Goal: Information Seeking & Learning: Learn about a topic

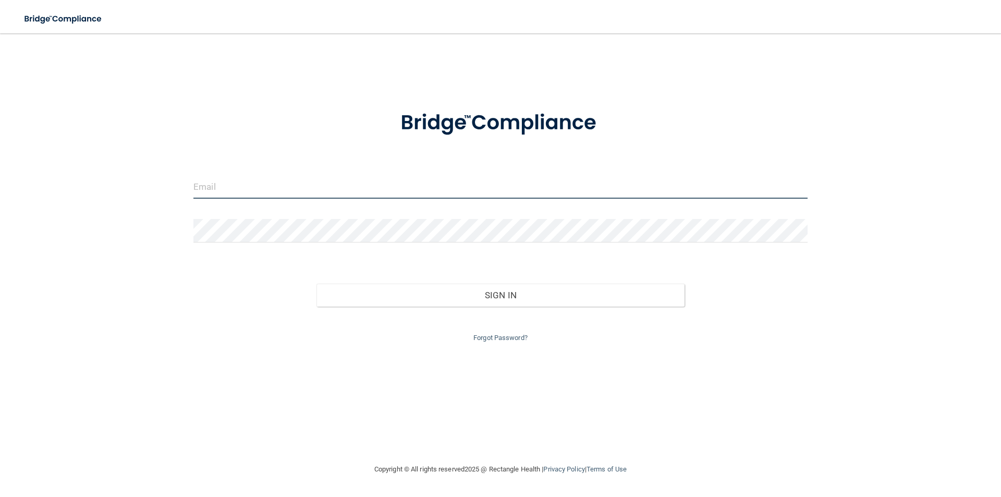
click at [212, 185] on input "email" at bounding box center [500, 186] width 614 height 23
click at [209, 102] on div at bounding box center [501, 123] width 630 height 54
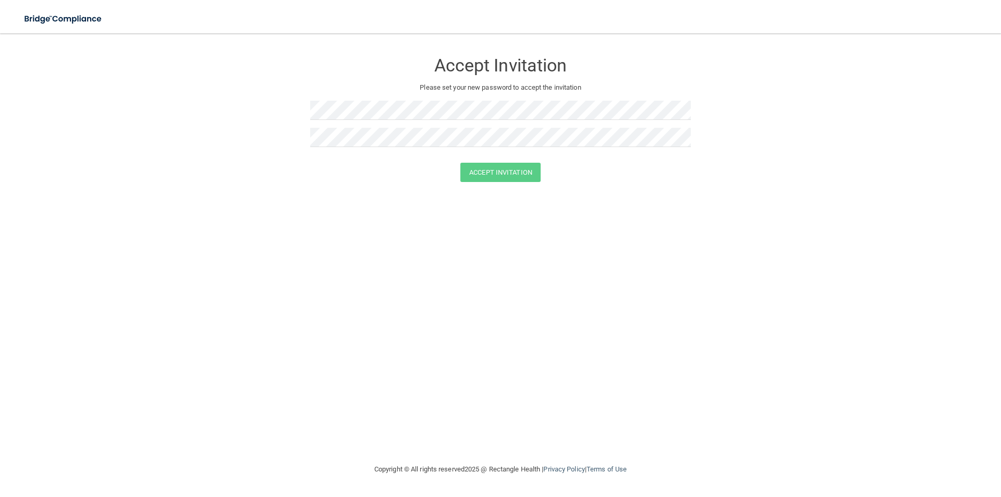
click at [308, 265] on div "Accept Invitation Please set your new password to accept the invitation Accept …" at bounding box center [500, 248] width 959 height 409
click at [279, 258] on div "Accept Invitation Please set your new password to accept the invitation Accept …" at bounding box center [500, 248] width 959 height 409
click at [474, 171] on button "Accept Invitation" at bounding box center [500, 172] width 80 height 19
click at [296, 348] on div "Accept Invitation Please set your new password to accept the invitation Accept …" at bounding box center [500, 248] width 959 height 409
click at [75, 13] on img at bounding box center [64, 18] width 96 height 21
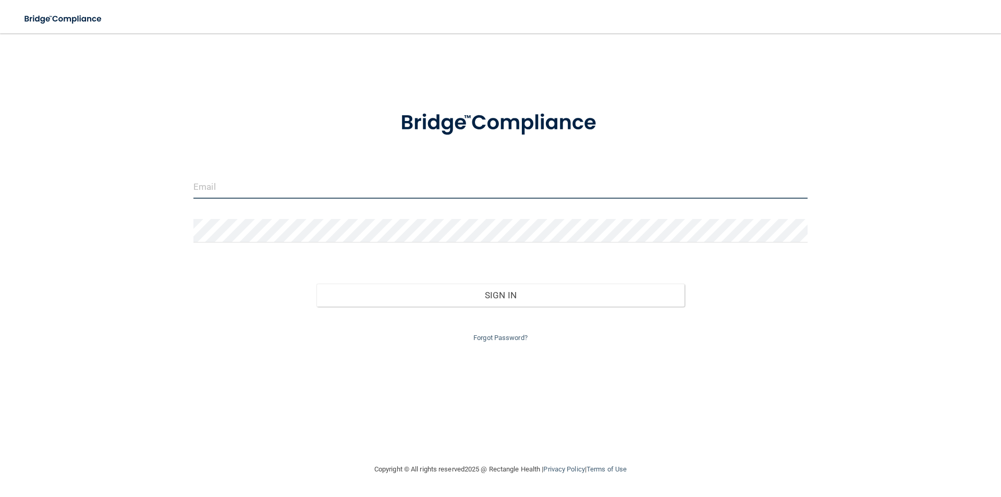
click at [235, 192] on input "email" at bounding box center [500, 186] width 614 height 23
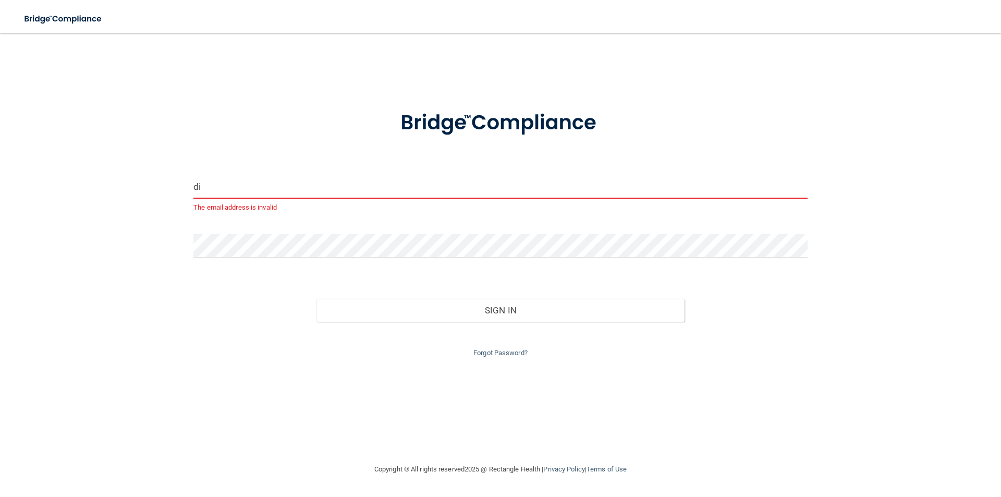
click at [207, 185] on input "di" at bounding box center [500, 186] width 614 height 23
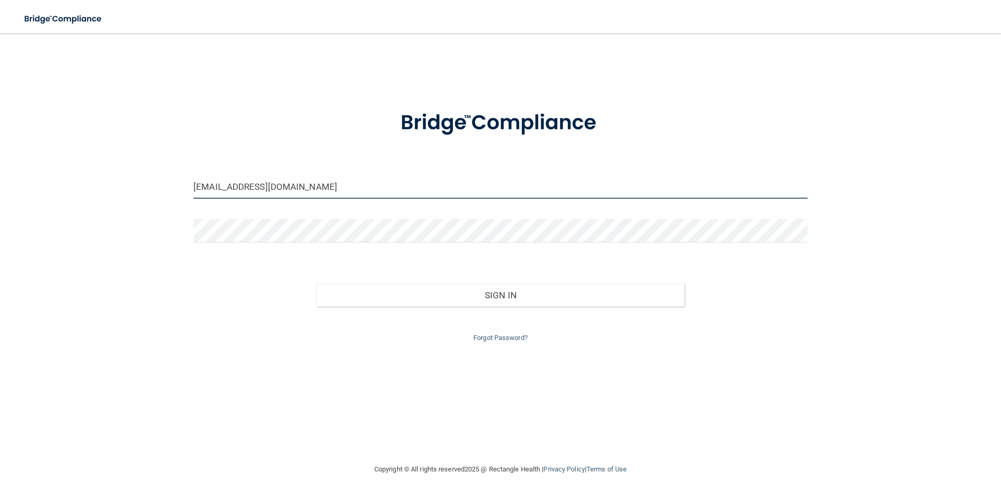
type input "dirbydds@gmail.com"
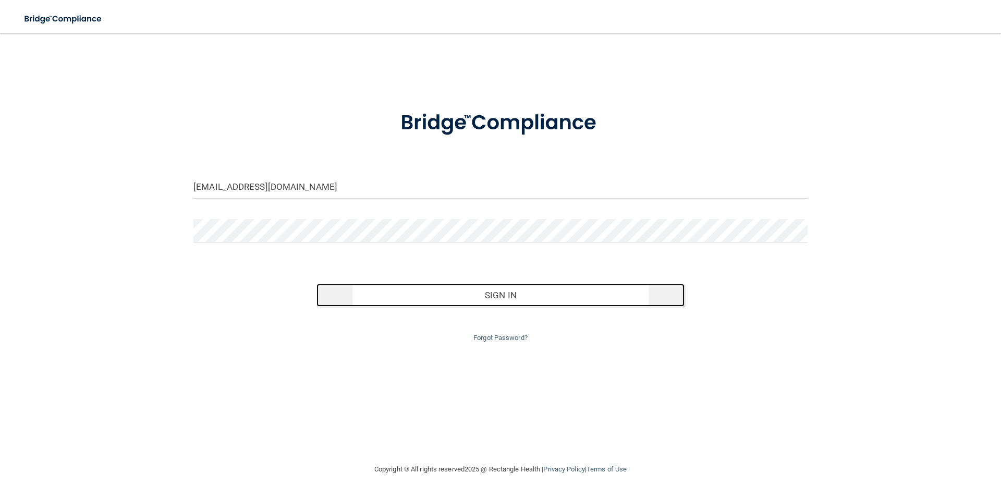
click at [384, 296] on button "Sign In" at bounding box center [500, 295] width 369 height 23
click at [425, 290] on button "Sign In" at bounding box center [500, 295] width 369 height 23
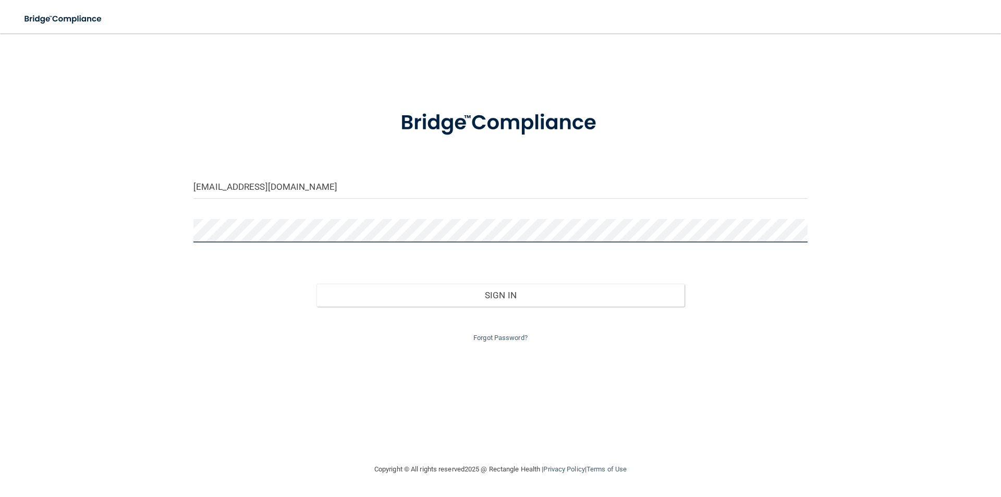
click at [316, 284] on button "Sign In" at bounding box center [500, 295] width 369 height 23
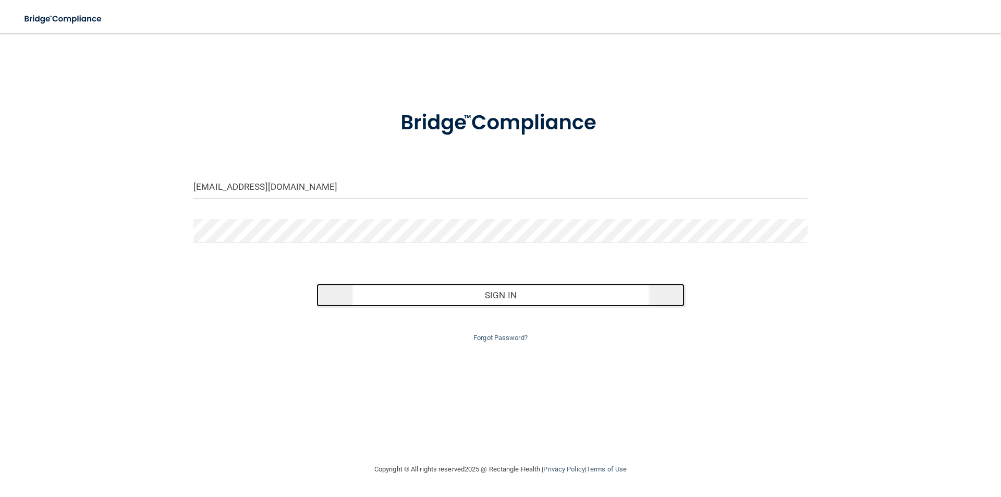
click at [448, 286] on button "Sign In" at bounding box center [500, 295] width 369 height 23
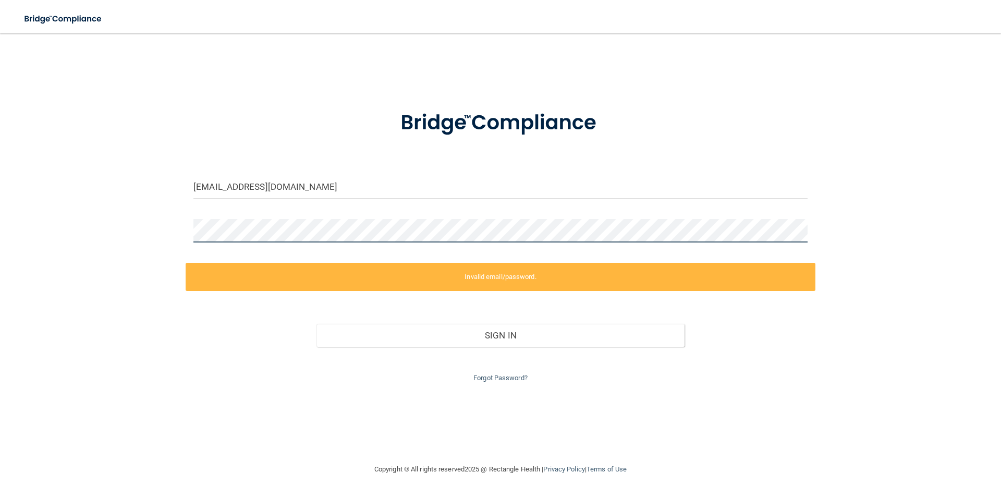
click at [148, 235] on div "dirbydds@gmail.com Invalid email/password. You don't have permission to access …" at bounding box center [500, 248] width 959 height 409
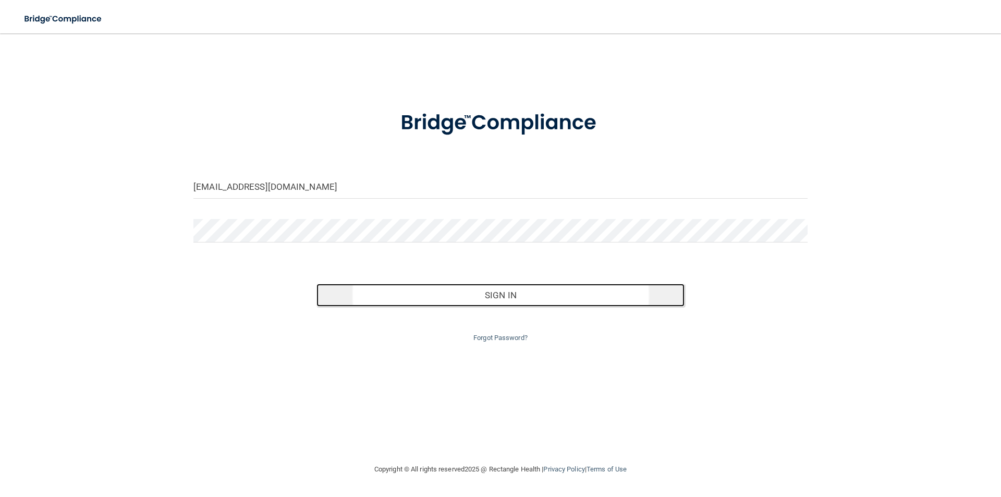
click at [342, 288] on button "Sign In" at bounding box center [500, 295] width 369 height 23
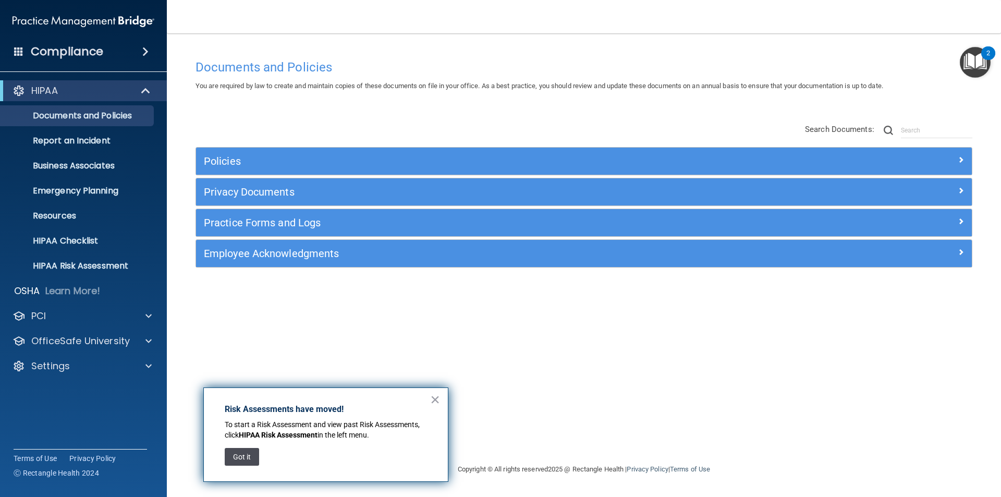
click at [243, 452] on button "Got it" at bounding box center [242, 457] width 34 height 18
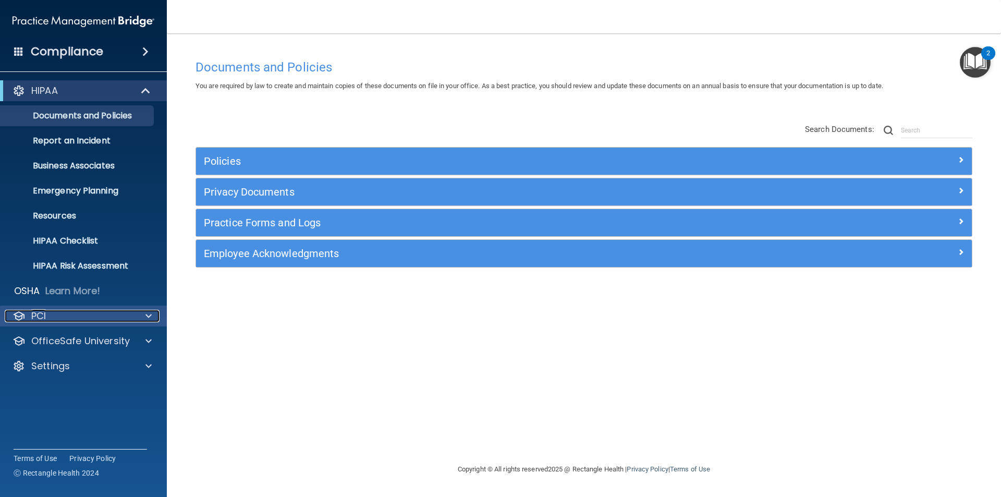
click at [148, 312] on span at bounding box center [148, 316] width 6 height 13
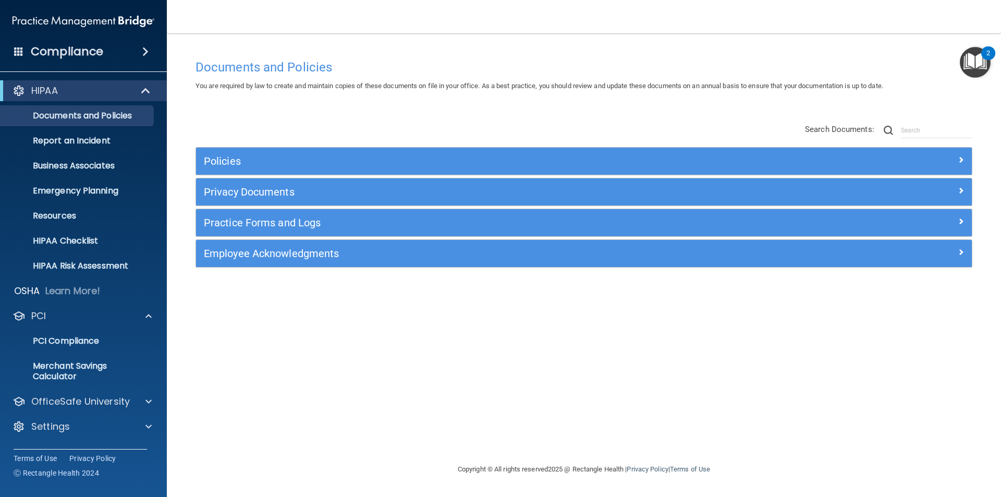
click at [519, 306] on div "Documents and Policies You are required by law to create and maintain copies of…" at bounding box center [584, 258] width 792 height 409
click at [148, 404] on span at bounding box center [148, 401] width 6 height 13
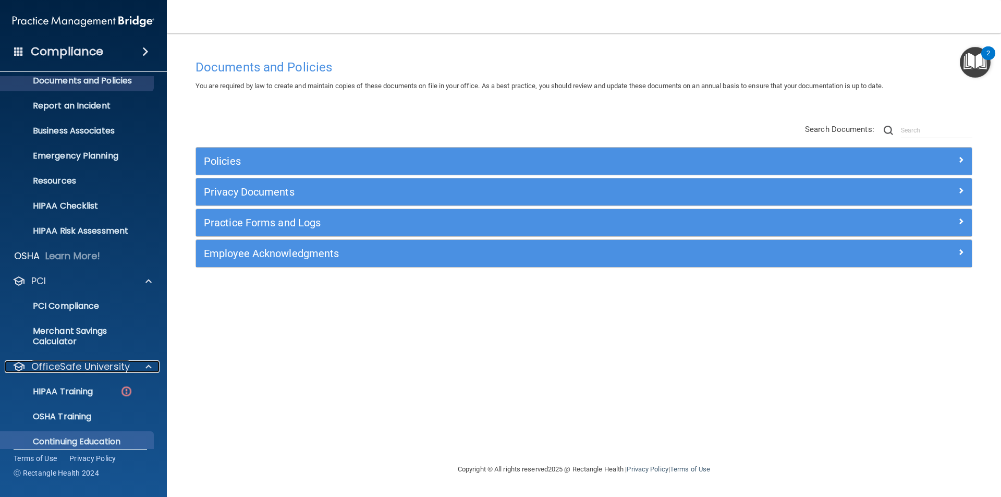
scroll to position [71, 0]
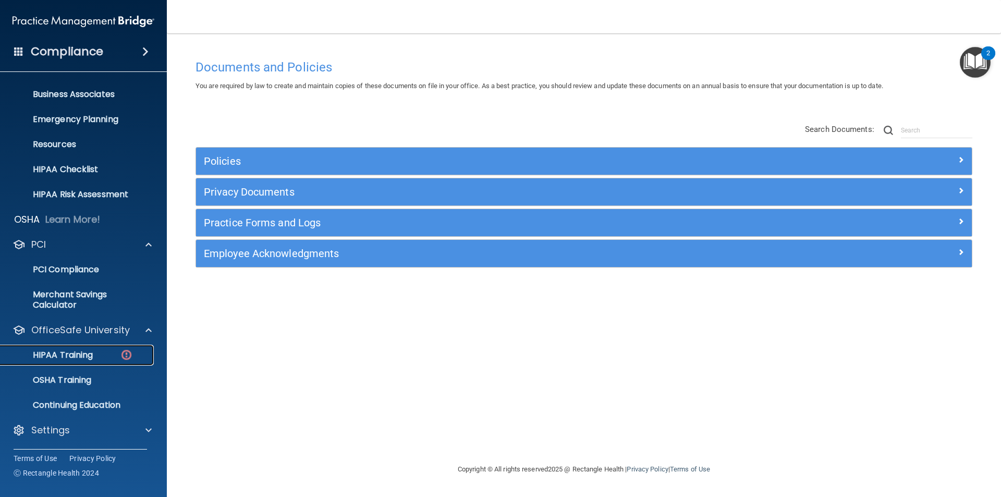
click at [109, 357] on div "HIPAA Training" at bounding box center [78, 355] width 142 height 10
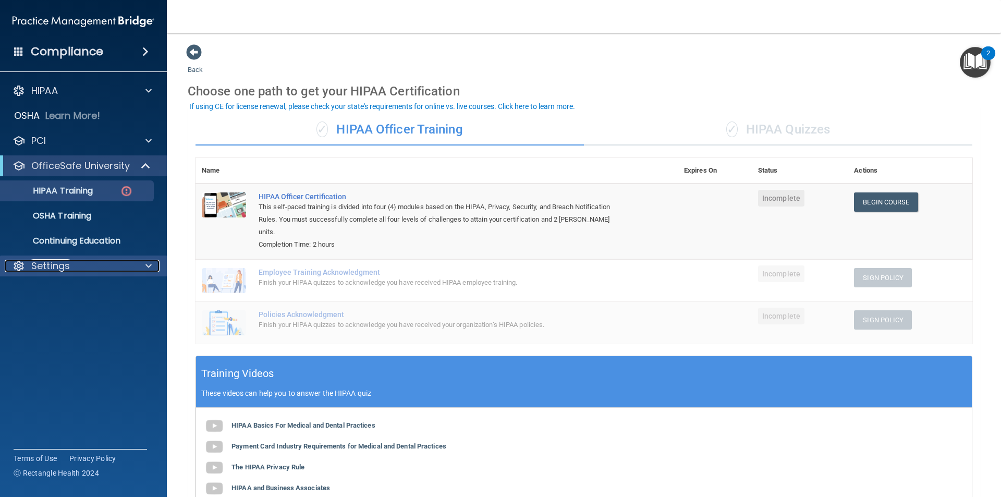
click at [87, 267] on div "Settings" at bounding box center [69, 266] width 129 height 13
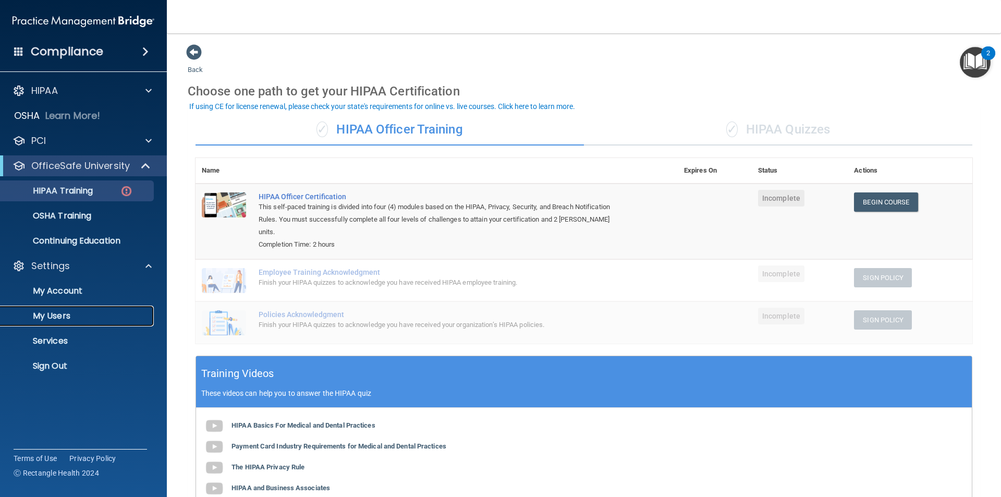
click at [63, 316] on p "My Users" at bounding box center [78, 316] width 142 height 10
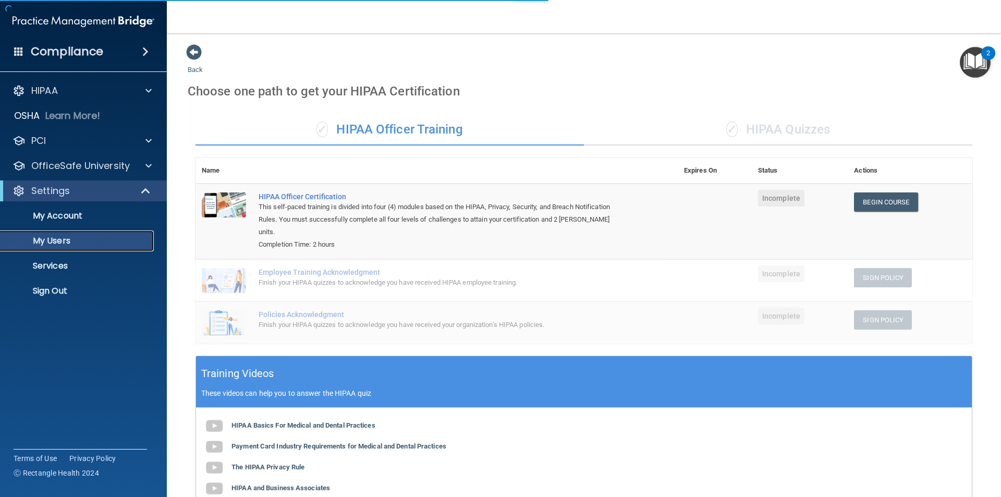
select select "20"
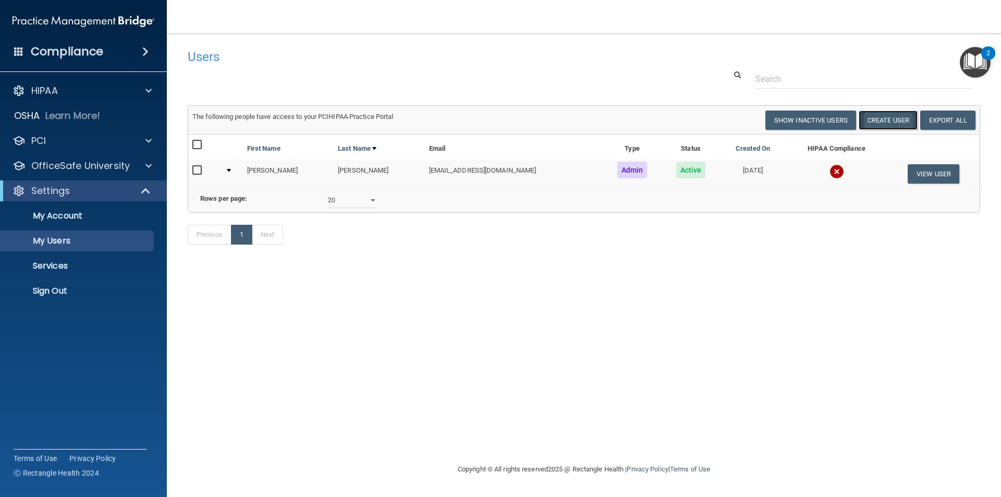
click at [875, 115] on button "Create User" at bounding box center [888, 120] width 59 height 19
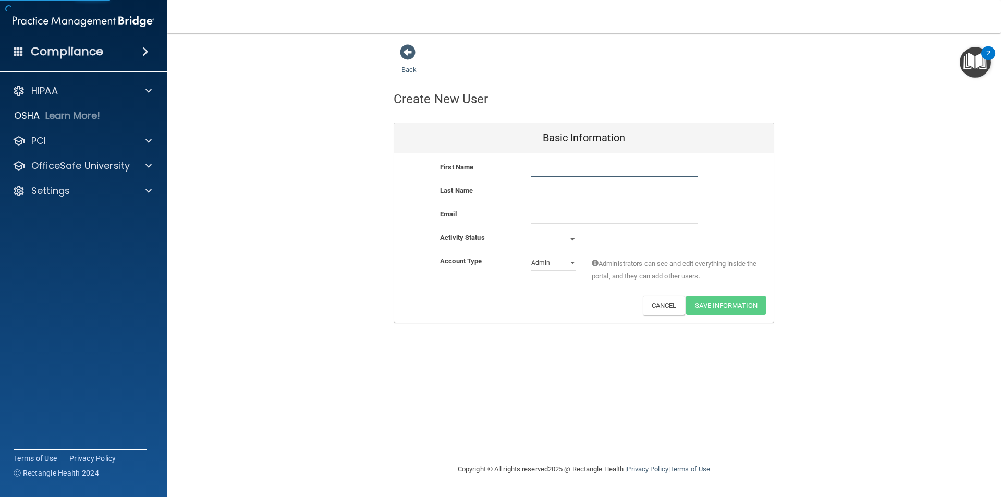
click at [601, 166] on input "text" at bounding box center [614, 169] width 166 height 16
type input "Ariel"
type input "Schopp"
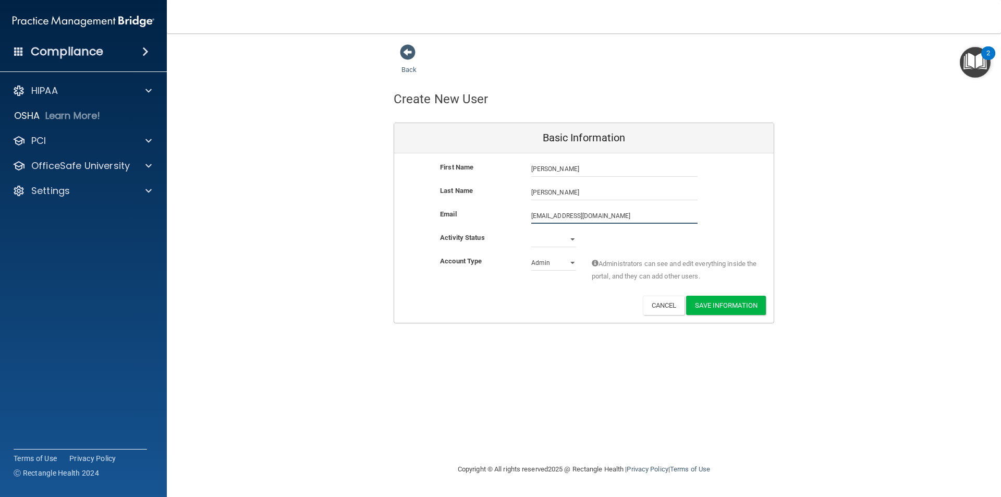
drag, startPoint x: 628, startPoint y: 216, endPoint x: 532, endPoint y: 217, distance: 96.4
click at [484, 215] on div "Email smiles@myroanokedentist.com smiles@myroanokedentist.com" at bounding box center [583, 216] width 379 height 16
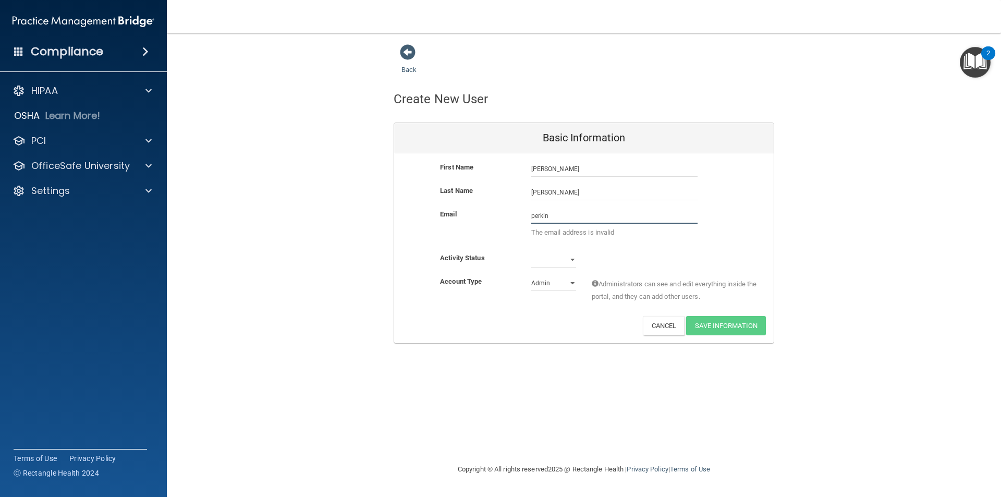
type input "[EMAIL_ADDRESS][DOMAIN_NAME]"
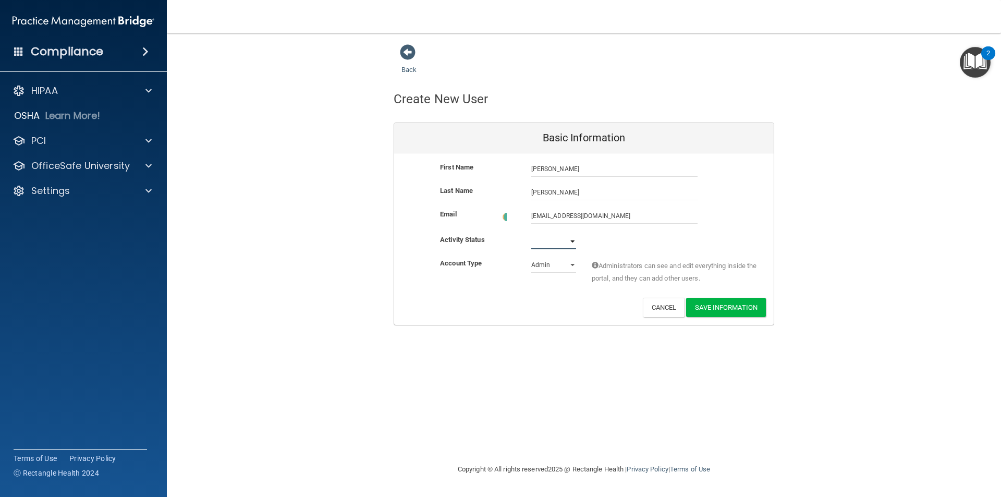
click at [554, 239] on select "Active Inactive" at bounding box center [553, 242] width 45 height 16
select select "active"
click at [531, 231] on select "Active Inactive" at bounding box center [553, 239] width 45 height 16
click at [556, 293] on div "Account Type Practice Admin Admin Member Financial Institution Business Associa…" at bounding box center [583, 275] width 379 height 41
click at [721, 305] on button "Save Information" at bounding box center [726, 305] width 80 height 19
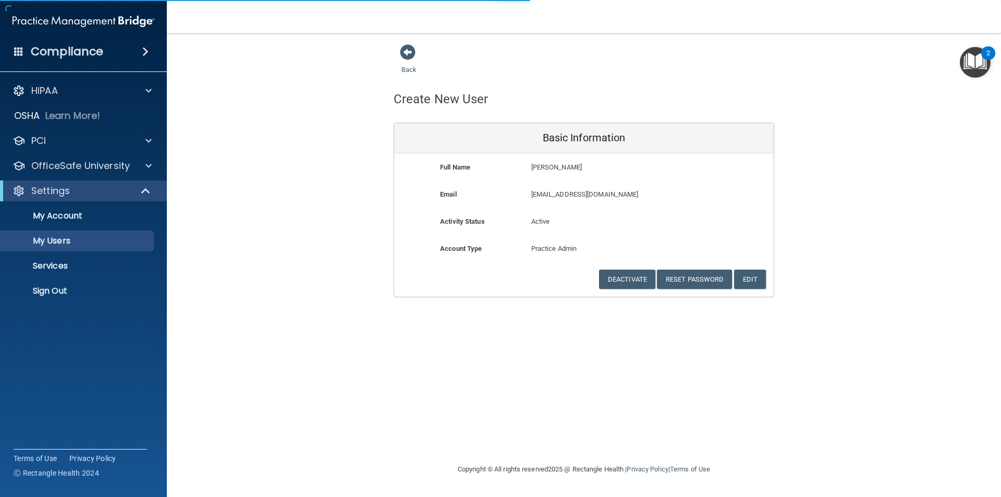
select select "20"
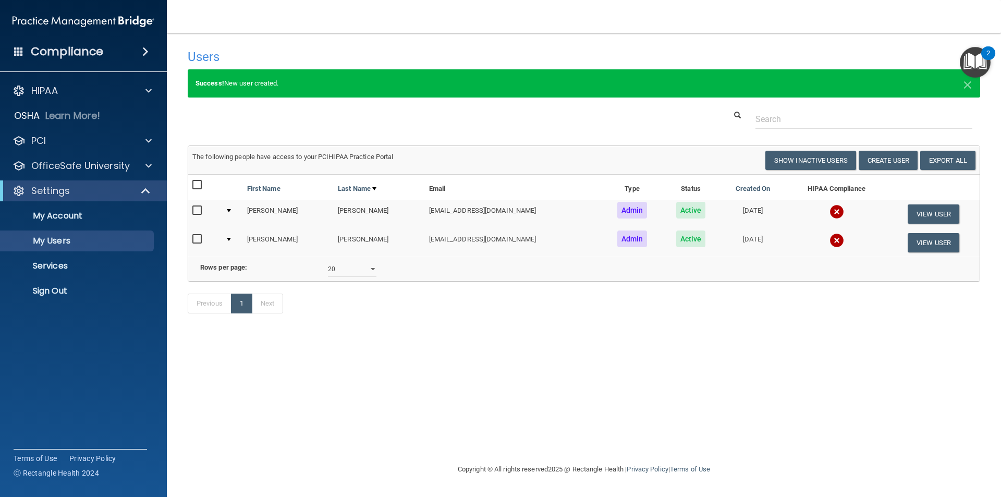
click at [487, 355] on div "Users Success! New user created. × Error! The user couldn't be created. × Succe…" at bounding box center [584, 248] width 792 height 409
click at [581, 368] on div "Users Success! New user created. × Error! The user couldn't be created. × Succe…" at bounding box center [584, 248] width 792 height 409
click at [965, 87] on span "×" at bounding box center [967, 83] width 9 height 21
select select "20"
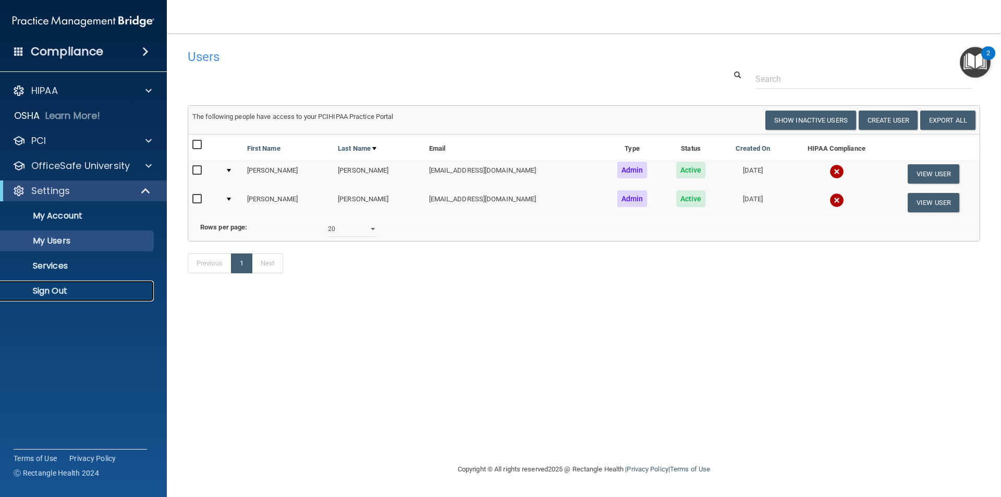
click at [60, 290] on p "Sign Out" at bounding box center [78, 291] width 142 height 10
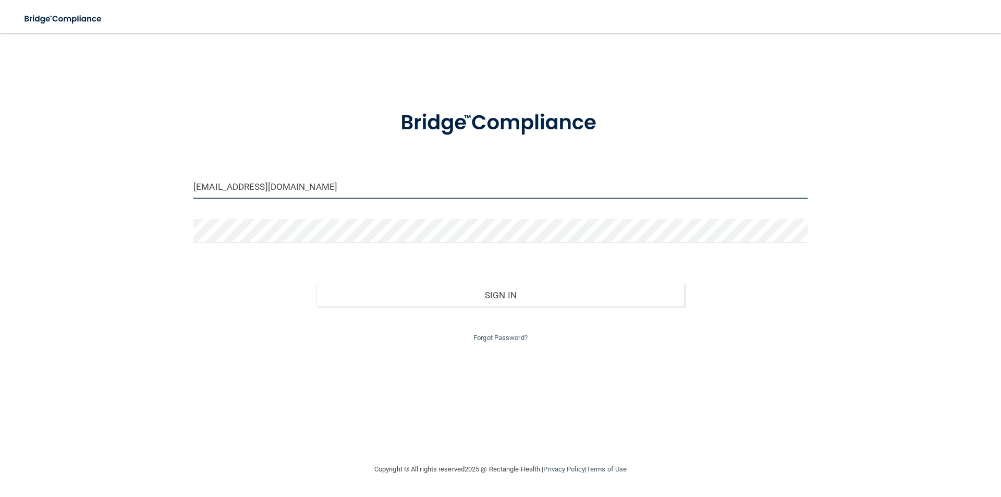
drag, startPoint x: 367, startPoint y: 191, endPoint x: 99, endPoint y: 182, distance: 269.1
click at [99, 182] on div "dirbydds@gmail.com Invalid email/password. You don't have permission to access …" at bounding box center [500, 248] width 959 height 409
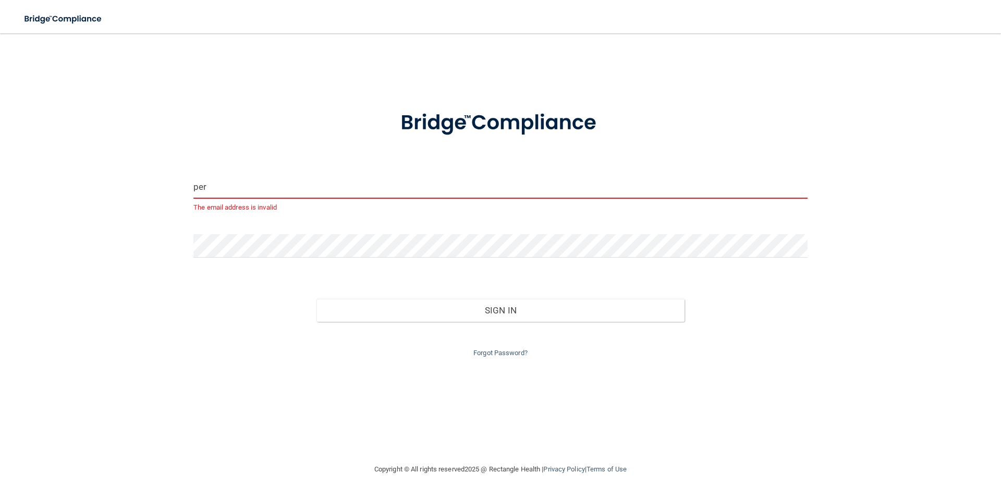
type input "[EMAIL_ADDRESS][DOMAIN_NAME]"
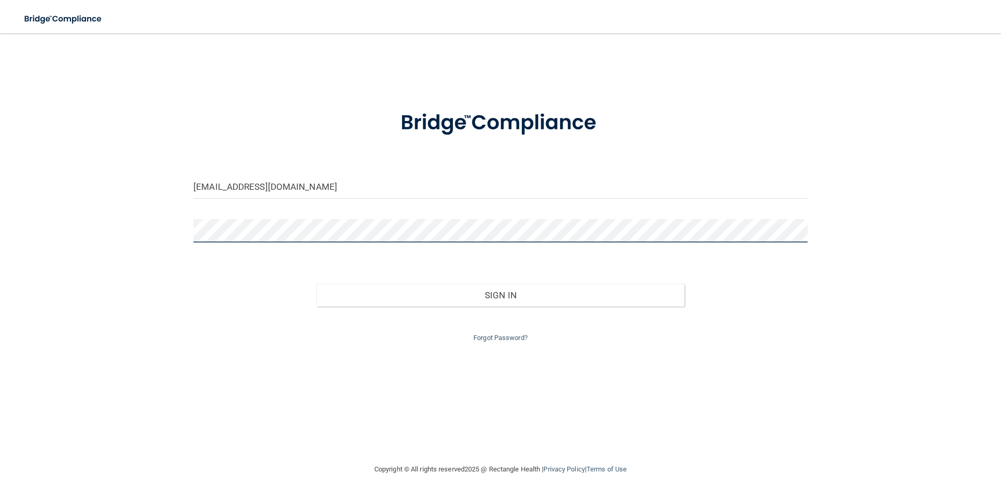
click at [105, 234] on div "perkinsar15@gmail.com Invalid email/password. You don't have permission to acce…" at bounding box center [500, 248] width 959 height 409
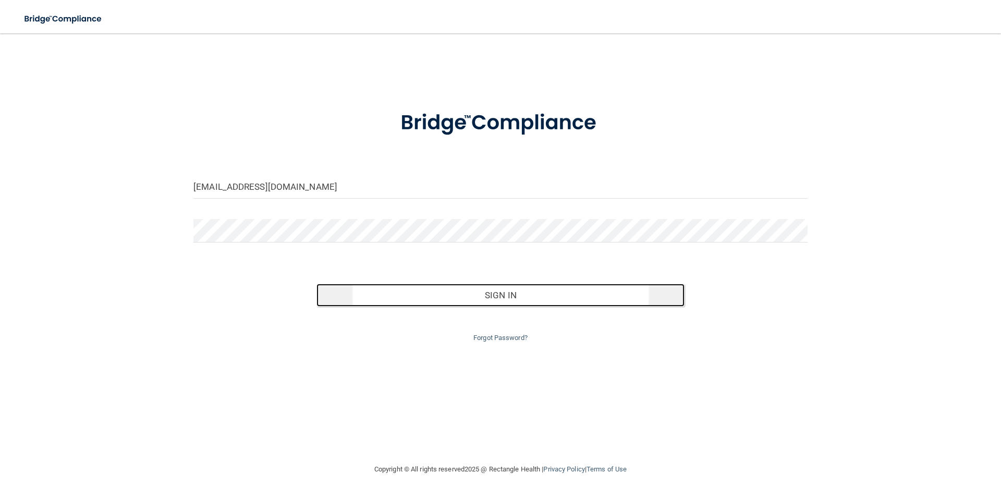
click at [475, 295] on button "Sign In" at bounding box center [500, 295] width 369 height 23
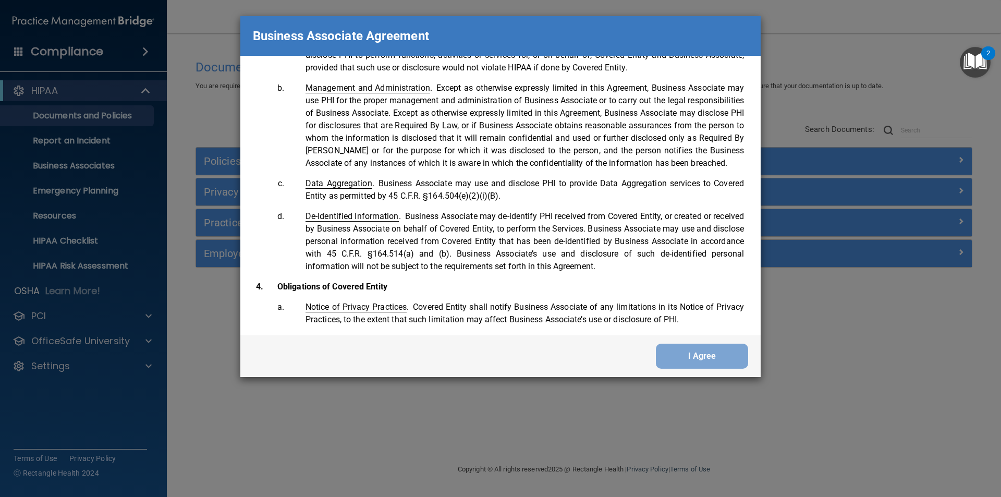
scroll to position [2126, 0]
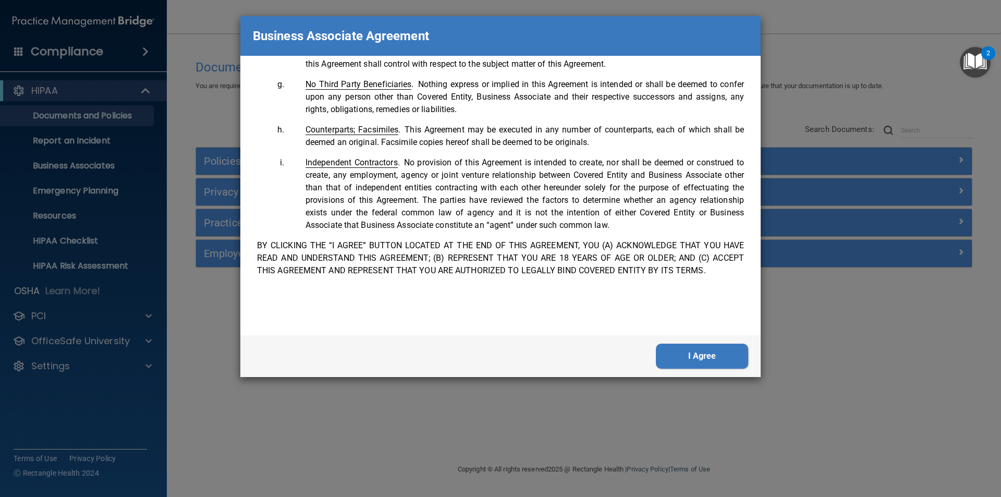
click at [708, 358] on button "I Agree" at bounding box center [702, 356] width 92 height 25
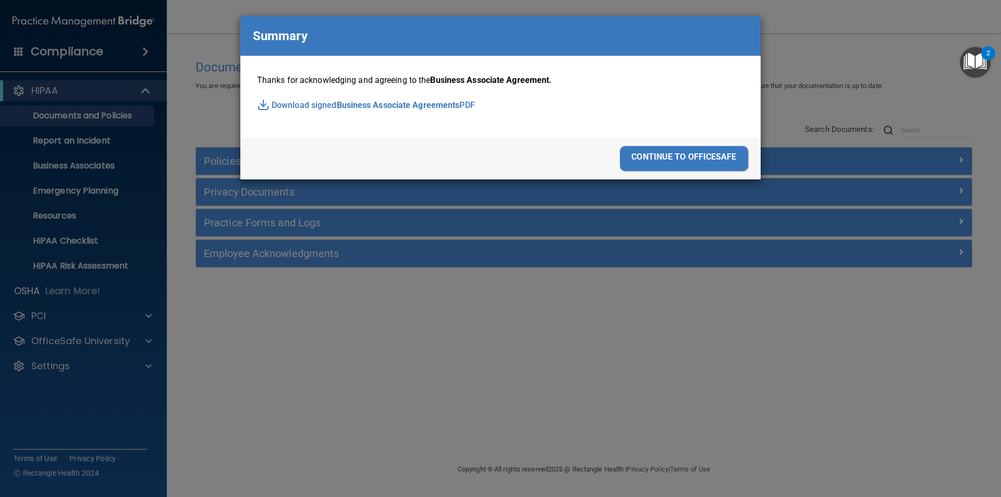
click at [702, 160] on div "continue to officesafe" at bounding box center [684, 158] width 128 height 25
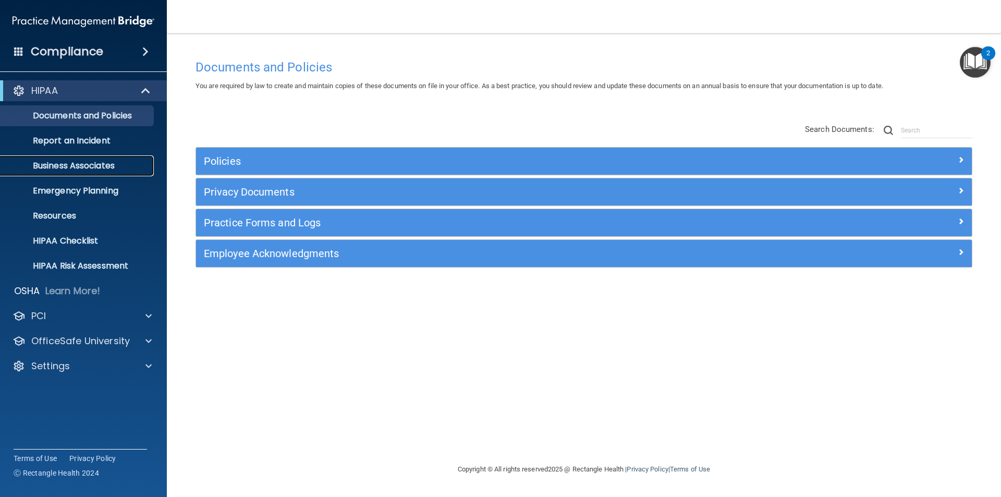
click at [100, 167] on p "Business Associates" at bounding box center [78, 166] width 142 height 10
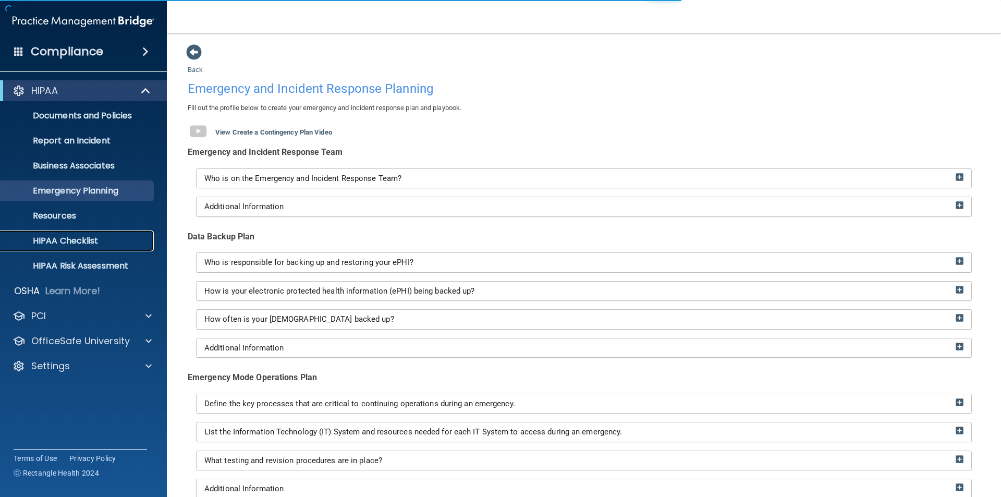
click at [89, 247] on link "HIPAA Checklist" at bounding box center [72, 240] width 164 height 21
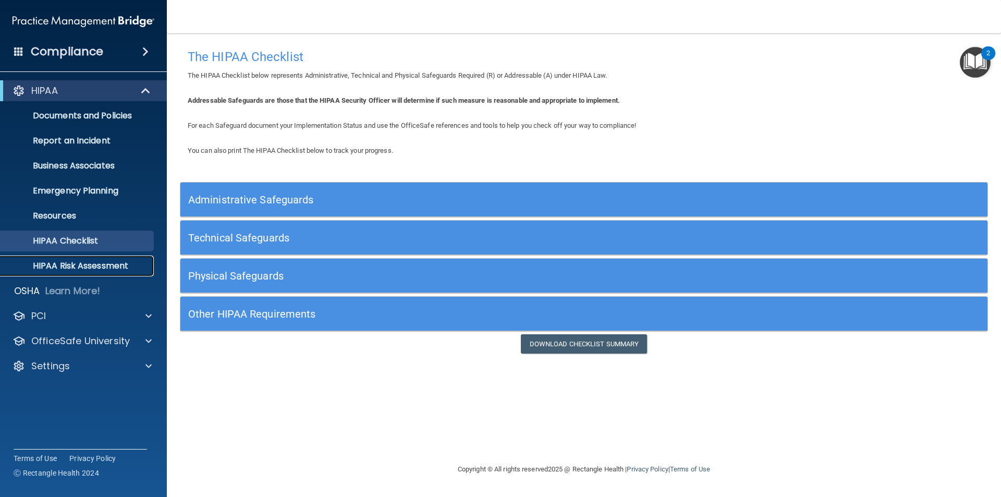
click at [96, 269] on p "HIPAA Risk Assessment" at bounding box center [78, 266] width 142 height 10
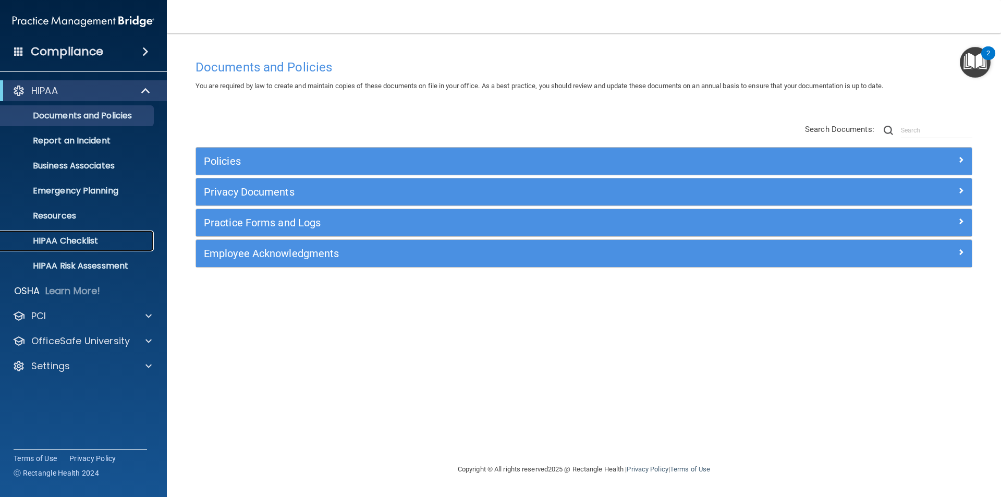
click at [74, 240] on p "HIPAA Checklist" at bounding box center [78, 241] width 142 height 10
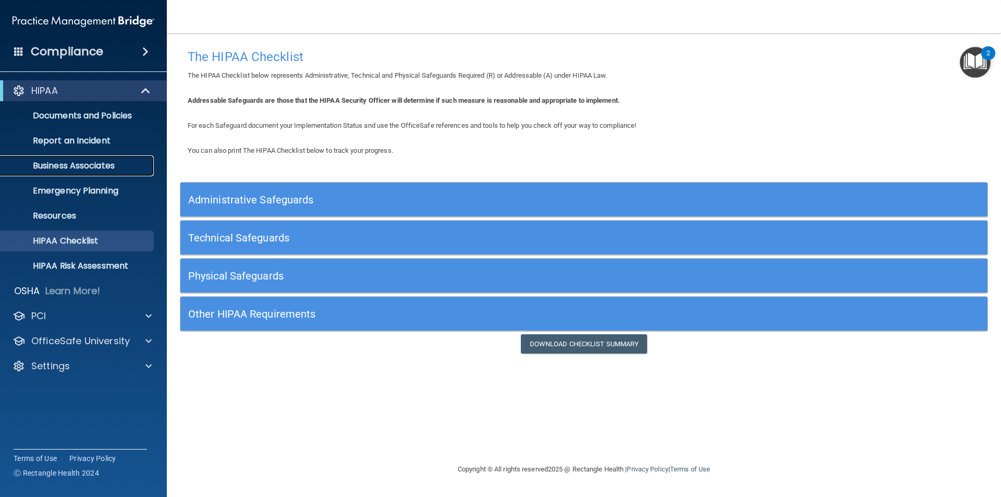
click at [92, 167] on p "Business Associates" at bounding box center [78, 166] width 142 height 10
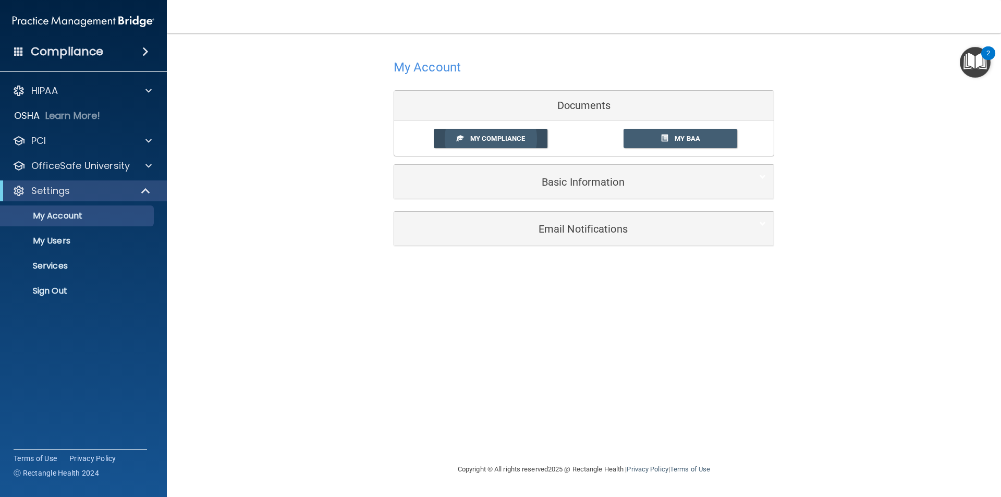
click at [511, 142] on span "My Compliance" at bounding box center [497, 138] width 55 height 8
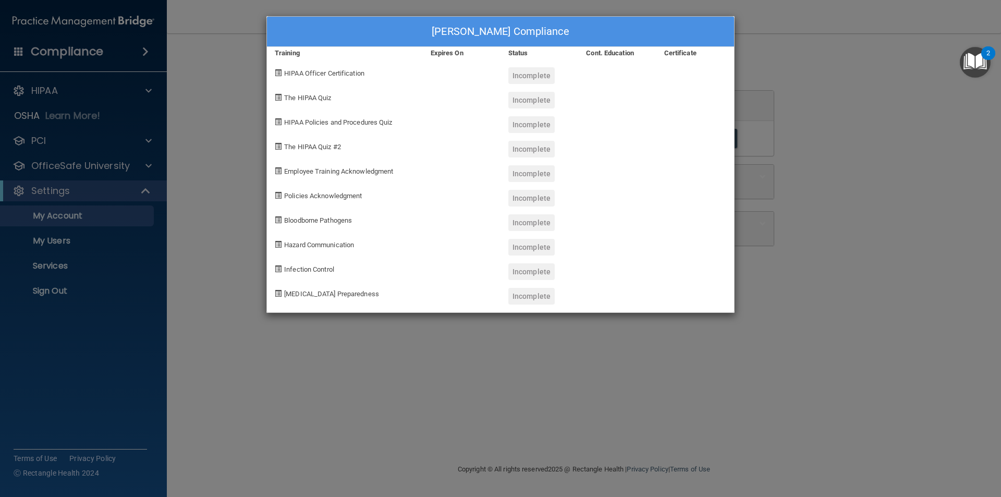
click at [854, 306] on div "[PERSON_NAME] Compliance Training Expires On Status Cont. Education Certificate…" at bounding box center [500, 248] width 1001 height 497
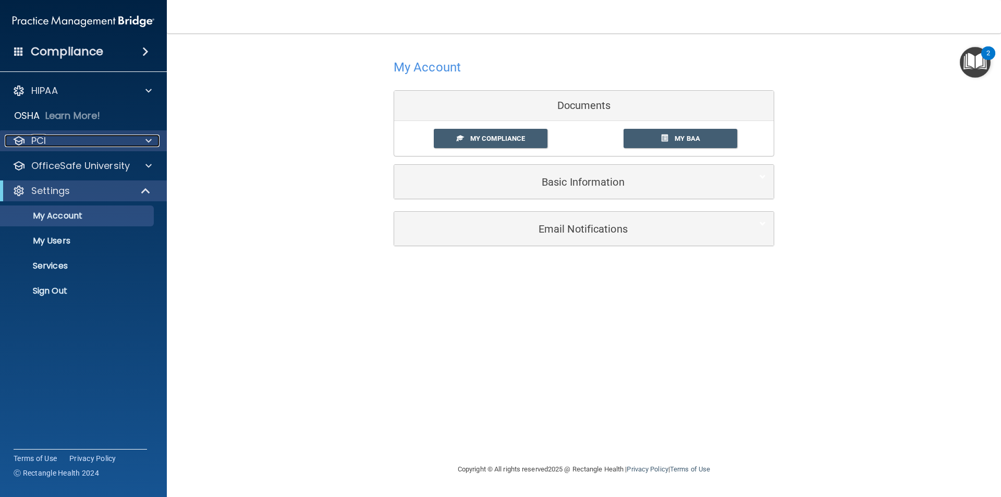
click at [119, 145] on div "PCI" at bounding box center [69, 140] width 129 height 13
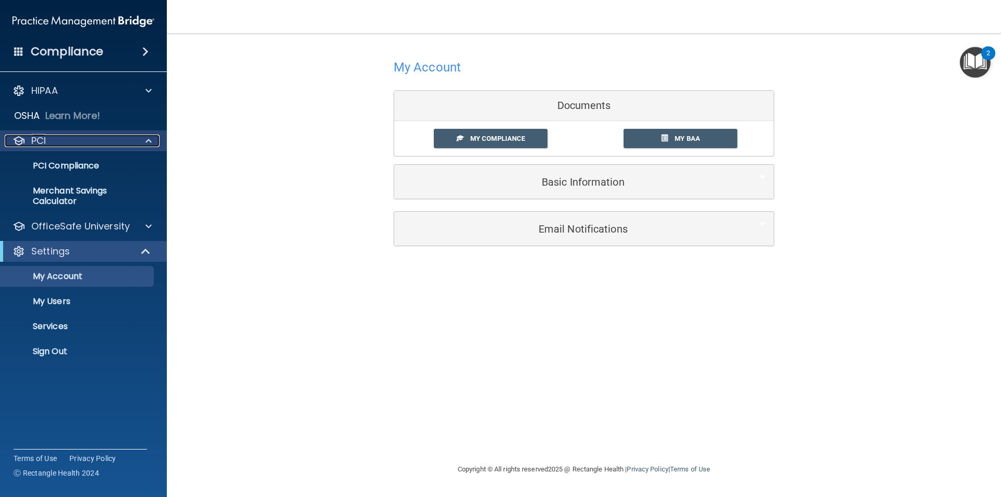
click at [148, 140] on span at bounding box center [148, 140] width 6 height 13
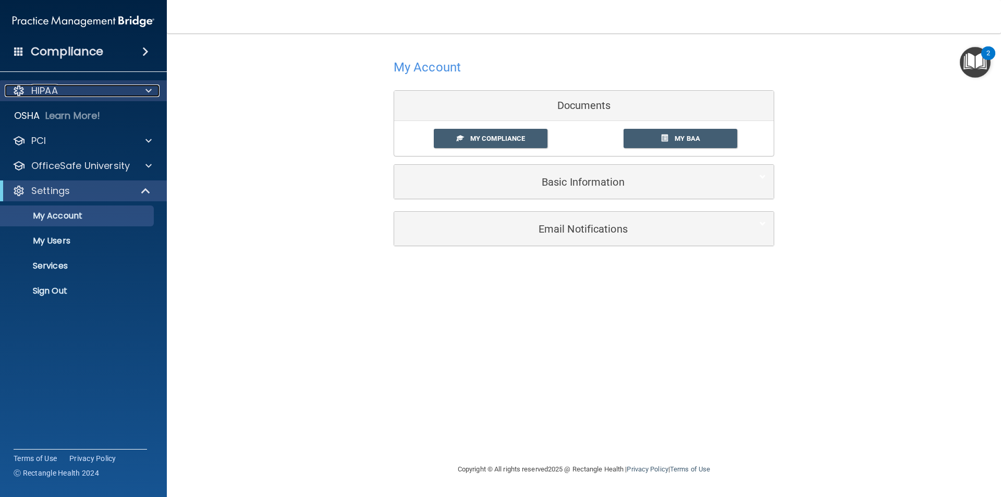
click at [151, 94] on span at bounding box center [148, 90] width 6 height 13
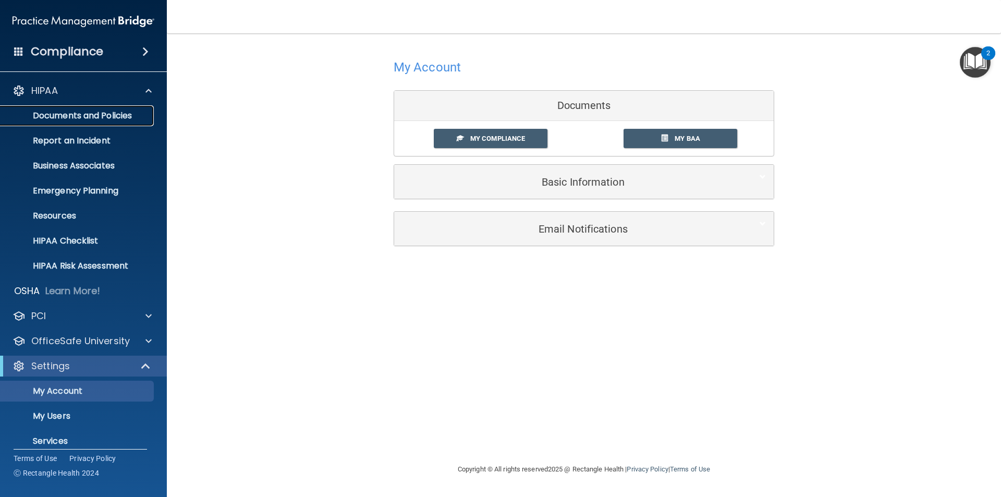
click at [122, 113] on p "Documents and Policies" at bounding box center [78, 116] width 142 height 10
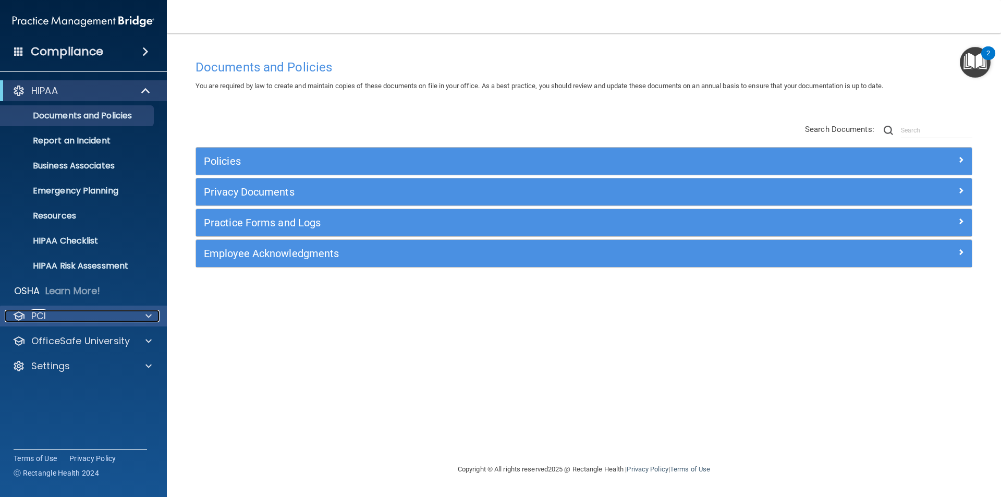
click at [146, 313] on span at bounding box center [148, 316] width 6 height 13
click at [153, 314] on div at bounding box center [147, 316] width 26 height 13
click at [149, 311] on span at bounding box center [148, 316] width 6 height 13
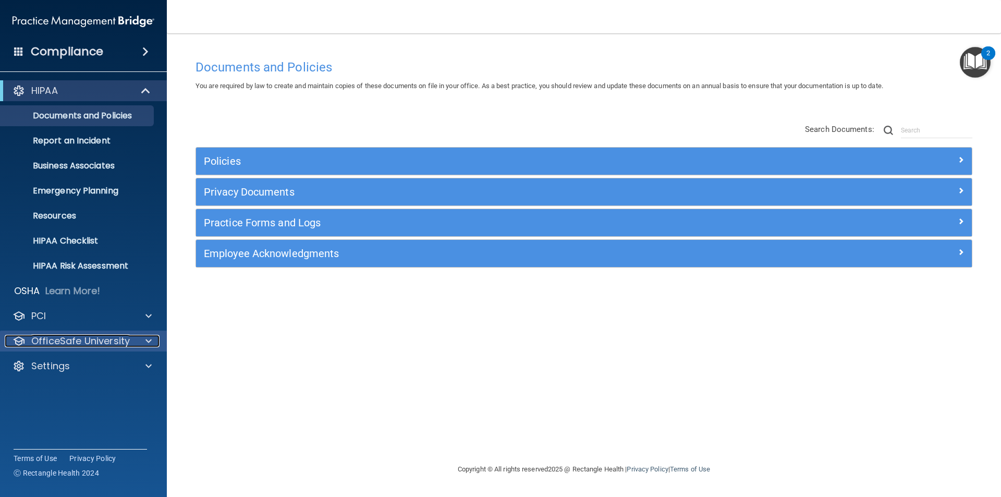
click at [147, 340] on span at bounding box center [148, 341] width 6 height 13
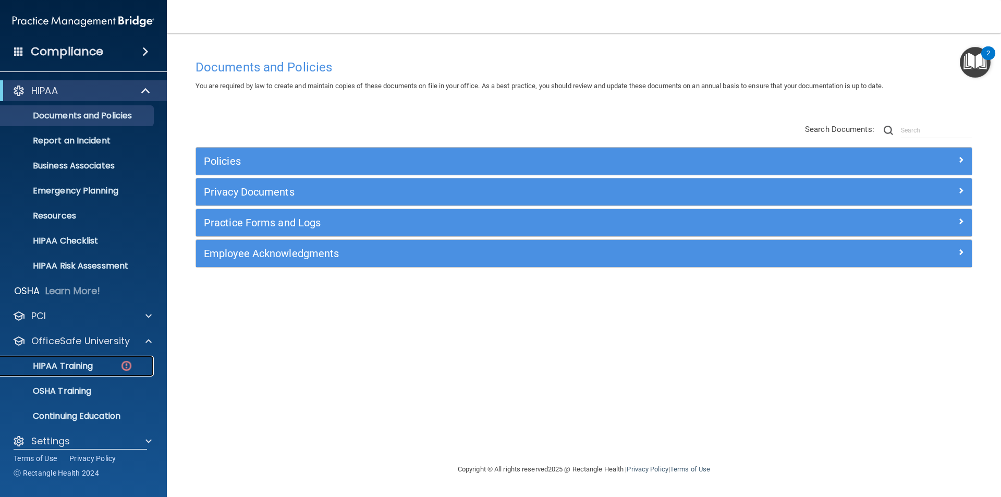
click at [117, 363] on div "HIPAA Training" at bounding box center [78, 366] width 142 height 10
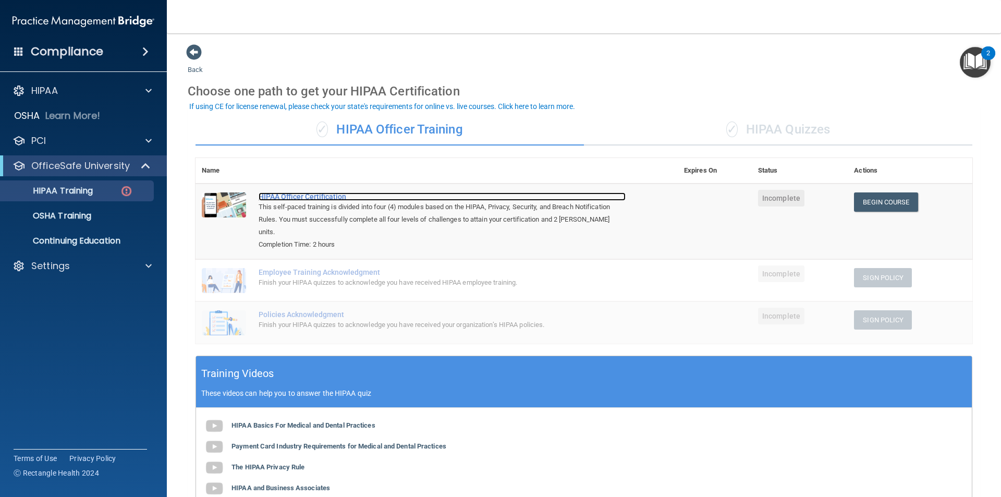
click at [332, 198] on div "HIPAA Officer Certification" at bounding box center [442, 196] width 367 height 8
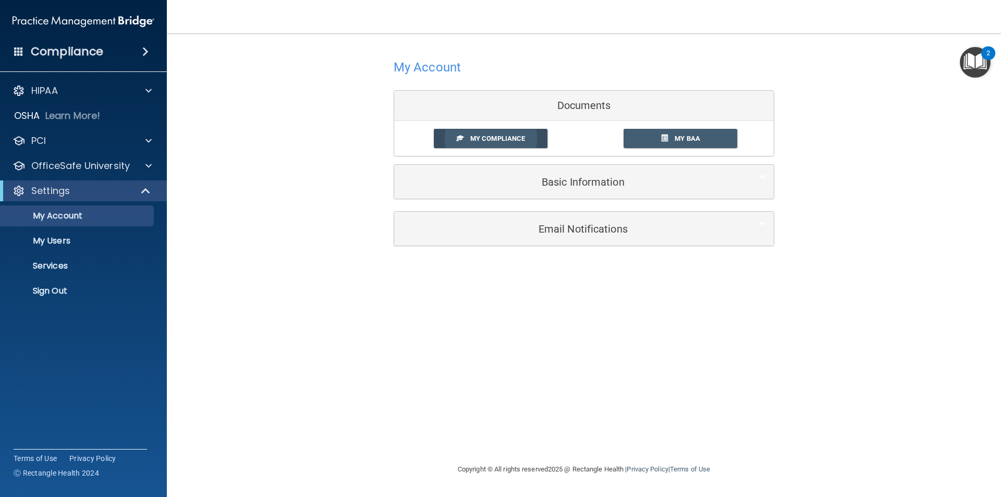
click at [486, 143] on link "My Compliance" at bounding box center [491, 138] width 114 height 19
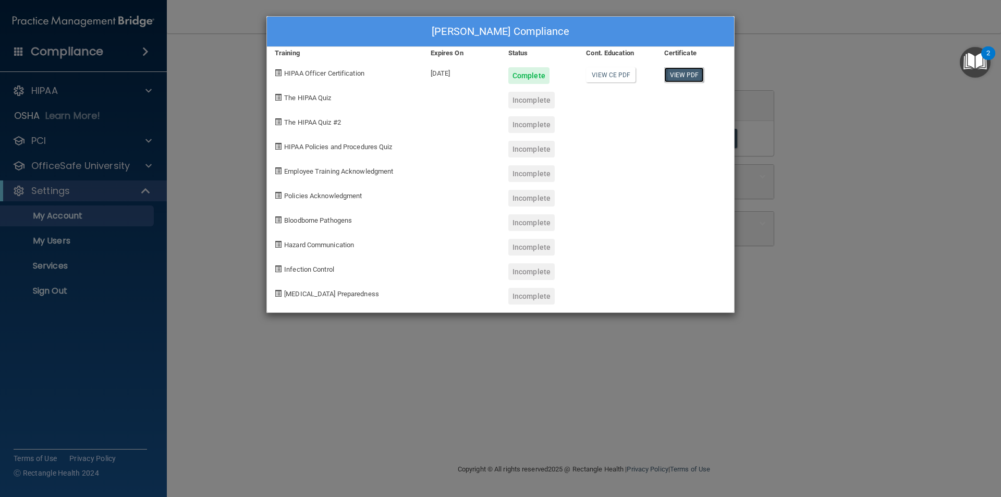
click at [675, 75] on link "View PDF" at bounding box center [684, 74] width 40 height 15
click at [277, 96] on span at bounding box center [278, 97] width 7 height 7
click at [847, 225] on div "Ariel Schopp's Compliance Training Expires On Status Cont. Education Certificat…" at bounding box center [500, 248] width 1001 height 497
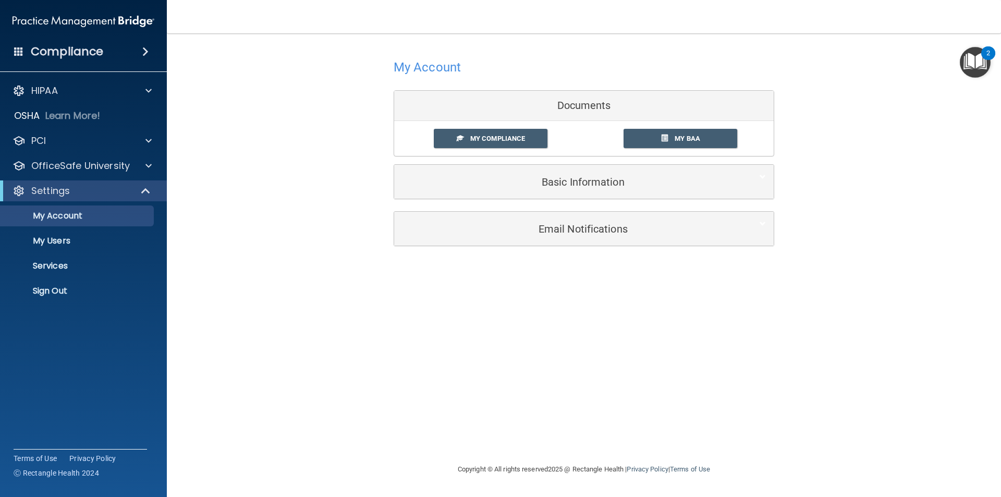
click at [675, 125] on div "My Compliance My Compliance My BAA" at bounding box center [583, 138] width 379 height 35
click at [675, 128] on div "My Compliance My Compliance My BAA" at bounding box center [583, 138] width 379 height 35
click at [283, 157] on div "My Account Documents My Compliance My Compliance My BAA Basic Information Full …" at bounding box center [584, 151] width 792 height 214
click at [141, 89] on div at bounding box center [147, 90] width 26 height 13
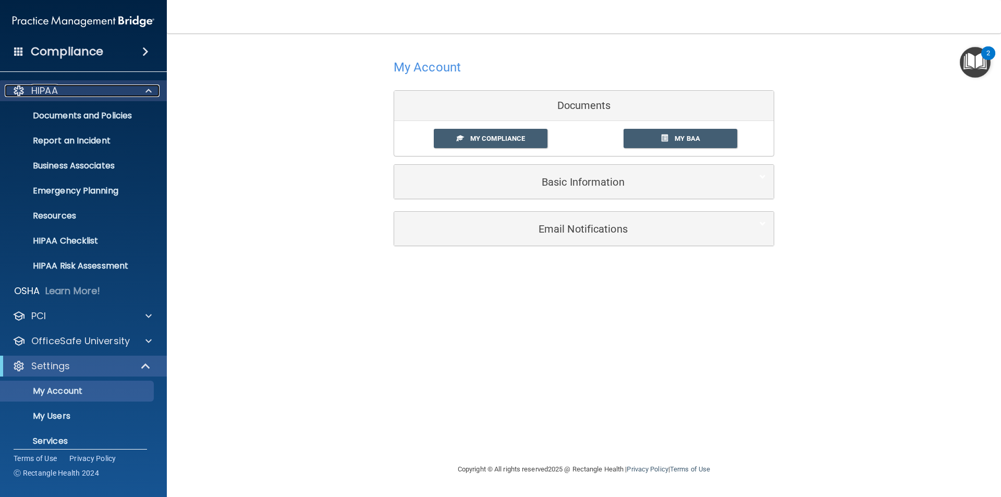
click at [142, 93] on div at bounding box center [147, 90] width 26 height 13
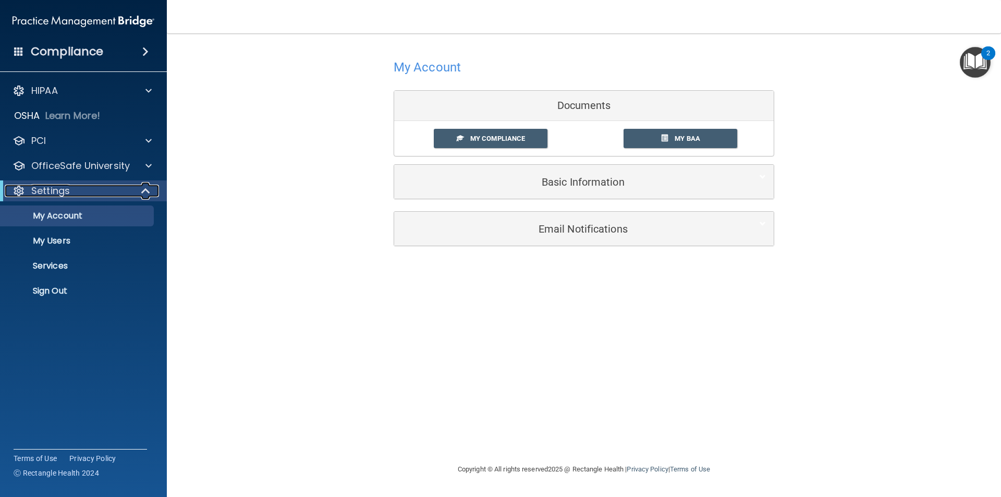
click at [145, 189] on span at bounding box center [146, 191] width 9 height 13
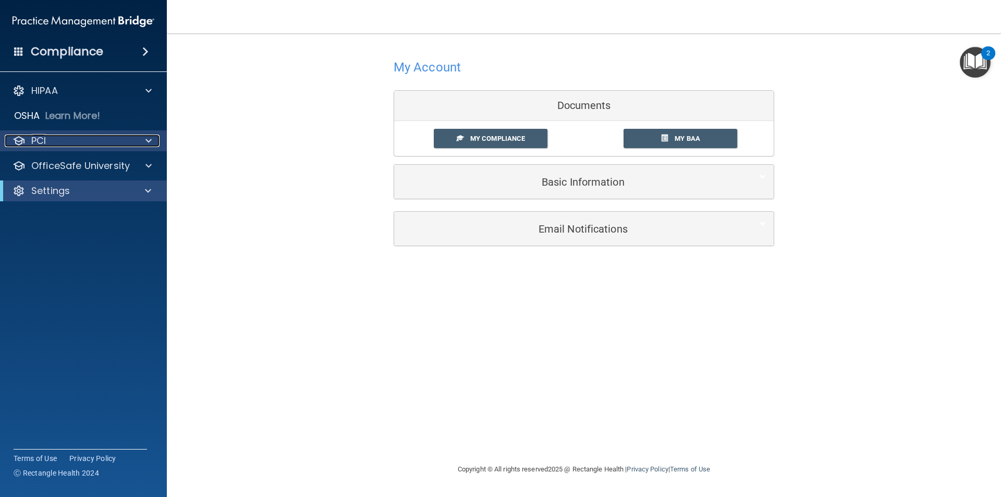
click at [148, 142] on span at bounding box center [148, 140] width 6 height 13
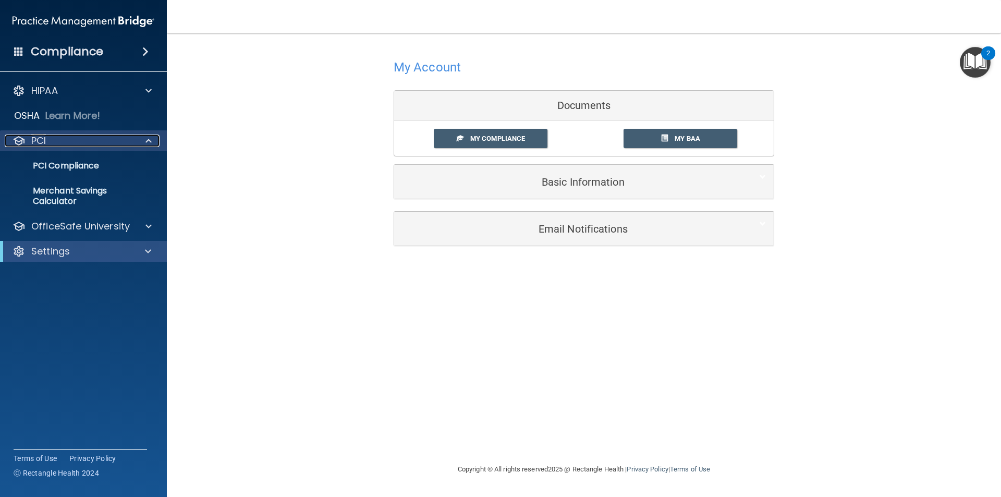
click at [148, 142] on span at bounding box center [148, 140] width 6 height 13
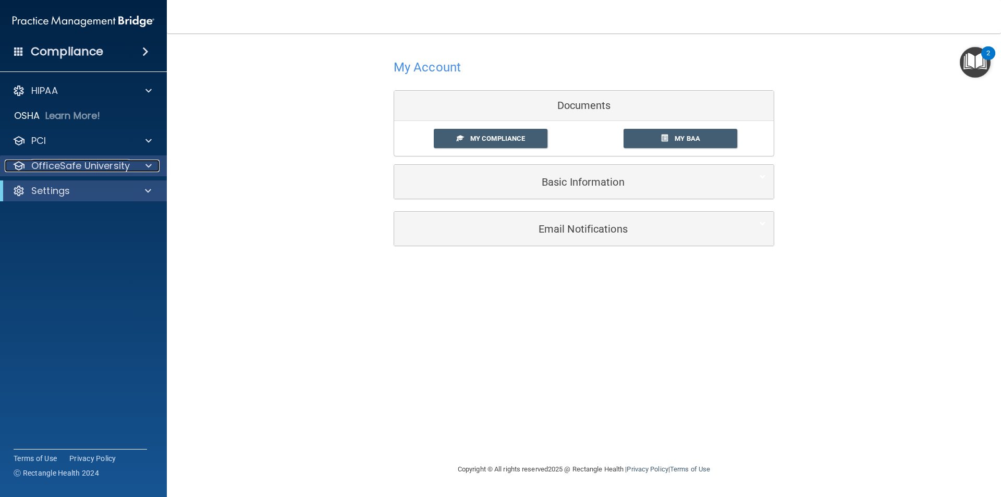
click at [152, 168] on div at bounding box center [147, 166] width 26 height 13
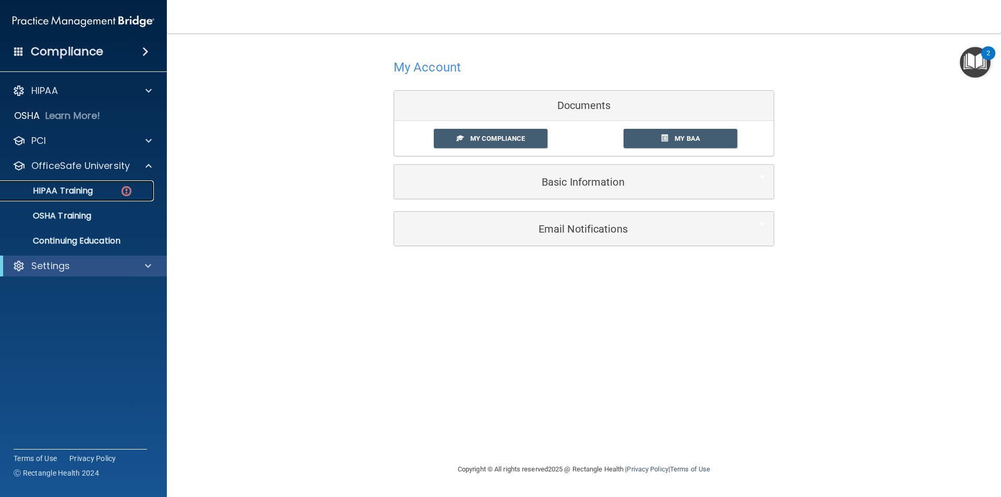
click at [91, 188] on p "HIPAA Training" at bounding box center [50, 191] width 86 height 10
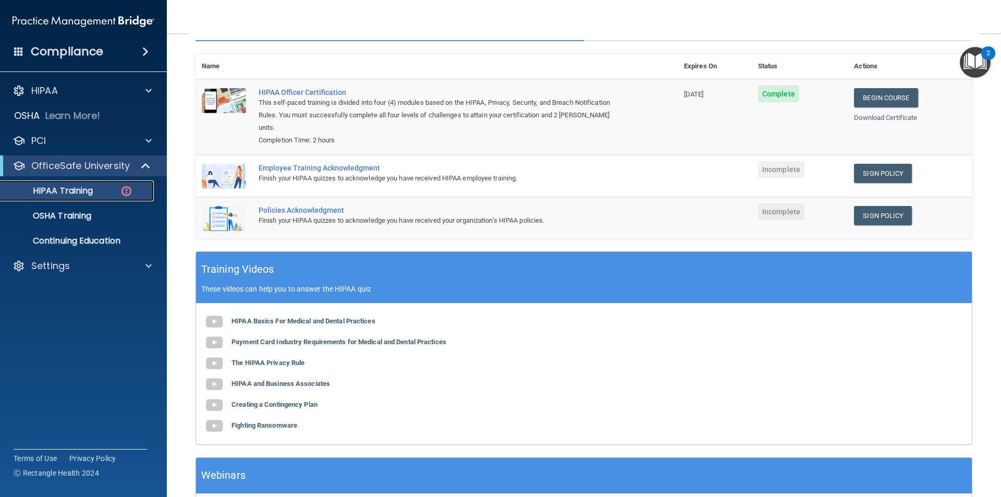
scroll to position [156, 0]
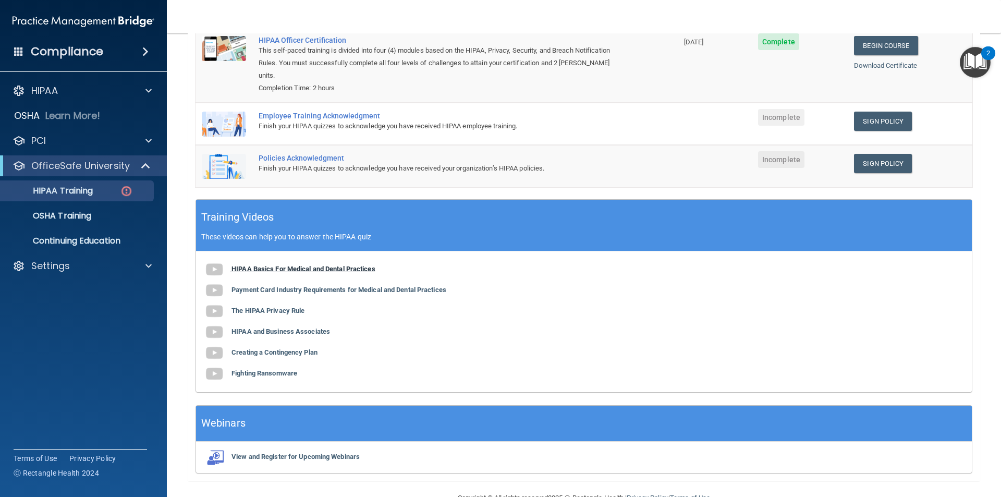
click at [310, 265] on b "HIPAA Basics For Medical and Dental Practices" at bounding box center [303, 269] width 144 height 8
click at [375, 286] on b "Payment Card Industry Requirements for Medical and Dental Practices" at bounding box center [338, 290] width 215 height 8
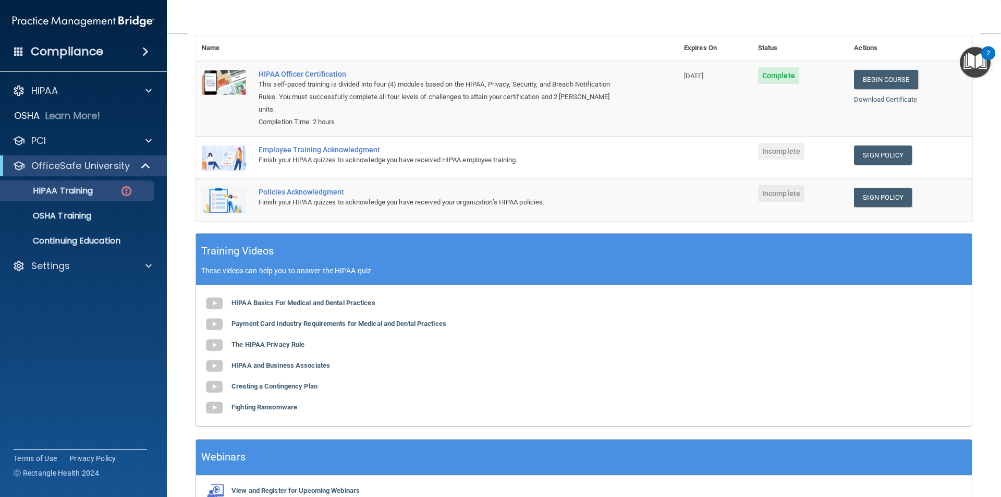
scroll to position [104, 0]
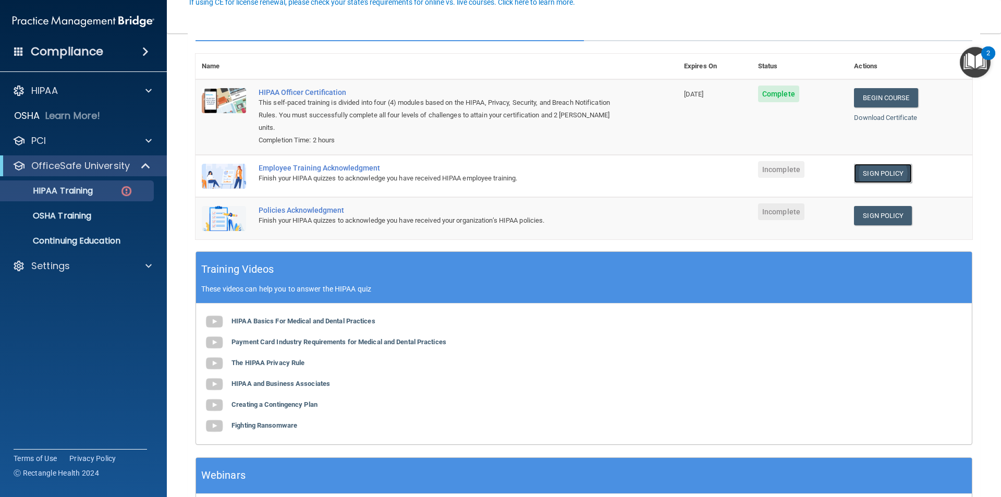
click at [872, 164] on link "Sign Policy" at bounding box center [883, 173] width 58 height 19
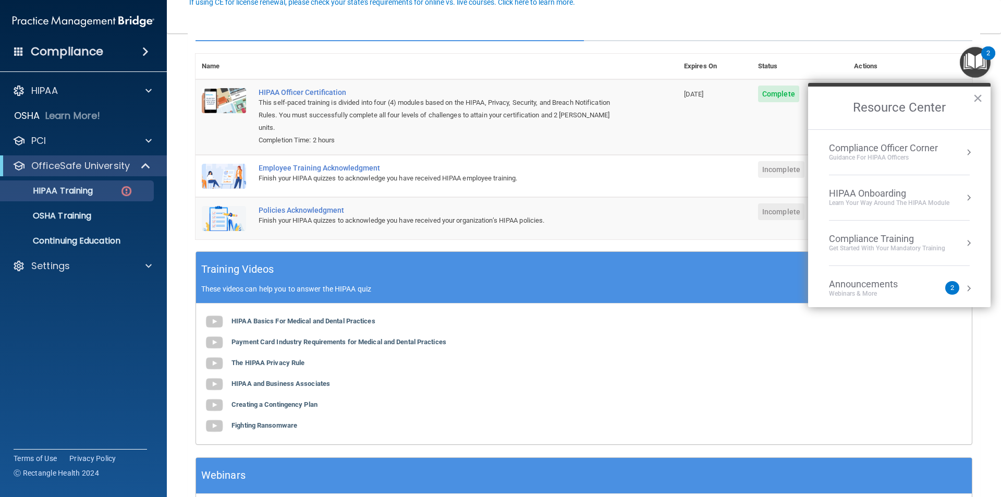
click at [869, 44] on div "✓ HIPAA Officer Training ✓ HIPAA Quizzes Name Expires On Status Actions HIPAA O…" at bounding box center [584, 267] width 792 height 531
click at [979, 96] on button "×" at bounding box center [978, 98] width 10 height 17
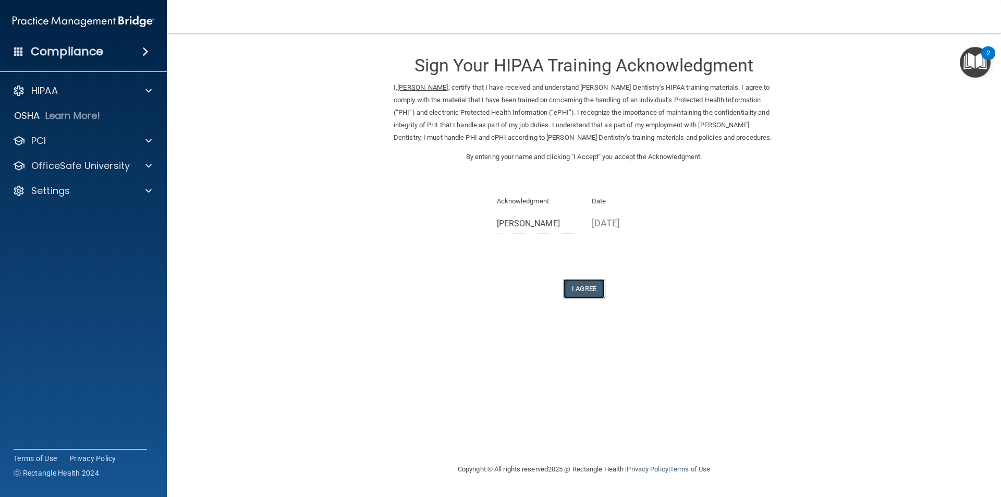
click at [587, 288] on button "I Agree" at bounding box center [584, 288] width 42 height 19
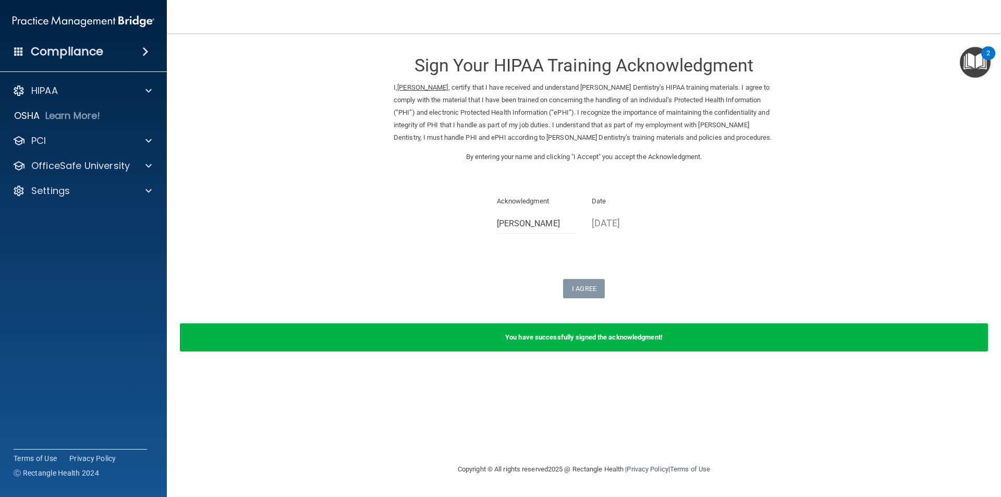
click at [972, 62] on img "Open Resource Center, 2 new notifications" at bounding box center [975, 62] width 31 height 31
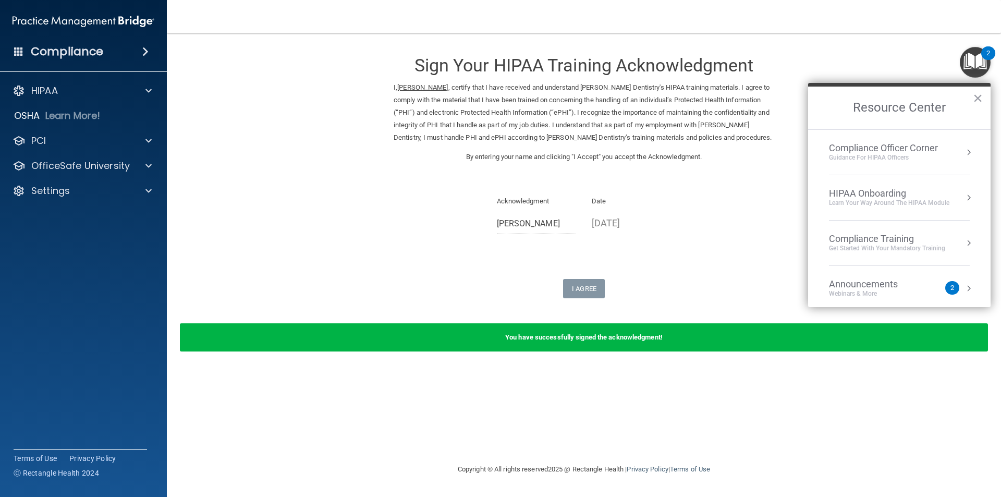
click at [335, 61] on form "Sign Your HIPAA Training Acknowledgment I, [PERSON_NAME] , certify that I have …" at bounding box center [584, 204] width 792 height 320
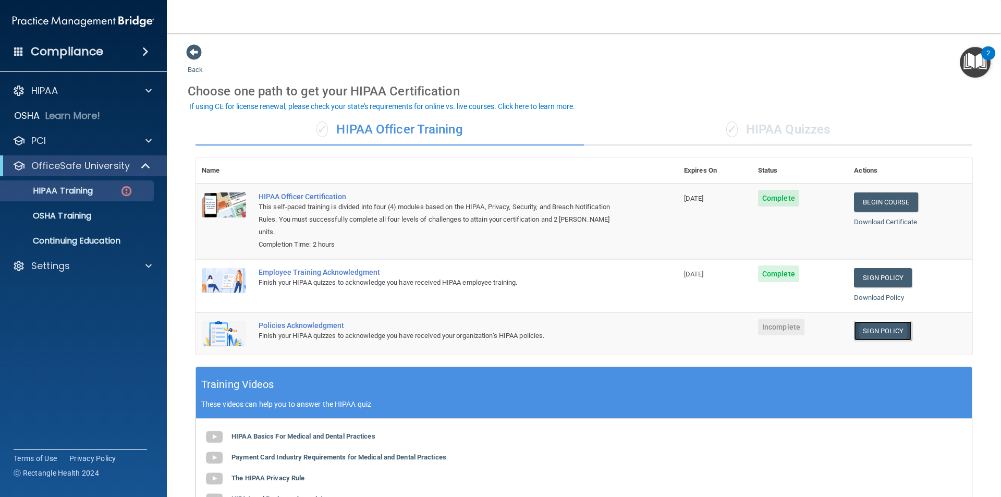
click at [882, 321] on link "Sign Policy" at bounding box center [883, 330] width 58 height 19
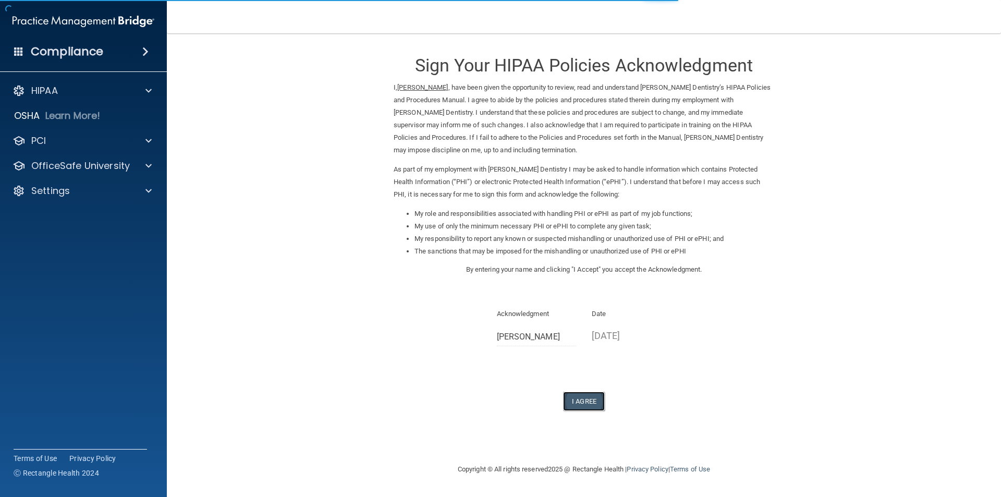
click at [596, 394] on button "I Agree" at bounding box center [584, 400] width 42 height 19
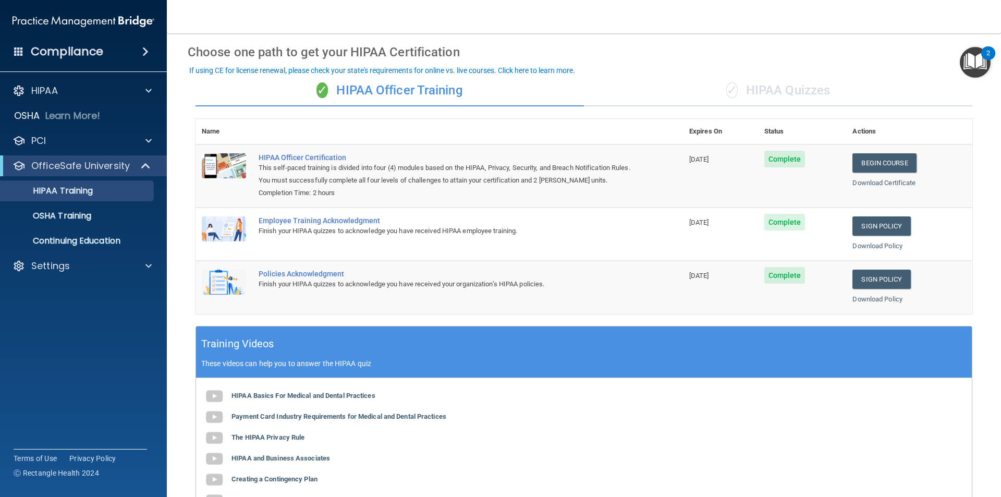
scroll to position [36, 0]
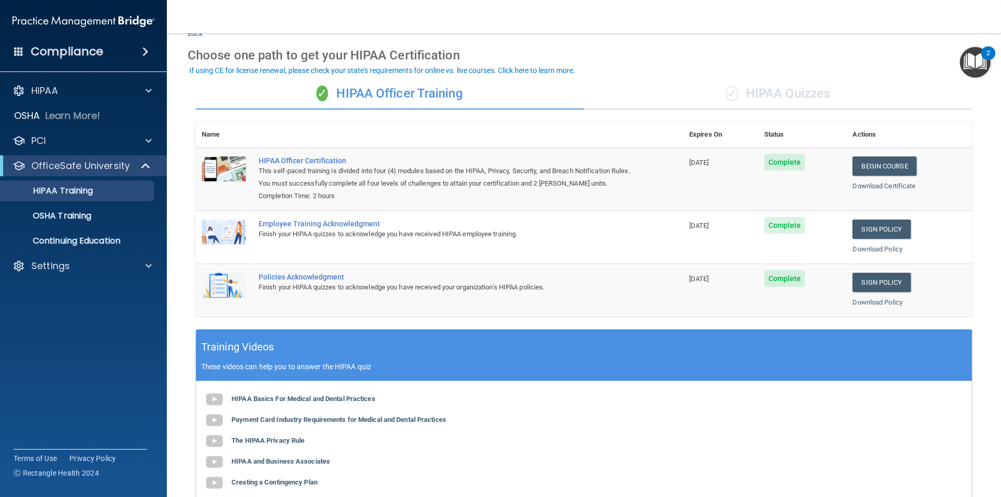
click at [753, 88] on div "✓ HIPAA Quizzes" at bounding box center [778, 93] width 388 height 31
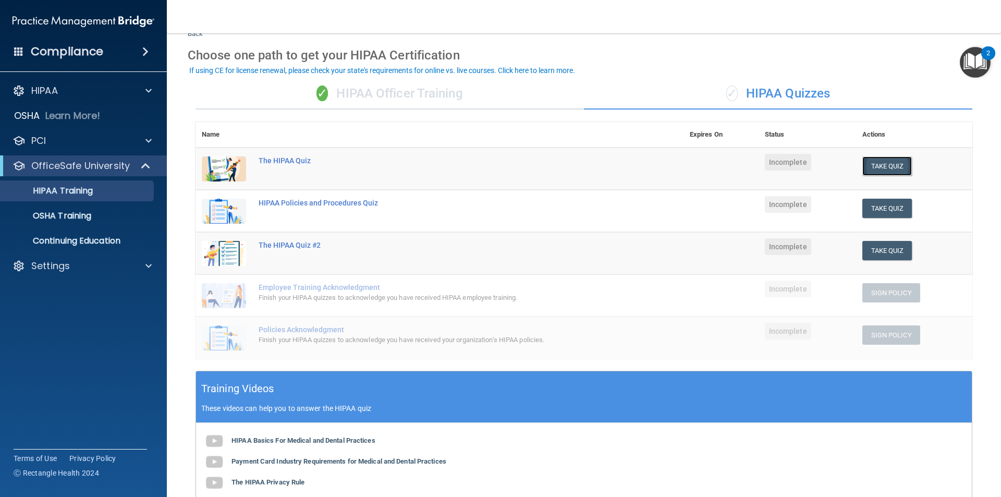
click at [890, 168] on button "Take Quiz" at bounding box center [887, 165] width 50 height 19
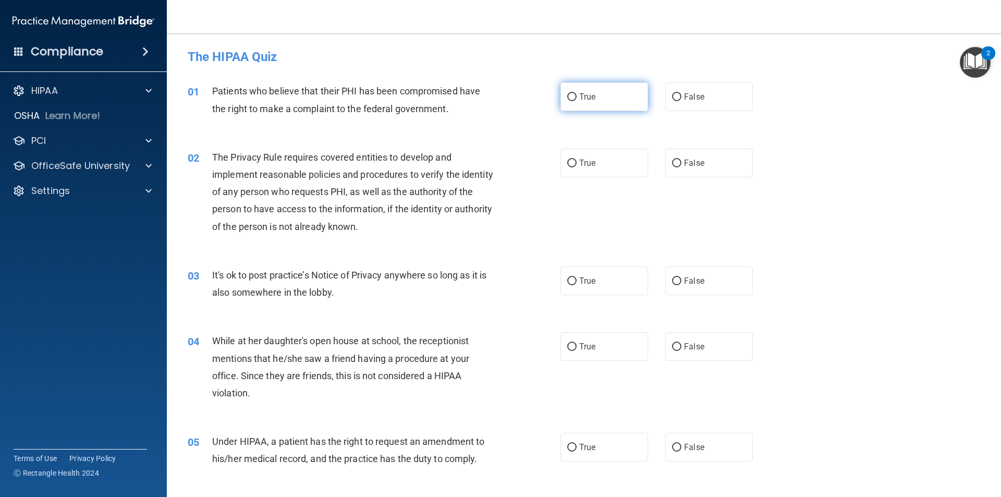
drag, startPoint x: 567, startPoint y: 93, endPoint x: 558, endPoint y: 99, distance: 11.0
click at [567, 94] on input "True" at bounding box center [571, 97] width 9 height 8
radio input "true"
click at [571, 161] on input "True" at bounding box center [571, 164] width 9 height 8
radio input "true"
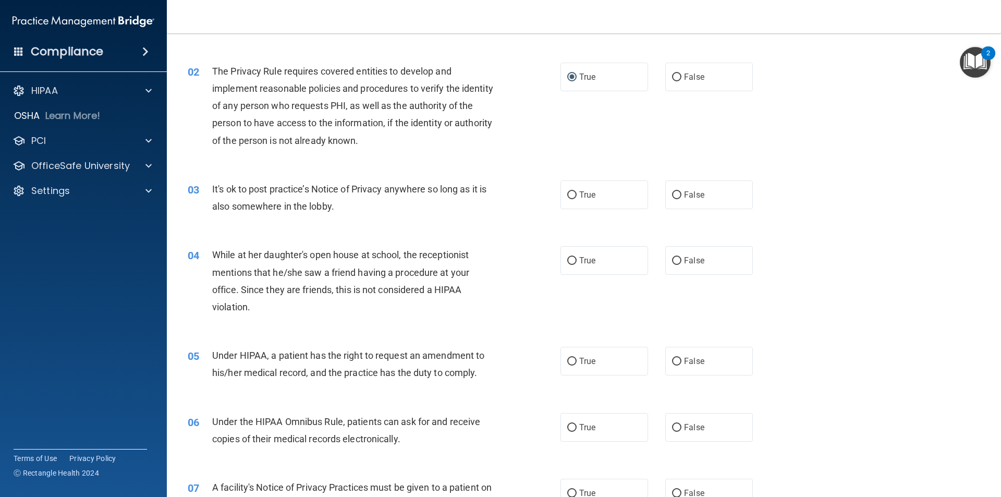
scroll to position [104, 0]
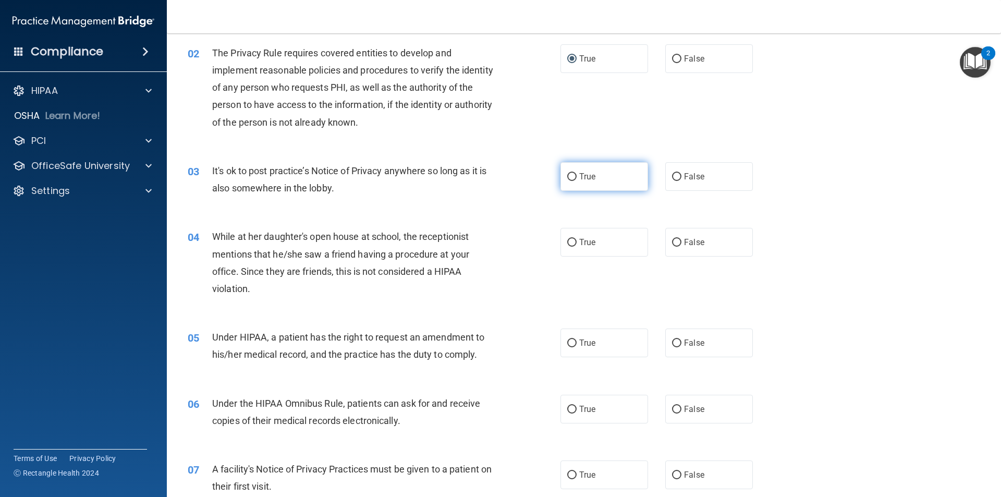
click at [568, 178] on input "True" at bounding box center [571, 177] width 9 height 8
radio input "true"
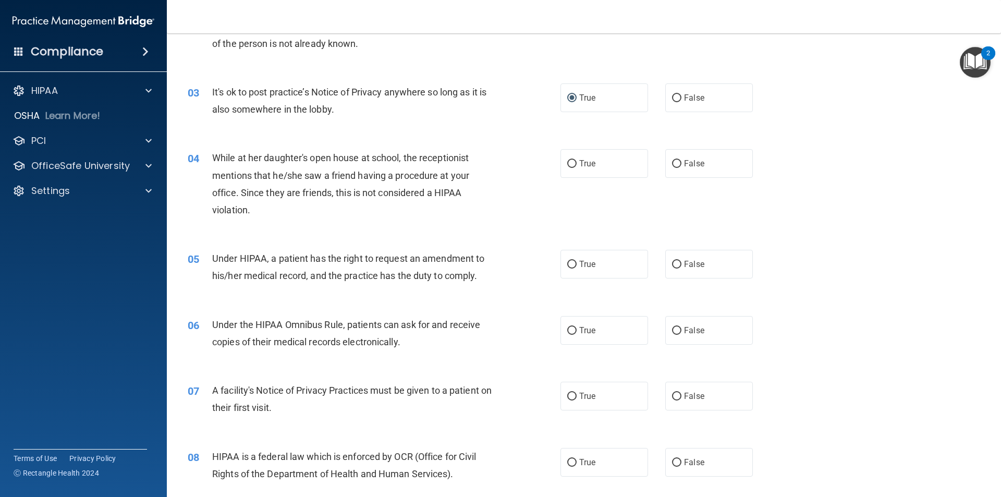
scroll to position [209, 0]
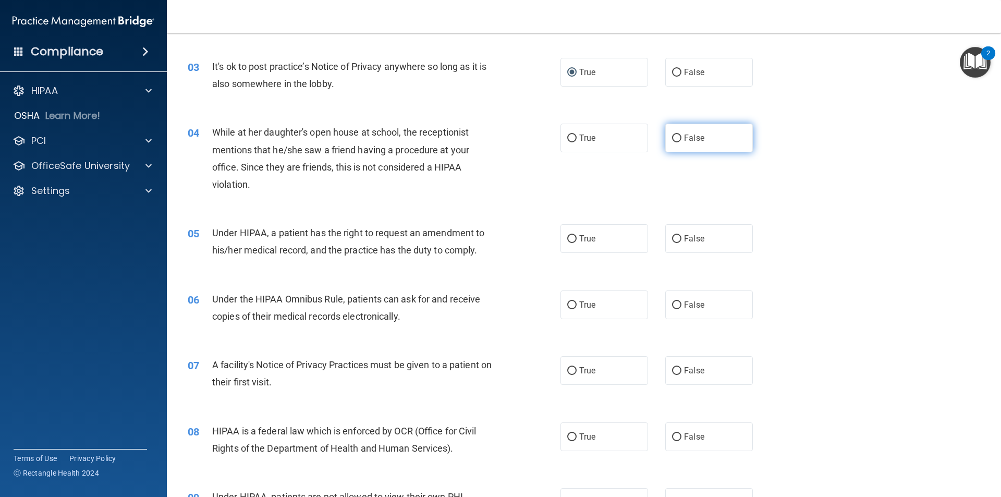
click at [672, 137] on input "False" at bounding box center [676, 138] width 9 height 8
radio input "true"
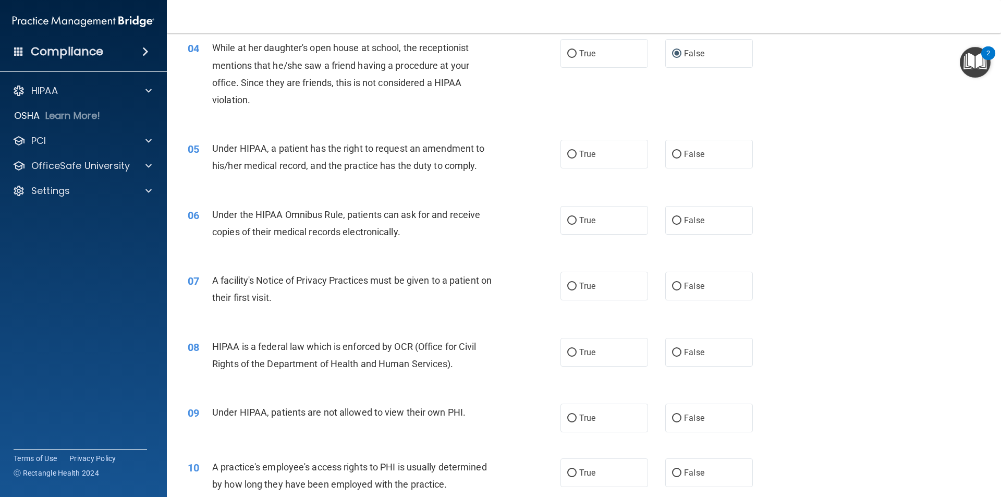
scroll to position [313, 0]
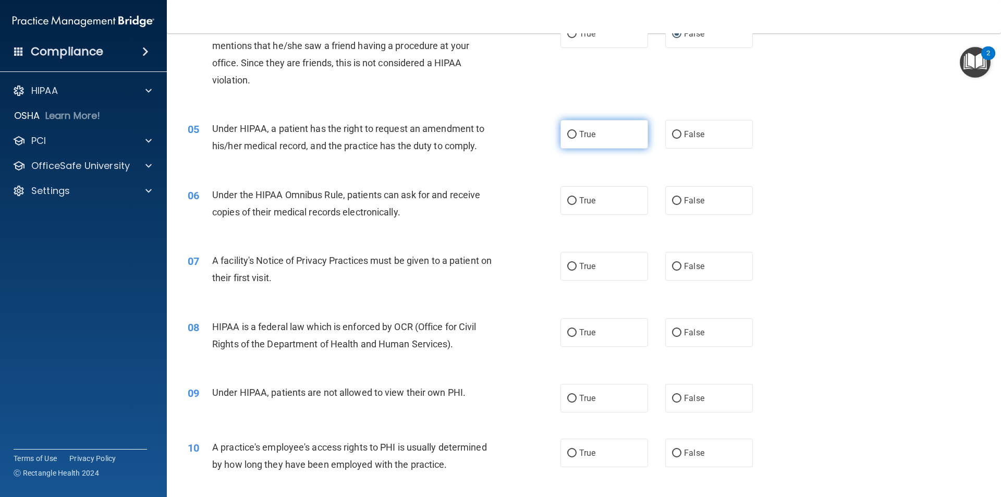
click at [568, 135] on input "True" at bounding box center [571, 135] width 9 height 8
radio input "true"
click at [586, 200] on span "True" at bounding box center [587, 200] width 16 height 10
click at [577, 200] on input "True" at bounding box center [571, 201] width 9 height 8
radio input "true"
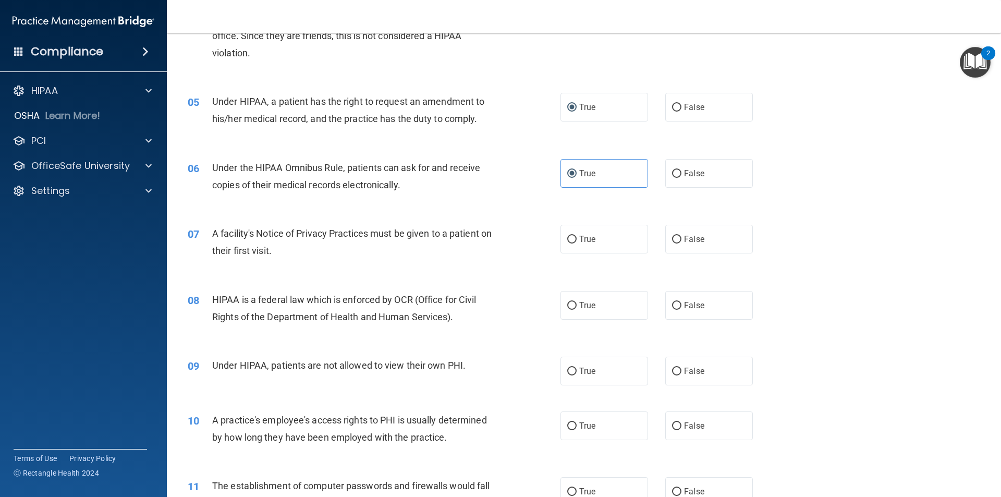
scroll to position [365, 0]
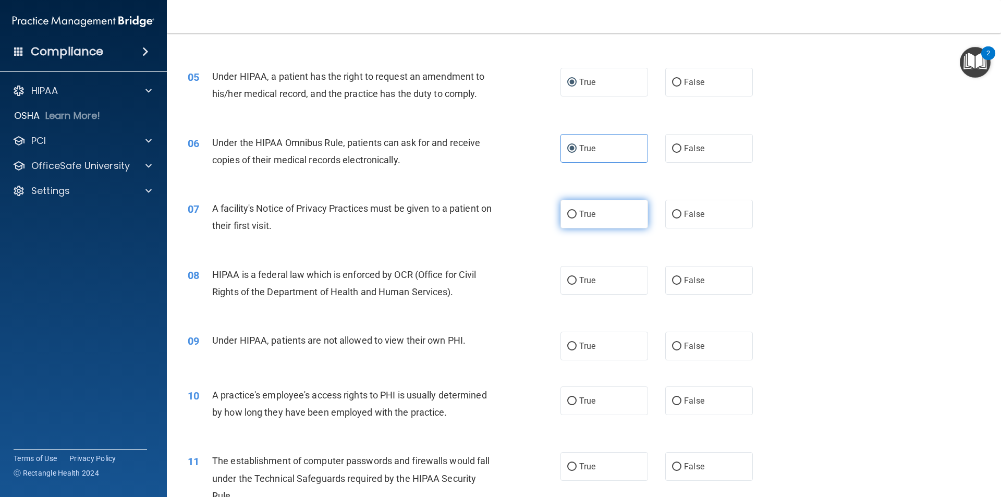
click at [573, 219] on label "True" at bounding box center [604, 214] width 88 height 29
click at [573, 218] on input "True" at bounding box center [571, 215] width 9 height 8
radio input "true"
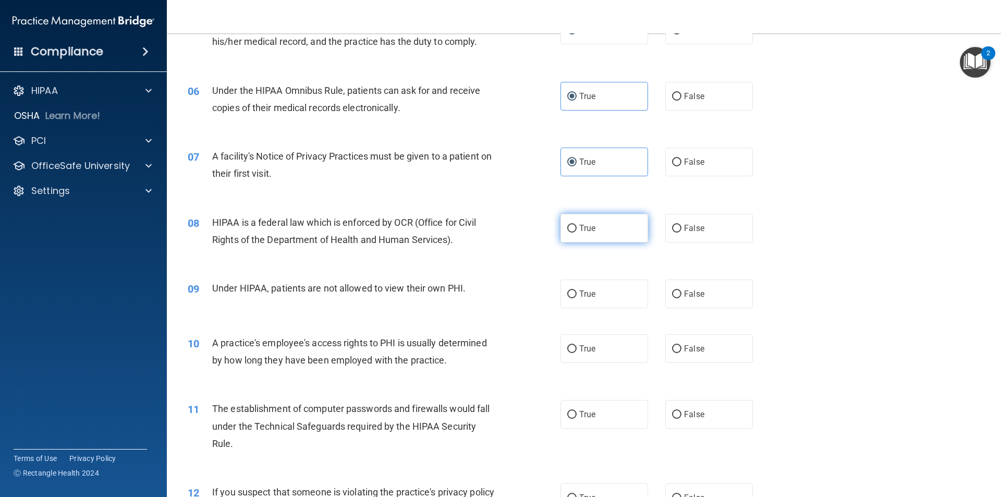
click at [579, 227] on span "True" at bounding box center [587, 228] width 16 height 10
click at [575, 227] on input "True" at bounding box center [571, 229] width 9 height 8
radio input "true"
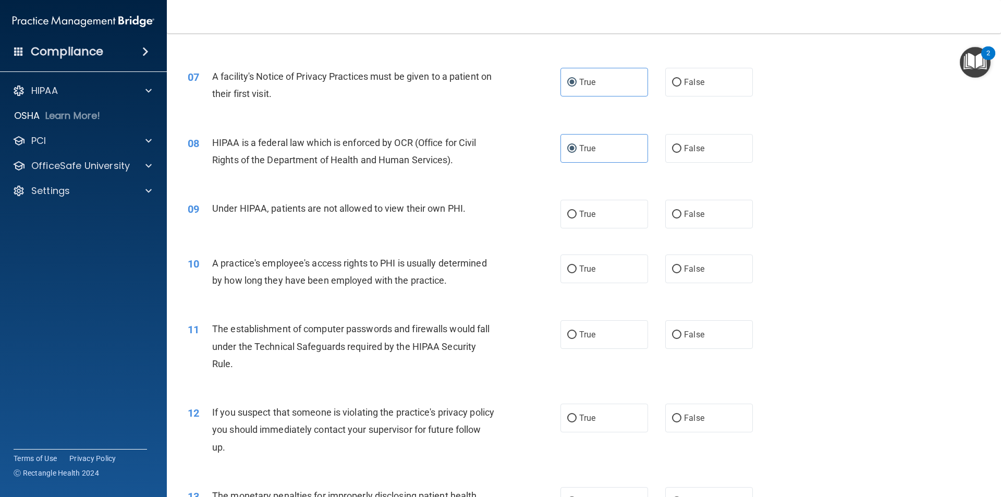
scroll to position [521, 0]
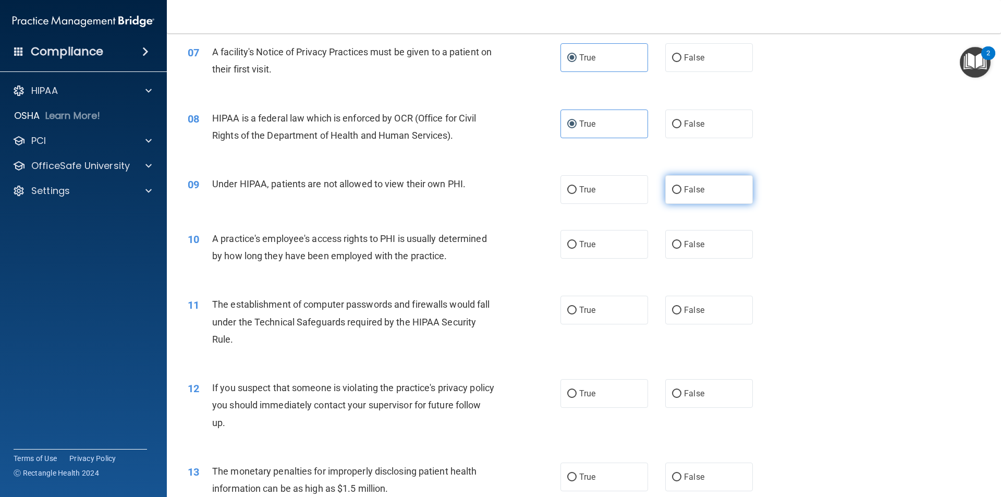
click at [677, 188] on label "False" at bounding box center [709, 189] width 88 height 29
click at [677, 188] on input "False" at bounding box center [676, 190] width 9 height 8
radio input "true"
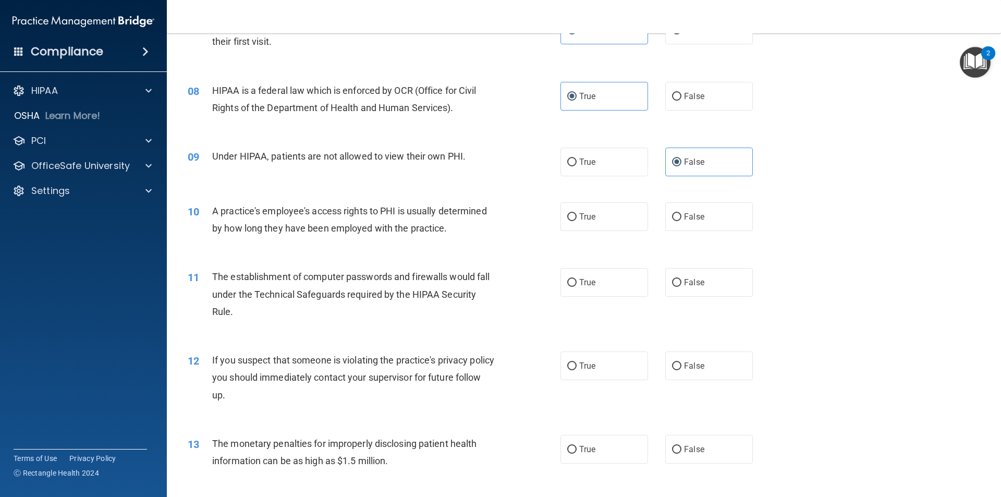
scroll to position [573, 0]
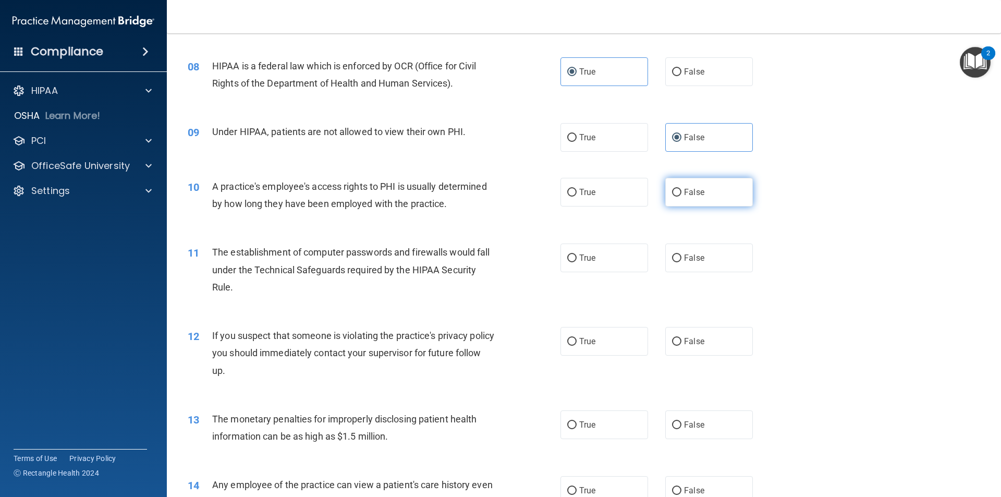
click at [672, 196] on input "False" at bounding box center [676, 193] width 9 height 8
radio input "true"
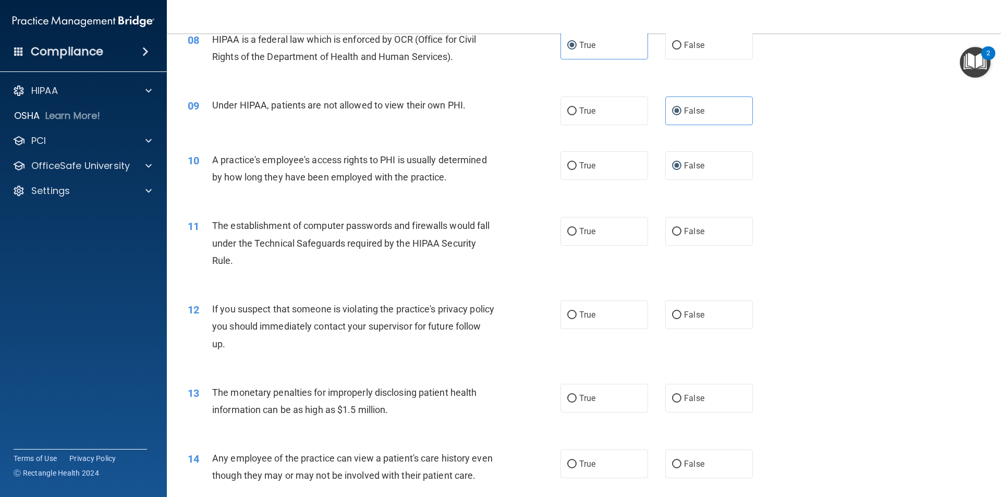
scroll to position [626, 0]
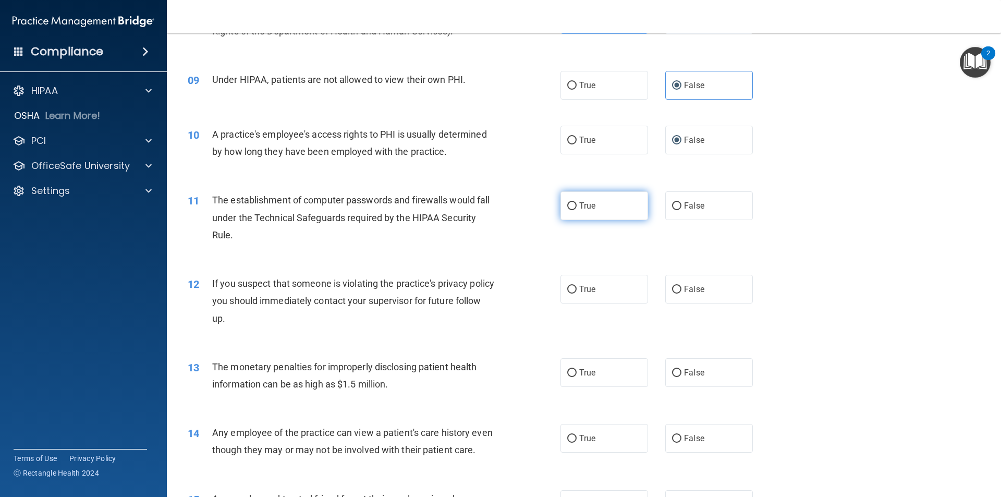
click at [569, 203] on input "True" at bounding box center [571, 206] width 9 height 8
radio input "true"
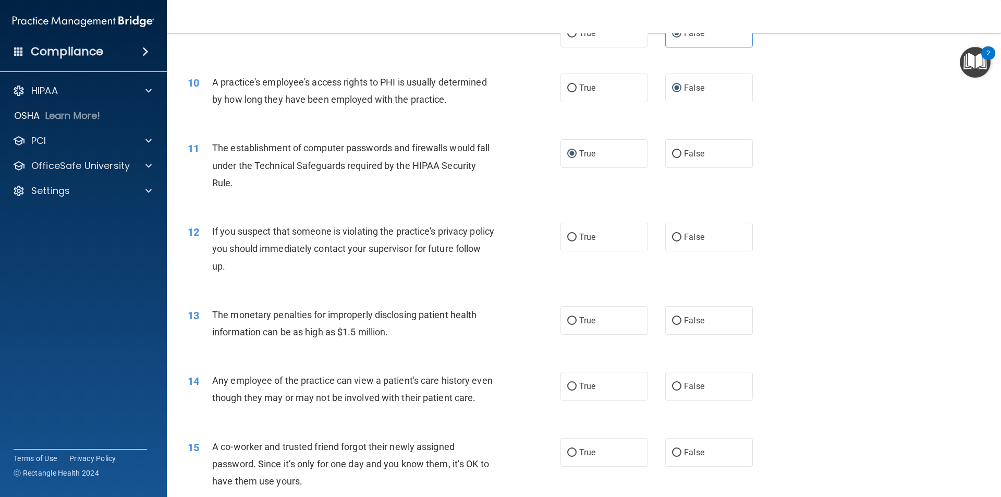
scroll to position [730, 0]
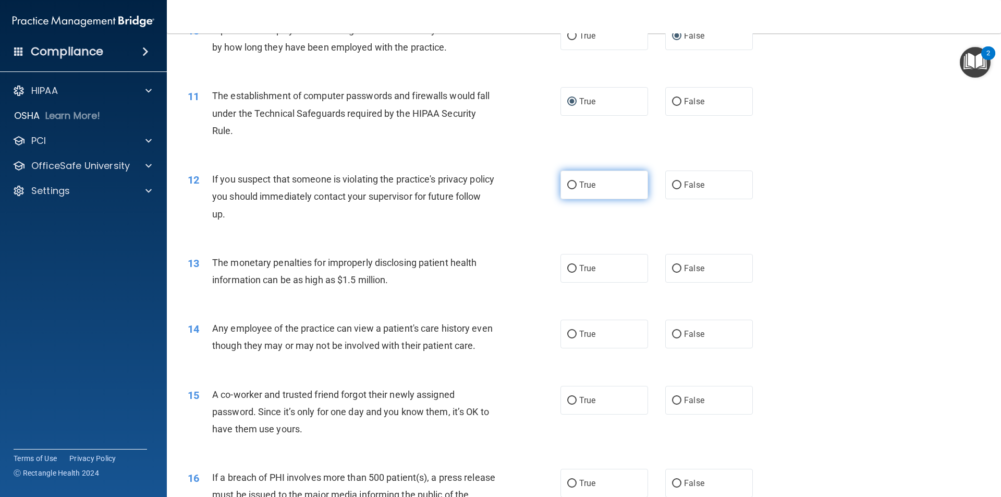
click at [567, 183] on input "True" at bounding box center [571, 185] width 9 height 8
radio input "true"
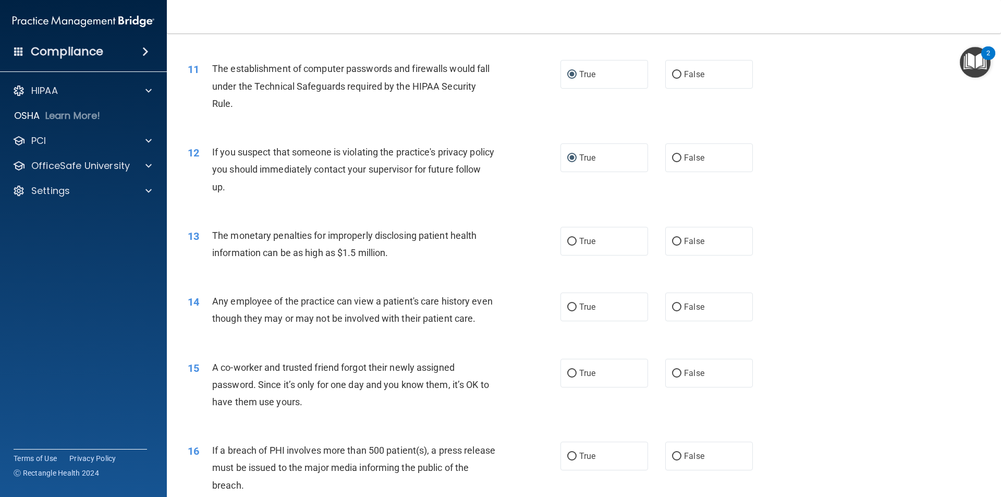
scroll to position [782, 0]
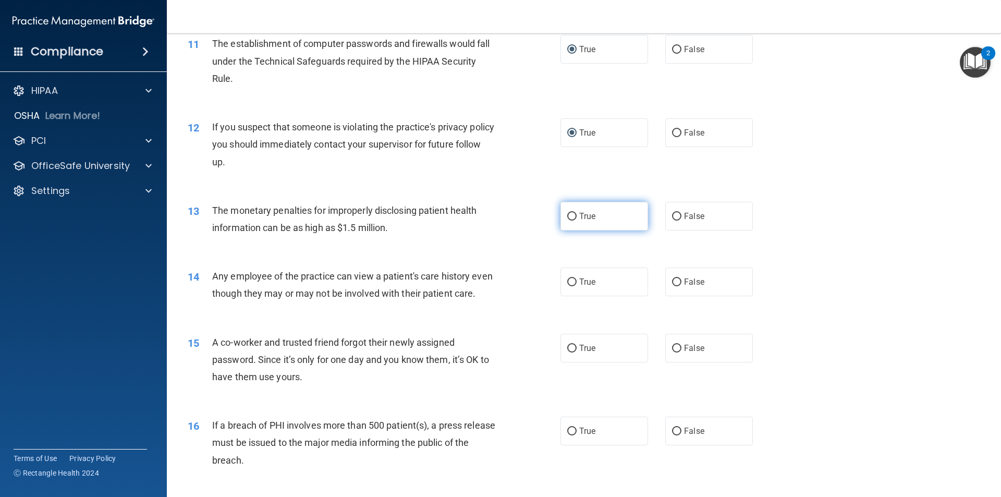
click at [567, 217] on input "True" at bounding box center [571, 217] width 9 height 8
radio input "true"
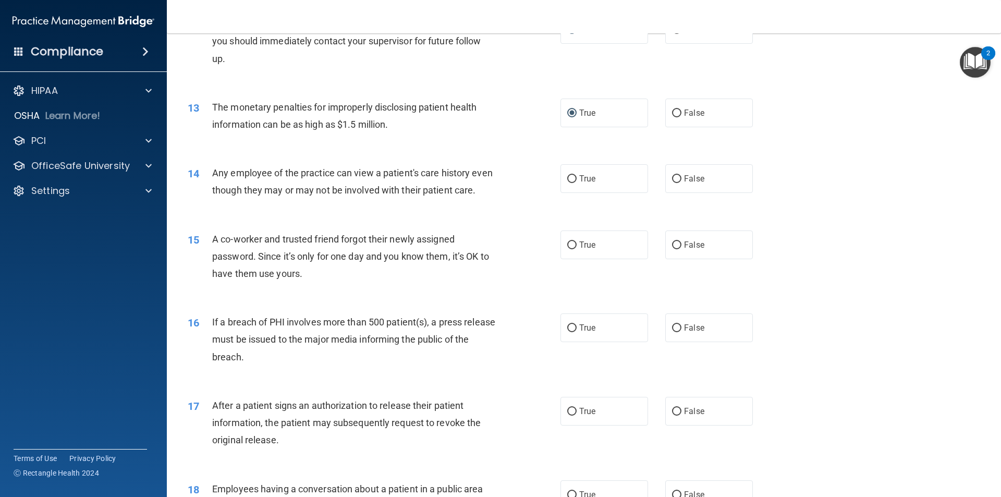
scroll to position [886, 0]
click at [666, 179] on label "False" at bounding box center [709, 177] width 88 height 29
click at [672, 179] on input "False" at bounding box center [676, 178] width 9 height 8
radio input "true"
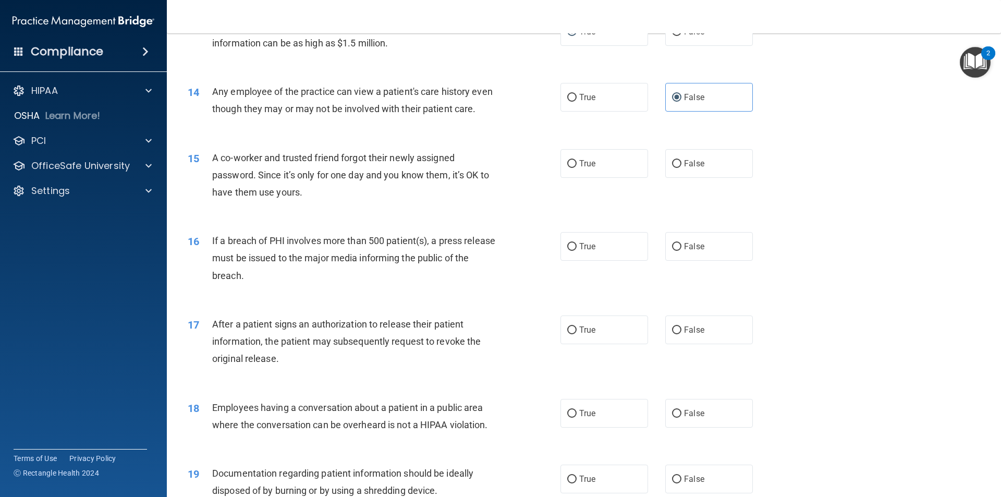
scroll to position [990, 0]
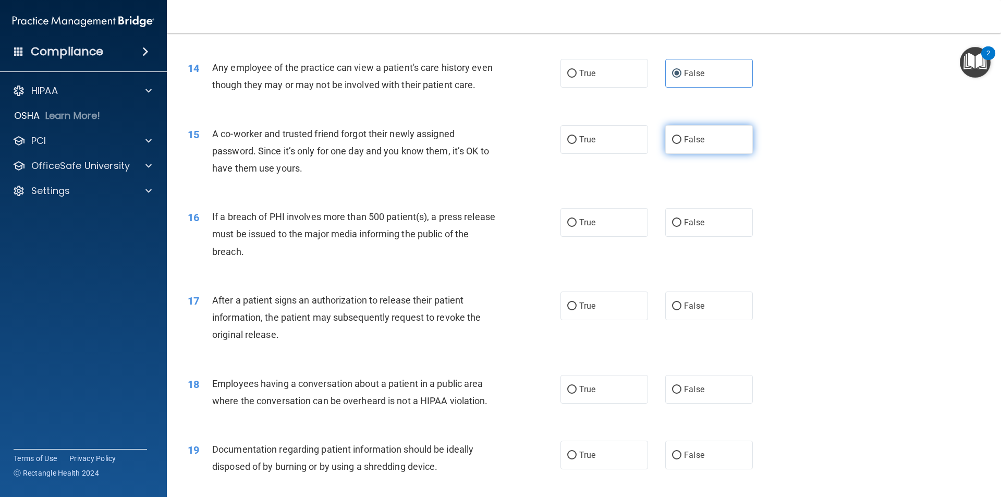
click at [676, 144] on input "False" at bounding box center [676, 140] width 9 height 8
radio input "true"
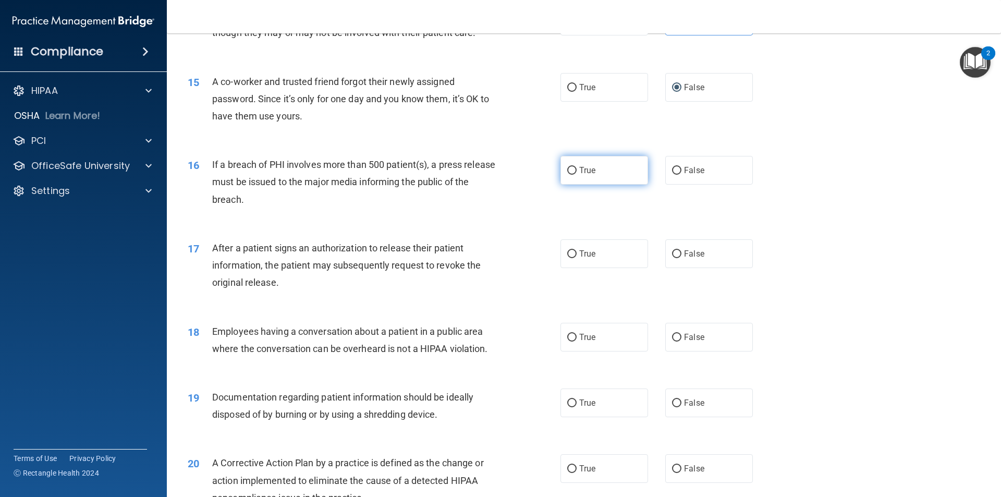
click at [570, 185] on label "True" at bounding box center [604, 170] width 88 height 29
click at [570, 175] on input "True" at bounding box center [571, 171] width 9 height 8
radio input "true"
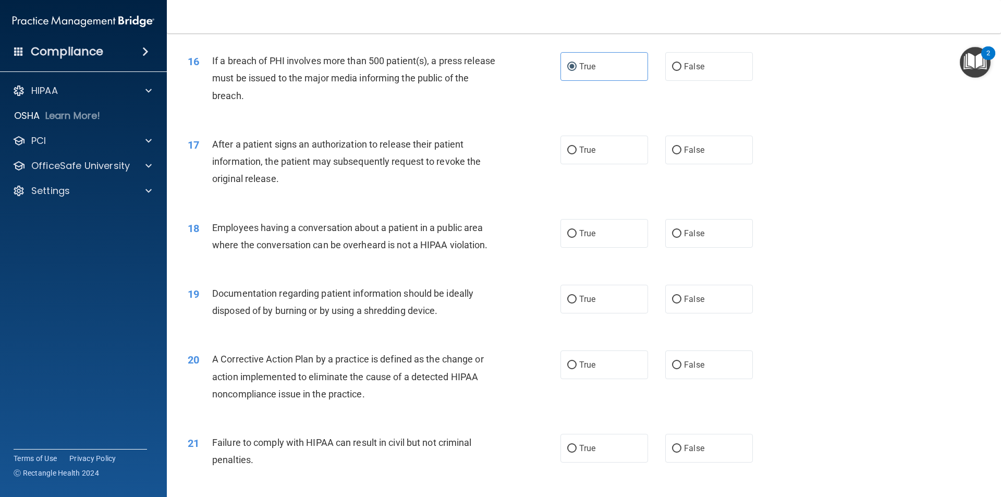
scroll to position [1147, 0]
click at [567, 154] on input "True" at bounding box center [571, 150] width 9 height 8
radio input "true"
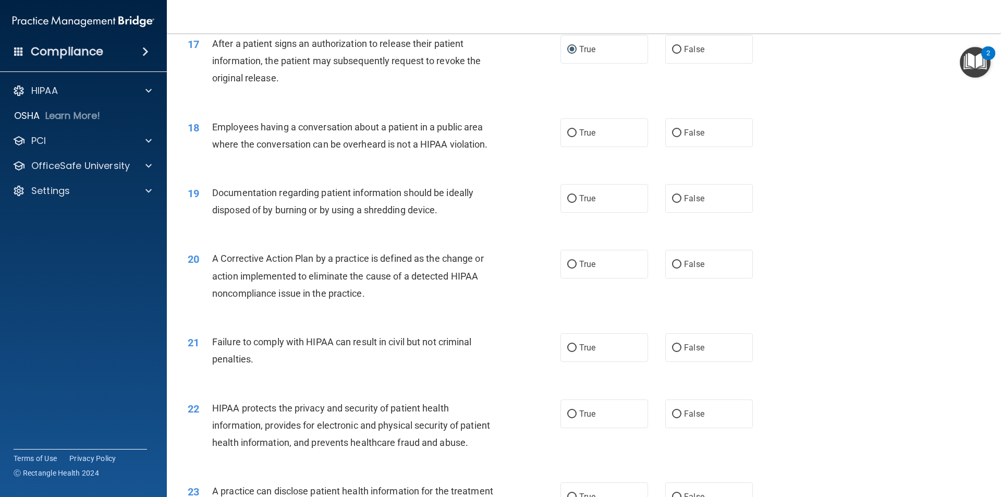
scroll to position [1251, 0]
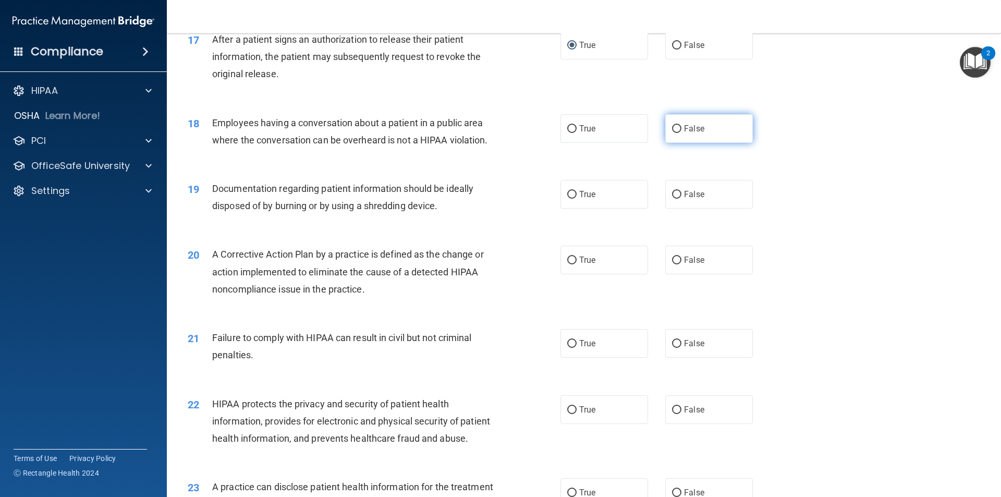
click at [672, 133] on input "False" at bounding box center [676, 129] width 9 height 8
radio input "true"
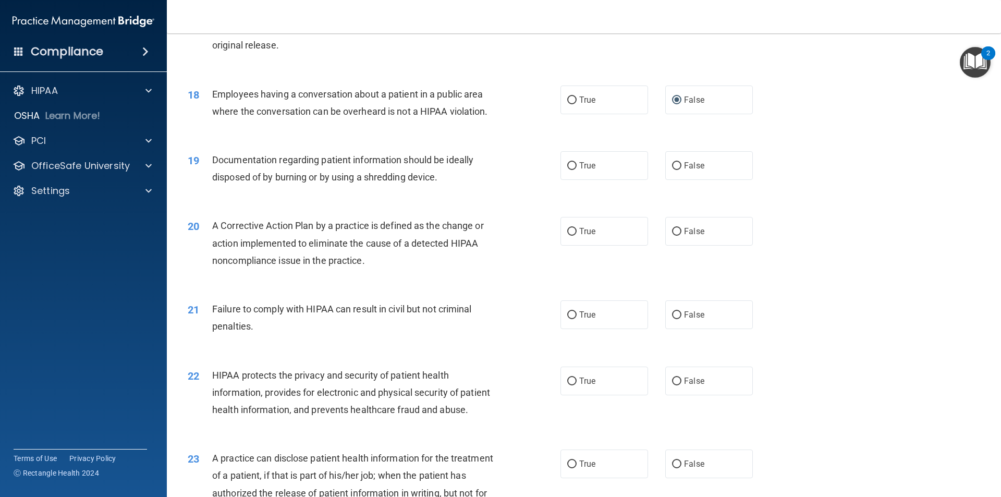
scroll to position [1303, 0]
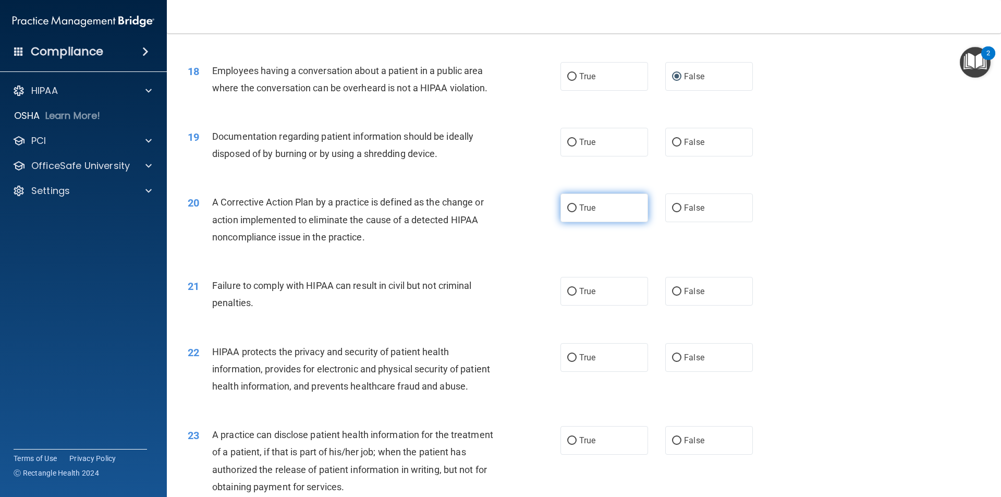
click at [579, 213] on span "True" at bounding box center [587, 208] width 16 height 10
click at [576, 212] on input "True" at bounding box center [571, 208] width 9 height 8
radio input "true"
click at [701, 305] on label "False" at bounding box center [709, 291] width 88 height 29
click at [681, 296] on input "False" at bounding box center [676, 292] width 9 height 8
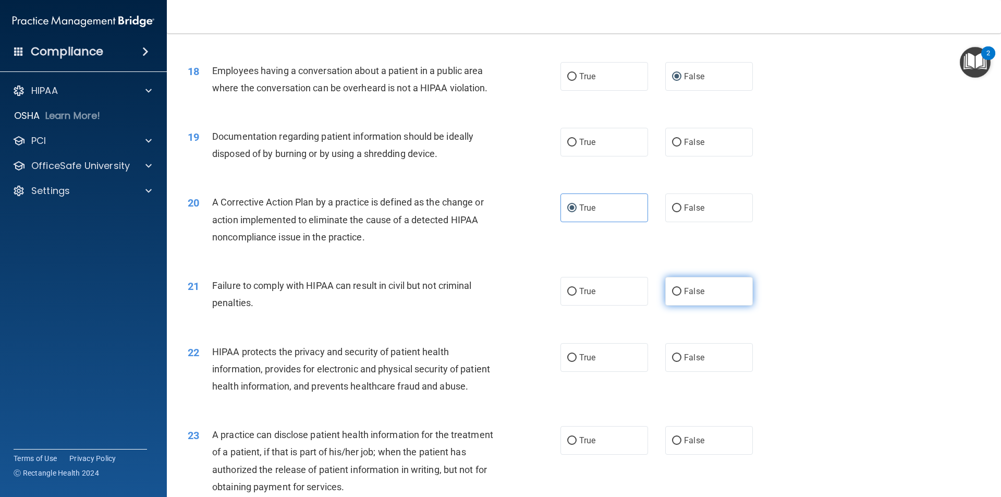
radio input "true"
click at [596, 148] on label "True" at bounding box center [604, 142] width 88 height 29
click at [577, 146] on input "True" at bounding box center [571, 143] width 9 height 8
radio input "true"
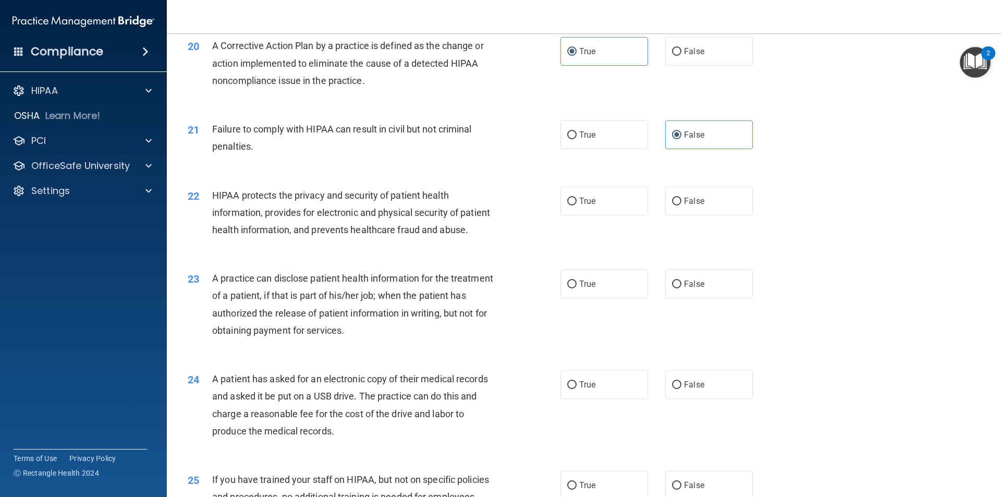
scroll to position [1512, 0]
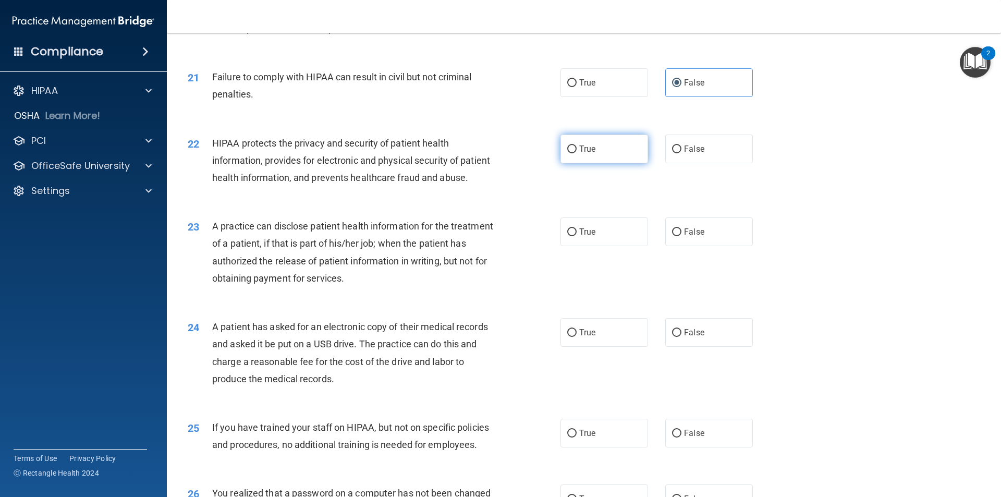
click at [560, 163] on label "True" at bounding box center [604, 148] width 88 height 29
click at [567, 153] on input "True" at bounding box center [571, 149] width 9 height 8
radio input "true"
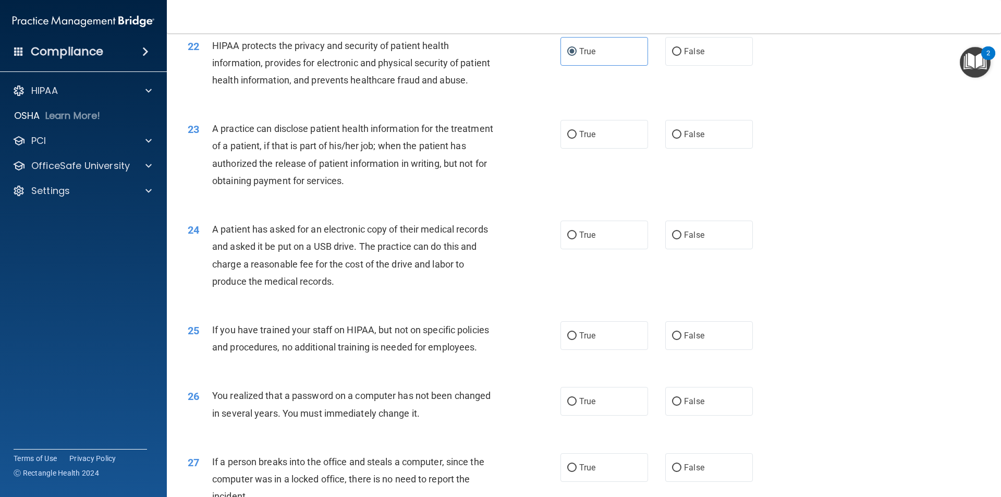
scroll to position [1616, 0]
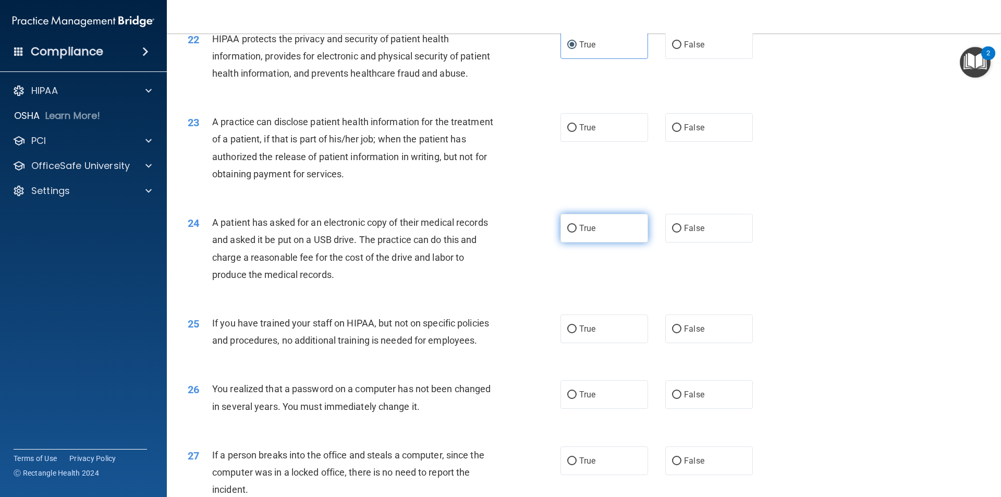
click at [569, 232] on input "True" at bounding box center [571, 229] width 9 height 8
radio input "true"
click at [672, 333] on input "False" at bounding box center [676, 329] width 9 height 8
radio input "true"
click at [573, 409] on label "True" at bounding box center [604, 394] width 88 height 29
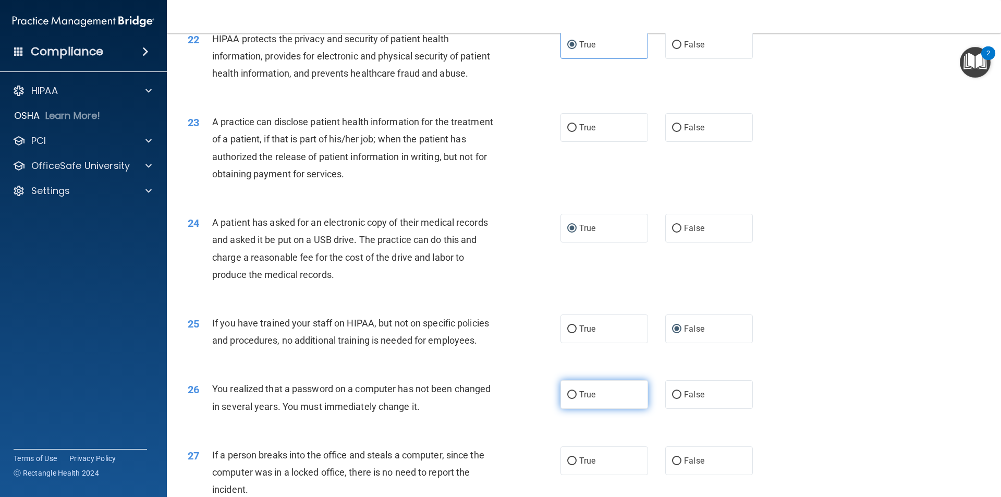
click at [573, 399] on input "True" at bounding box center [571, 395] width 9 height 8
radio input "true"
click at [565, 142] on label "True" at bounding box center [604, 127] width 88 height 29
click at [567, 132] on input "True" at bounding box center [571, 128] width 9 height 8
radio input "true"
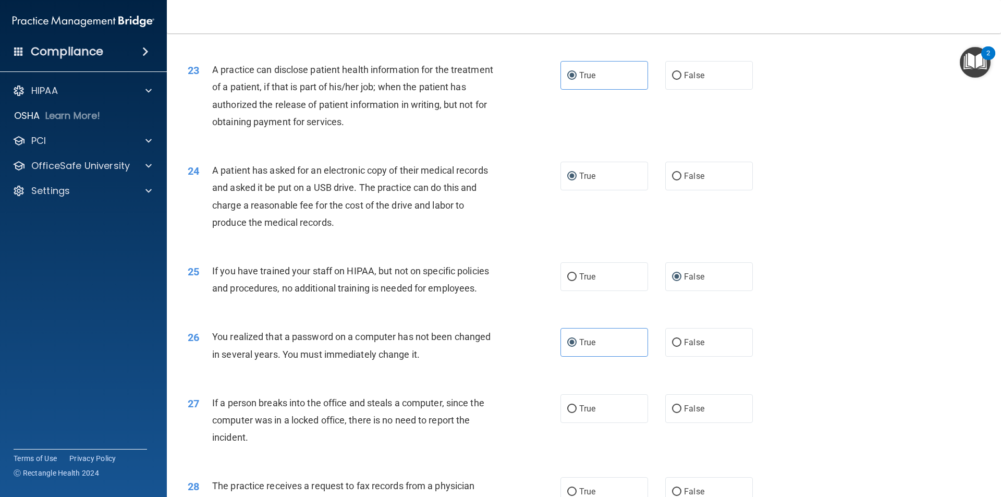
scroll to position [1720, 0]
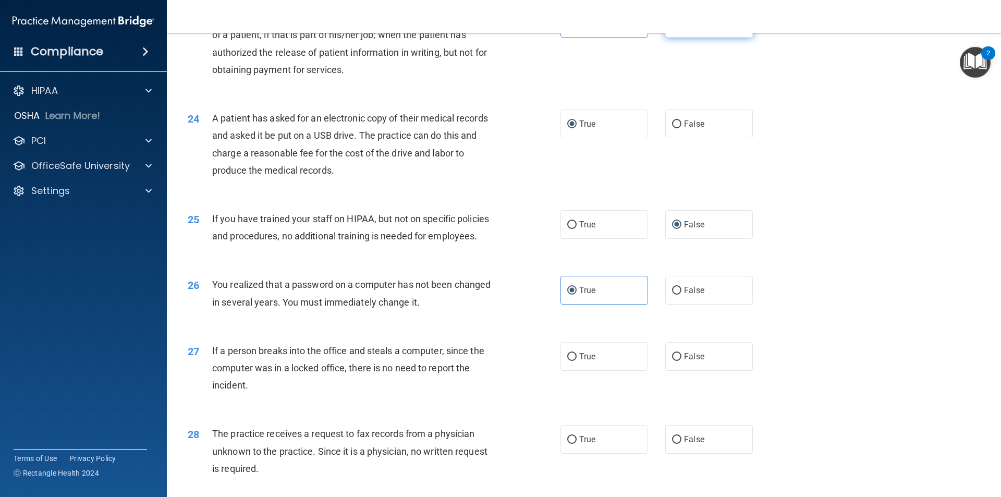
click at [679, 38] on label "False" at bounding box center [709, 23] width 88 height 29
click at [679, 28] on input "False" at bounding box center [676, 24] width 9 height 8
radio input "true"
radio input "false"
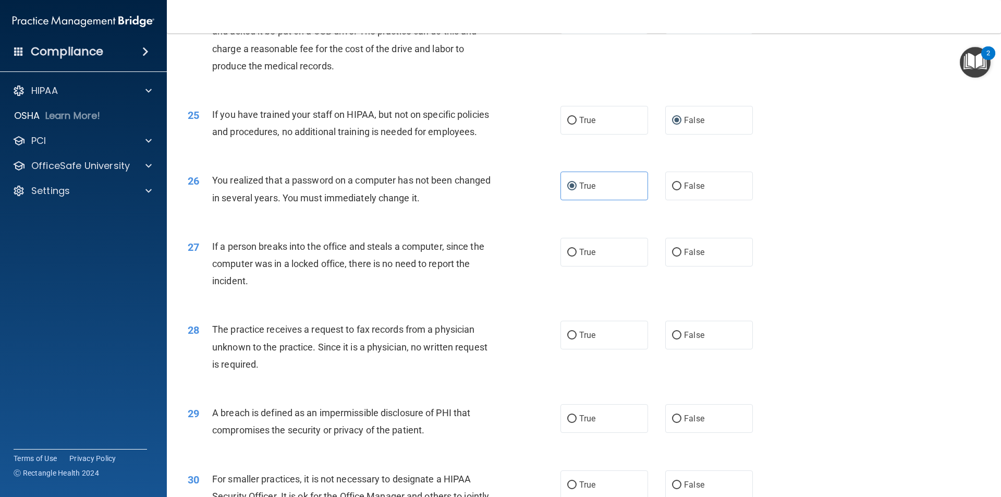
scroll to position [1877, 0]
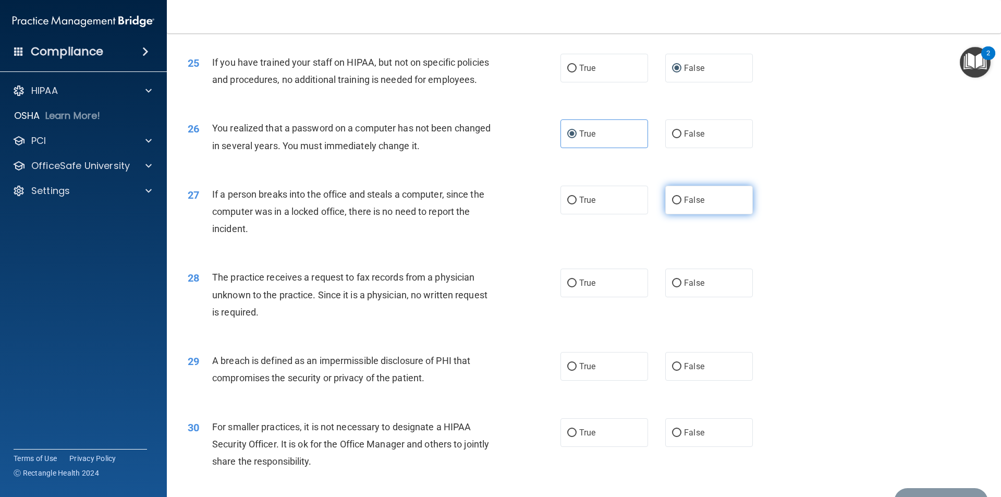
click at [672, 204] on input "False" at bounding box center [676, 201] width 9 height 8
radio input "true"
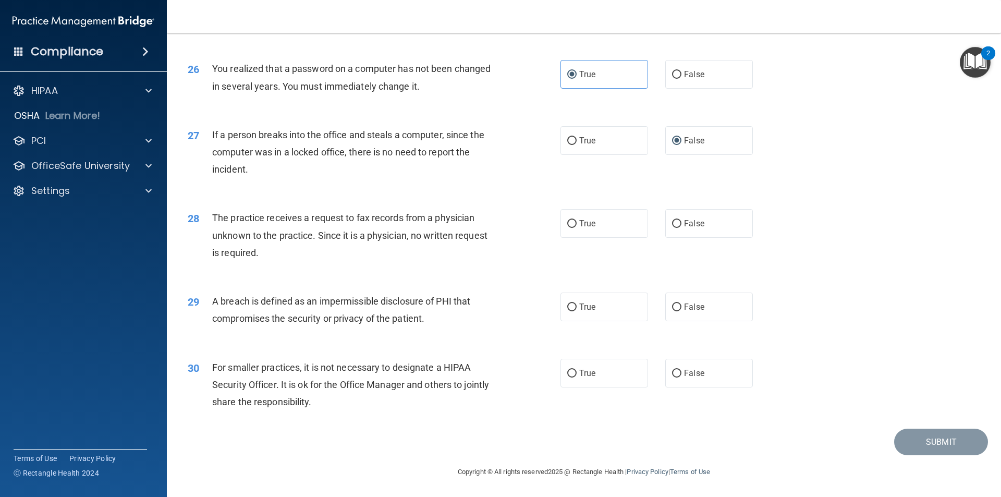
scroll to position [1970, 0]
click at [583, 224] on span "True" at bounding box center [587, 223] width 16 height 10
click at [577, 224] on input "True" at bounding box center [571, 224] width 9 height 8
radio input "true"
click at [709, 371] on label "False" at bounding box center [709, 373] width 88 height 29
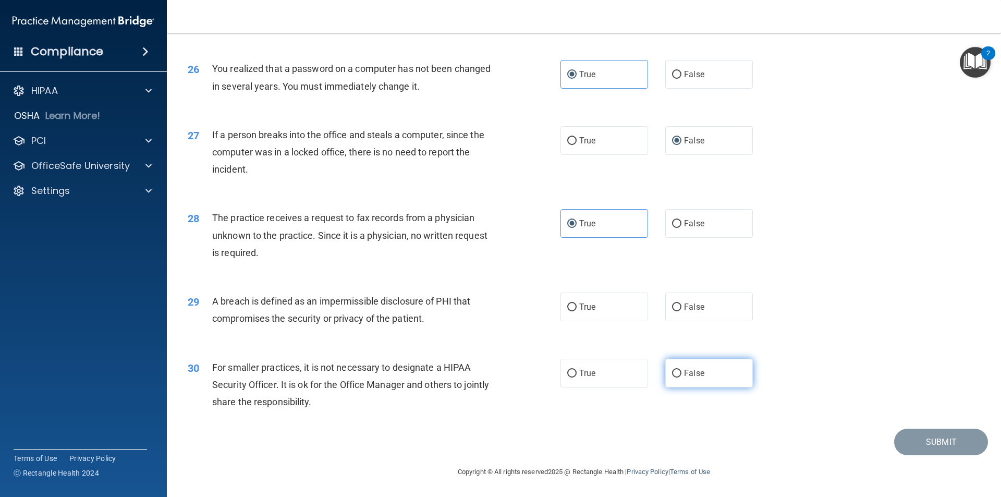
click at [681, 371] on input "False" at bounding box center [676, 374] width 9 height 8
radio input "true"
click at [569, 306] on input "True" at bounding box center [571, 307] width 9 height 8
radio input "true"
click at [929, 440] on button "Submit" at bounding box center [941, 441] width 94 height 27
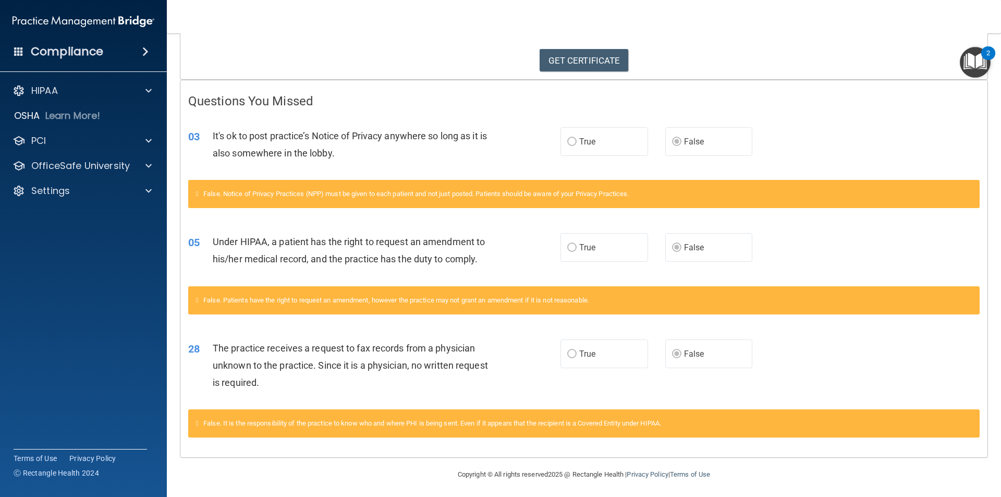
scroll to position [168, 0]
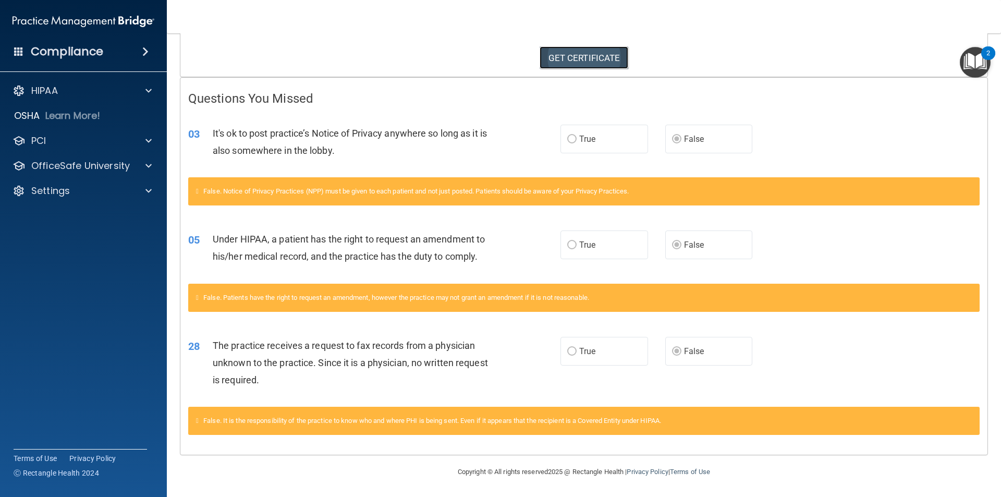
click at [582, 59] on link "GET CERTIFICATE" at bounding box center [583, 57] width 89 height 23
click at [148, 88] on span at bounding box center [148, 90] width 6 height 13
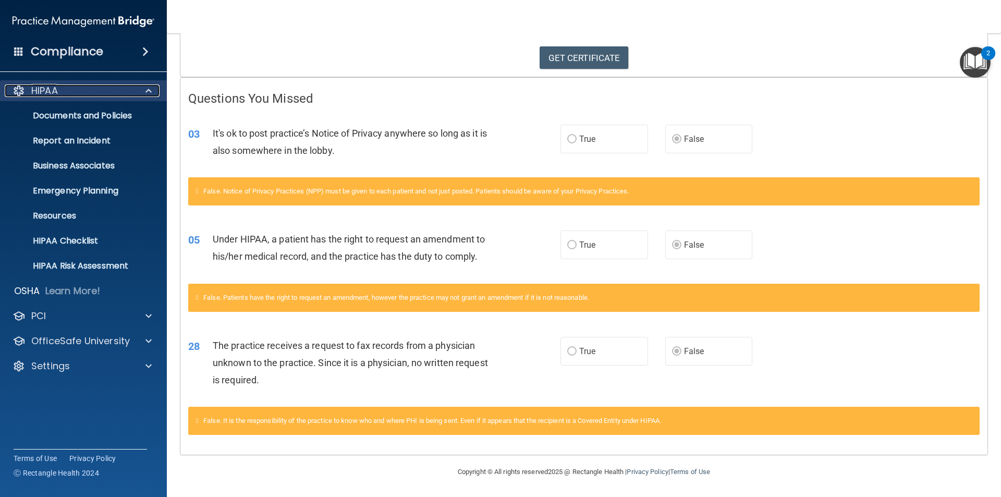
click at [148, 88] on span at bounding box center [148, 90] width 6 height 13
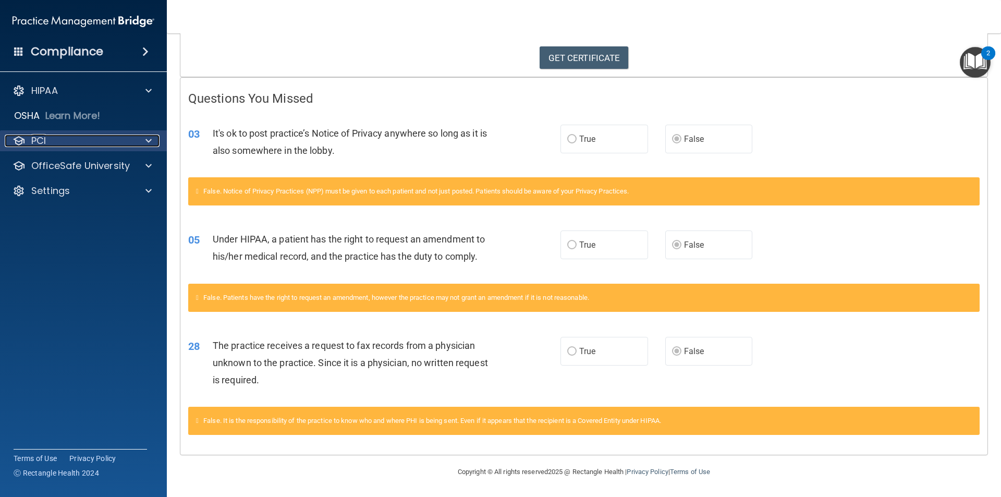
click at [148, 140] on span at bounding box center [148, 140] width 6 height 13
click at [147, 144] on span at bounding box center [148, 140] width 6 height 13
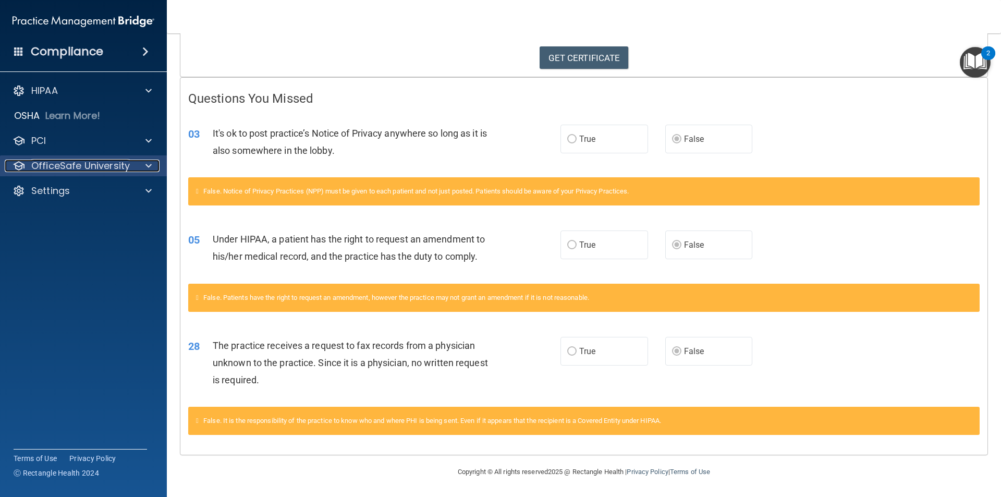
click at [146, 168] on span at bounding box center [148, 166] width 6 height 13
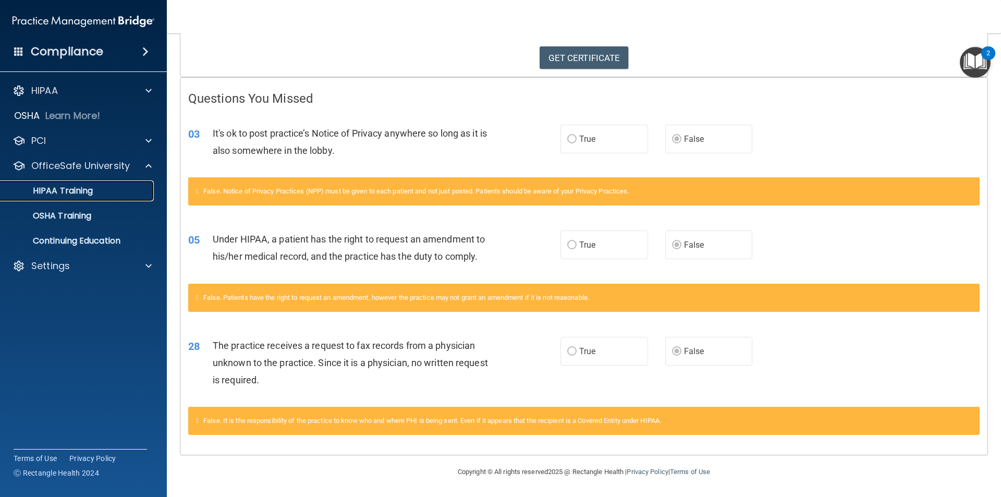
click at [88, 190] on p "HIPAA Training" at bounding box center [50, 191] width 86 height 10
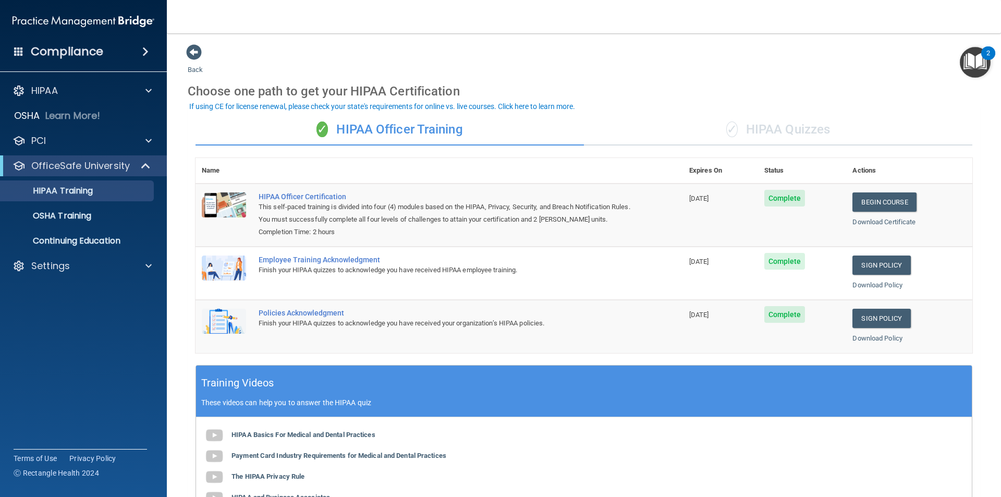
click at [763, 122] on div "✓ HIPAA Quizzes" at bounding box center [778, 129] width 388 height 31
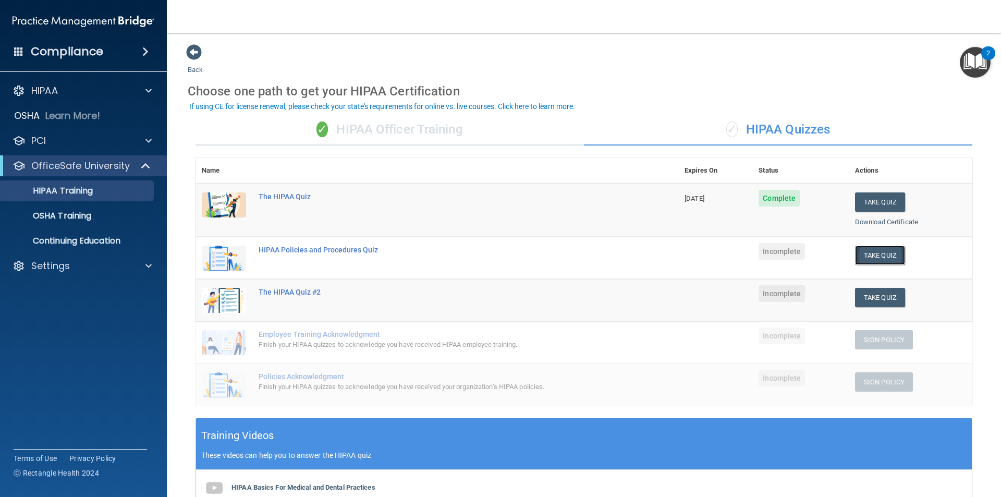
click at [879, 254] on button "Take Quiz" at bounding box center [880, 255] width 50 height 19
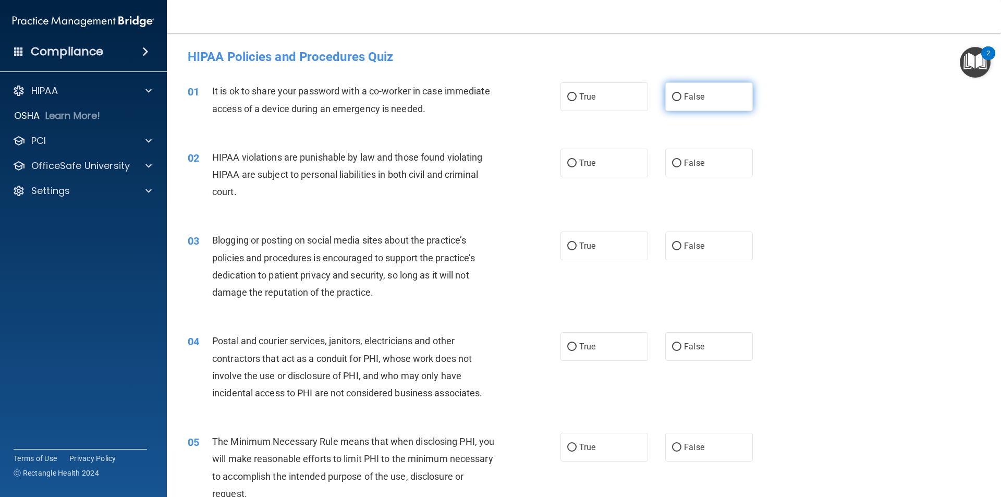
click at [717, 102] on label "False" at bounding box center [709, 96] width 88 height 29
click at [681, 101] on input "False" at bounding box center [676, 97] width 9 height 8
radio input "true"
click at [838, 175] on div "02 HIPAA violations are punishable by law and those found violating HIPAA are s…" at bounding box center [584, 177] width 808 height 83
click at [570, 164] on input "True" at bounding box center [571, 164] width 9 height 8
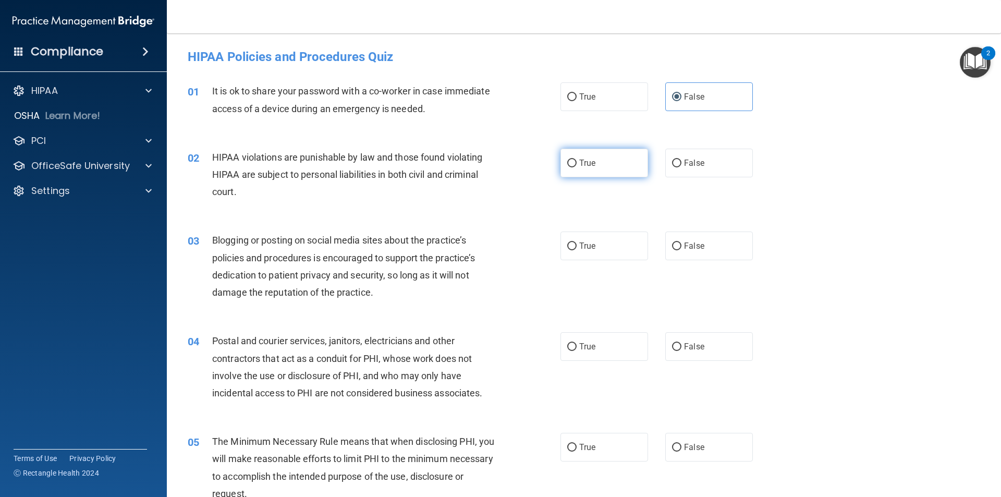
radio input "true"
click at [601, 242] on label "True" at bounding box center [604, 245] width 88 height 29
click at [577, 242] on input "True" at bounding box center [571, 246] width 9 height 8
radio input "true"
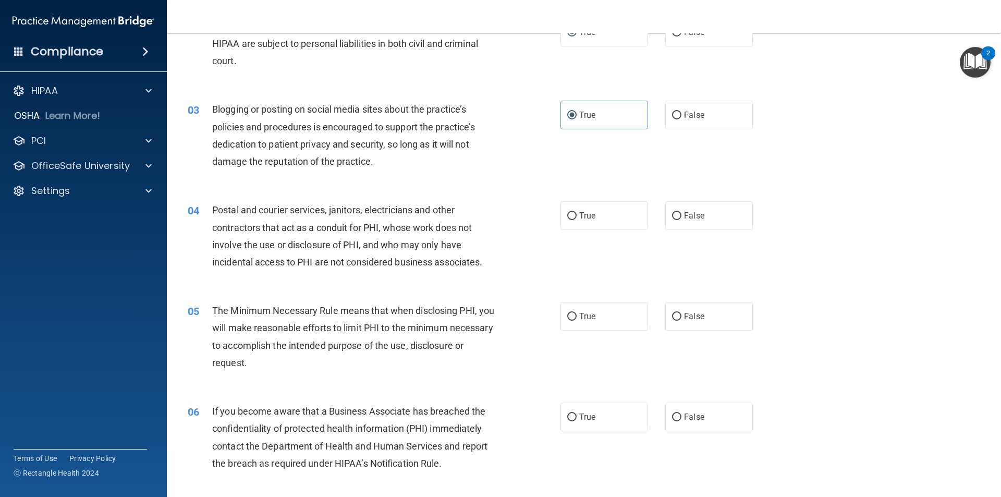
scroll to position [156, 0]
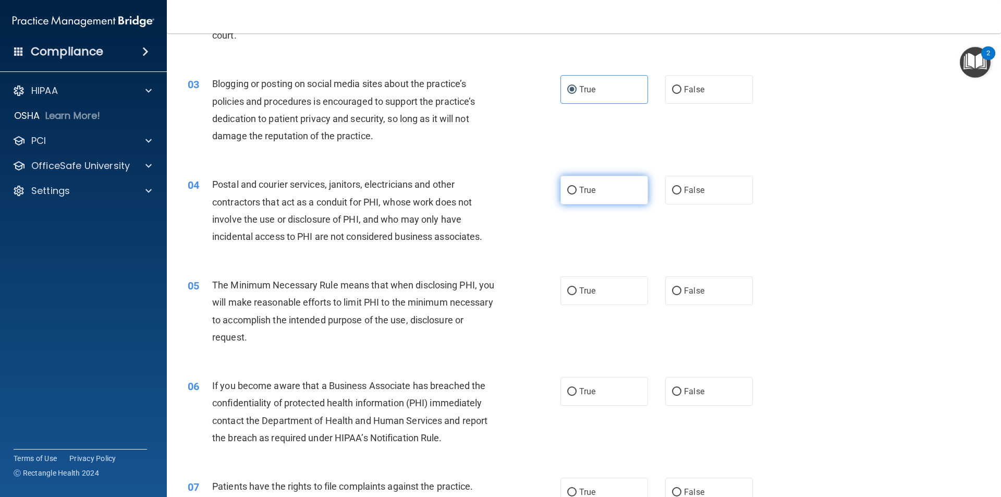
click at [585, 180] on label "True" at bounding box center [604, 190] width 88 height 29
click at [577, 187] on input "True" at bounding box center [571, 191] width 9 height 8
radio input "true"
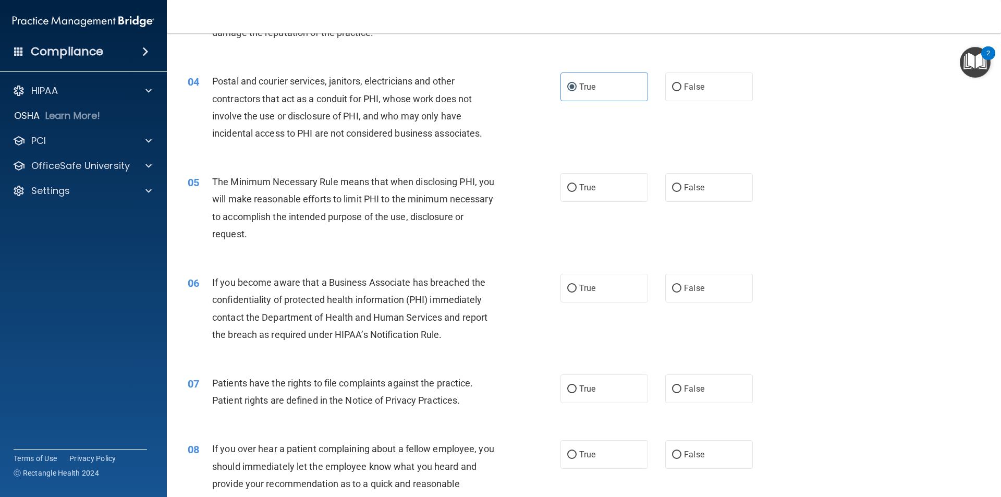
scroll to position [261, 0]
click at [609, 178] on label "True" at bounding box center [604, 186] width 88 height 29
click at [577, 183] on input "True" at bounding box center [571, 187] width 9 height 8
radio input "true"
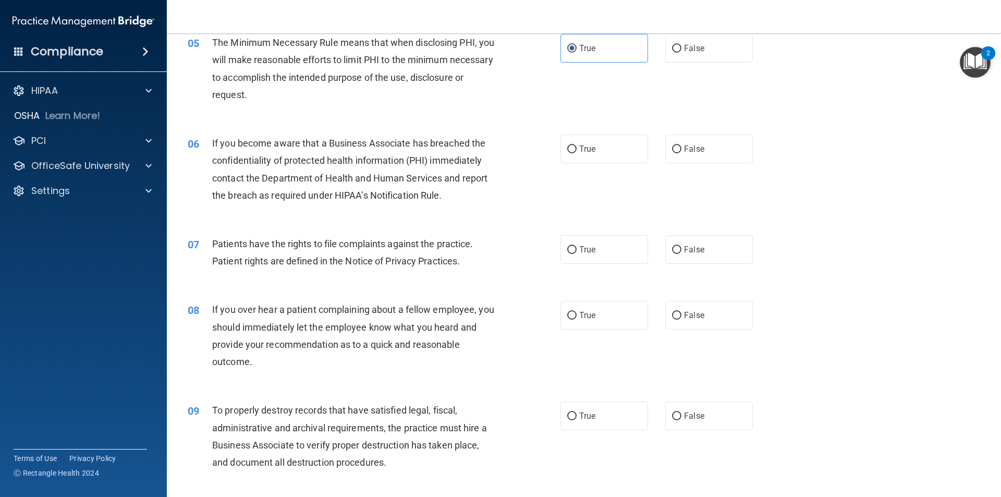
scroll to position [417, 0]
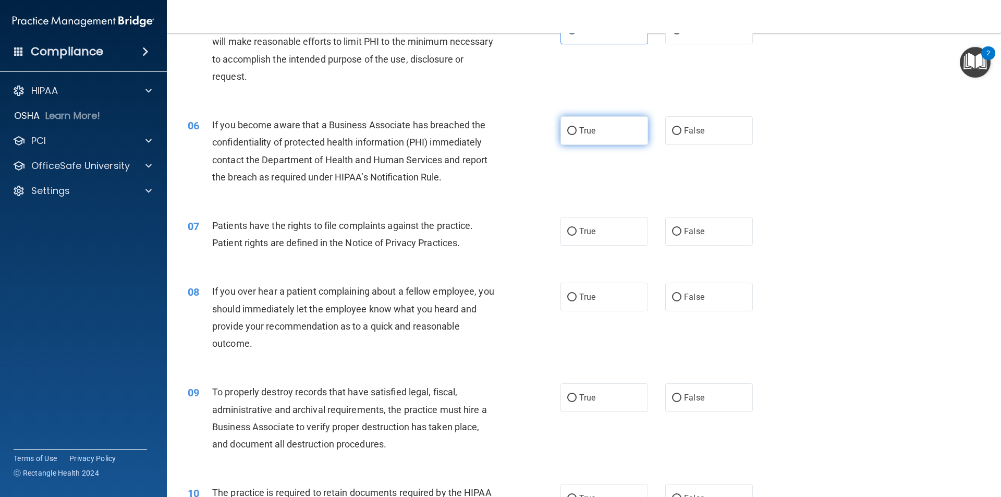
click at [603, 138] on label "True" at bounding box center [604, 130] width 88 height 29
click at [577, 135] on input "True" at bounding box center [571, 131] width 9 height 8
radio input "true"
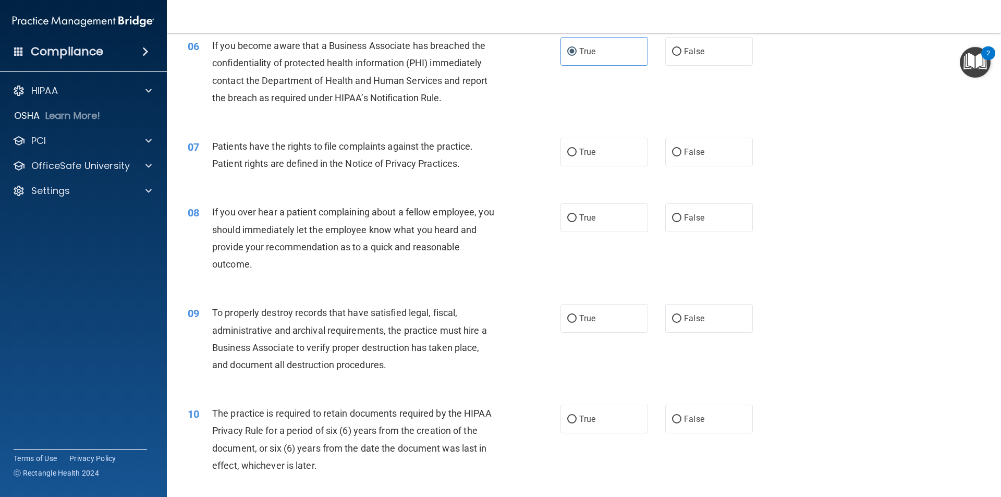
scroll to position [521, 0]
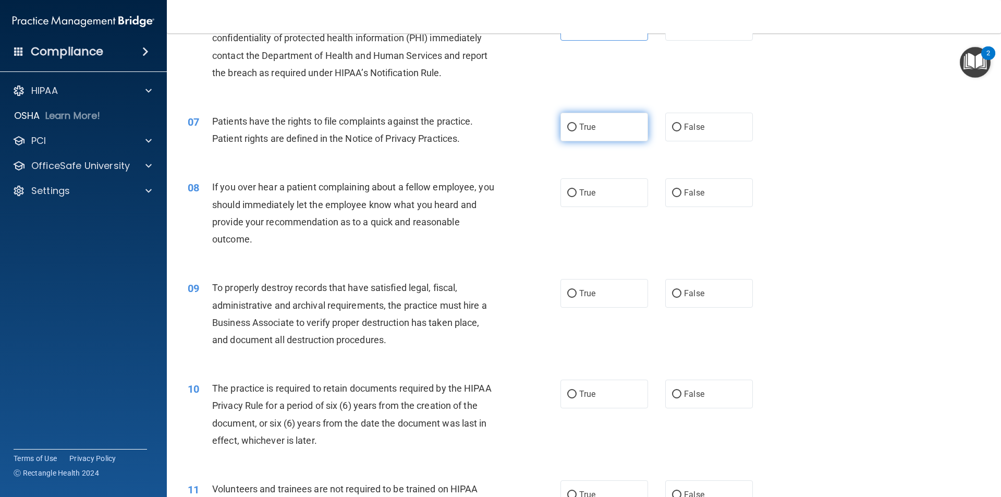
click at [605, 121] on label "True" at bounding box center [604, 127] width 88 height 29
click at [577, 124] on input "True" at bounding box center [571, 128] width 9 height 8
radio input "true"
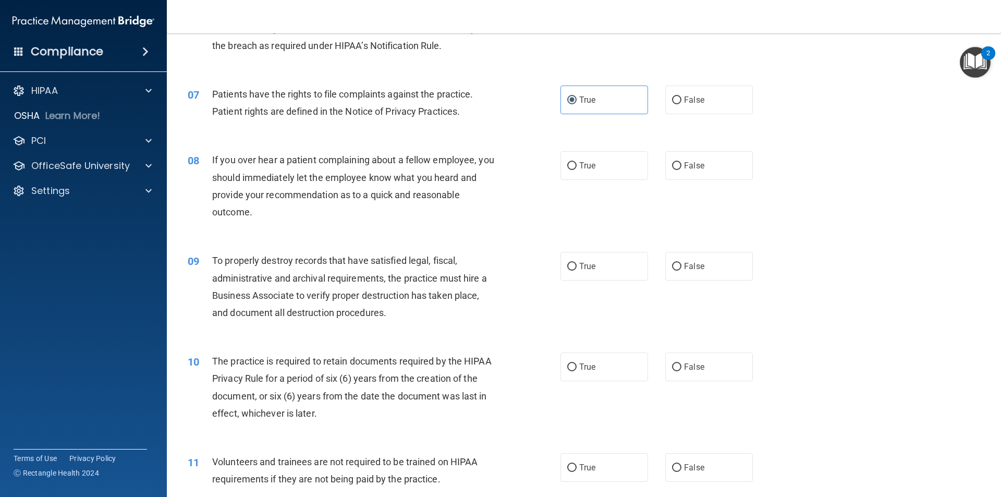
scroll to position [573, 0]
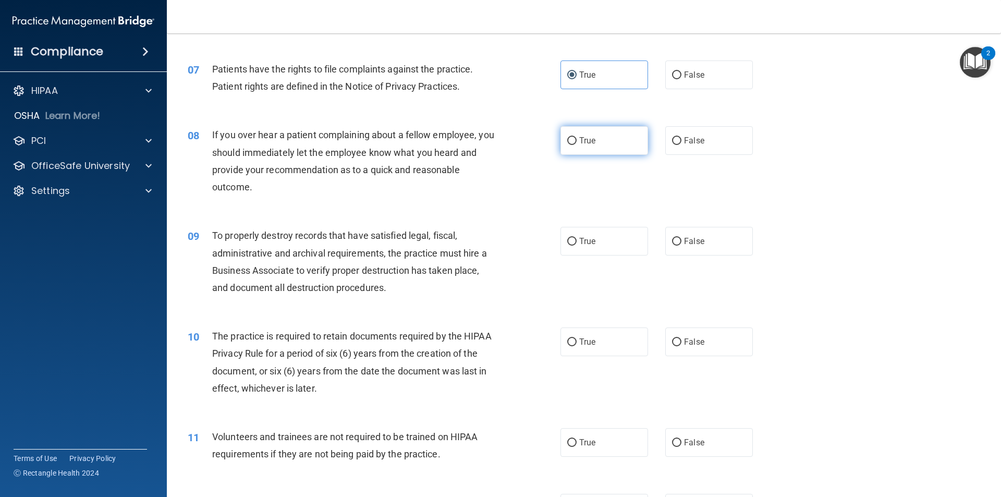
click at [601, 145] on label "True" at bounding box center [604, 140] width 88 height 29
click at [577, 145] on input "True" at bounding box center [571, 141] width 9 height 8
radio input "true"
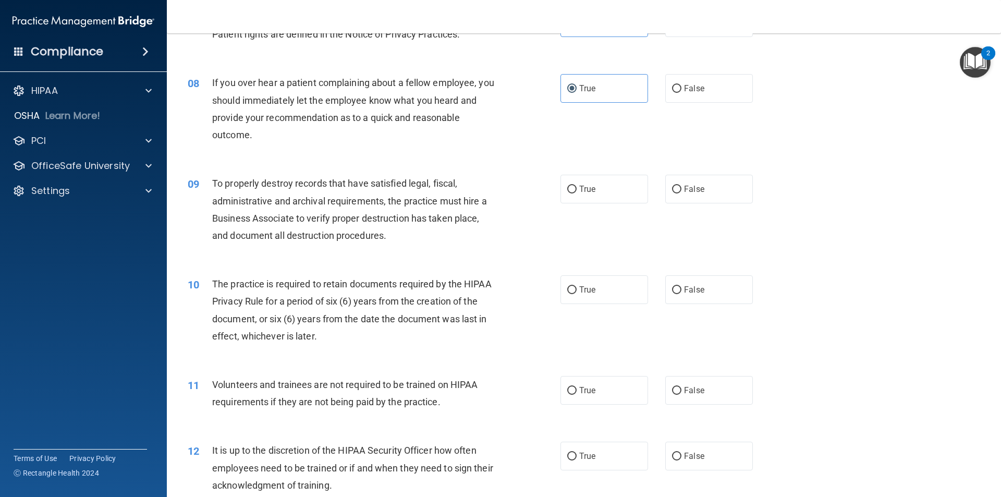
scroll to position [678, 0]
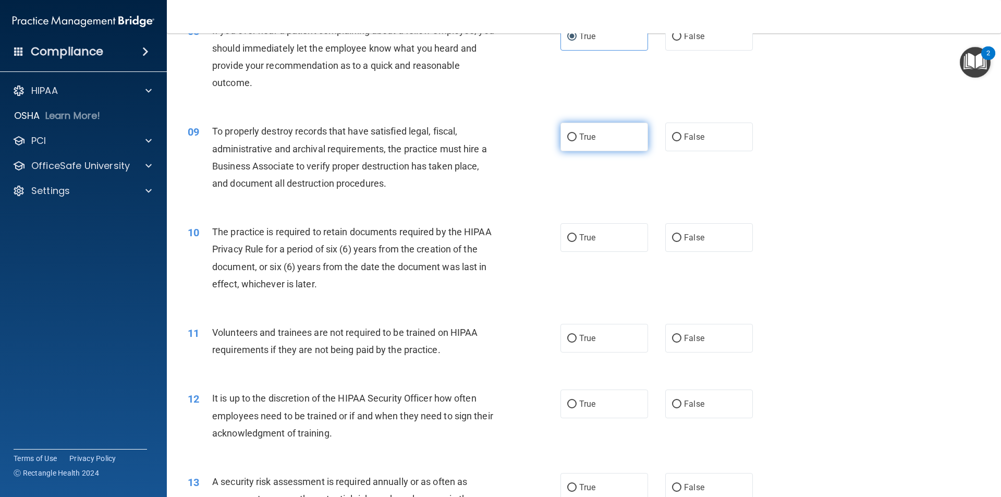
click at [602, 146] on label "True" at bounding box center [604, 136] width 88 height 29
click at [577, 141] on input "True" at bounding box center [571, 137] width 9 height 8
radio input "true"
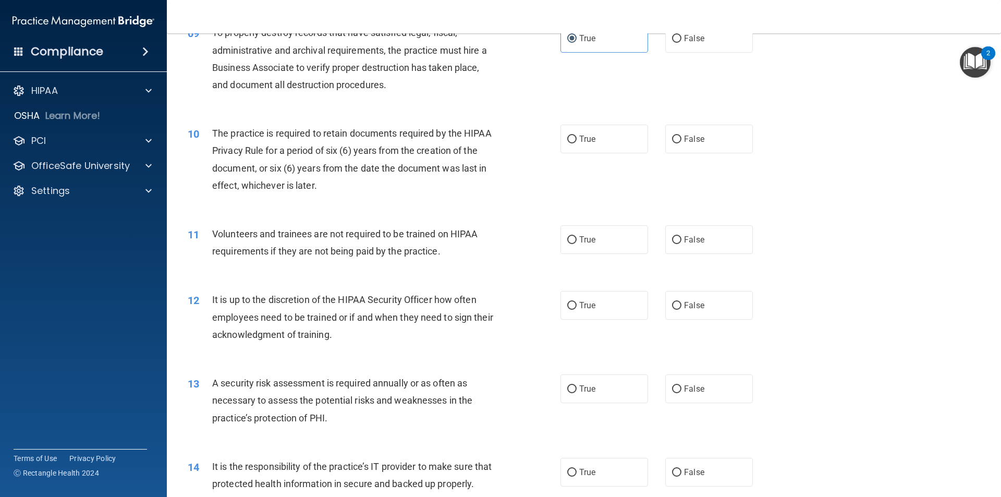
scroll to position [782, 0]
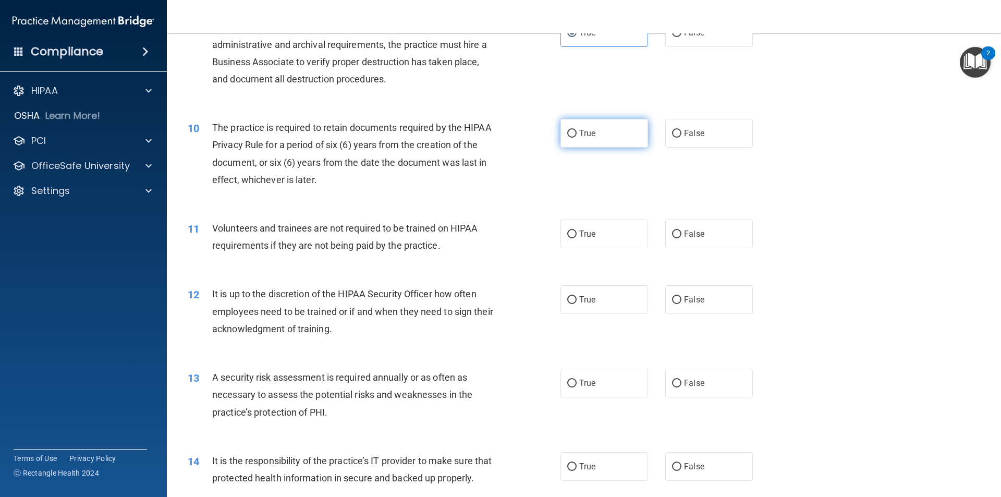
click at [591, 129] on span "True" at bounding box center [587, 133] width 16 height 10
click at [577, 130] on input "True" at bounding box center [571, 134] width 9 height 8
radio input "true"
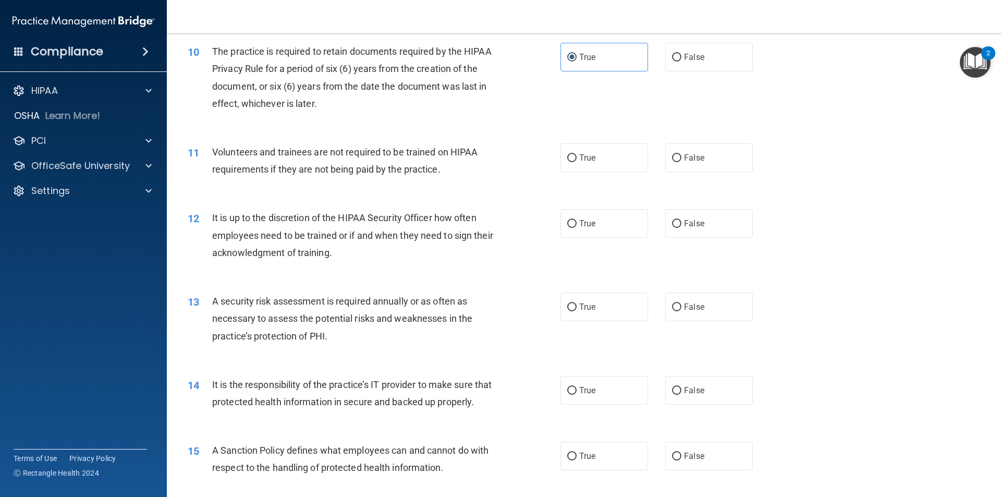
scroll to position [886, 0]
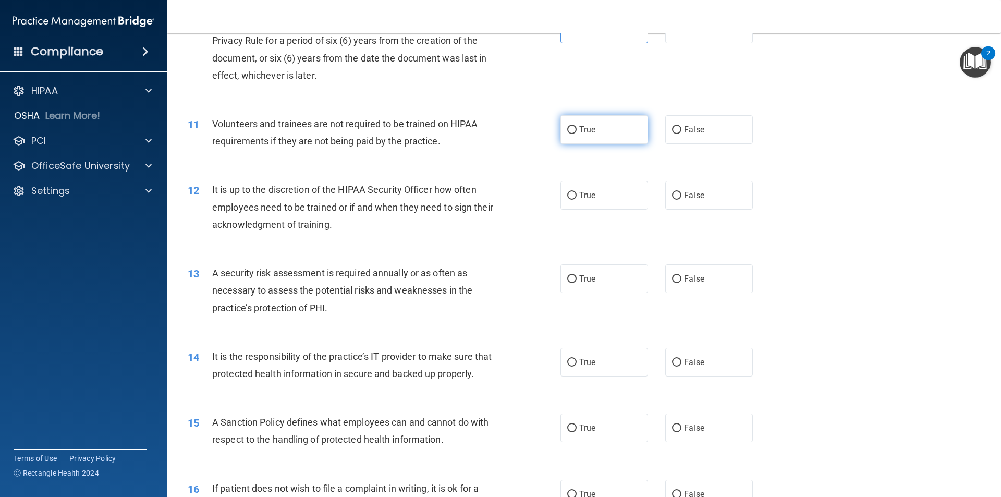
click at [610, 134] on label "True" at bounding box center [604, 129] width 88 height 29
click at [577, 134] on input "True" at bounding box center [571, 130] width 9 height 8
radio input "true"
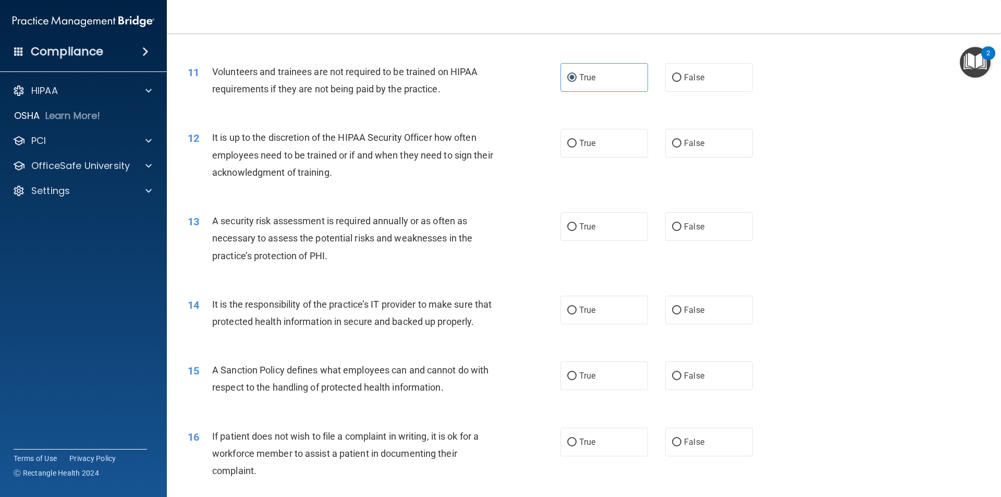
scroll to position [990, 0]
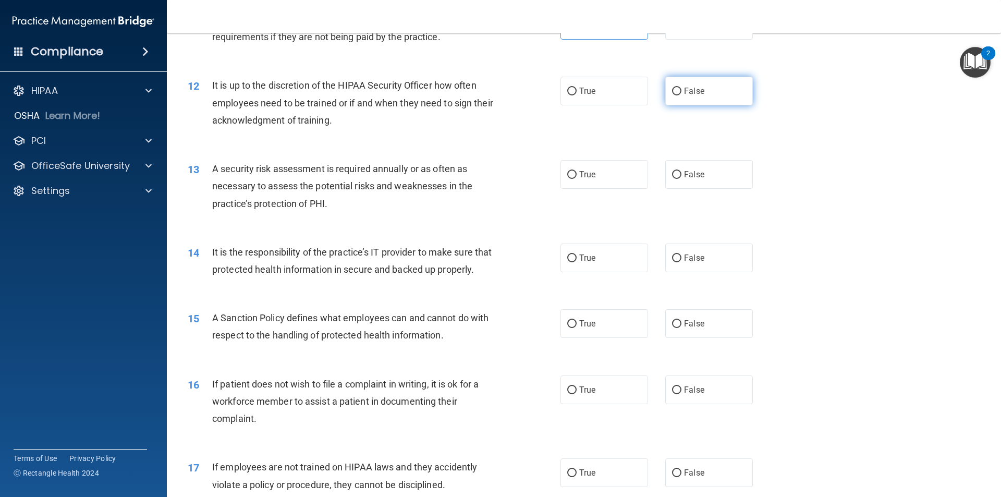
click at [720, 91] on label "False" at bounding box center [709, 91] width 88 height 29
click at [681, 91] on input "False" at bounding box center [676, 92] width 9 height 8
radio input "true"
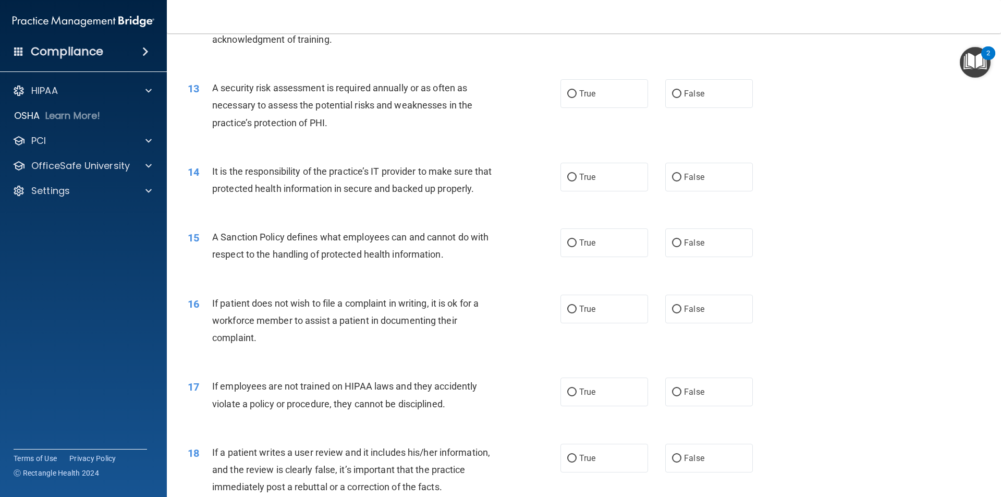
scroll to position [1095, 0]
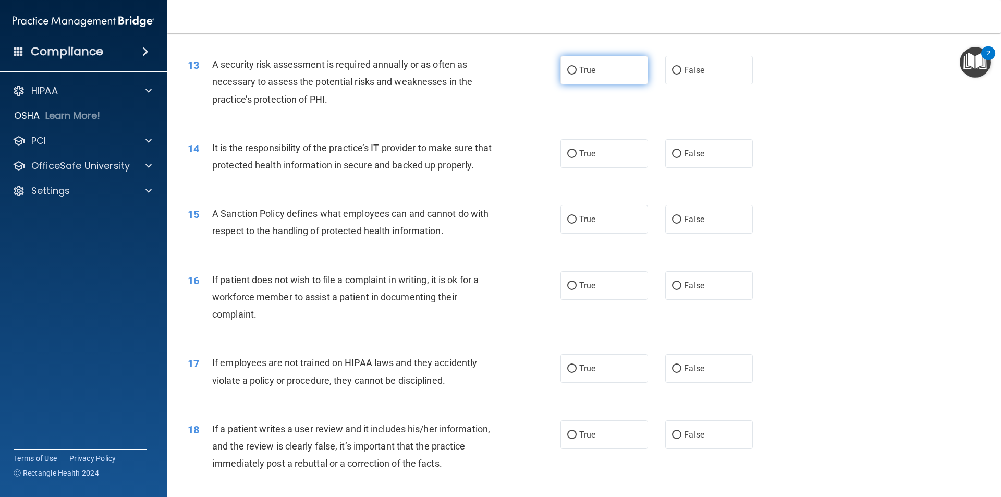
click at [617, 73] on label "True" at bounding box center [604, 70] width 88 height 29
click at [577, 73] on input "True" at bounding box center [571, 71] width 9 height 8
radio input "true"
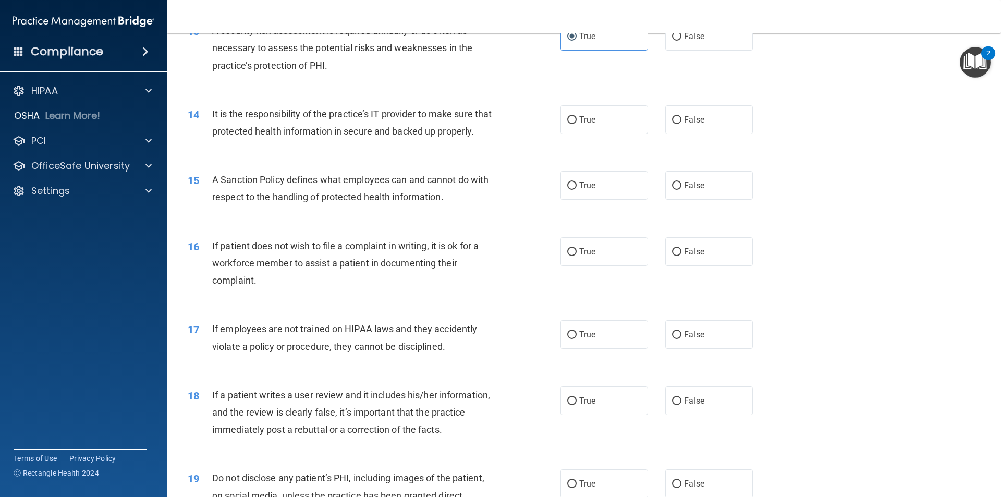
scroll to position [1147, 0]
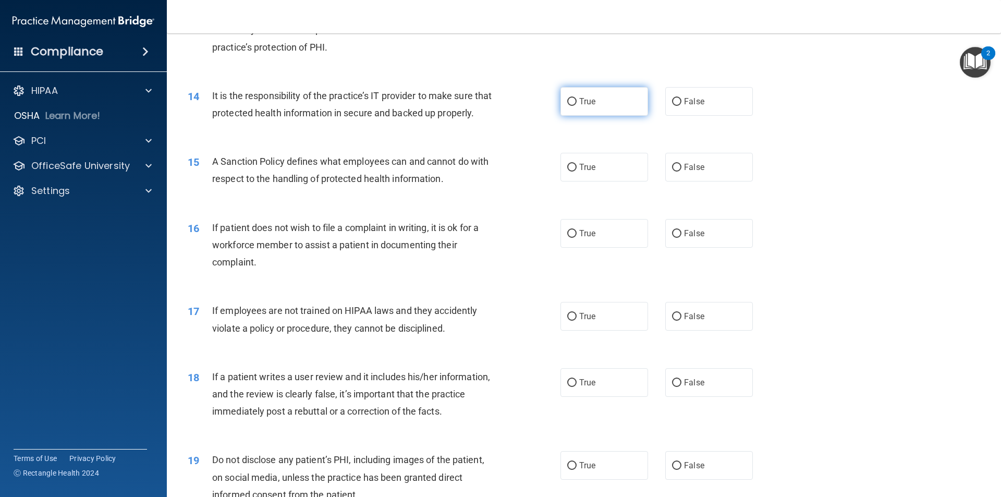
click at [627, 105] on label "True" at bounding box center [604, 101] width 88 height 29
click at [577, 105] on input "True" at bounding box center [571, 102] width 9 height 8
radio input "true"
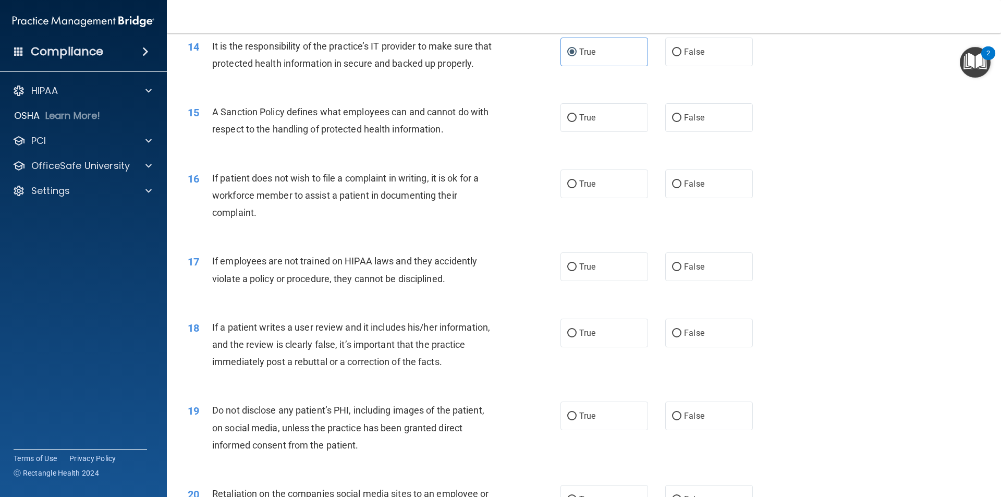
scroll to position [1199, 0]
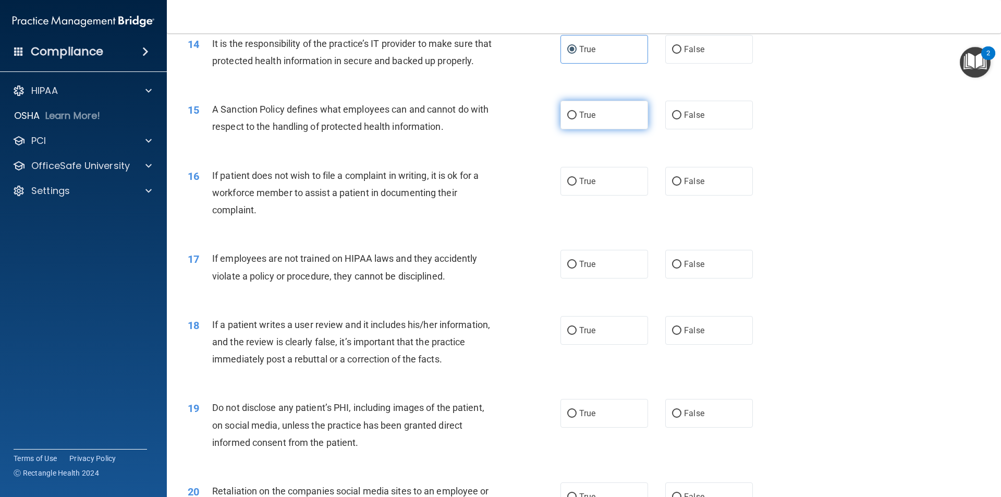
click at [620, 129] on label "True" at bounding box center [604, 115] width 88 height 29
click at [577, 119] on input "True" at bounding box center [571, 116] width 9 height 8
radio input "true"
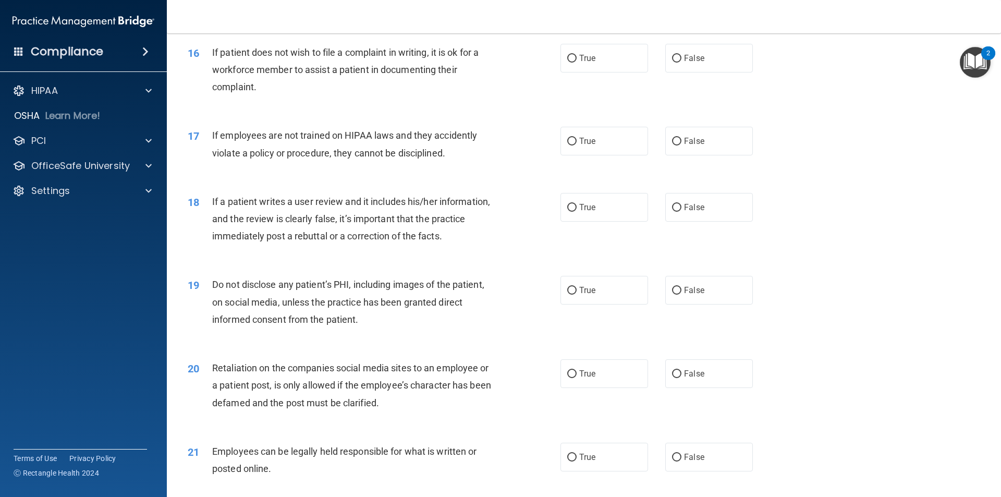
scroll to position [1303, 0]
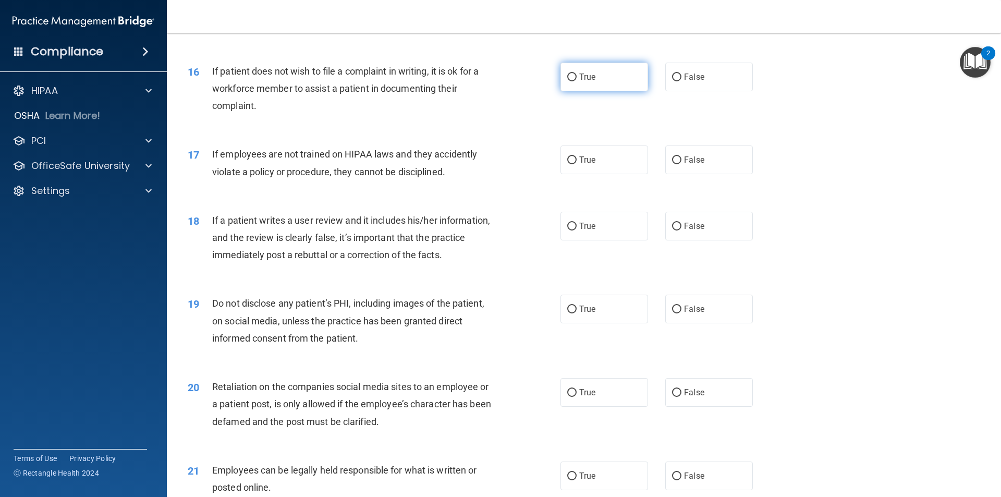
click at [613, 85] on label "True" at bounding box center [604, 77] width 88 height 29
click at [577, 81] on input "True" at bounding box center [571, 77] width 9 height 8
radio input "true"
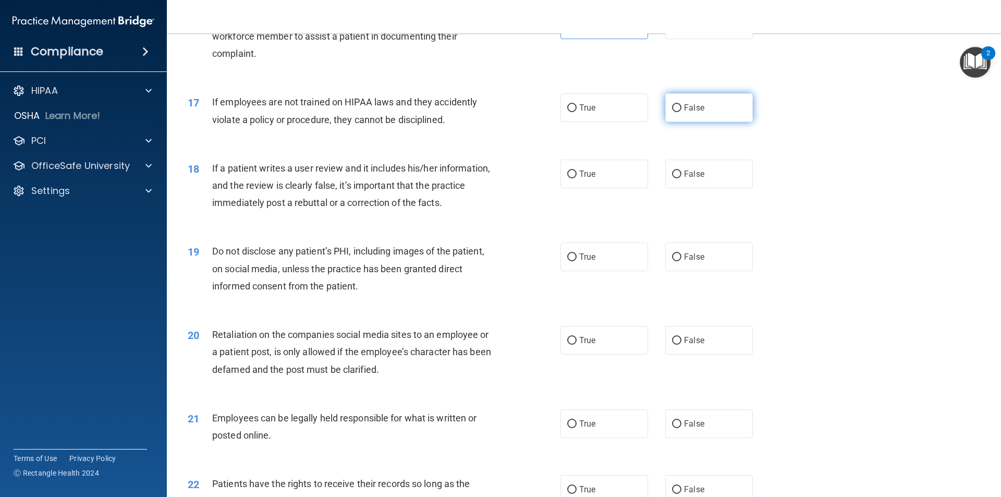
click at [703, 122] on label "False" at bounding box center [709, 107] width 88 height 29
click at [681, 112] on input "False" at bounding box center [676, 108] width 9 height 8
radio input "true"
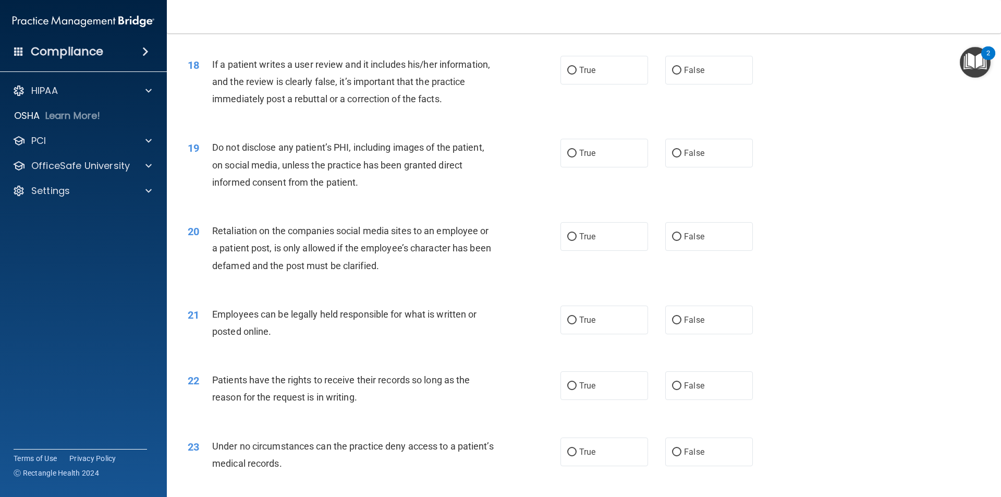
scroll to position [1460, 0]
click at [622, 84] on label "True" at bounding box center [604, 69] width 88 height 29
click at [577, 74] on input "True" at bounding box center [571, 70] width 9 height 8
radio input "true"
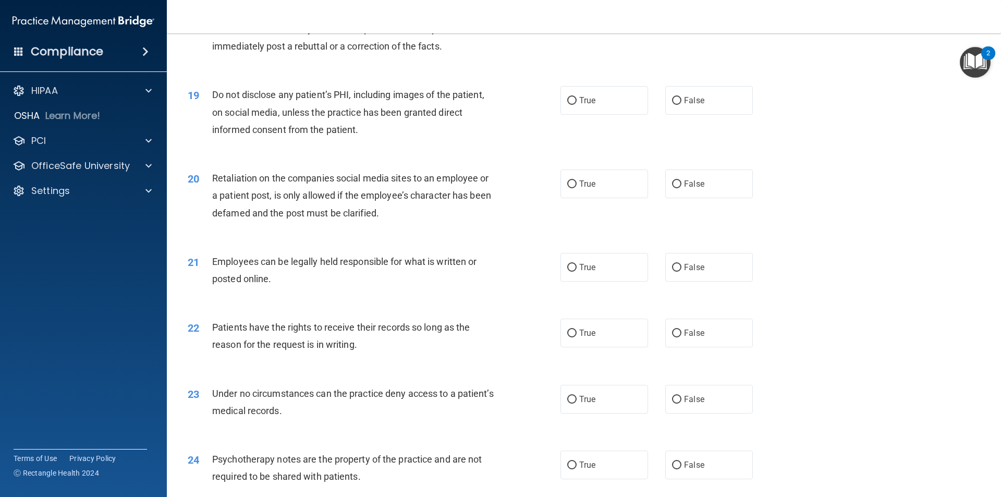
scroll to position [1564, 0]
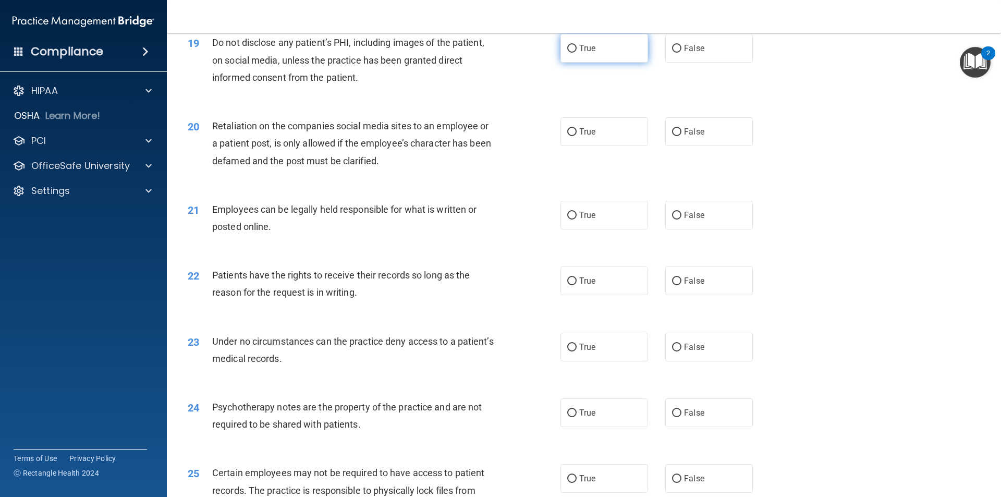
click at [610, 61] on label "True" at bounding box center [604, 48] width 88 height 29
click at [577, 53] on input "True" at bounding box center [571, 49] width 9 height 8
radio input "true"
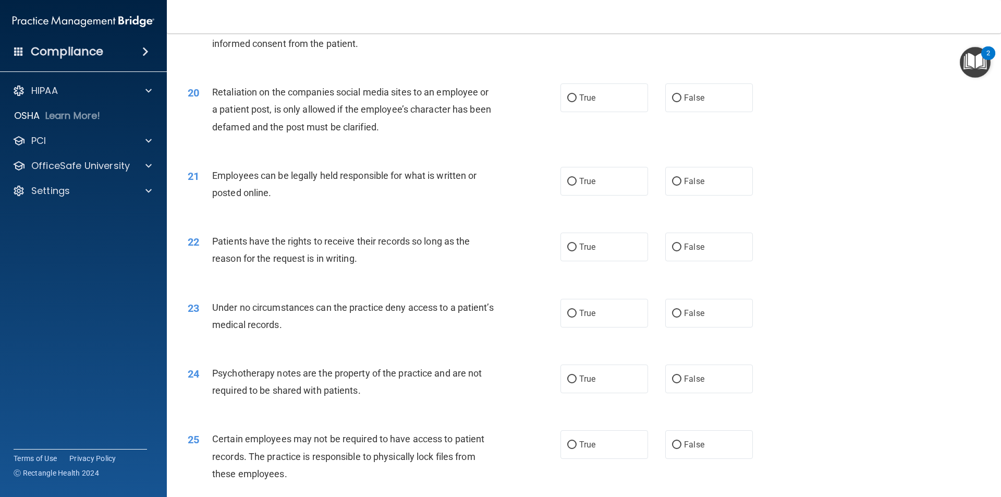
scroll to position [1616, 0]
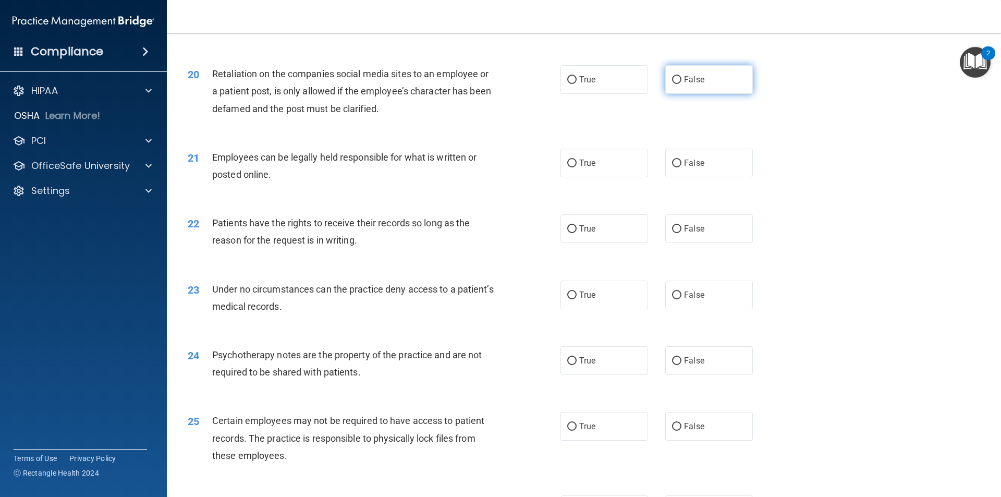
click at [729, 94] on label "False" at bounding box center [709, 79] width 88 height 29
click at [681, 84] on input "False" at bounding box center [676, 80] width 9 height 8
radio input "true"
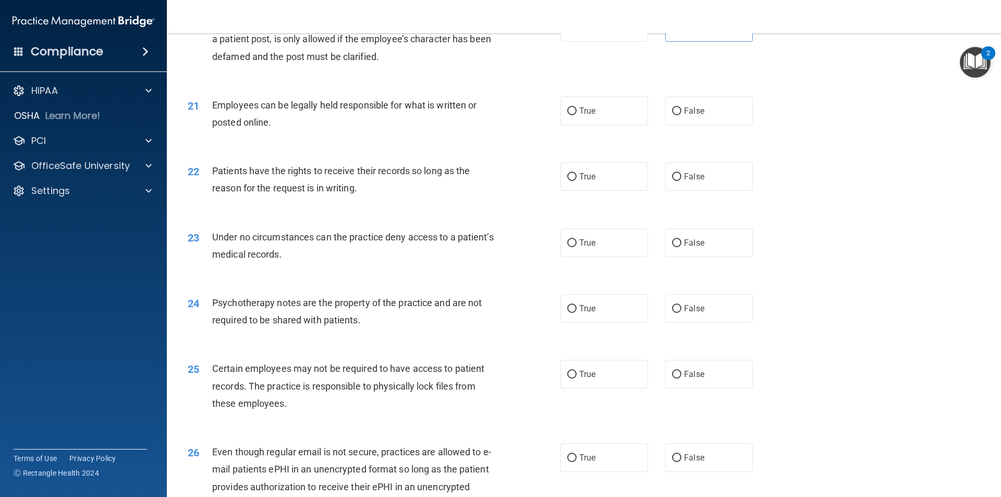
scroll to position [1720, 0]
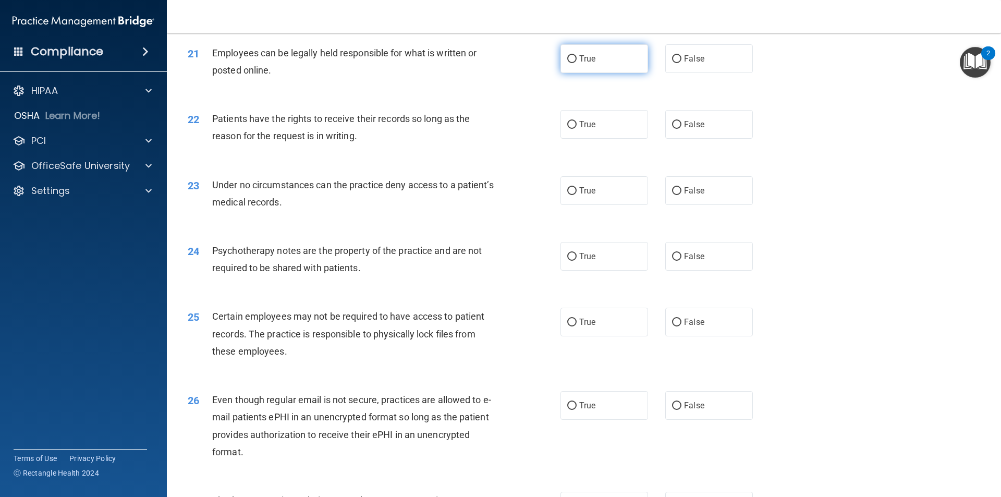
click at [624, 73] on label "True" at bounding box center [604, 58] width 88 height 29
click at [577, 63] on input "True" at bounding box center [571, 59] width 9 height 8
radio input "true"
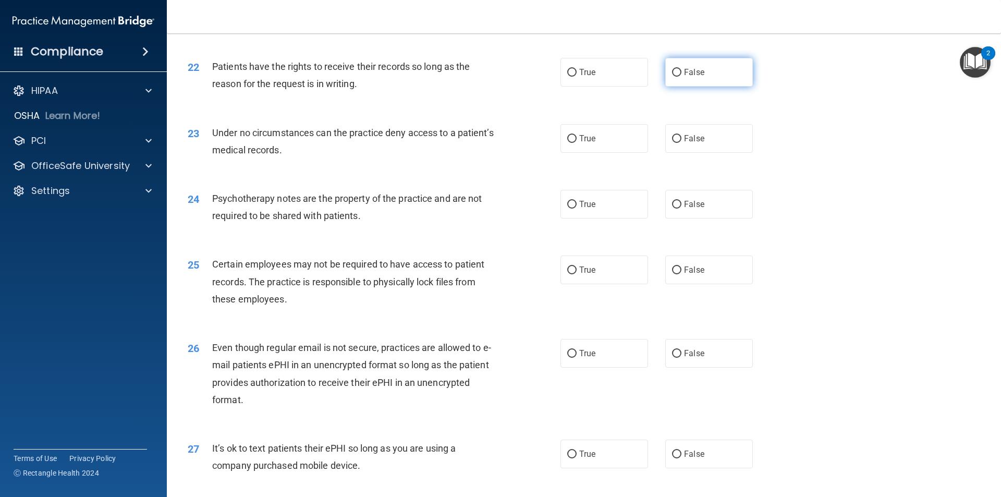
click at [707, 87] on label "False" at bounding box center [709, 72] width 88 height 29
click at [681, 77] on input "False" at bounding box center [676, 73] width 9 height 8
radio input "true"
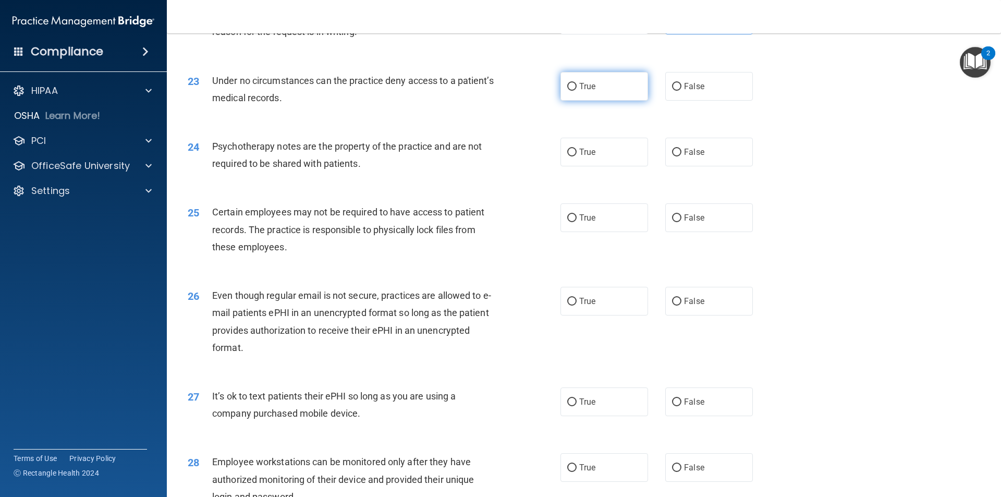
click at [637, 101] on label "True" at bounding box center [604, 86] width 88 height 29
click at [577, 91] on input "True" at bounding box center [571, 87] width 9 height 8
radio input "true"
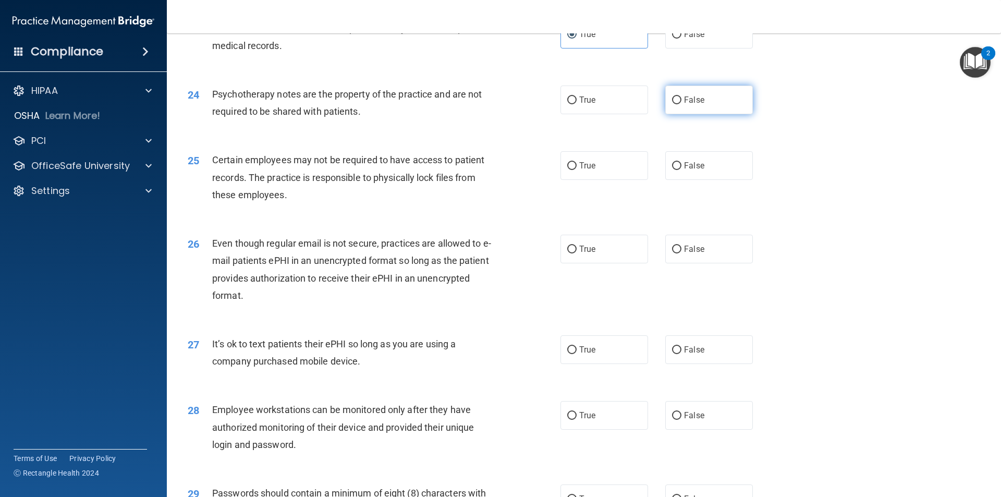
click at [714, 114] on label "False" at bounding box center [709, 99] width 88 height 29
click at [681, 104] on input "False" at bounding box center [676, 100] width 9 height 8
radio input "true"
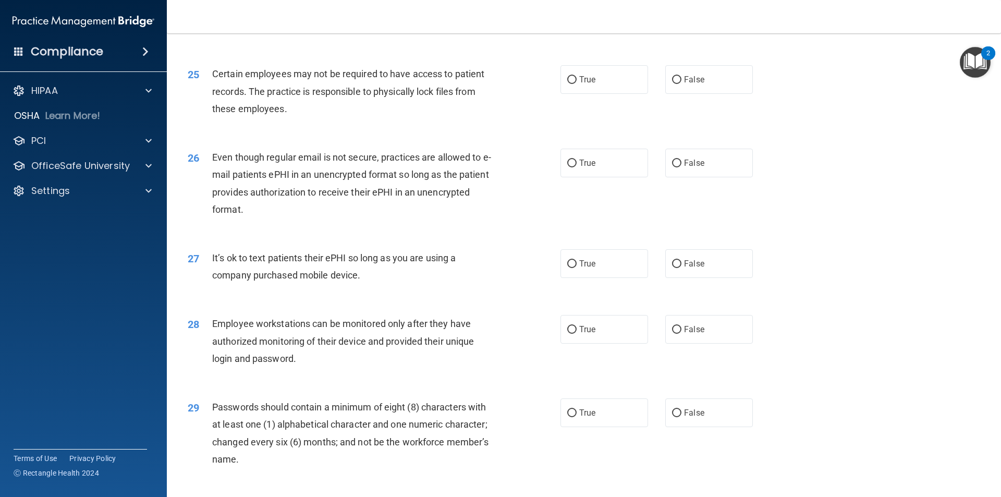
scroll to position [1981, 0]
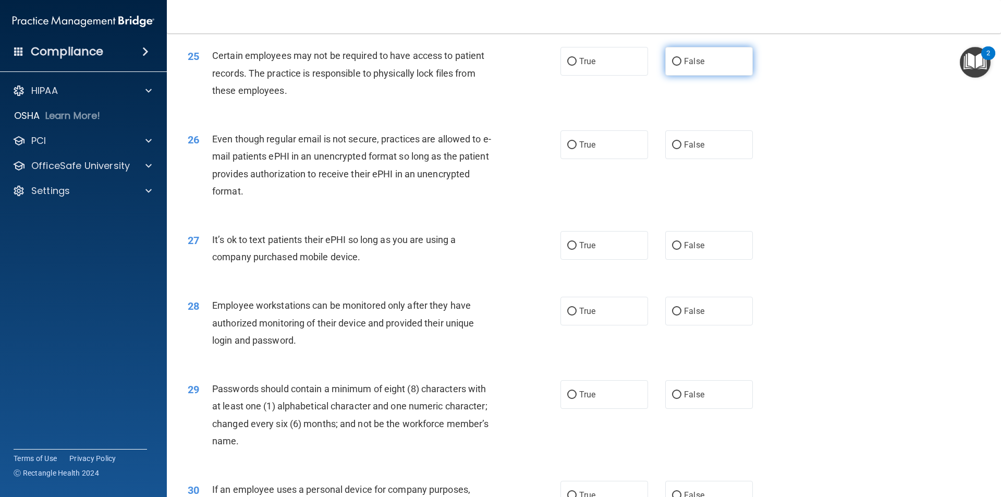
click at [707, 76] on label "False" at bounding box center [709, 61] width 88 height 29
click at [681, 66] on input "False" at bounding box center [676, 62] width 9 height 8
radio input "true"
click at [622, 159] on label "True" at bounding box center [604, 144] width 88 height 29
click at [577, 149] on input "True" at bounding box center [571, 145] width 9 height 8
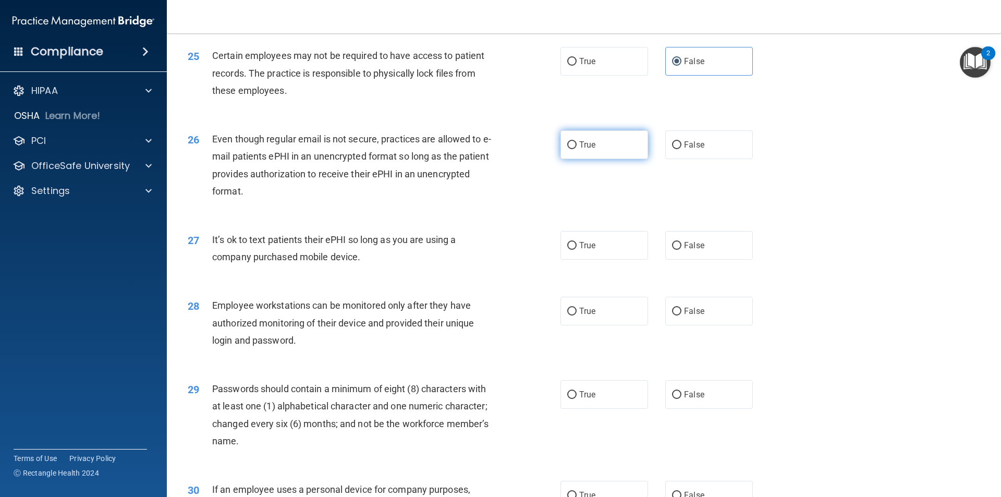
radio input "true"
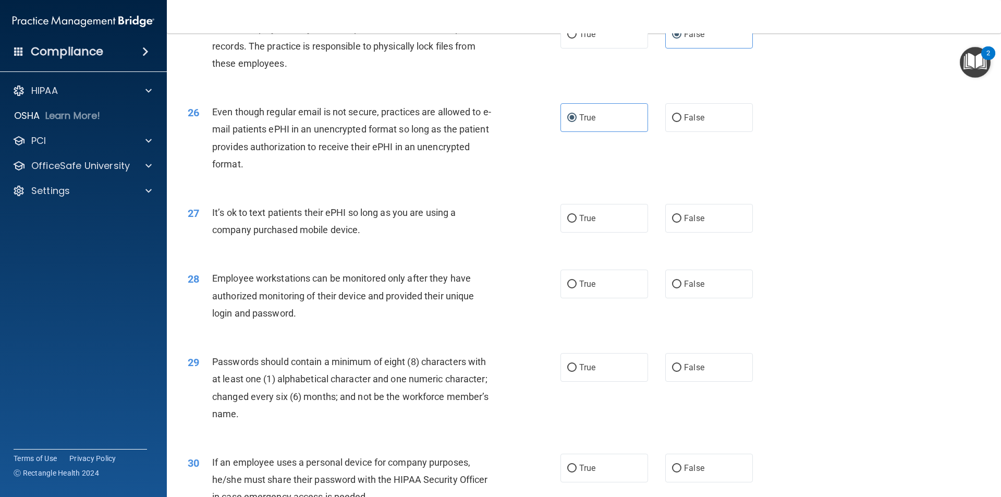
scroll to position [2033, 0]
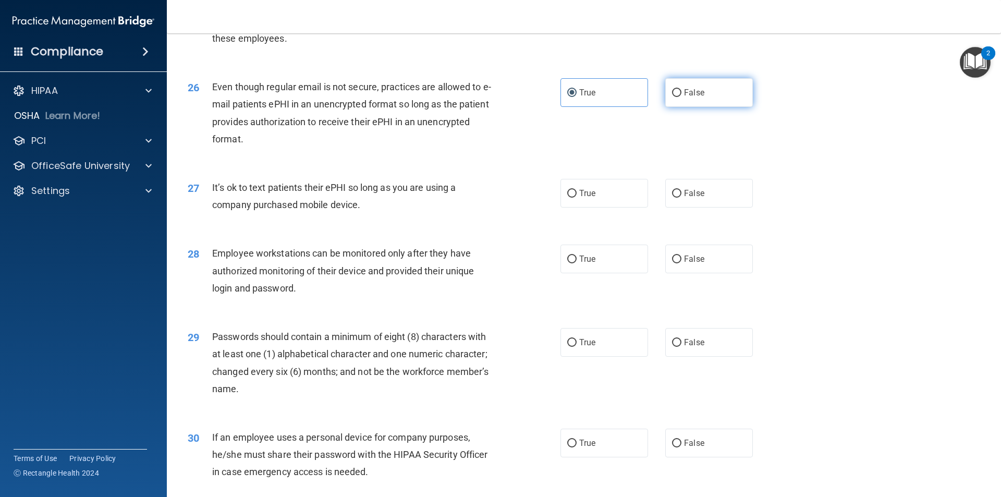
click at [710, 107] on label "False" at bounding box center [709, 92] width 88 height 29
click at [681, 97] on input "False" at bounding box center [676, 93] width 9 height 8
radio input "true"
radio input "false"
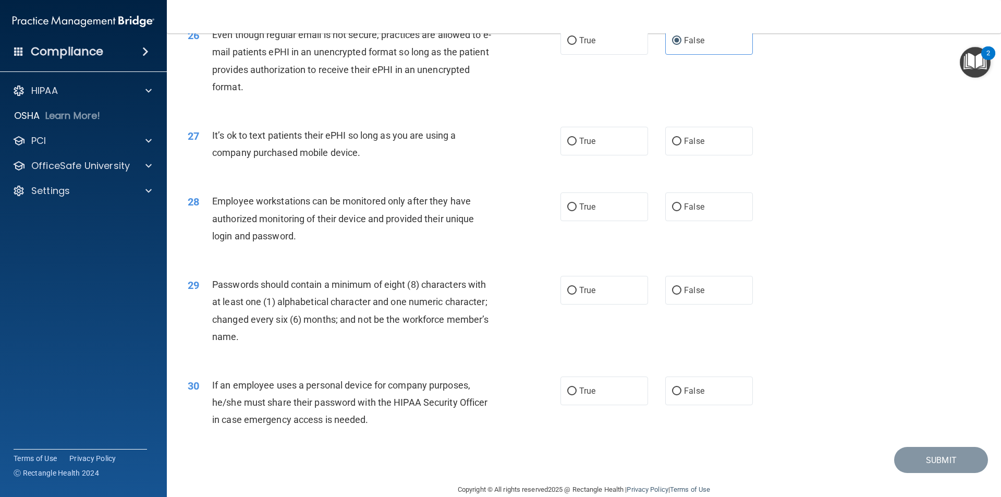
scroll to position [2120, 0]
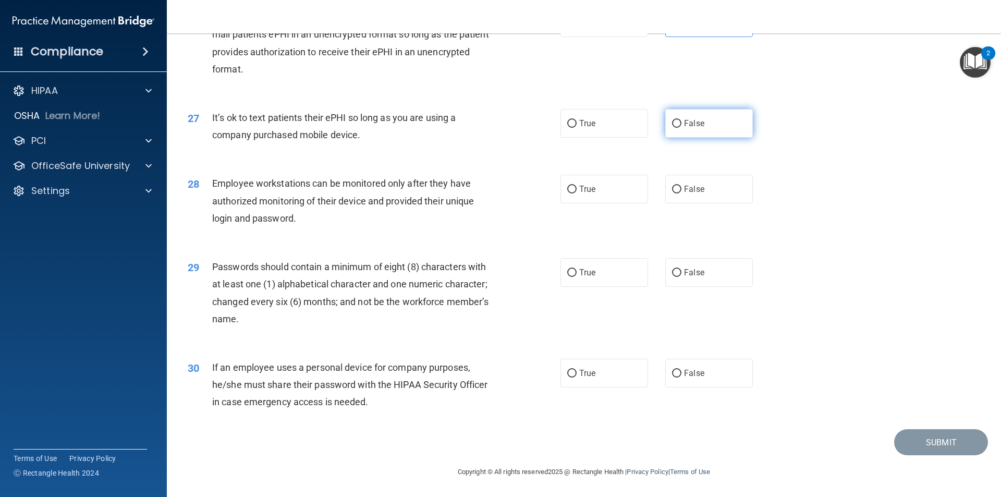
click at [685, 127] on span "False" at bounding box center [694, 123] width 20 height 10
click at [681, 127] on input "False" at bounding box center [676, 124] width 9 height 8
radio input "true"
click at [615, 179] on label "True" at bounding box center [604, 189] width 88 height 29
click at [577, 186] on input "True" at bounding box center [571, 190] width 9 height 8
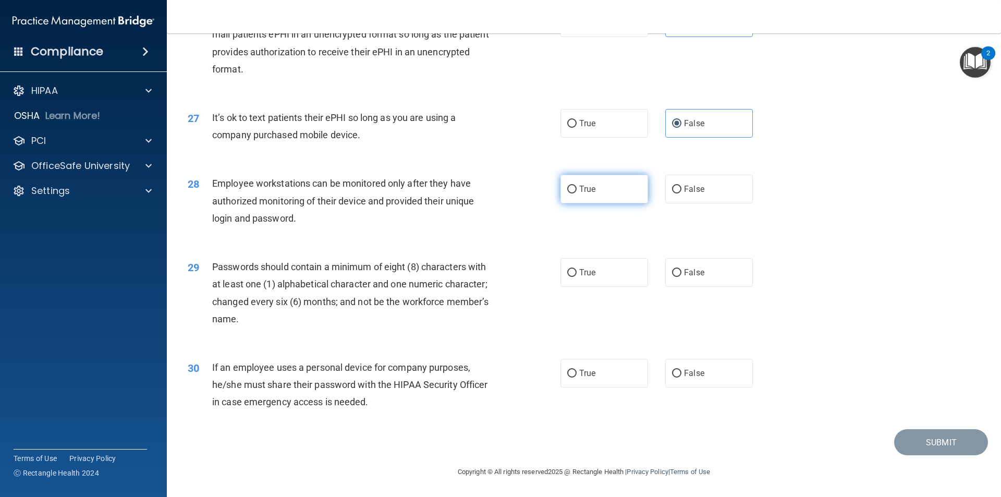
radio input "true"
click at [590, 272] on span "True" at bounding box center [587, 272] width 16 height 10
click at [577, 272] on input "True" at bounding box center [571, 273] width 9 height 8
radio input "true"
click at [676, 369] on label "False" at bounding box center [709, 373] width 88 height 29
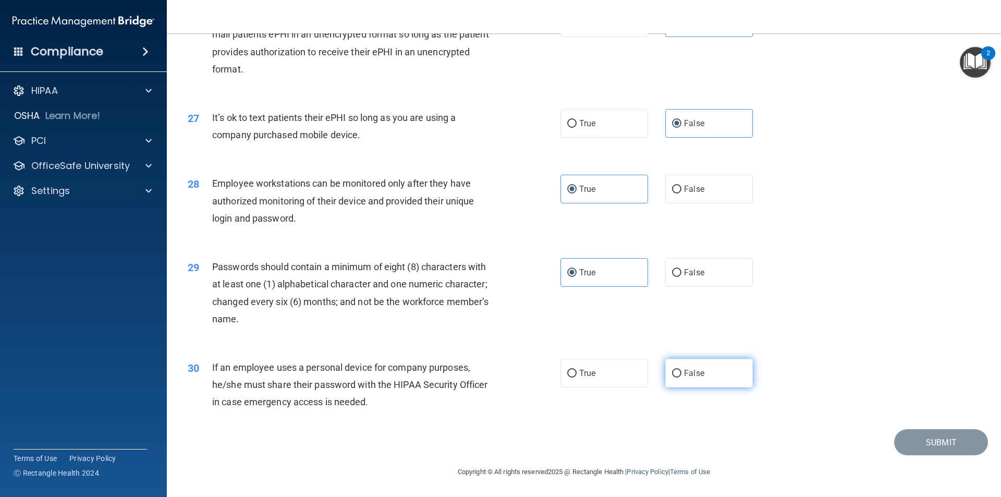
click at [676, 370] on input "False" at bounding box center [676, 374] width 9 height 8
radio input "true"
click at [935, 441] on button "Submit" at bounding box center [941, 442] width 94 height 27
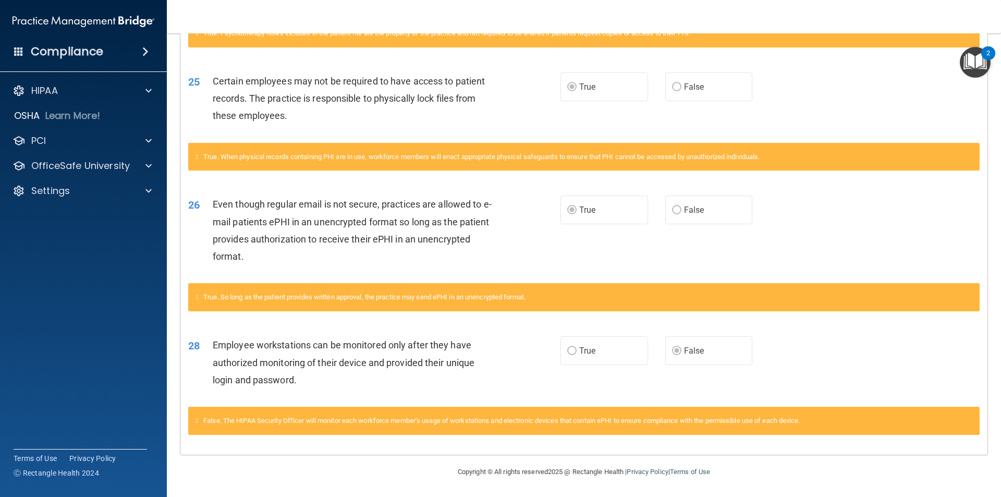
scroll to position [1454, 0]
click at [994, 382] on main "Calculating your score.... You did not pass the " HIPAA Policies and Procedures…" at bounding box center [584, 264] width 834 height 463
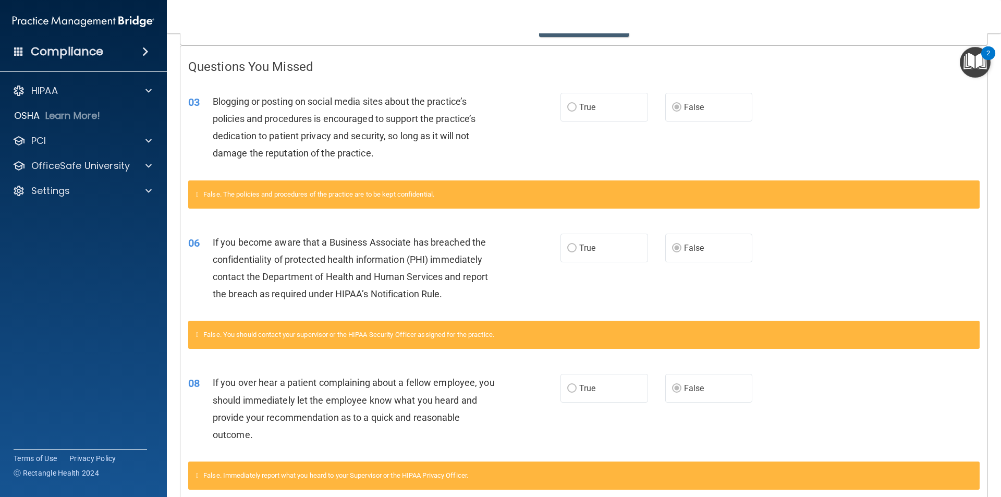
scroll to position [0, 0]
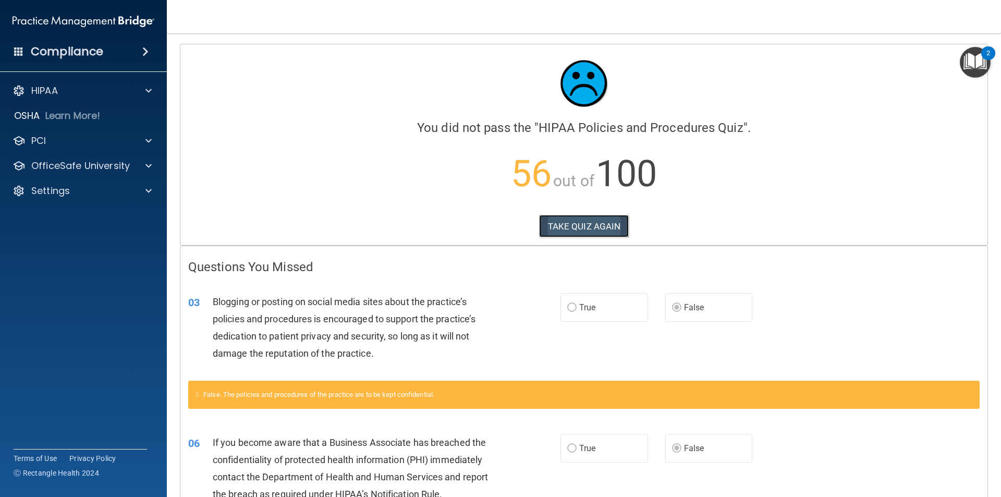
click at [602, 230] on button "TAKE QUIZ AGAIN" at bounding box center [584, 226] width 90 height 23
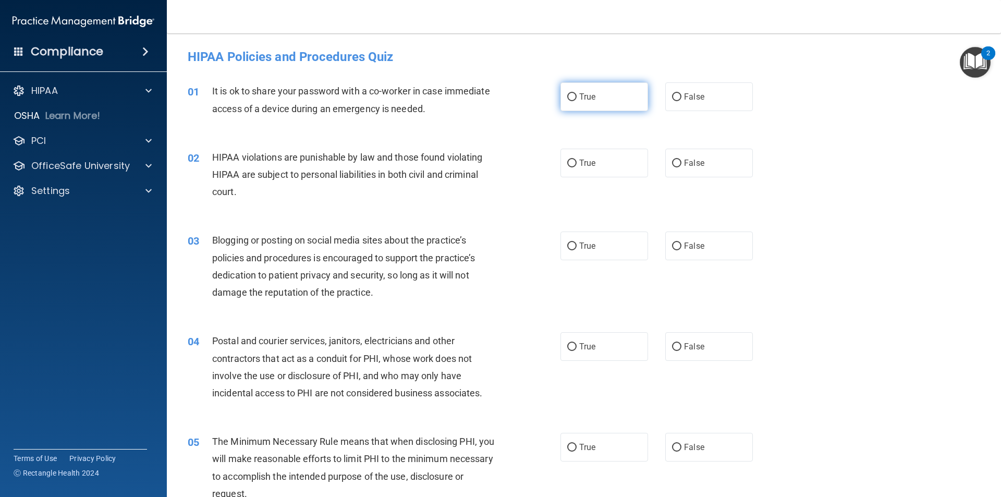
click at [579, 99] on span "True" at bounding box center [587, 97] width 16 height 10
click at [577, 99] on input "True" at bounding box center [571, 97] width 9 height 8
radio input "true"
click at [567, 160] on input "True" at bounding box center [571, 164] width 9 height 8
radio input "true"
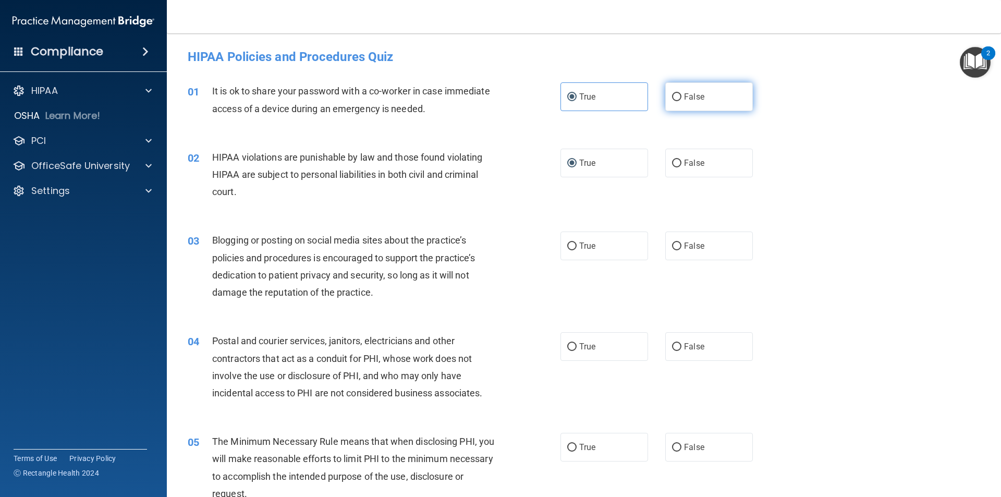
click at [692, 100] on span "False" at bounding box center [694, 97] width 20 height 10
click at [681, 100] on input "False" at bounding box center [676, 97] width 9 height 8
radio input "true"
radio input "false"
click at [787, 184] on div "02 HIPAA violations are punishable by law and those found violating HIPAA are s…" at bounding box center [584, 177] width 808 height 83
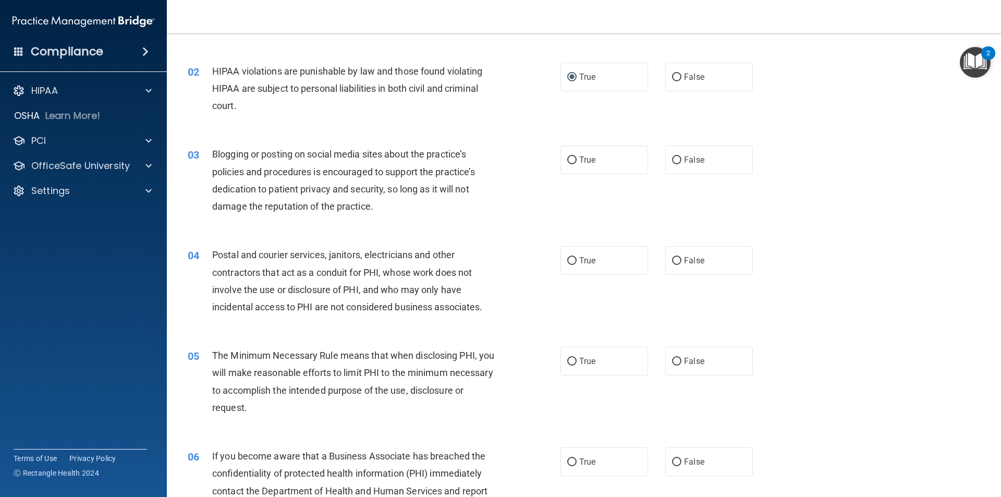
scroll to position [104, 0]
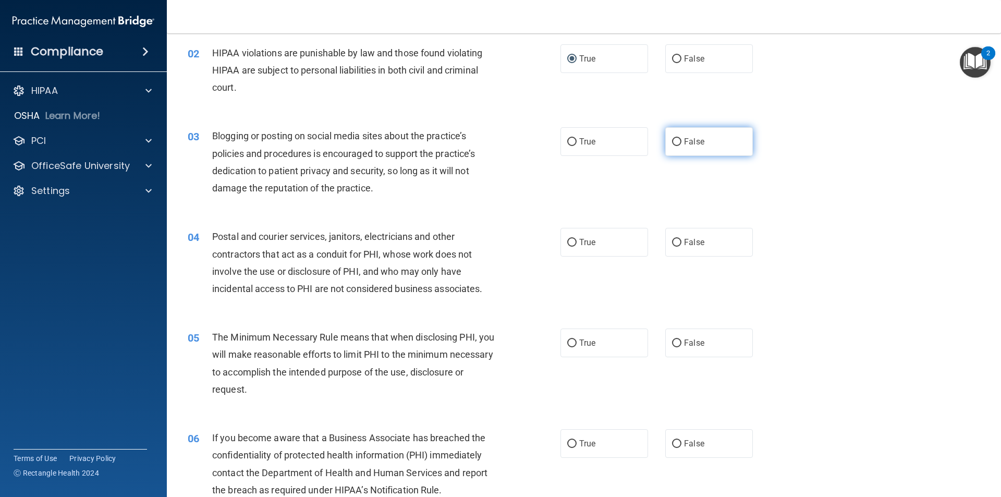
click at [675, 144] on input "False" at bounding box center [676, 142] width 9 height 8
radio input "true"
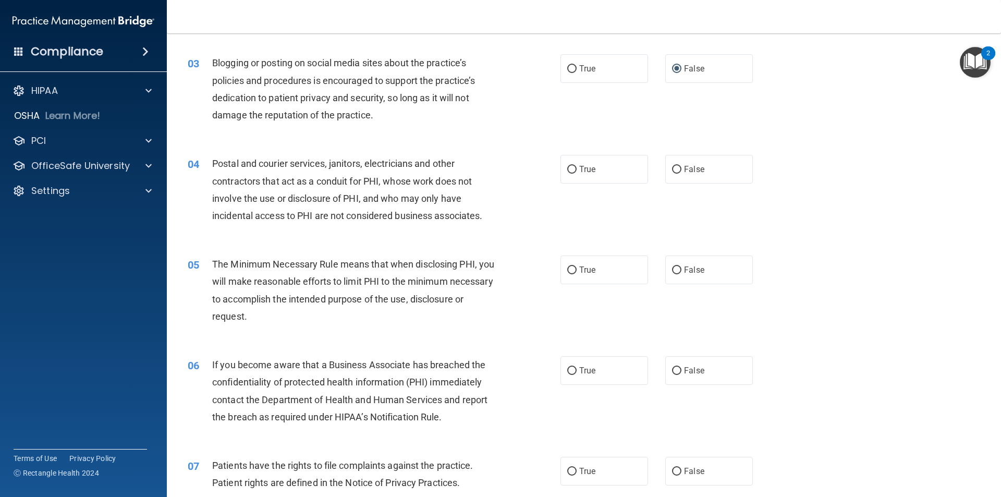
scroll to position [209, 0]
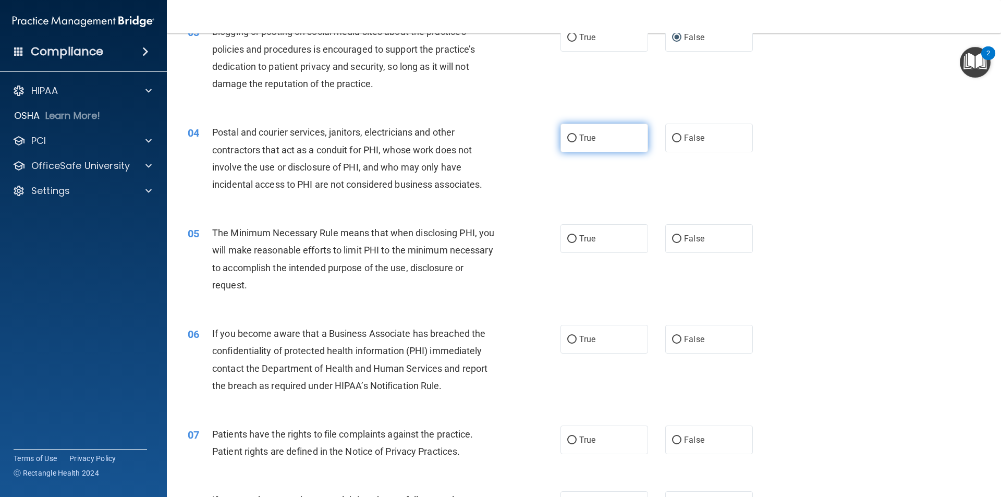
click at [595, 129] on label "True" at bounding box center [604, 138] width 88 height 29
click at [577, 134] on input "True" at bounding box center [571, 138] width 9 height 8
radio input "true"
click at [603, 248] on label "True" at bounding box center [604, 238] width 88 height 29
click at [577, 243] on input "True" at bounding box center [571, 239] width 9 height 8
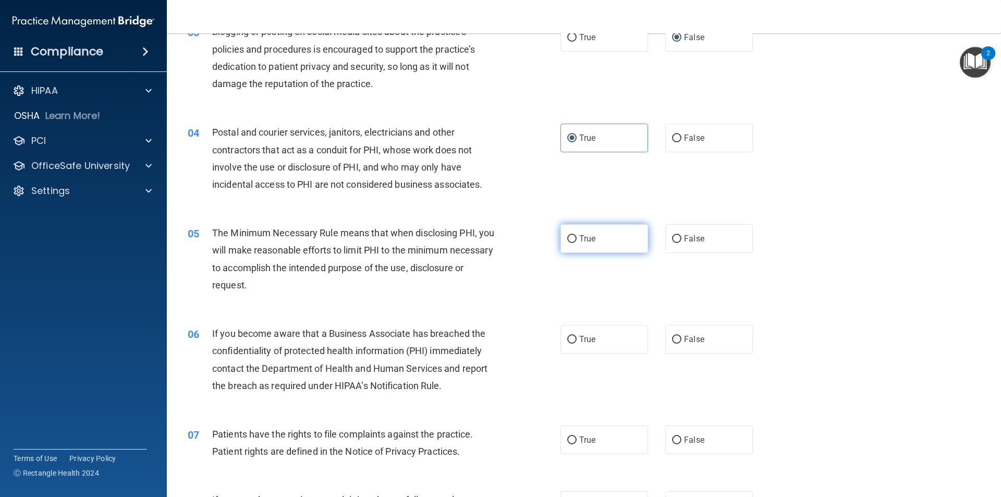
radio input "true"
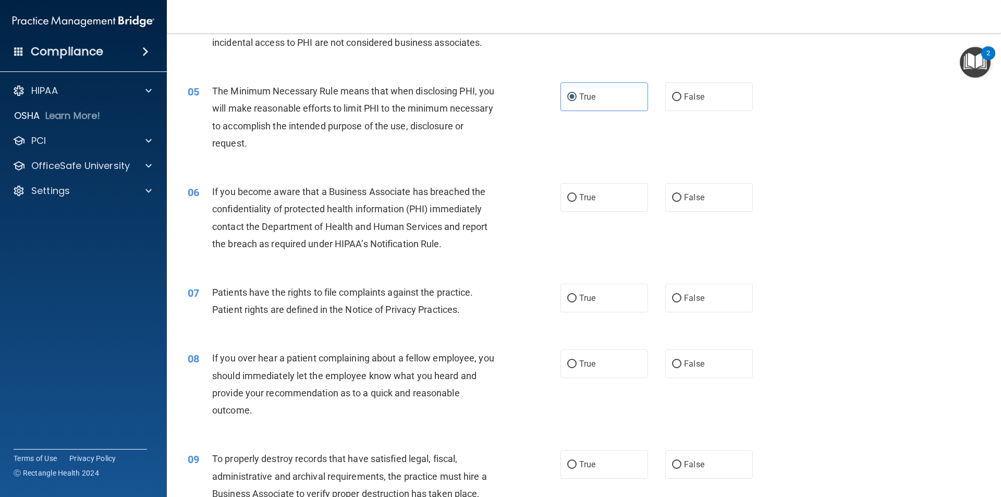
scroll to position [365, 0]
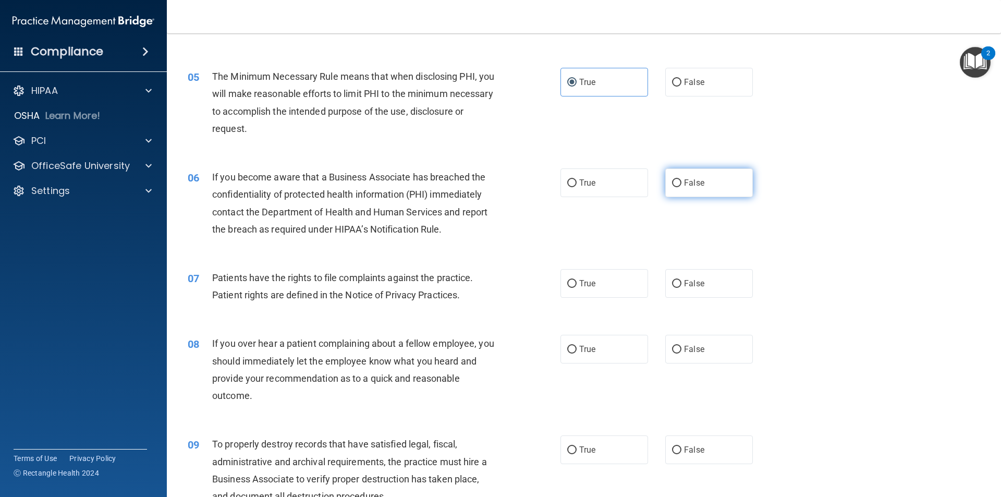
click at [712, 187] on label "False" at bounding box center [709, 182] width 88 height 29
click at [681, 187] on input "False" at bounding box center [676, 183] width 9 height 8
radio input "true"
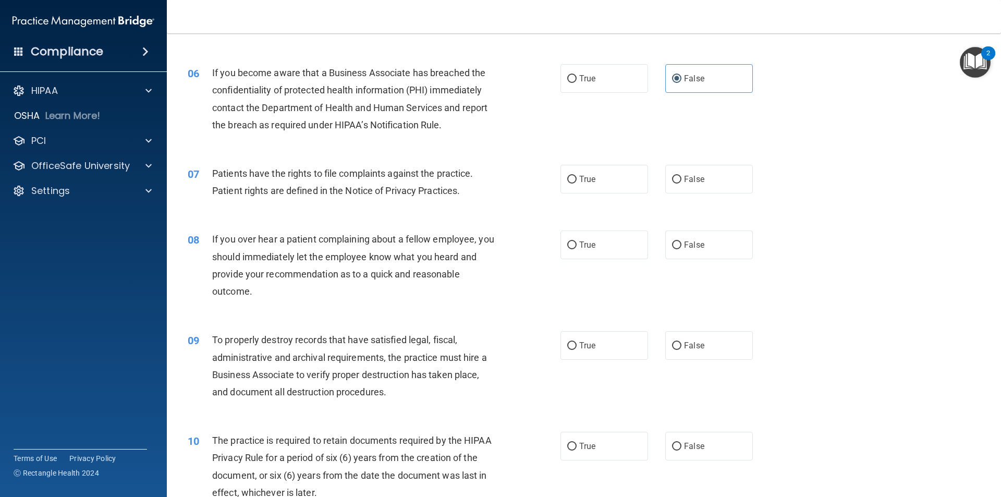
scroll to position [521, 0]
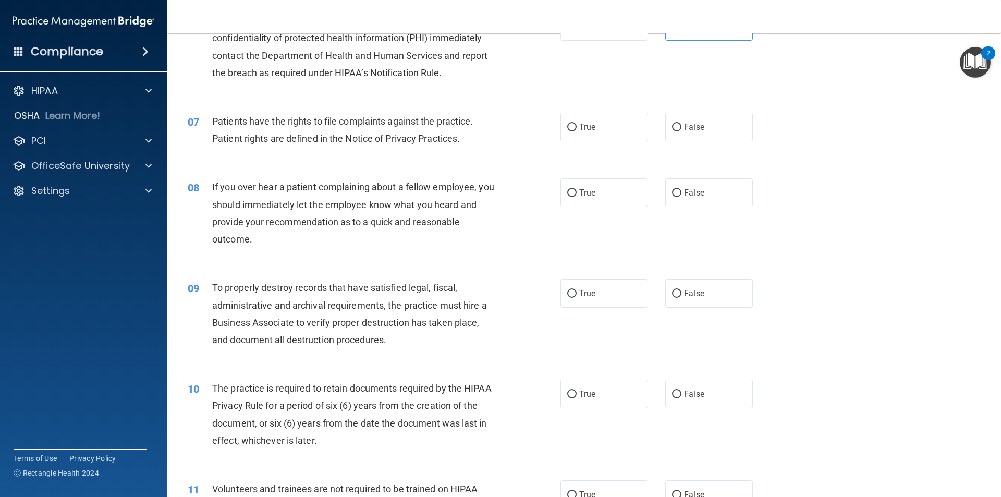
click at [786, 253] on div "08 If you over hear a patient complaining about a fellow employee, you should i…" at bounding box center [584, 215] width 808 height 101
click at [605, 133] on label "True" at bounding box center [604, 127] width 88 height 29
click at [577, 131] on input "True" at bounding box center [571, 128] width 9 height 8
radio input "true"
click at [683, 187] on label "False" at bounding box center [709, 192] width 88 height 29
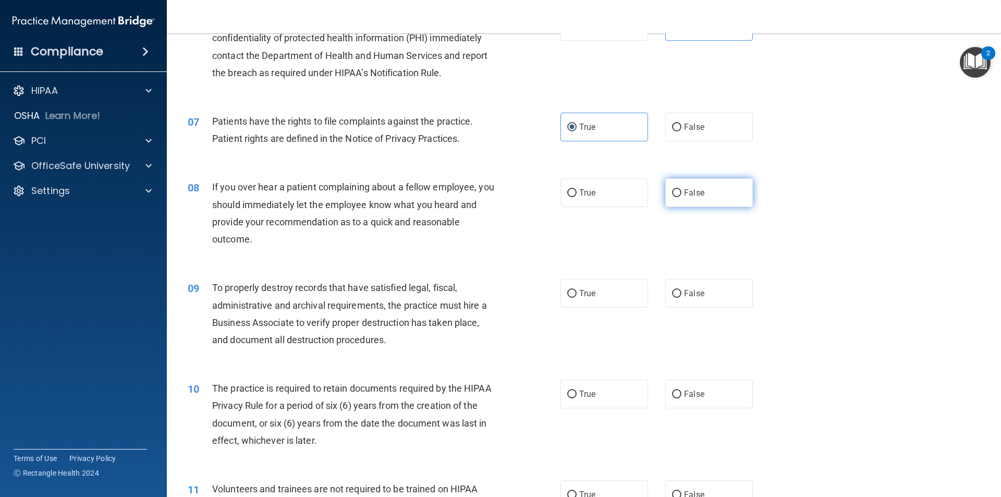
click at [681, 189] on input "False" at bounding box center [676, 193] width 9 height 8
radio input "true"
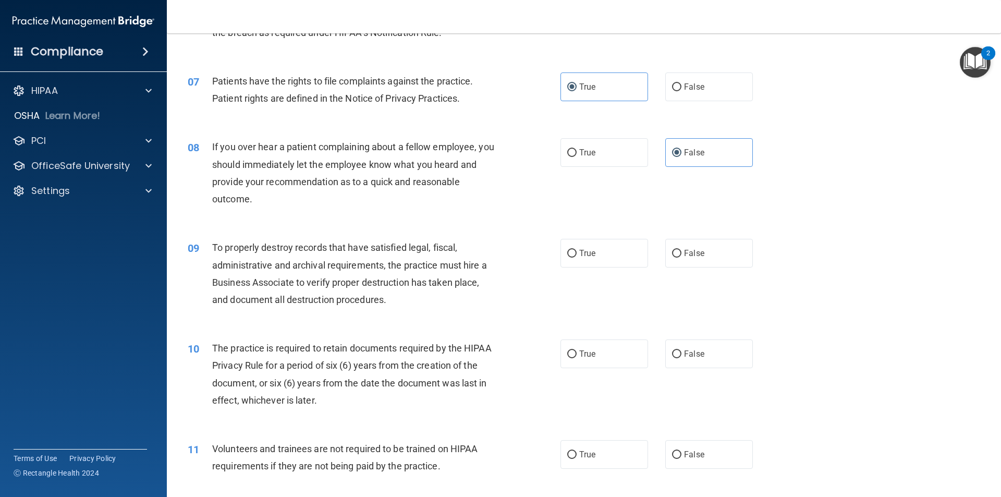
scroll to position [678, 0]
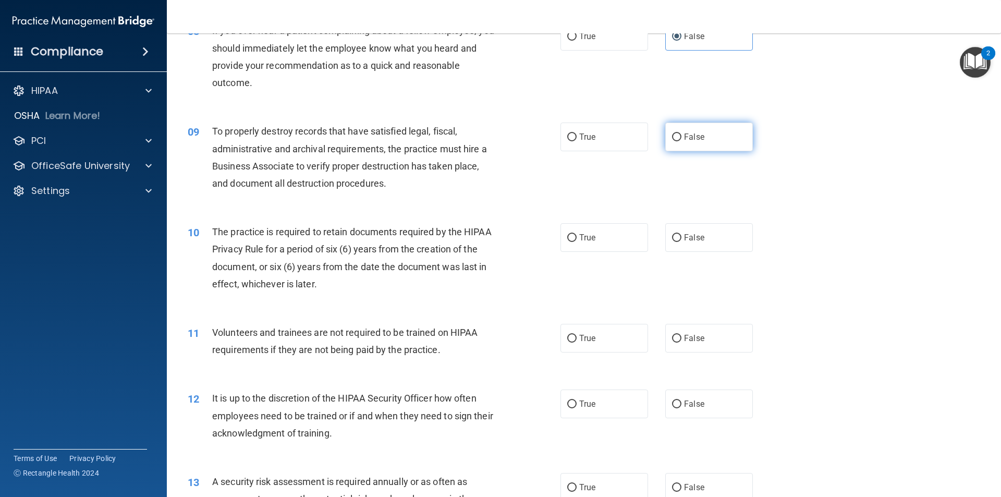
click at [705, 140] on label "False" at bounding box center [709, 136] width 88 height 29
click at [681, 140] on input "False" at bounding box center [676, 137] width 9 height 8
radio input "true"
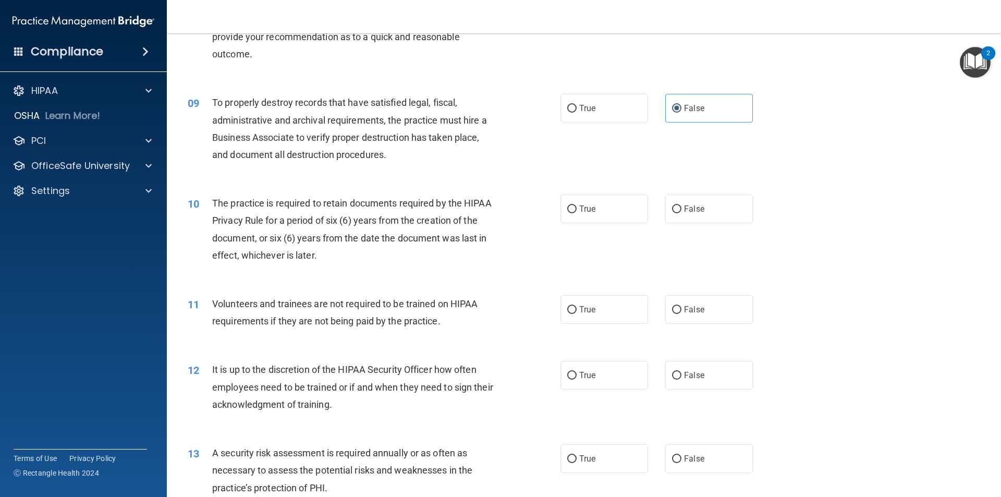
scroll to position [730, 0]
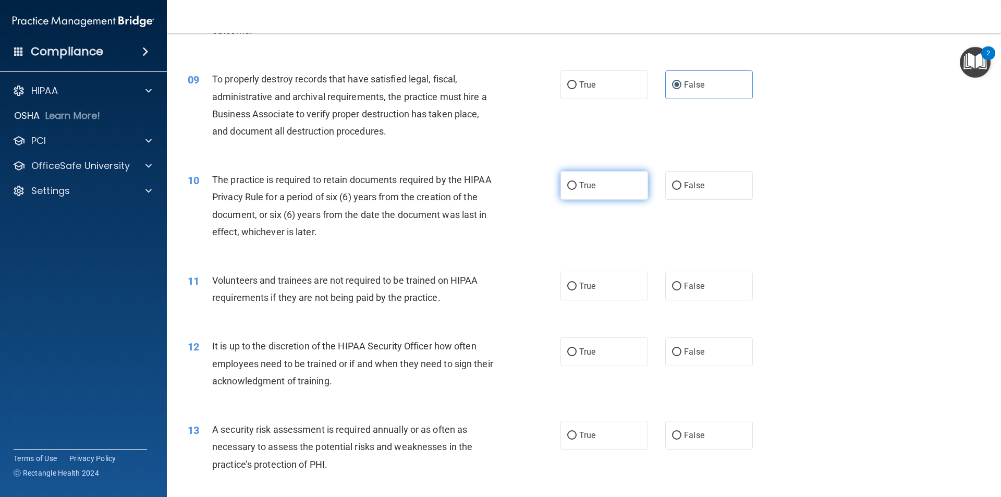
click at [610, 188] on label "True" at bounding box center [604, 185] width 88 height 29
click at [577, 188] on input "True" at bounding box center [571, 186] width 9 height 8
radio input "true"
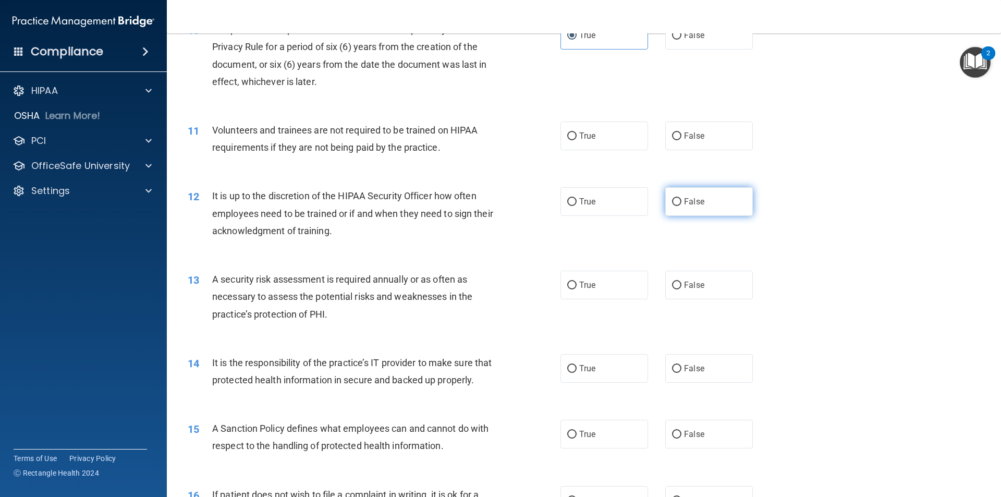
scroll to position [886, 0]
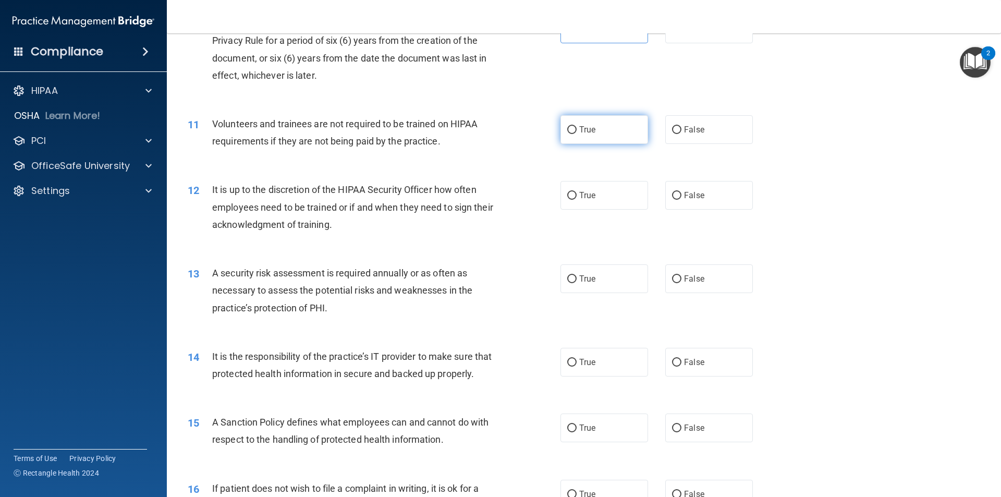
click at [617, 130] on label "True" at bounding box center [604, 129] width 88 height 29
click at [577, 130] on input "True" at bounding box center [571, 130] width 9 height 8
radio input "true"
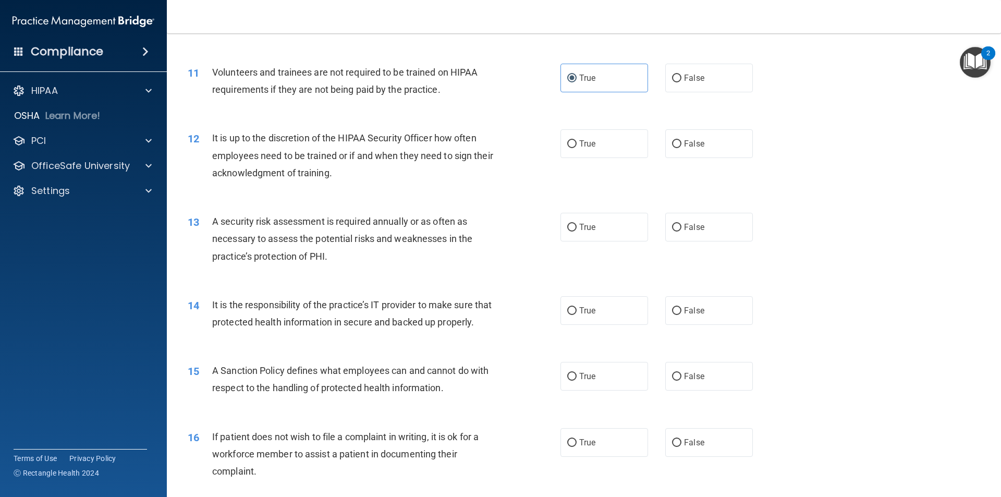
scroll to position [938, 0]
click at [702, 145] on label "False" at bounding box center [709, 143] width 88 height 29
click at [681, 145] on input "False" at bounding box center [676, 144] width 9 height 8
radio input "true"
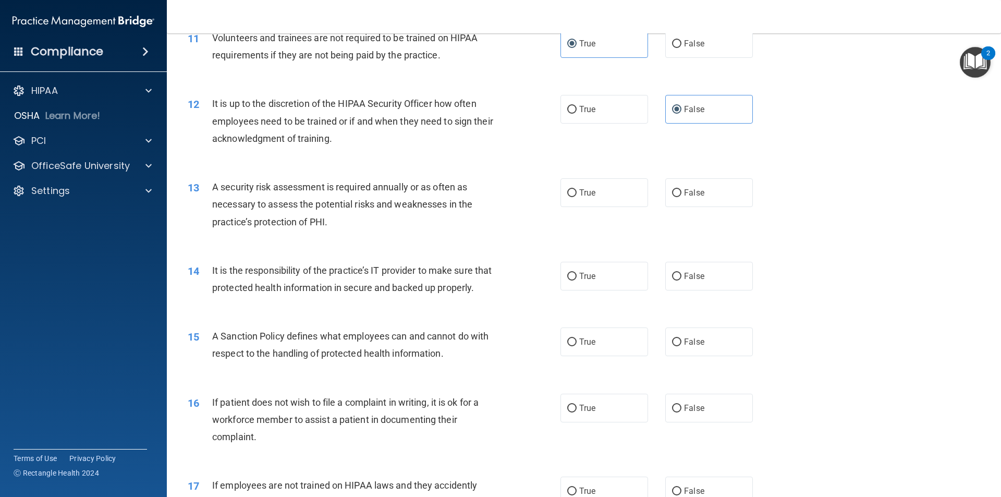
scroll to position [990, 0]
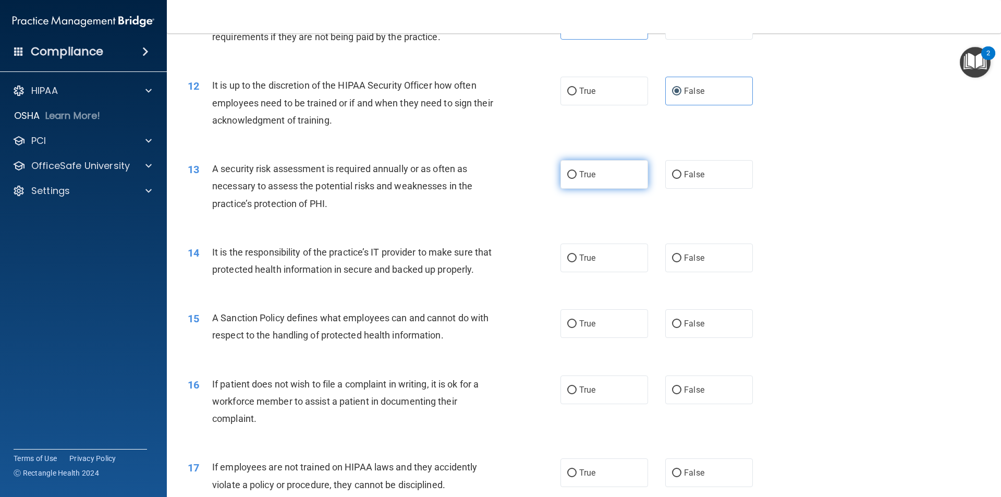
click at [607, 165] on label "True" at bounding box center [604, 174] width 88 height 29
click at [577, 171] on input "True" at bounding box center [571, 175] width 9 height 8
radio input "true"
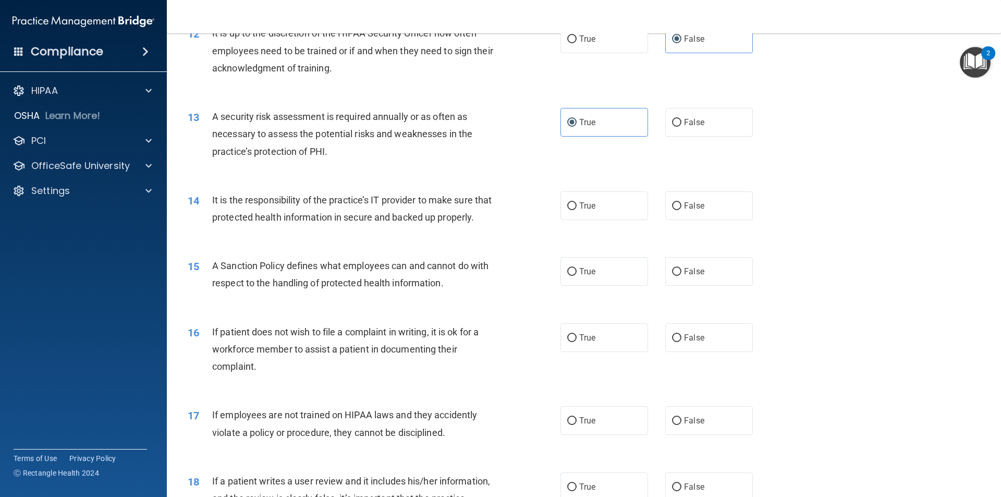
scroll to position [1095, 0]
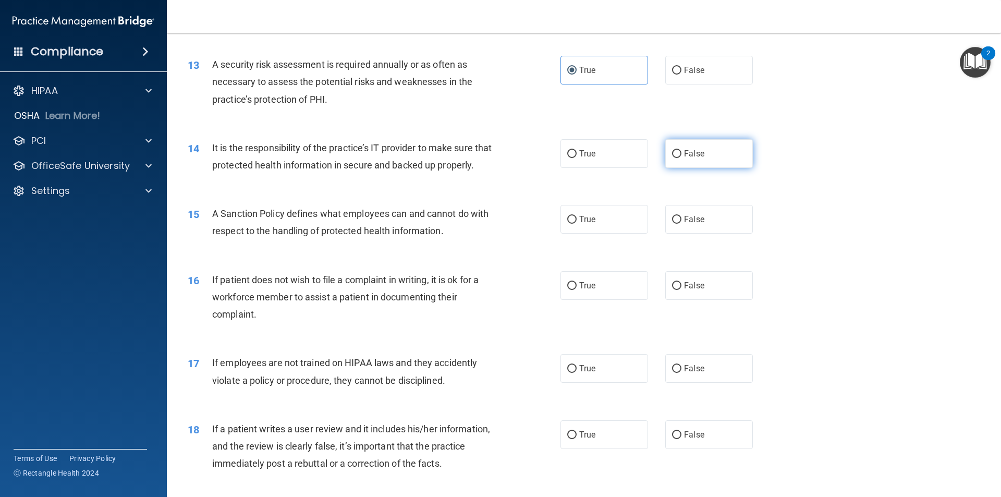
click at [708, 162] on label "False" at bounding box center [709, 153] width 88 height 29
click at [681, 158] on input "False" at bounding box center [676, 154] width 9 height 8
radio input "true"
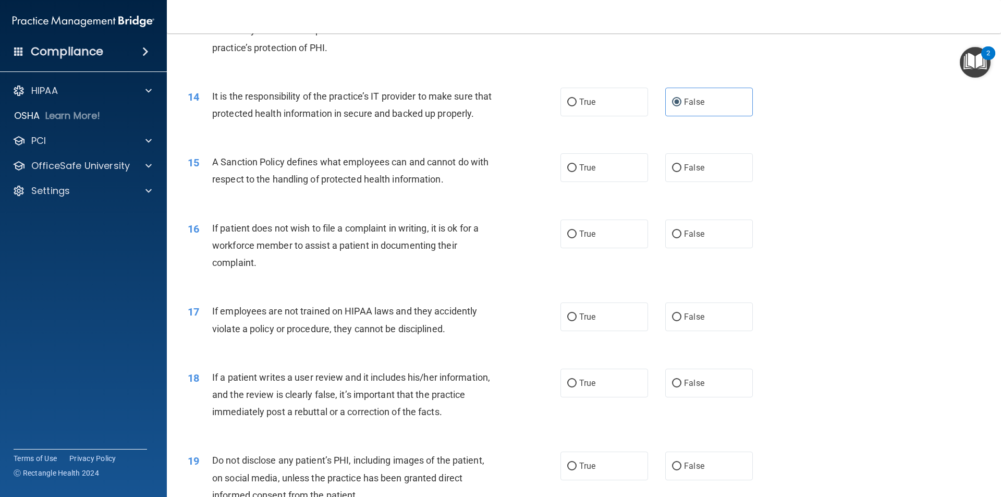
scroll to position [1147, 0]
click at [701, 177] on label "False" at bounding box center [709, 167] width 88 height 29
click at [681, 171] on input "False" at bounding box center [676, 168] width 9 height 8
radio input "true"
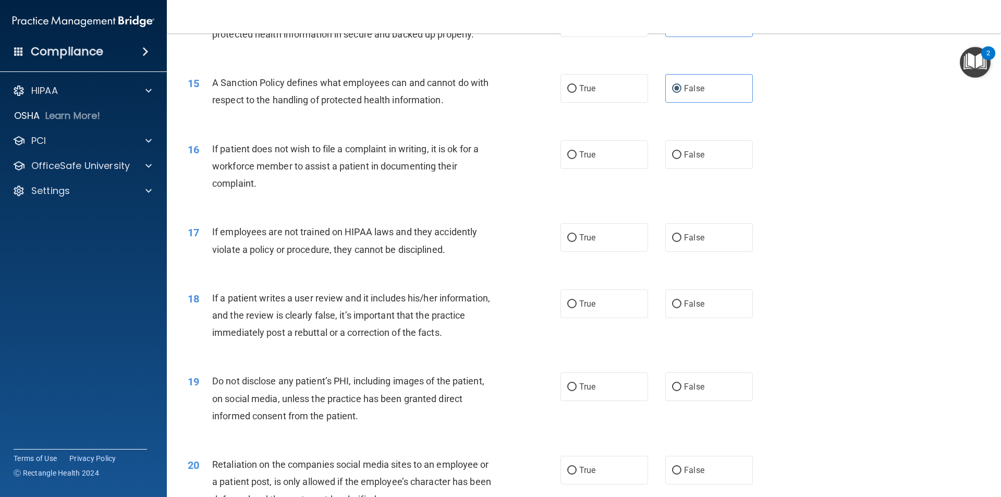
scroll to position [1251, 0]
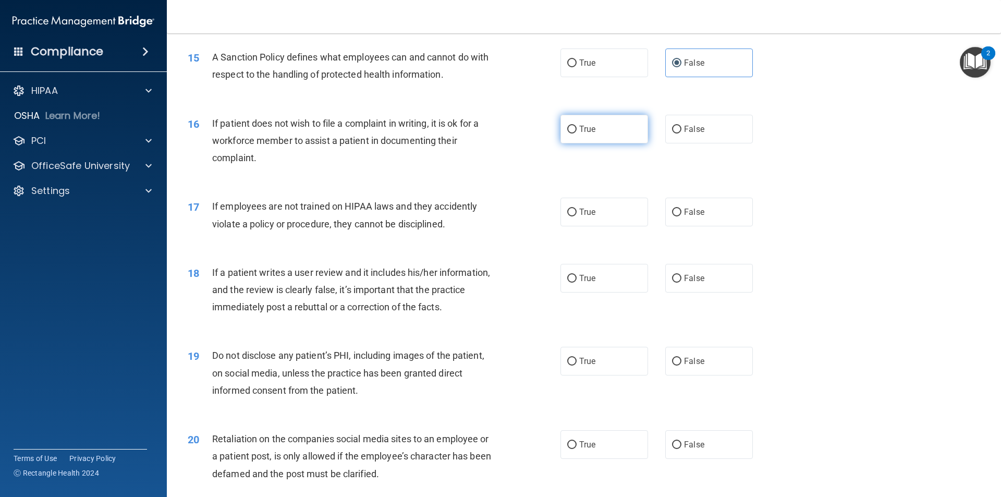
click at [587, 143] on label "True" at bounding box center [604, 129] width 88 height 29
click at [577, 133] on input "True" at bounding box center [571, 130] width 9 height 8
radio input "true"
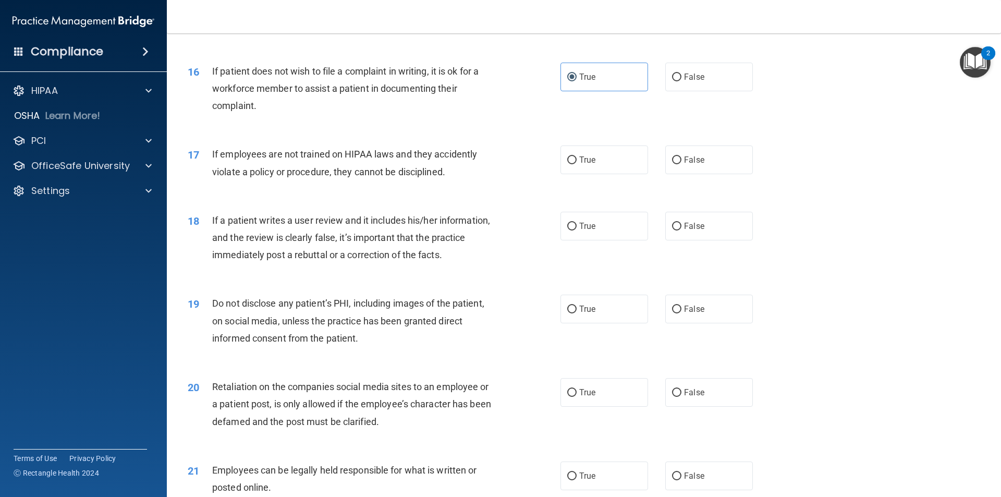
scroll to position [1355, 0]
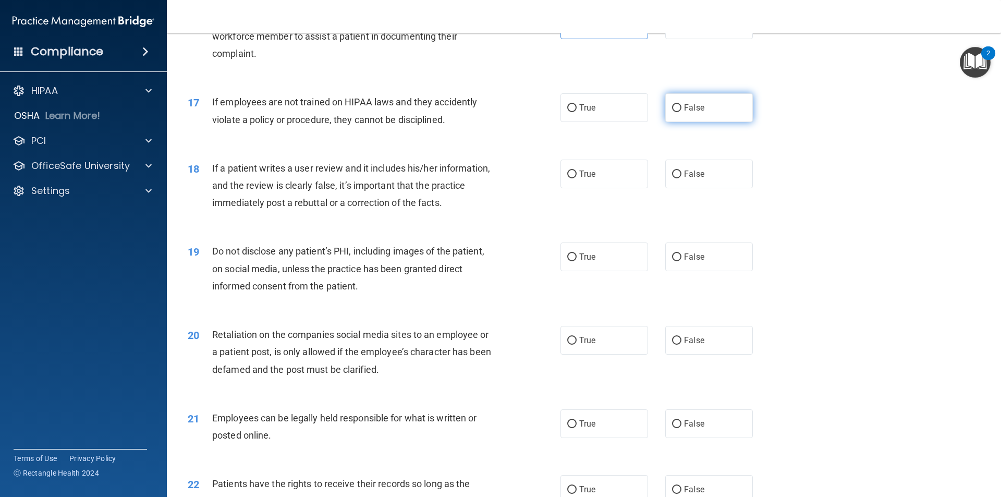
click at [696, 122] on label "False" at bounding box center [709, 107] width 88 height 29
click at [681, 112] on input "False" at bounding box center [676, 108] width 9 height 8
radio input "true"
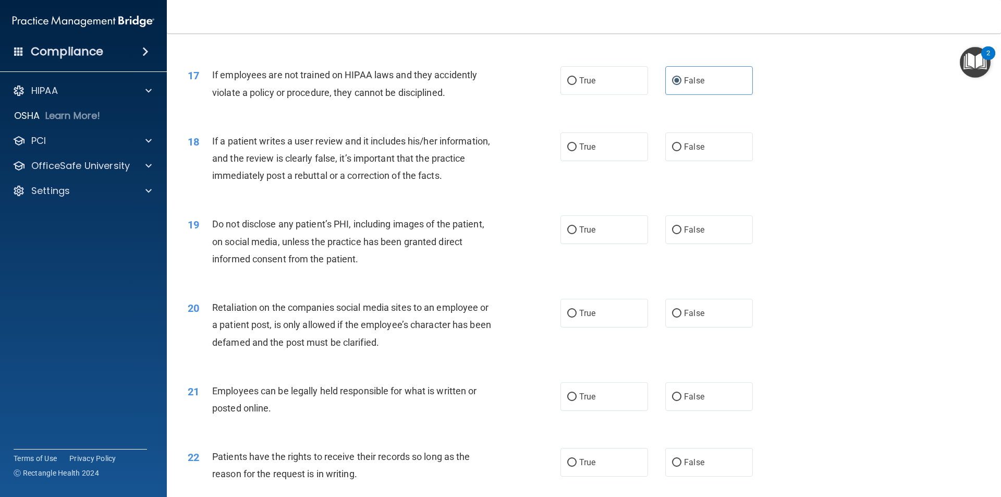
scroll to position [1407, 0]
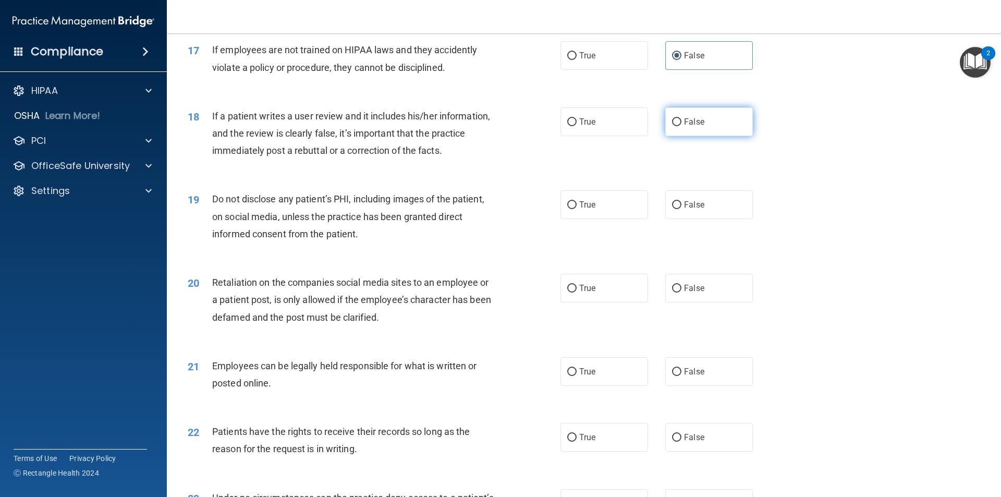
click at [700, 136] on label "False" at bounding box center [709, 121] width 88 height 29
click at [681, 126] on input "False" at bounding box center [676, 122] width 9 height 8
radio input "true"
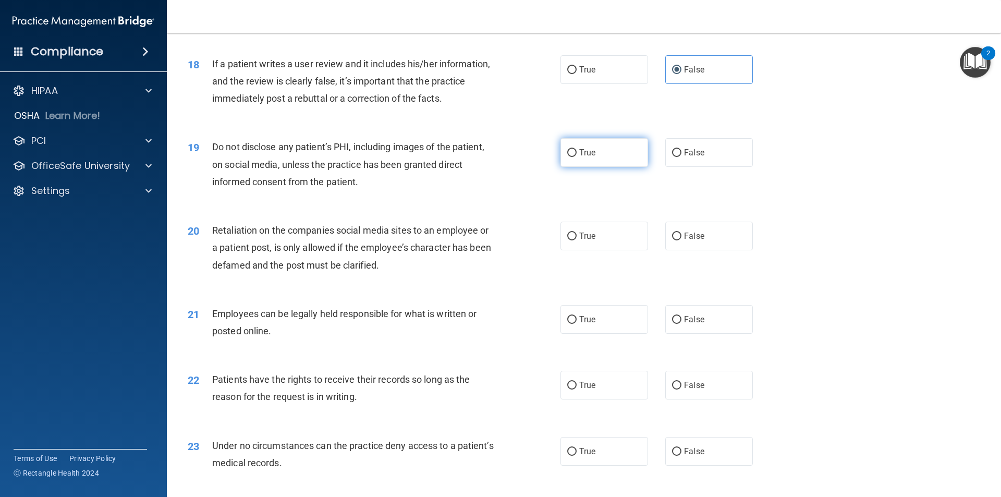
click at [608, 167] on label "True" at bounding box center [604, 152] width 88 height 29
click at [577, 157] on input "True" at bounding box center [571, 153] width 9 height 8
radio input "true"
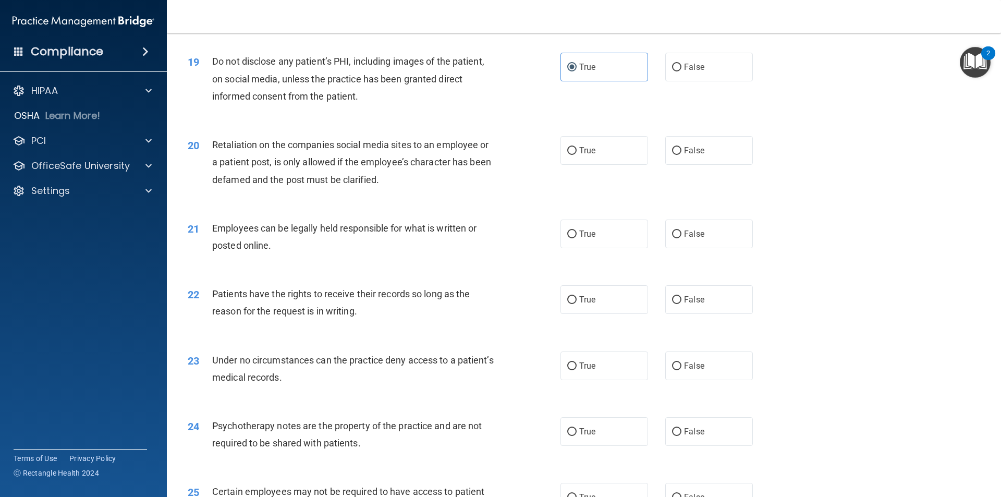
scroll to position [1564, 0]
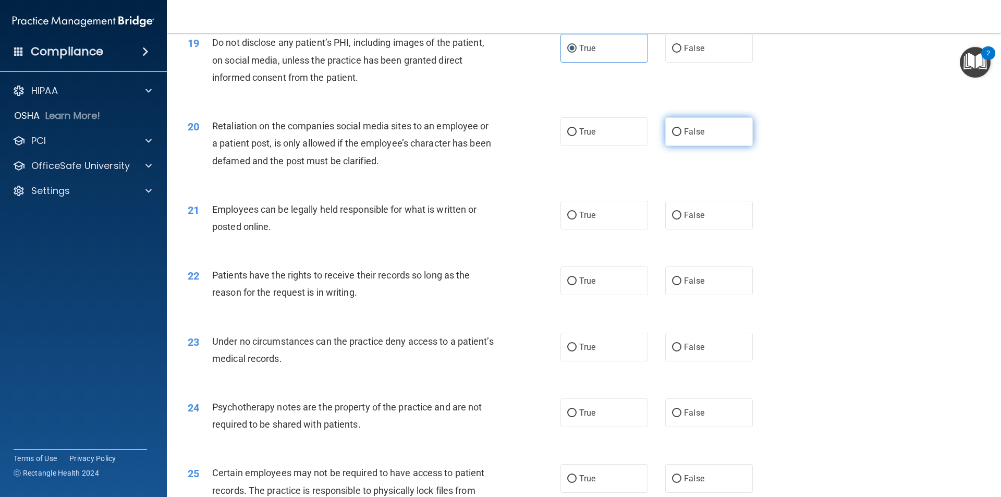
click at [702, 146] on label "False" at bounding box center [709, 131] width 88 height 29
click at [681, 136] on input "False" at bounding box center [676, 132] width 9 height 8
radio input "true"
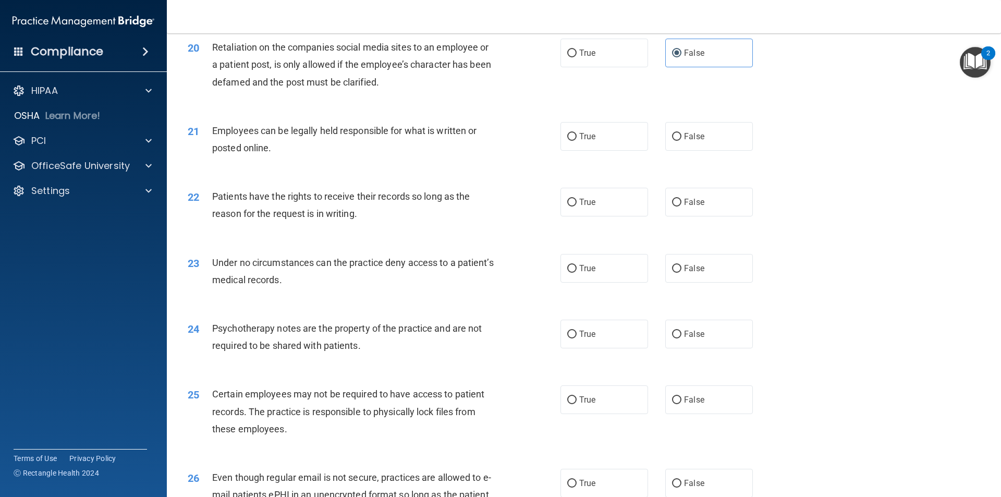
scroll to position [1668, 0]
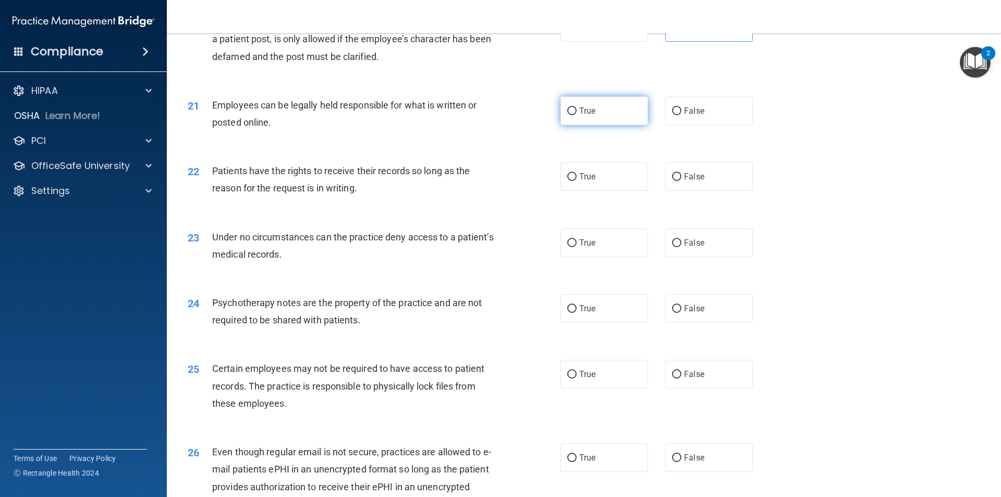
click at [575, 125] on label "True" at bounding box center [604, 110] width 88 height 29
click at [575, 115] on input "True" at bounding box center [571, 111] width 9 height 8
radio input "true"
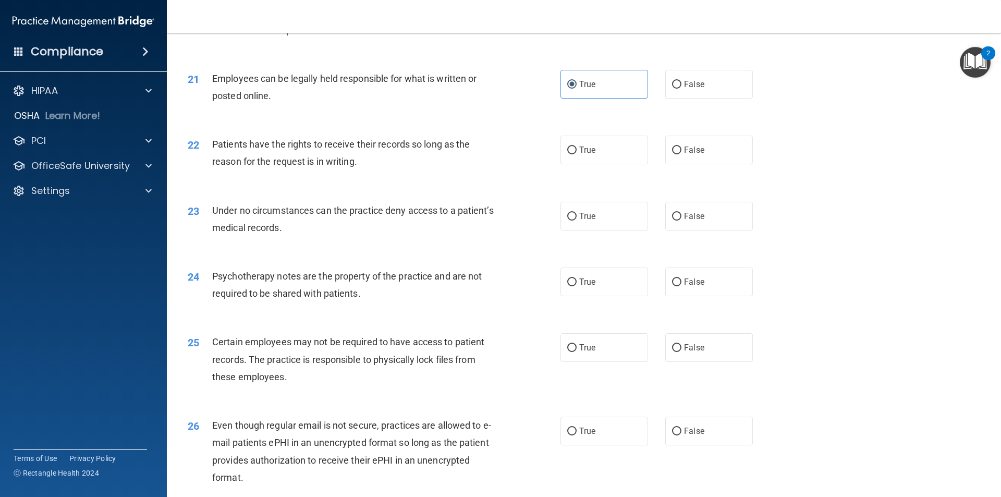
scroll to position [1720, 0]
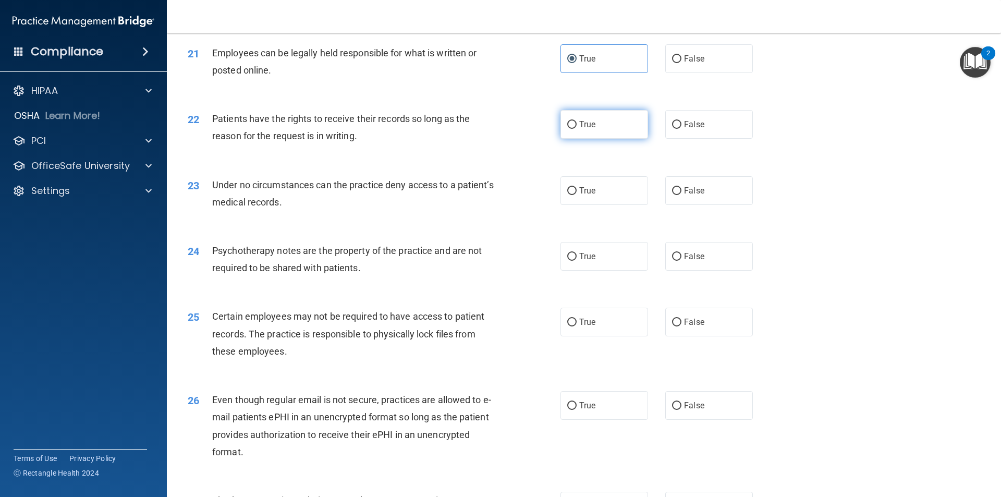
click at [592, 139] on label "True" at bounding box center [604, 124] width 88 height 29
click at [577, 129] on input "True" at bounding box center [571, 125] width 9 height 8
radio input "true"
click at [691, 195] on span "False" at bounding box center [694, 191] width 20 height 10
click at [681, 195] on input "False" at bounding box center [676, 191] width 9 height 8
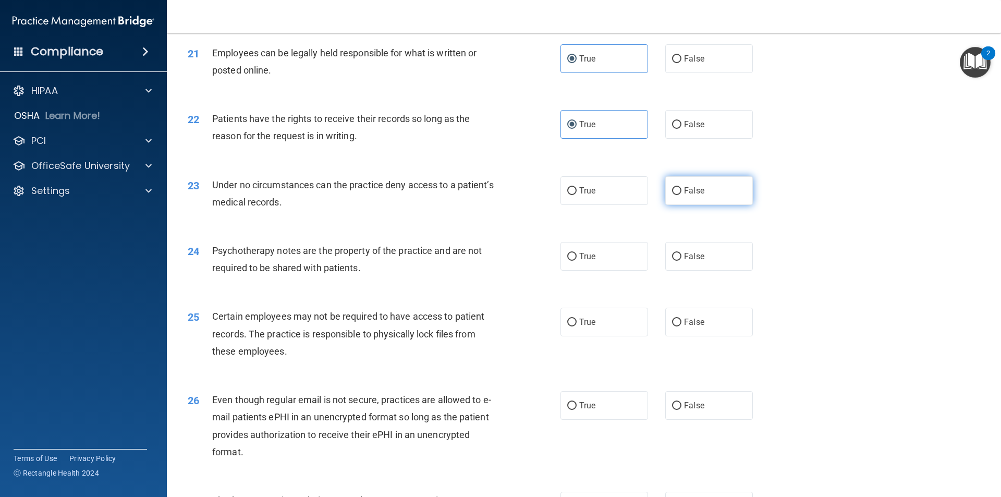
radio input "true"
click at [686, 261] on span "False" at bounding box center [694, 256] width 20 height 10
click at [681, 261] on input "False" at bounding box center [676, 257] width 9 height 8
radio input "true"
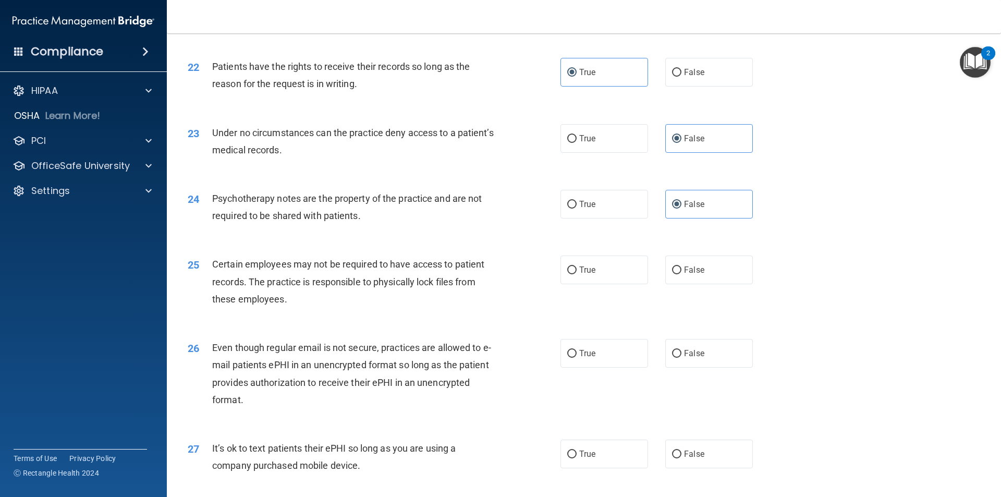
scroll to position [1824, 0]
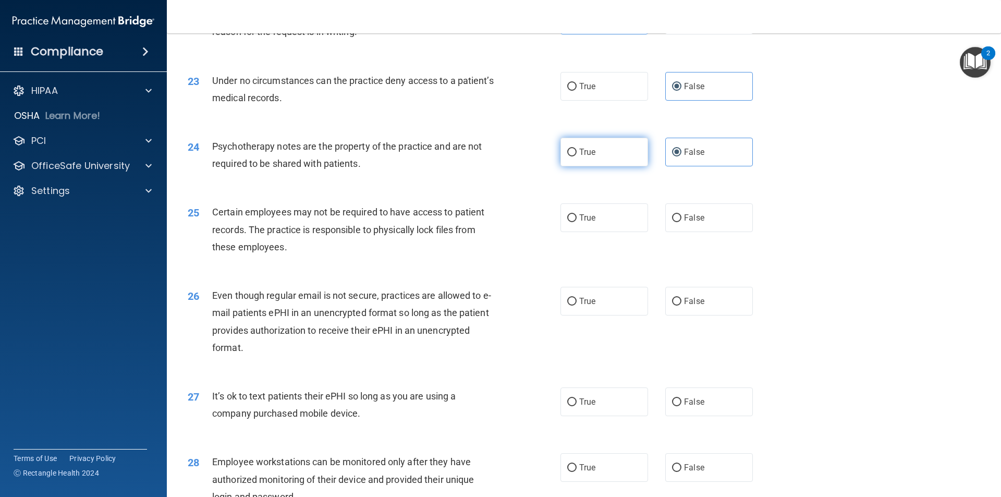
click at [561, 166] on label "True" at bounding box center [604, 152] width 88 height 29
click at [567, 156] on input "True" at bounding box center [571, 153] width 9 height 8
radio input "true"
radio input "false"
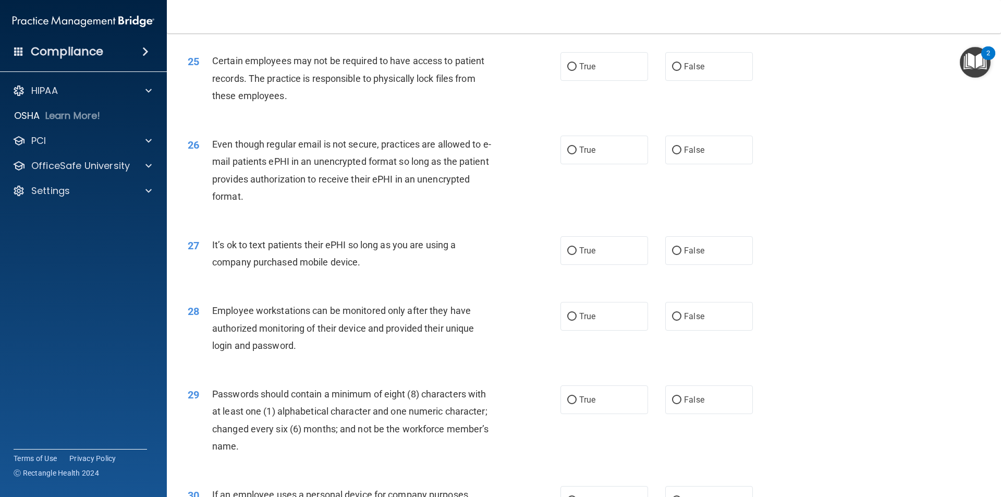
scroll to position [1981, 0]
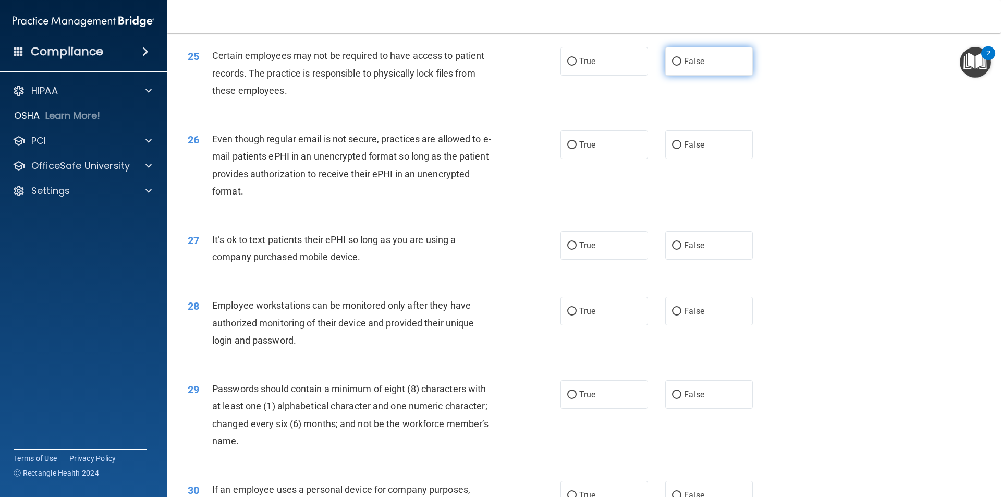
click at [680, 76] on label "False" at bounding box center [709, 61] width 88 height 29
click at [680, 66] on input "False" at bounding box center [676, 62] width 9 height 8
radio input "true"
click at [579, 150] on span "True" at bounding box center [587, 145] width 16 height 10
click at [577, 149] on input "True" at bounding box center [571, 145] width 9 height 8
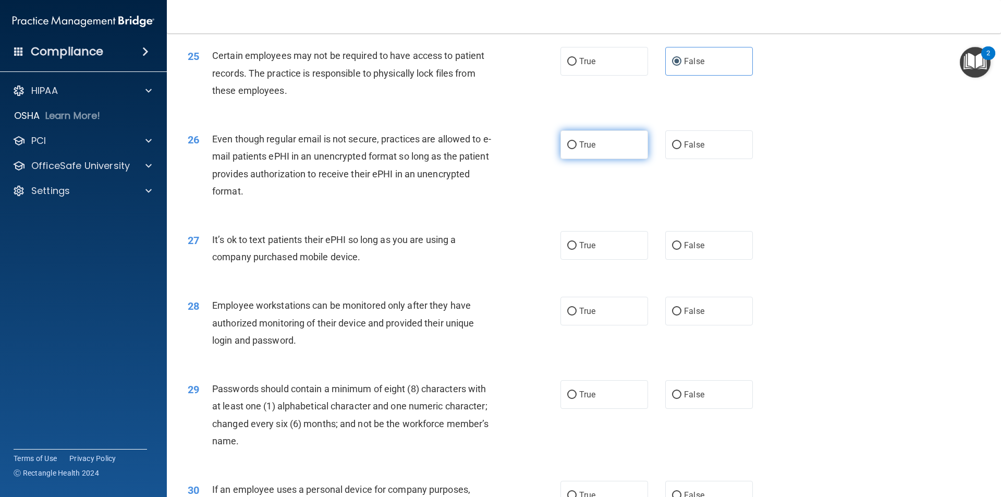
radio input "true"
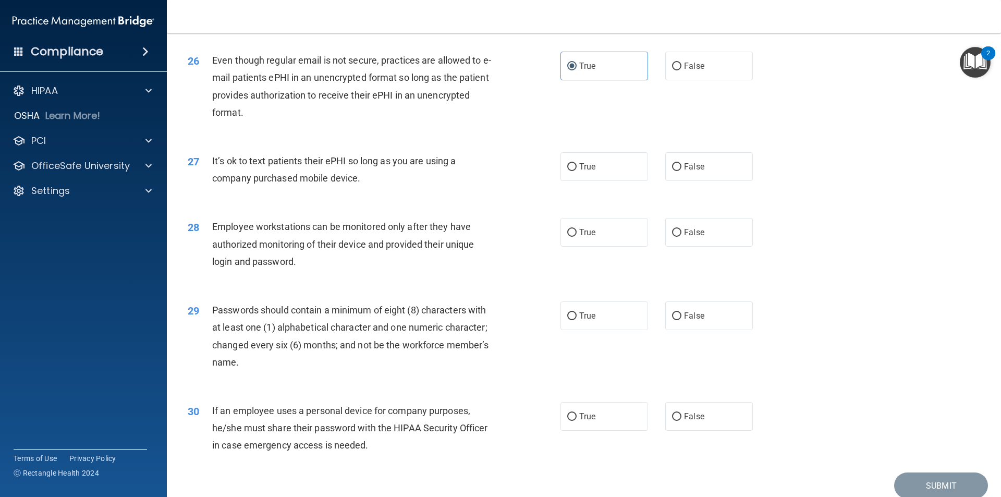
scroll to position [2085, 0]
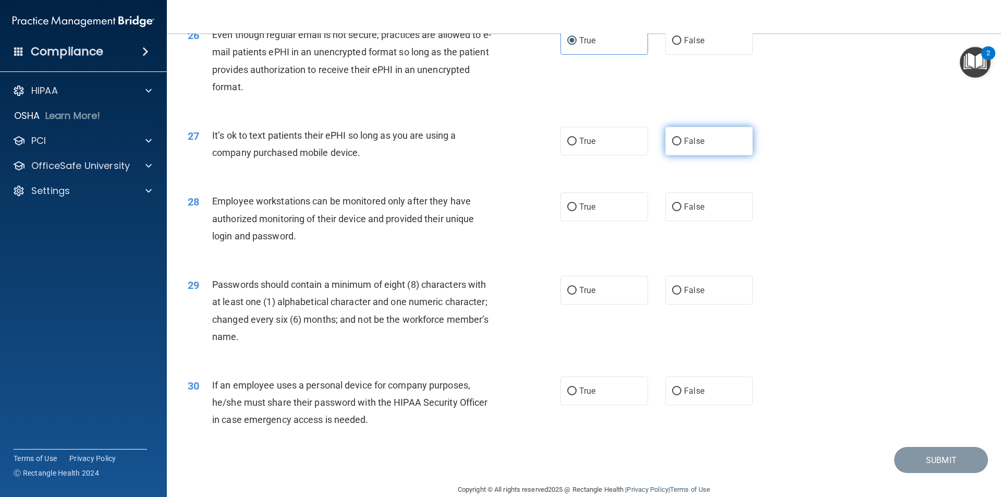
click at [672, 145] on input "False" at bounding box center [676, 142] width 9 height 8
radio input "true"
click at [576, 221] on label "True" at bounding box center [604, 206] width 88 height 29
click at [576, 211] on input "True" at bounding box center [571, 207] width 9 height 8
radio input "true"
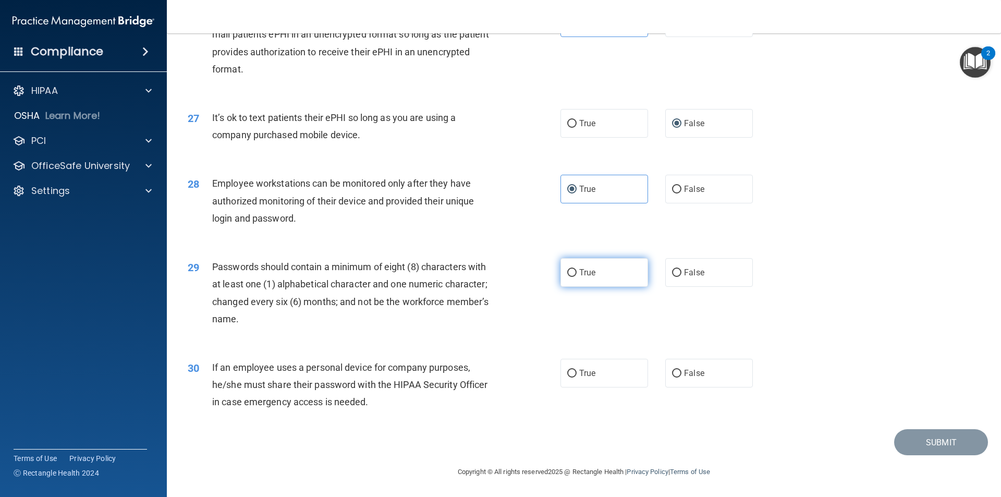
scroll to position [2120, 0]
click at [572, 273] on input "True" at bounding box center [571, 273] width 9 height 8
radio input "true"
click at [684, 373] on span "False" at bounding box center [694, 373] width 20 height 10
click at [681, 373] on input "False" at bounding box center [676, 374] width 9 height 8
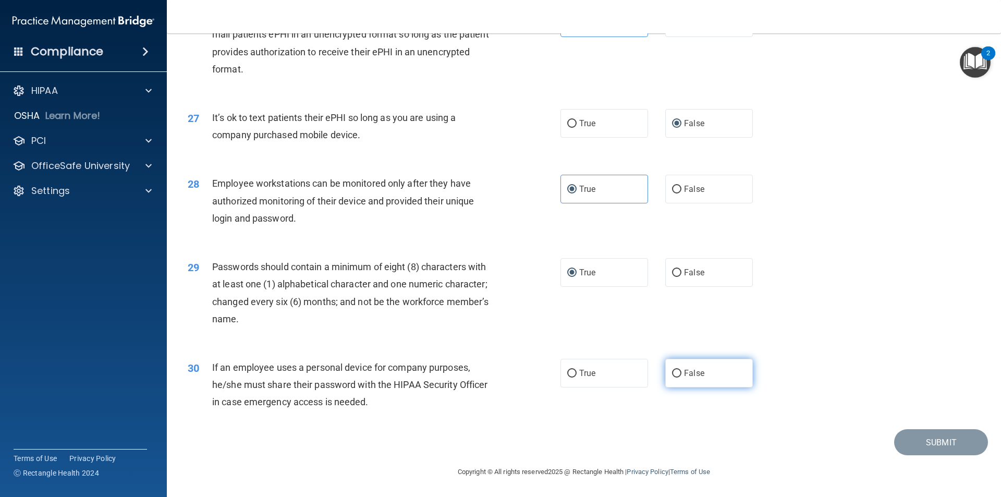
radio input "true"
click at [894, 442] on button "Submit" at bounding box center [941, 442] width 94 height 27
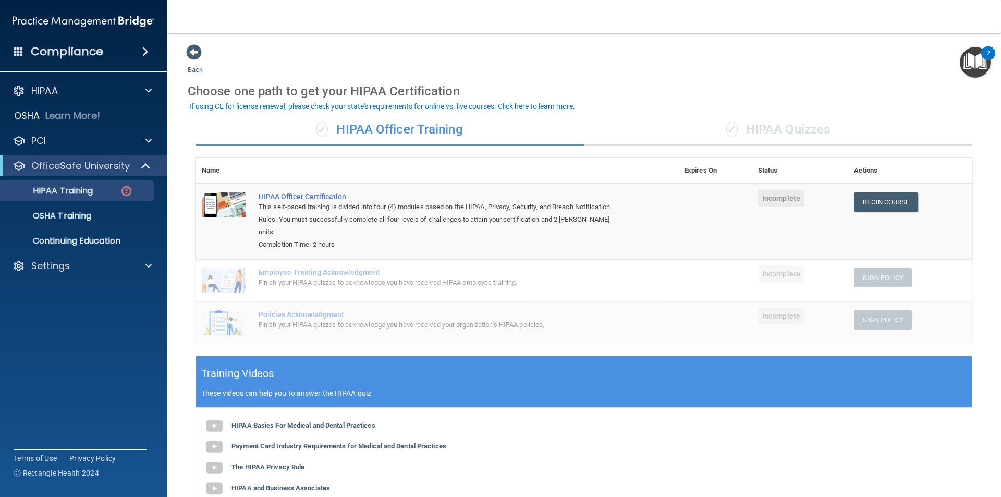
click at [339, 33] on nav "Toggle navigation [PERSON_NAME] [EMAIL_ADDRESS][DOMAIN_NAME] Manage My Enterpri…" at bounding box center [584, 16] width 834 height 33
click at [738, 127] on div "✓ HIPAA Quizzes" at bounding box center [778, 129] width 388 height 31
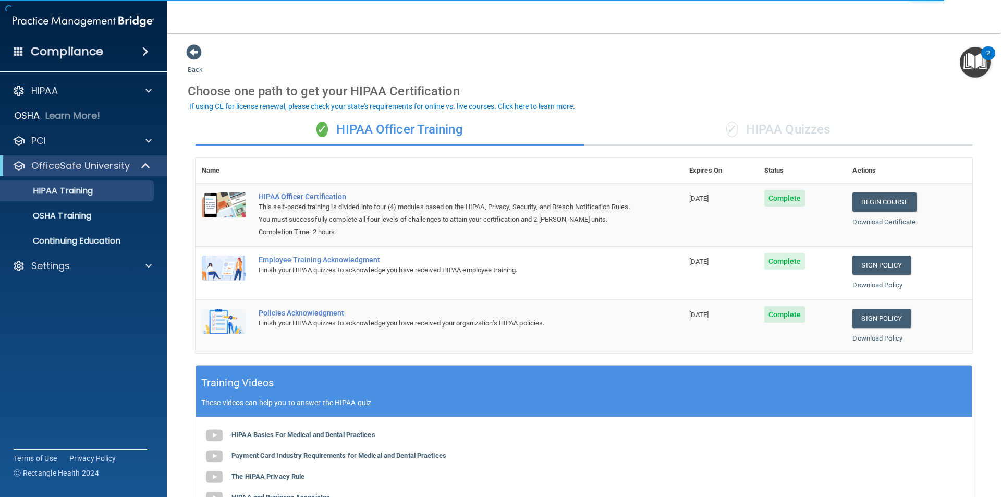
click at [769, 116] on div "✓ HIPAA Quizzes" at bounding box center [778, 129] width 388 height 31
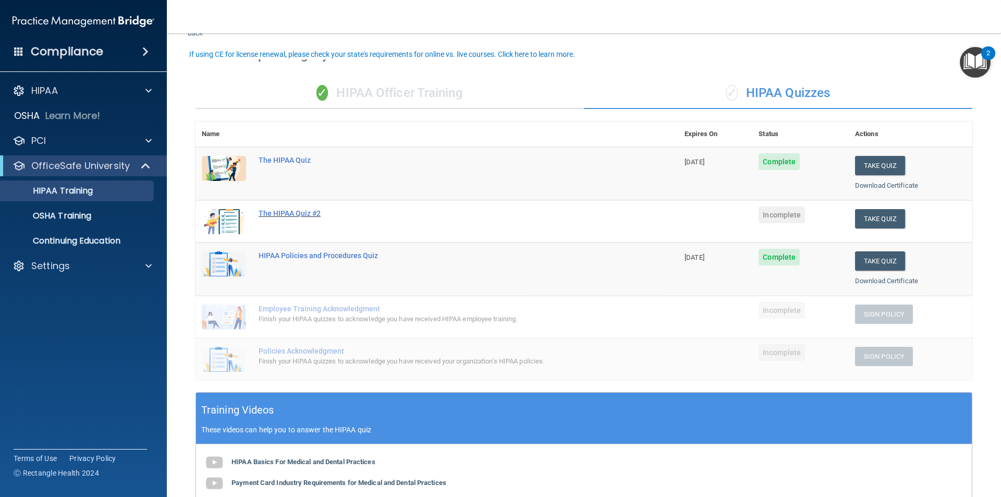
scroll to position [52, 0]
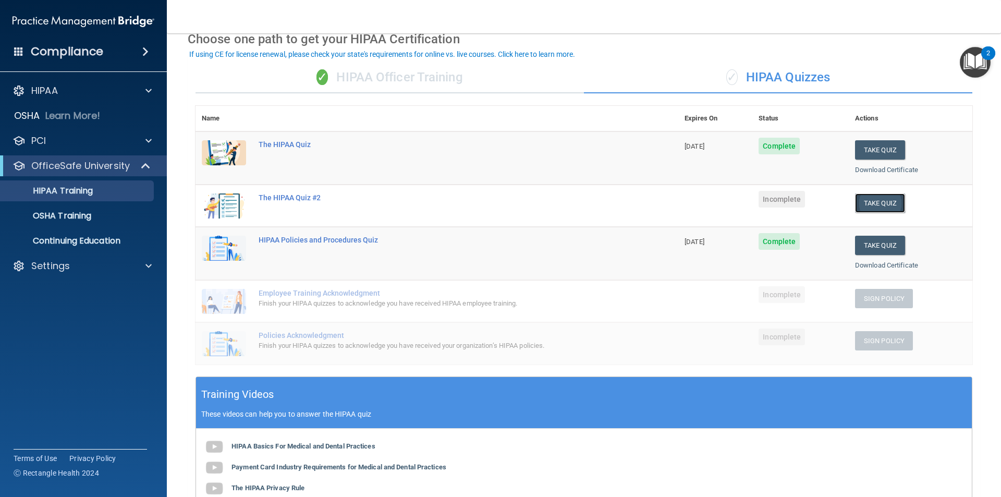
click at [872, 201] on button "Take Quiz" at bounding box center [880, 202] width 50 height 19
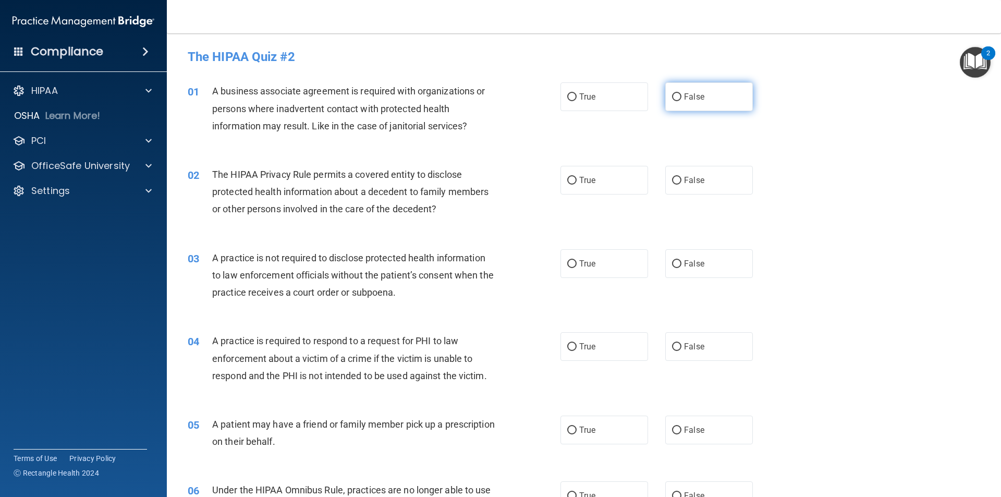
click at [684, 99] on span "False" at bounding box center [694, 97] width 20 height 10
click at [681, 99] on input "False" at bounding box center [676, 97] width 9 height 8
radio input "true"
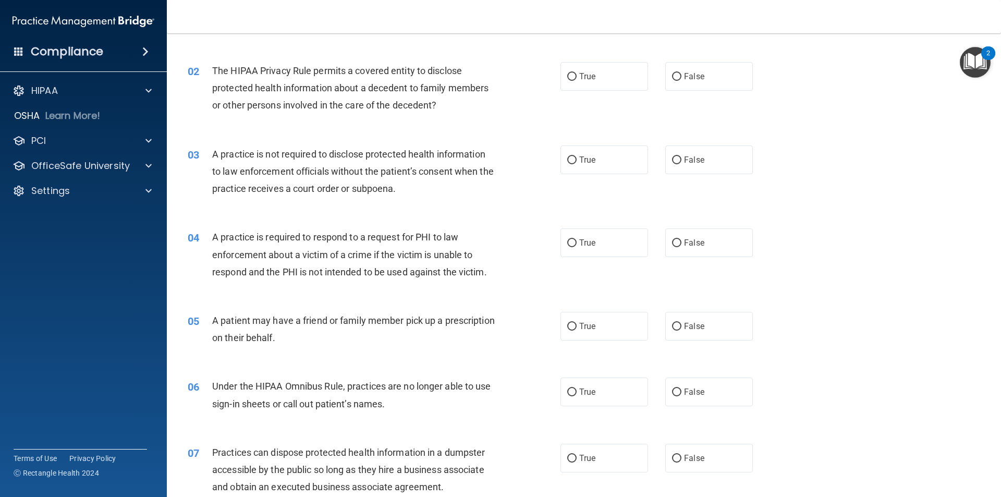
scroll to position [104, 0]
click at [579, 78] on span "True" at bounding box center [587, 76] width 16 height 10
click at [577, 78] on input "True" at bounding box center [571, 76] width 9 height 8
radio input "true"
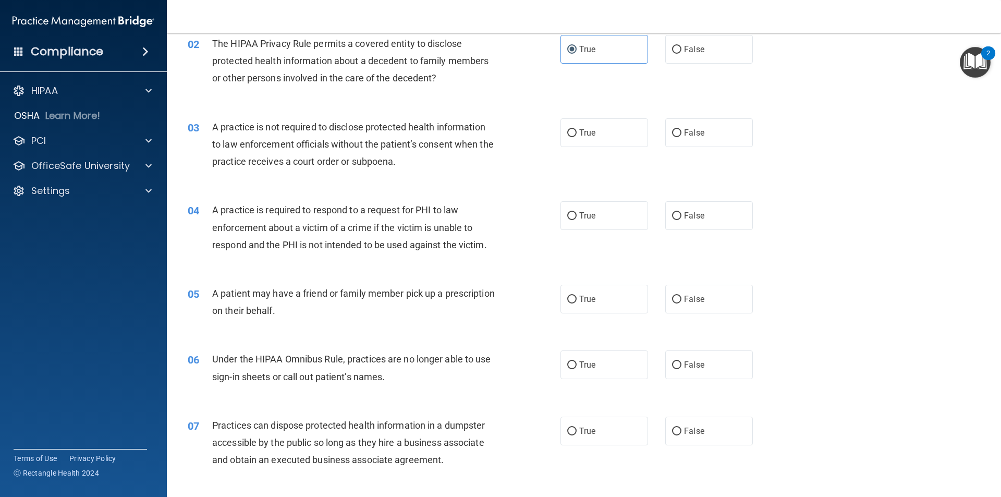
scroll to position [156, 0]
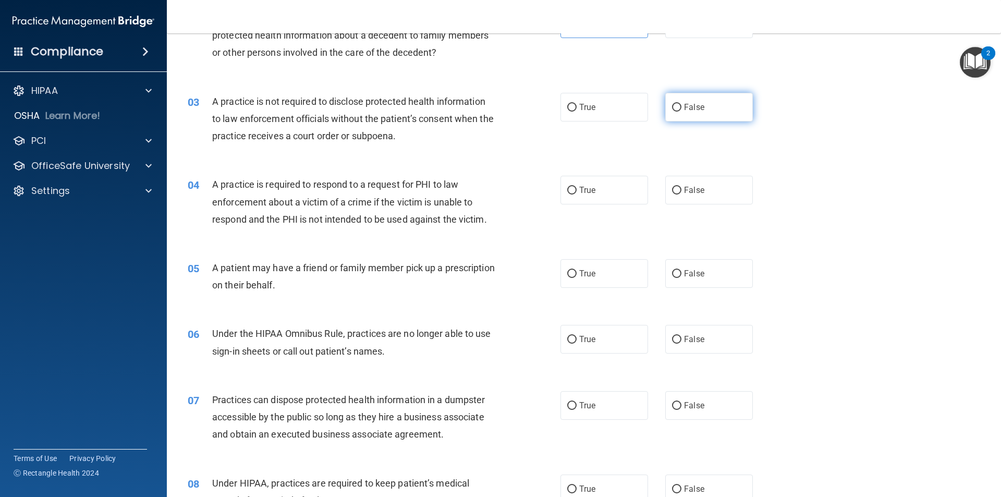
click at [685, 106] on span "False" at bounding box center [694, 107] width 20 height 10
click at [681, 106] on input "False" at bounding box center [676, 108] width 9 height 8
radio input "true"
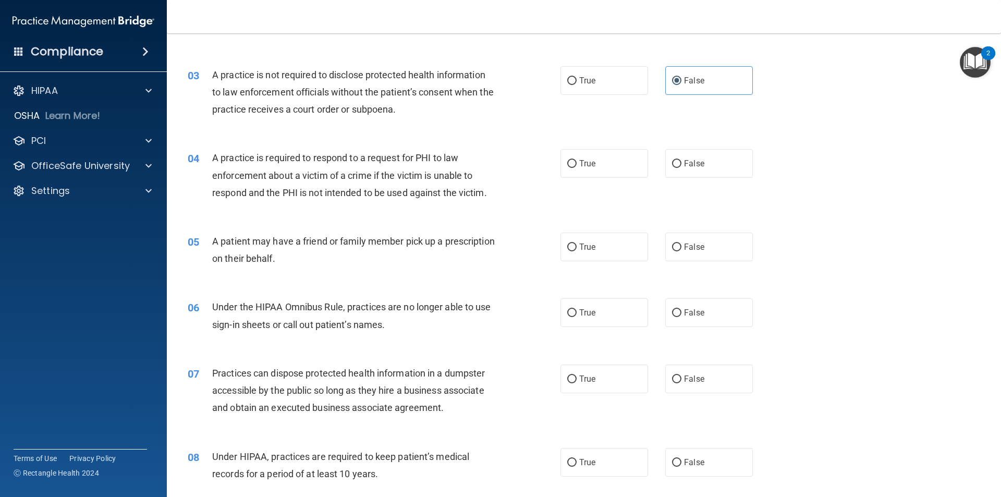
scroll to position [209, 0]
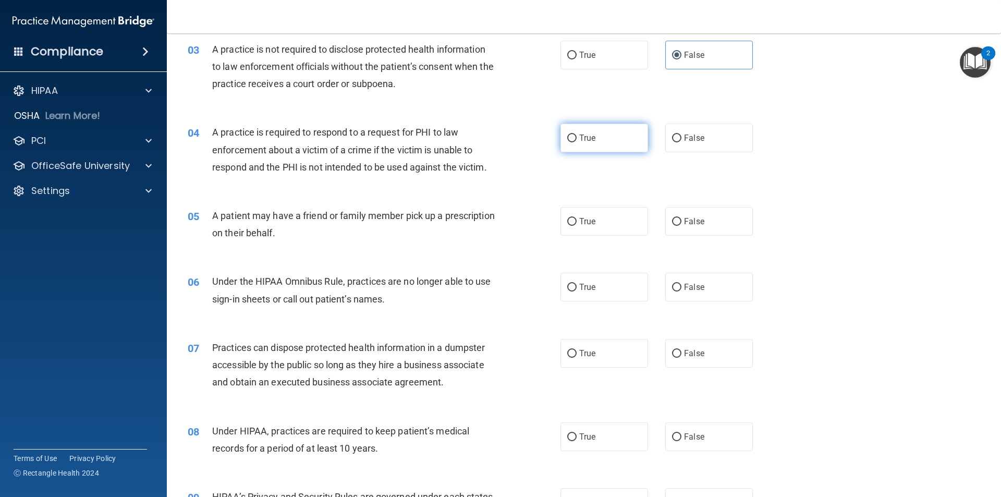
click at [570, 137] on input "True" at bounding box center [571, 138] width 9 height 8
radio input "true"
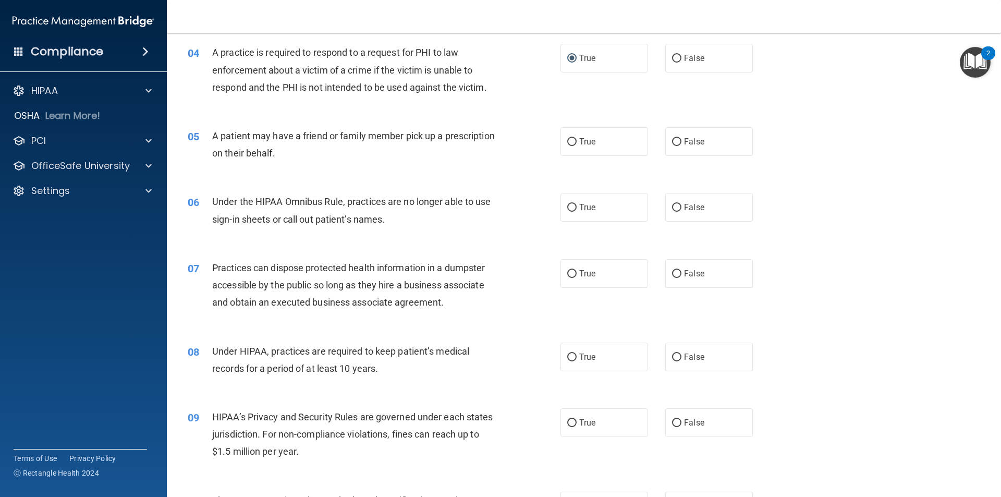
scroll to position [313, 0]
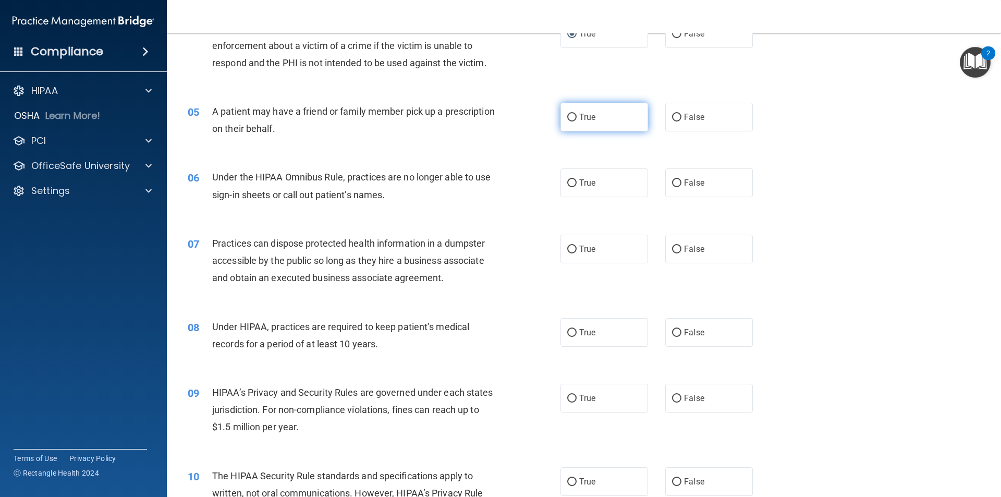
click at [567, 121] on input "True" at bounding box center [571, 118] width 9 height 8
radio input "true"
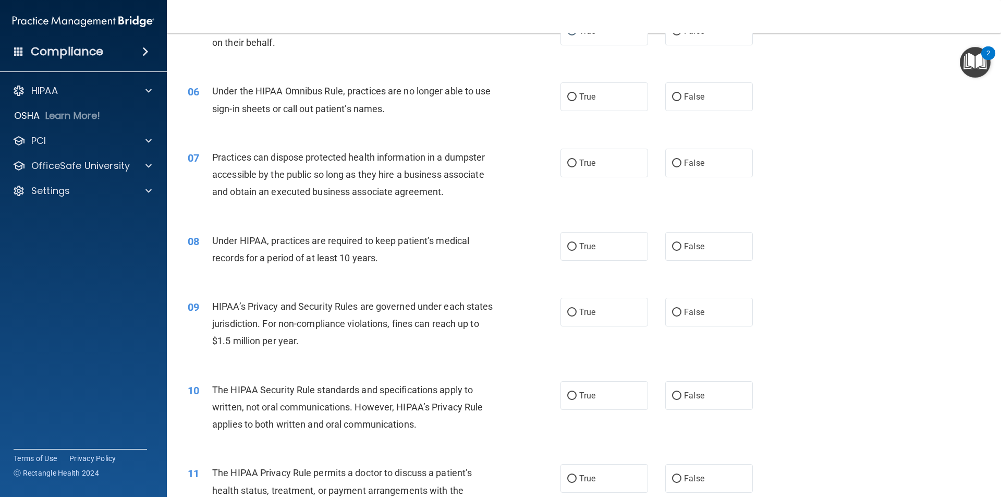
scroll to position [417, 0]
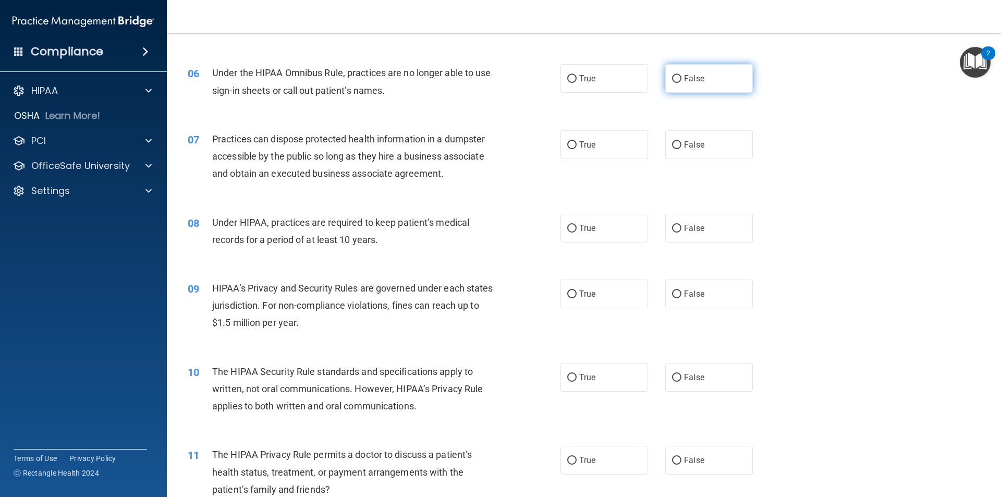
click at [684, 79] on span "False" at bounding box center [694, 78] width 20 height 10
click at [681, 79] on input "False" at bounding box center [676, 79] width 9 height 8
radio input "true"
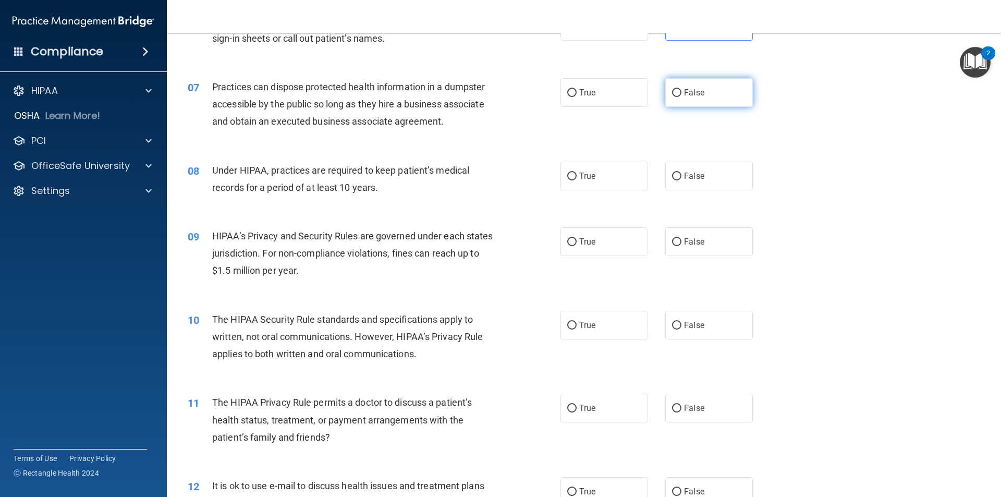
click at [675, 94] on input "False" at bounding box center [676, 93] width 9 height 8
radio input "true"
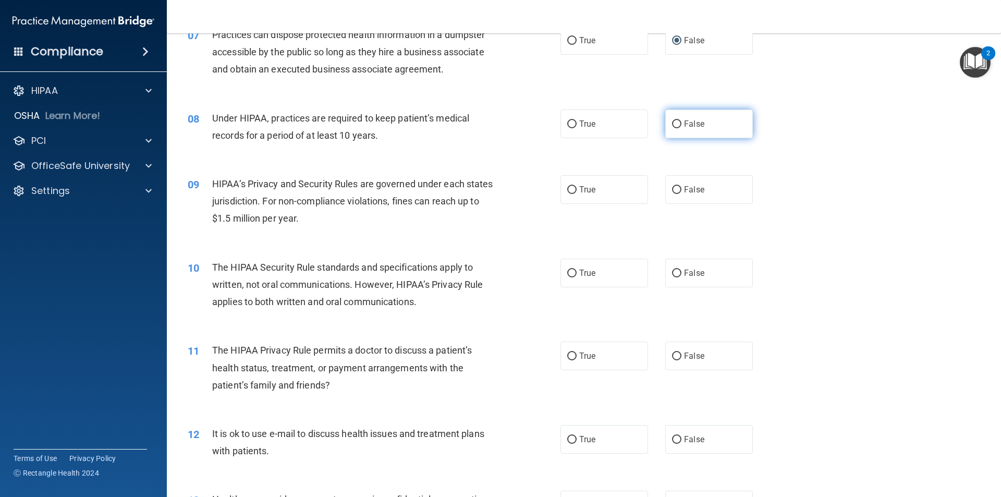
click at [671, 130] on label "False" at bounding box center [709, 123] width 88 height 29
click at [672, 128] on input "False" at bounding box center [676, 124] width 9 height 8
radio input "true"
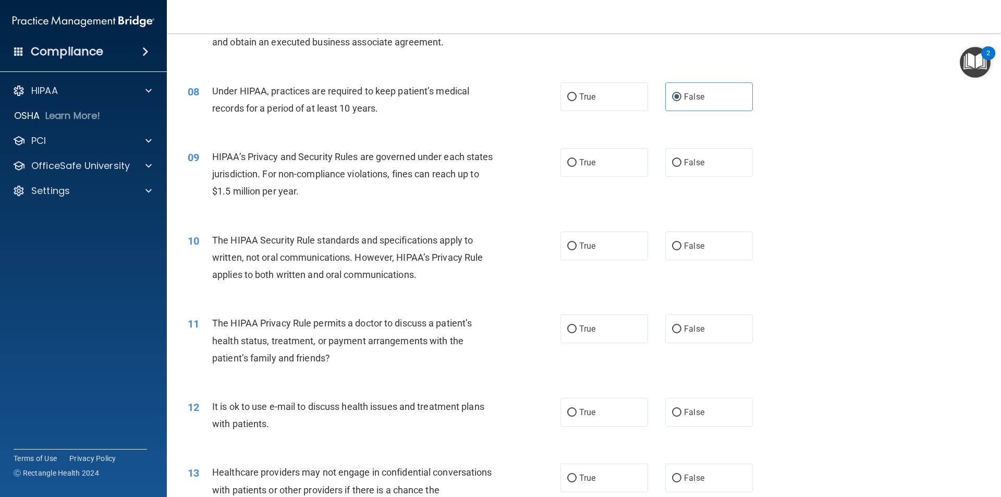
scroll to position [573, 0]
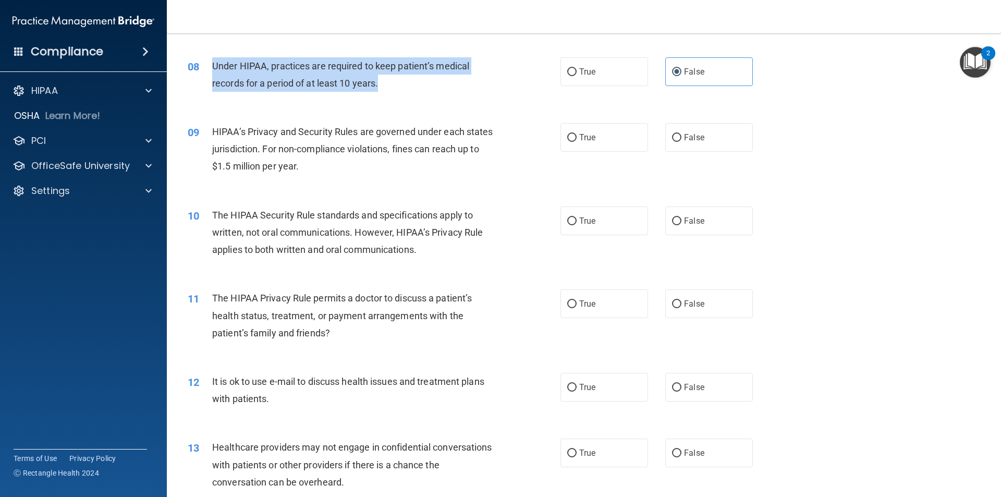
drag, startPoint x: 381, startPoint y: 88, endPoint x: 214, endPoint y: 64, distance: 169.1
click at [214, 64] on div "Under HIPAA, practices are required to keep patient’s medical records for a per…" at bounding box center [357, 74] width 291 height 34
copy span "Under HIPAA, practices are required to keep patient’s medical records for a per…"
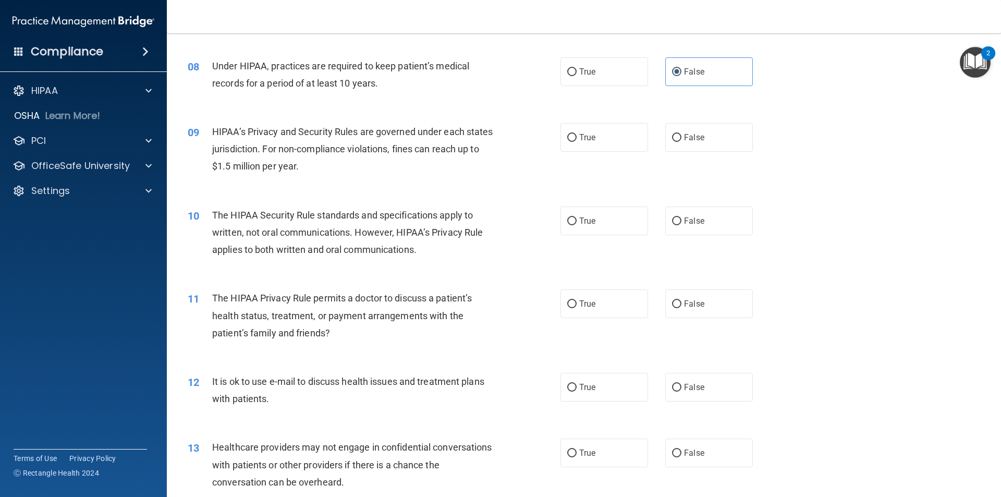
click at [856, 101] on div "08 Under HIPAA, practices are required to keep patient’s medical records for a …" at bounding box center [584, 77] width 808 height 66
click at [587, 133] on span "True" at bounding box center [587, 137] width 16 height 10
click at [577, 134] on input "True" at bounding box center [571, 138] width 9 height 8
radio input "true"
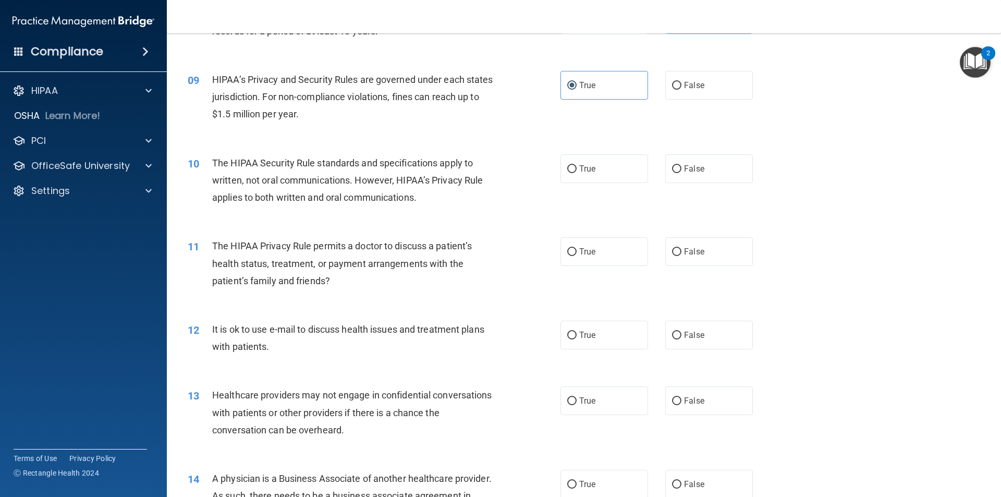
scroll to position [678, 0]
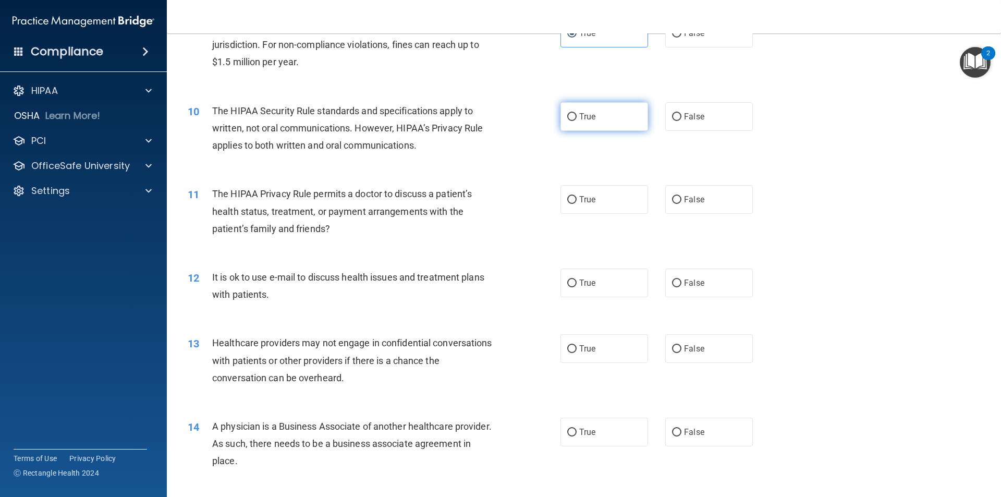
drag, startPoint x: 580, startPoint y: 116, endPoint x: 572, endPoint y: 124, distance: 10.7
click at [580, 117] on span "True" at bounding box center [587, 117] width 16 height 10
click at [577, 117] on input "True" at bounding box center [571, 117] width 9 height 8
radio input "true"
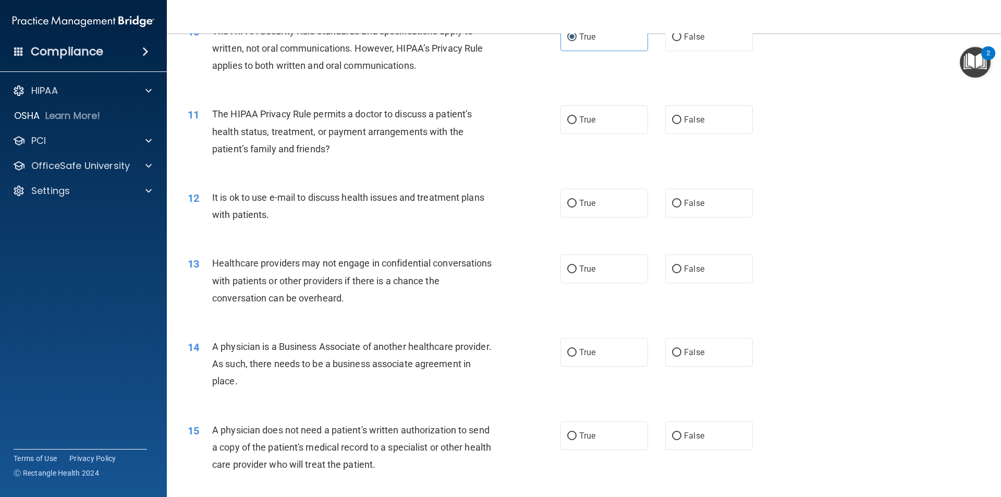
scroll to position [782, 0]
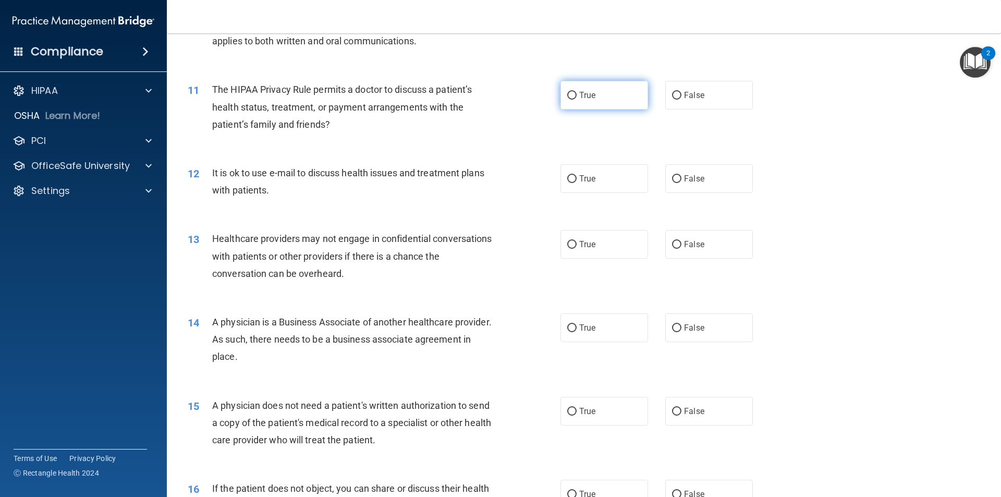
click at [567, 97] on input "True" at bounding box center [571, 96] width 9 height 8
radio input "true"
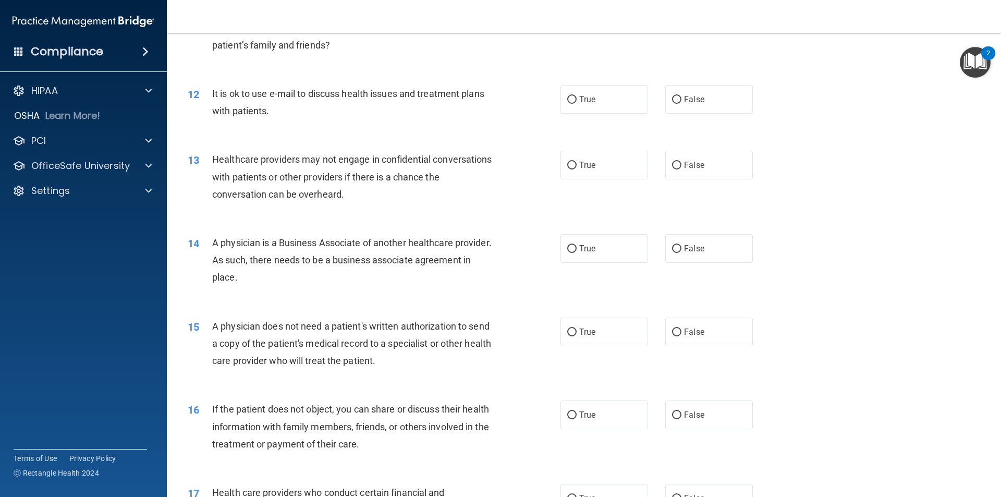
scroll to position [886, 0]
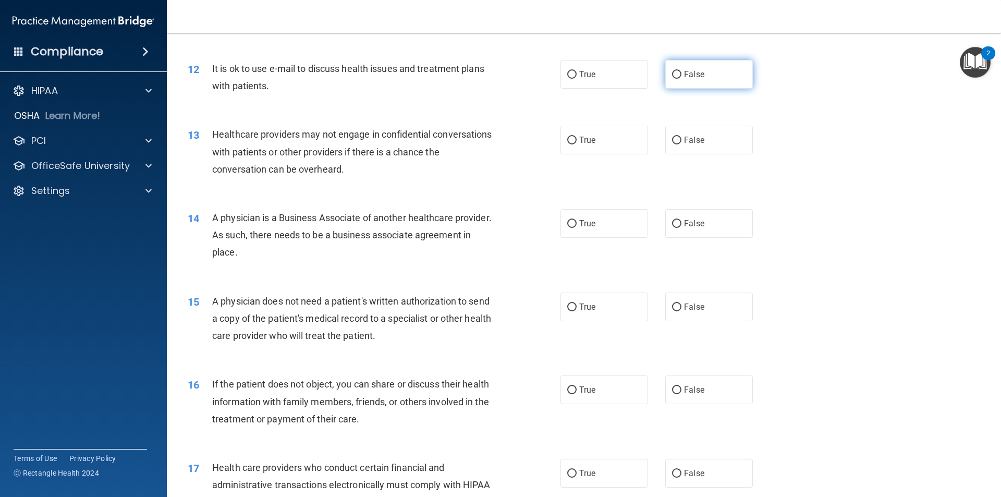
click at [689, 79] on span "False" at bounding box center [694, 74] width 20 height 10
click at [681, 79] on input "False" at bounding box center [676, 75] width 9 height 8
radio input "true"
click at [569, 77] on input "True" at bounding box center [571, 75] width 9 height 8
radio input "true"
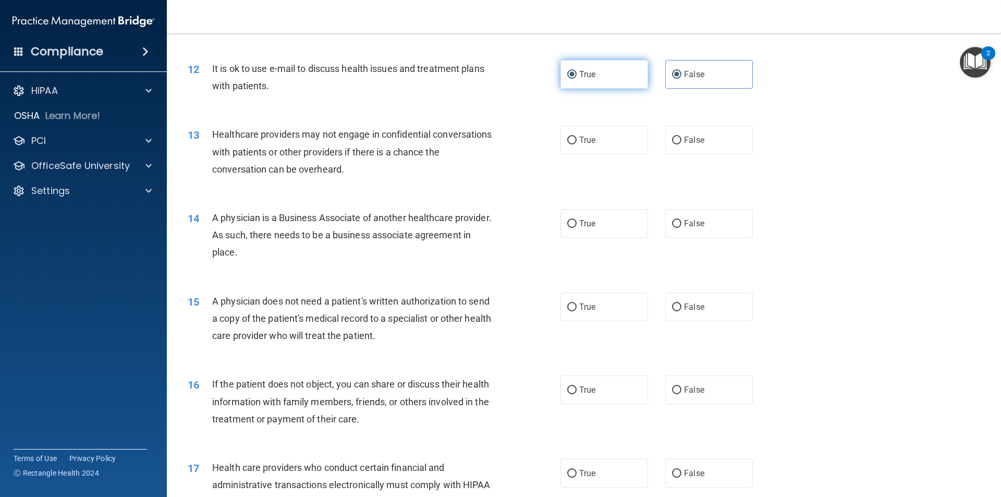
radio input "false"
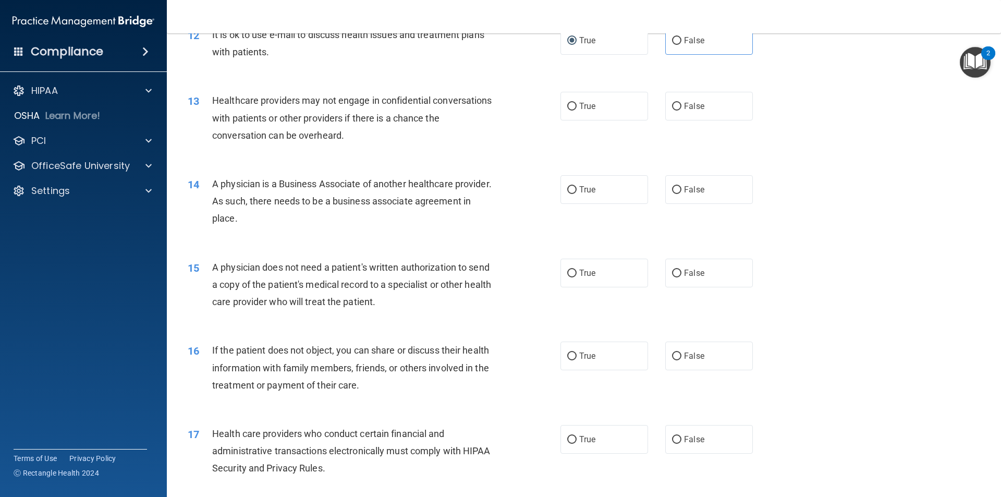
scroll to position [938, 0]
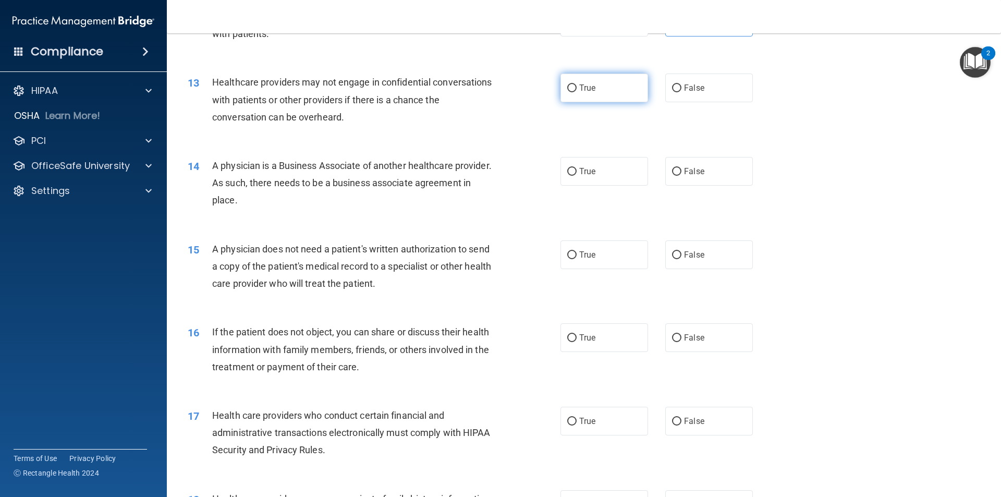
click at [567, 90] on input "True" at bounding box center [571, 88] width 9 height 8
radio input "true"
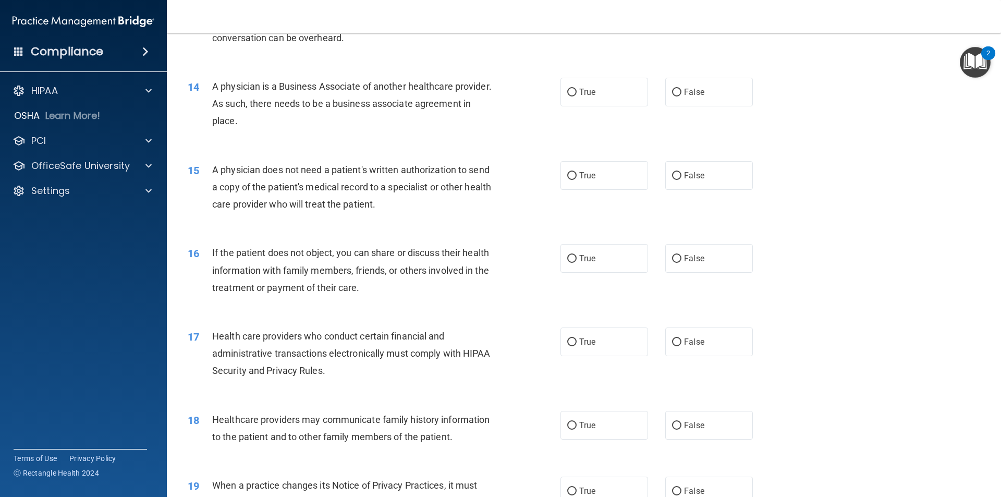
scroll to position [1043, 0]
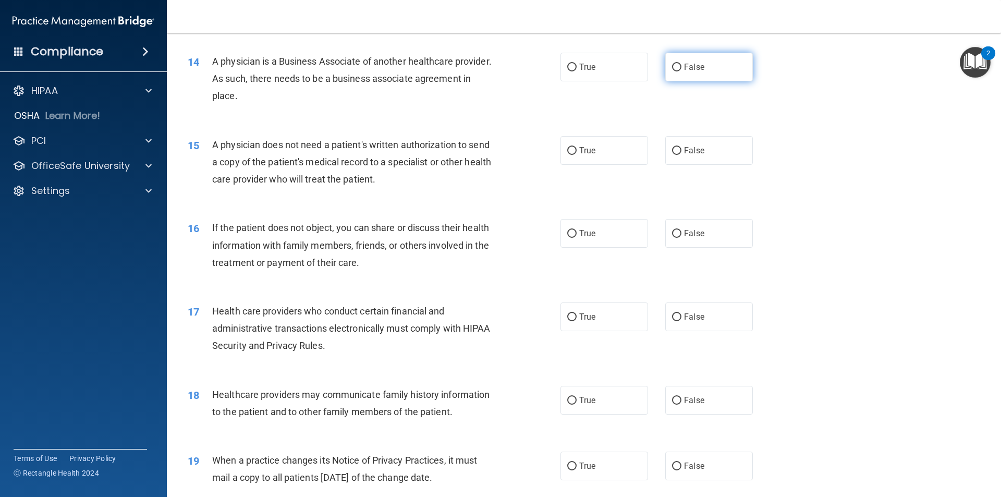
click at [676, 69] on input "False" at bounding box center [676, 68] width 9 height 8
radio input "true"
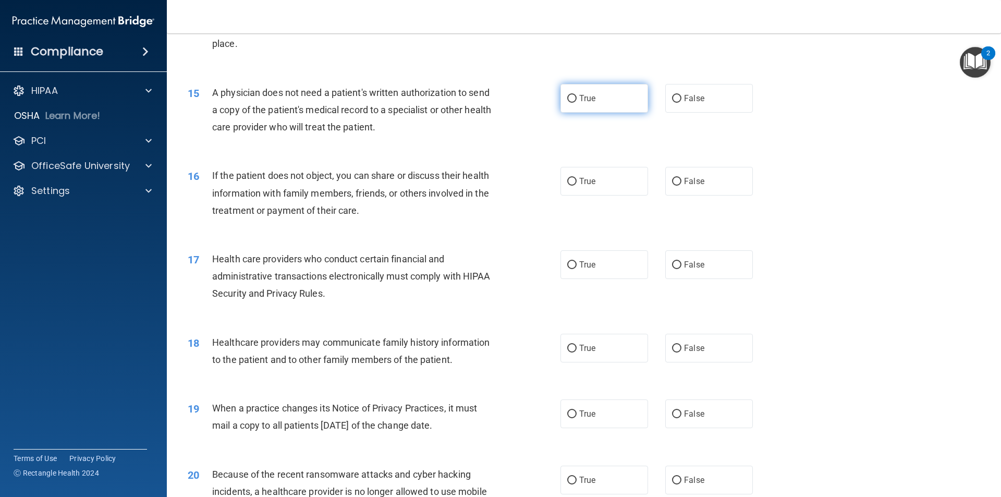
click at [574, 102] on label "True" at bounding box center [604, 98] width 88 height 29
click at [574, 102] on input "True" at bounding box center [571, 99] width 9 height 8
radio input "true"
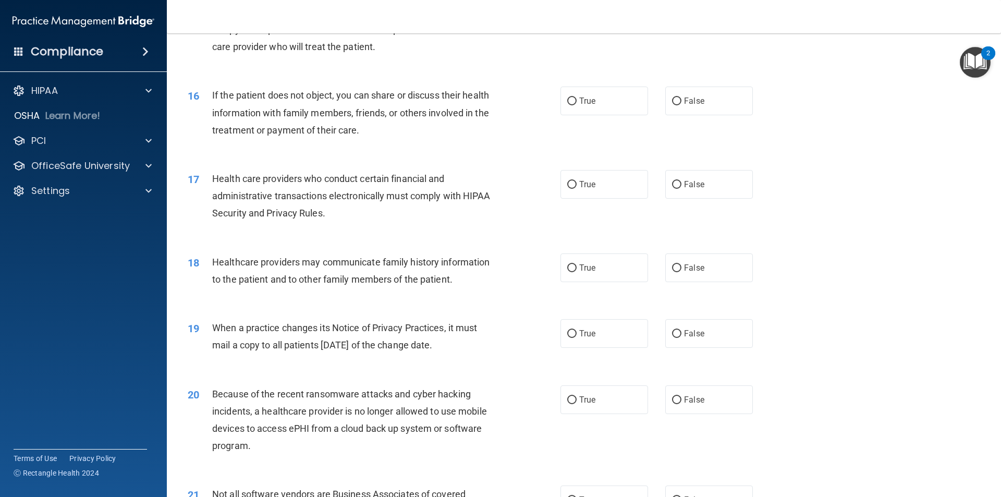
scroll to position [1199, 0]
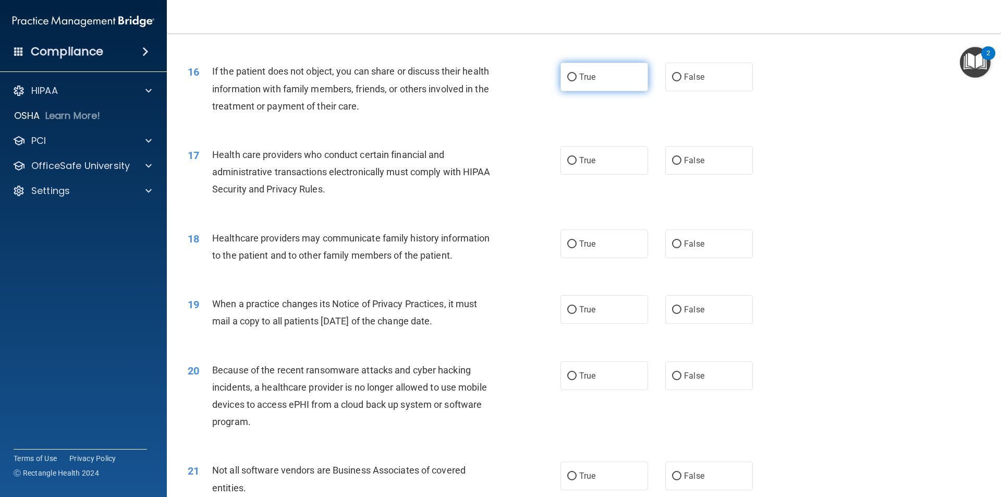
click at [609, 79] on label "True" at bounding box center [604, 77] width 88 height 29
click at [577, 79] on input "True" at bounding box center [571, 77] width 9 height 8
radio input "true"
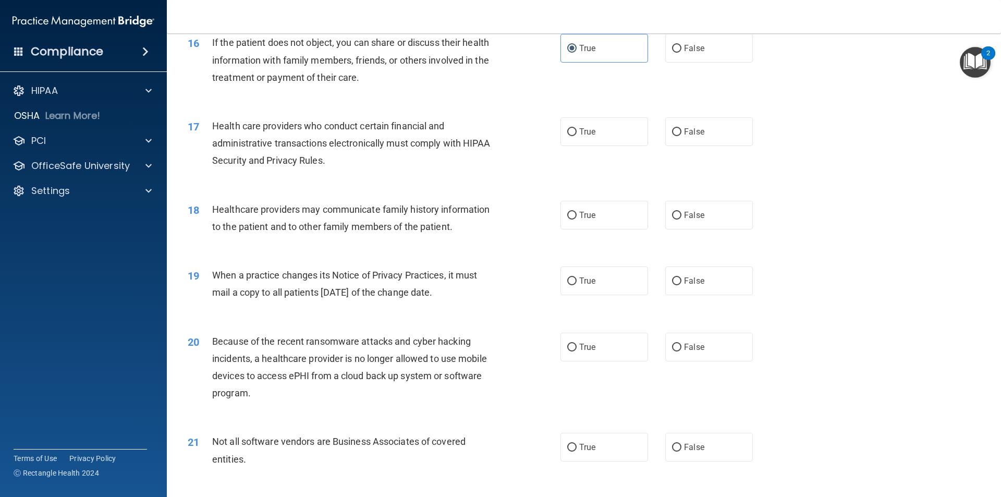
scroll to position [1251, 0]
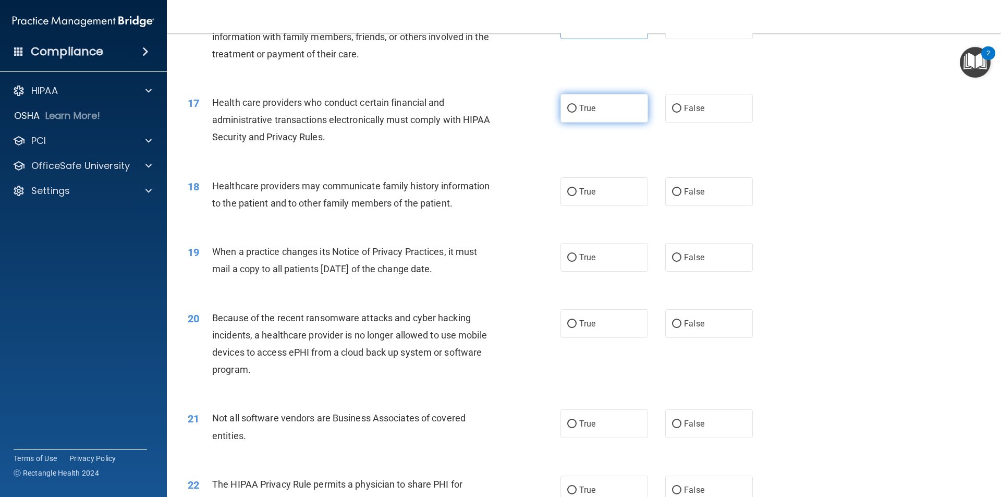
click at [574, 112] on label "True" at bounding box center [604, 108] width 88 height 29
click at [574, 112] on input "True" at bounding box center [571, 109] width 9 height 8
radio input "true"
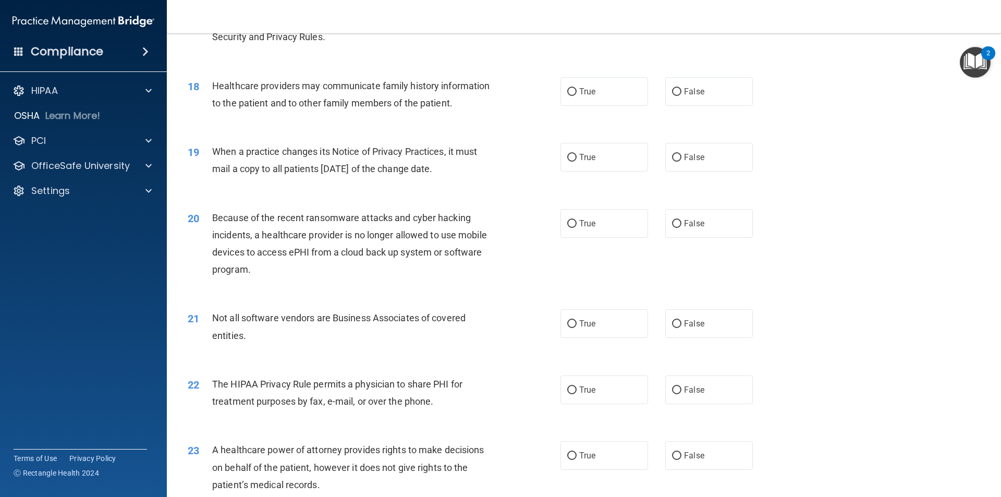
scroll to position [1355, 0]
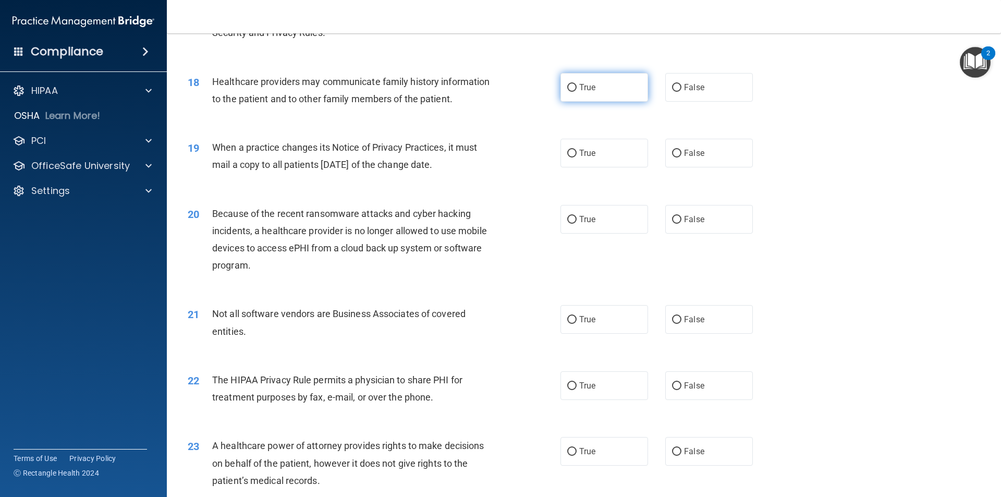
click at [562, 87] on label "True" at bounding box center [604, 87] width 88 height 29
click at [567, 87] on input "True" at bounding box center [571, 88] width 9 height 8
radio input "true"
drag, startPoint x: 470, startPoint y: 168, endPoint x: 251, endPoint y: 153, distance: 219.5
click at [201, 147] on div "19 When a practice changes its Notice of Privacy Practices, it must mail a copy…" at bounding box center [374, 159] width 404 height 40
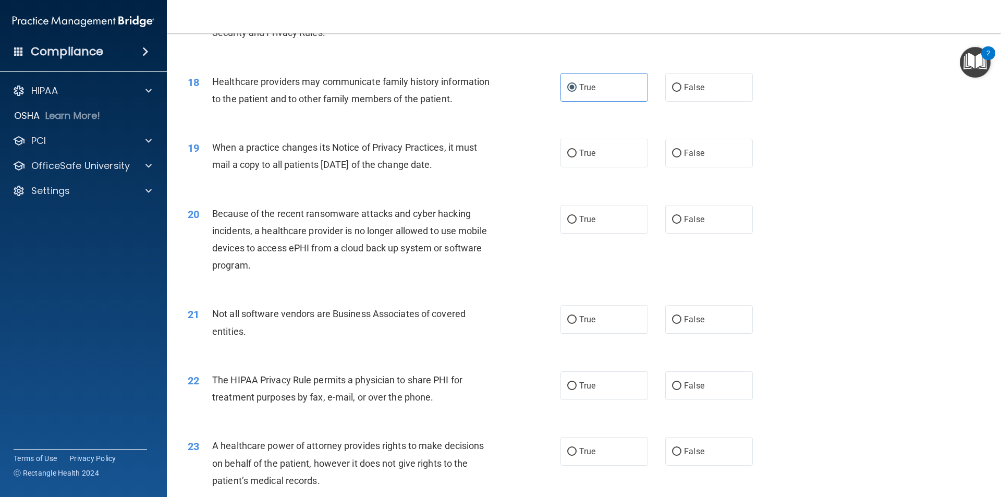
copy div "When a practice changes its Notice of Privacy Practices, it must mail a copy to…"
click at [879, 140] on div "19 When a practice changes its Notice of Privacy Practices, it must mail a copy…" at bounding box center [584, 159] width 808 height 66
click at [571, 158] on label "True" at bounding box center [604, 153] width 88 height 29
click at [571, 157] on input "True" at bounding box center [571, 154] width 9 height 8
radio input "true"
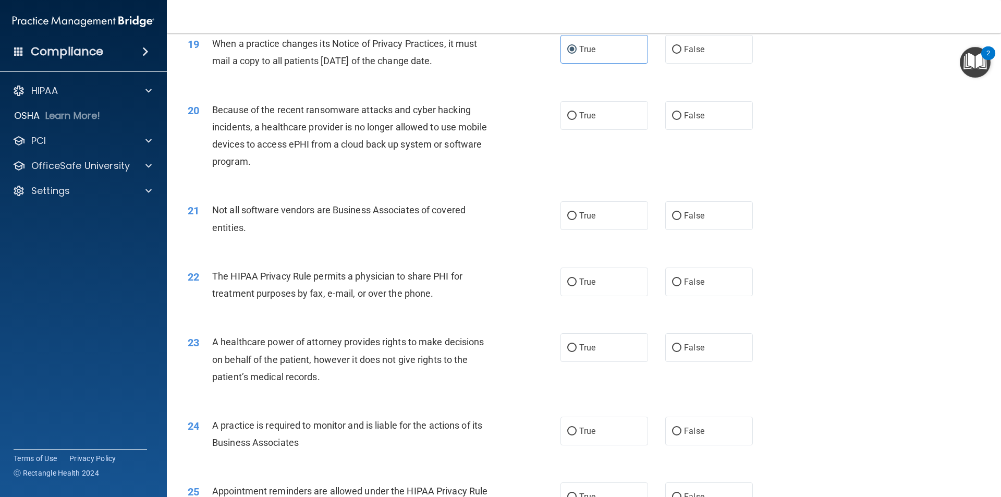
scroll to position [1460, 0]
click at [707, 114] on label "False" at bounding box center [709, 115] width 88 height 29
click at [681, 114] on input "False" at bounding box center [676, 116] width 9 height 8
radio input "true"
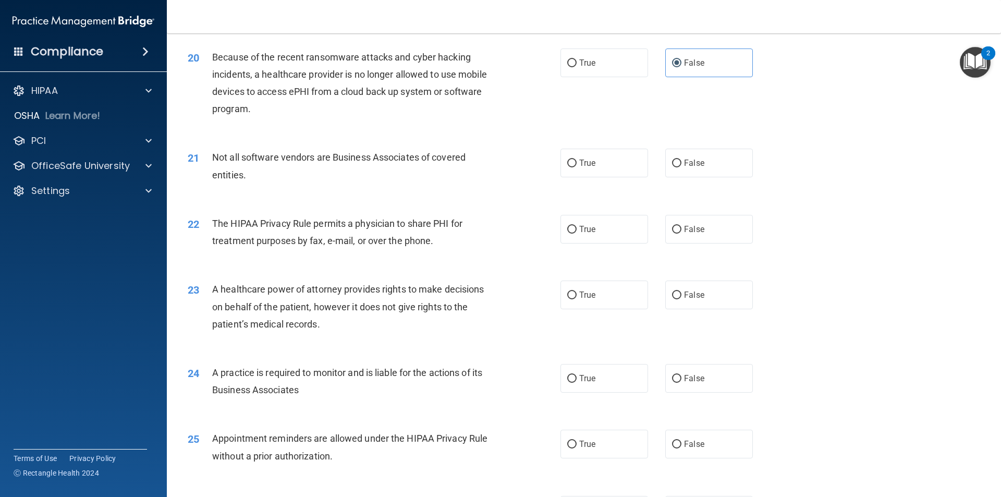
scroll to position [1564, 0]
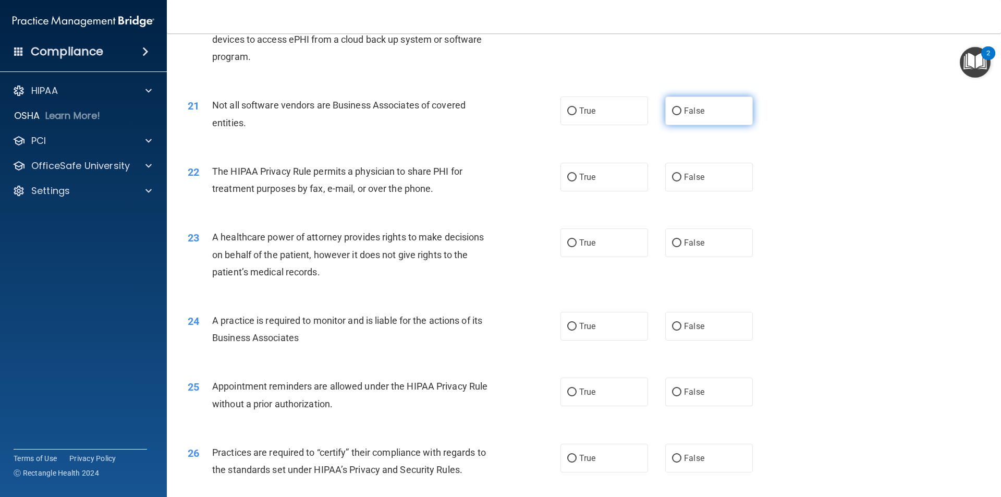
click at [721, 121] on label "False" at bounding box center [709, 110] width 88 height 29
click at [681, 115] on input "False" at bounding box center [676, 111] width 9 height 8
radio input "true"
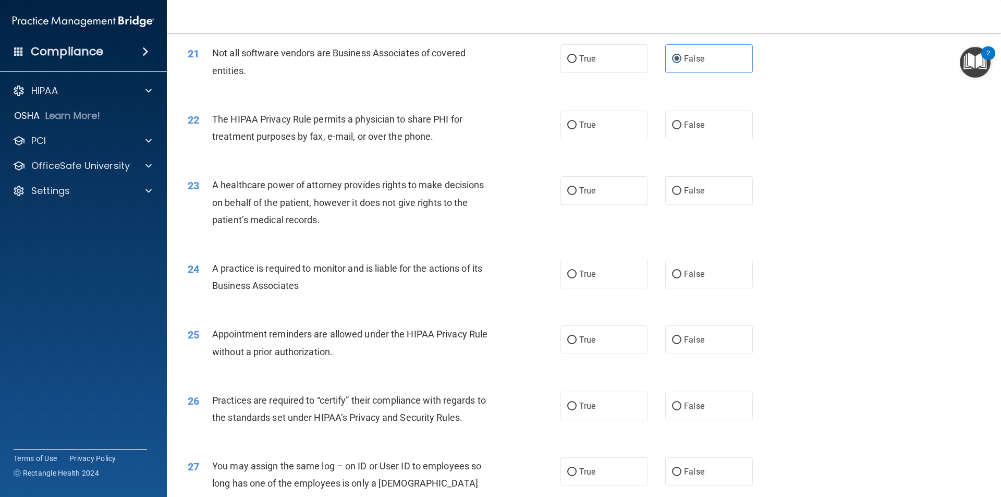
scroll to position [1668, 0]
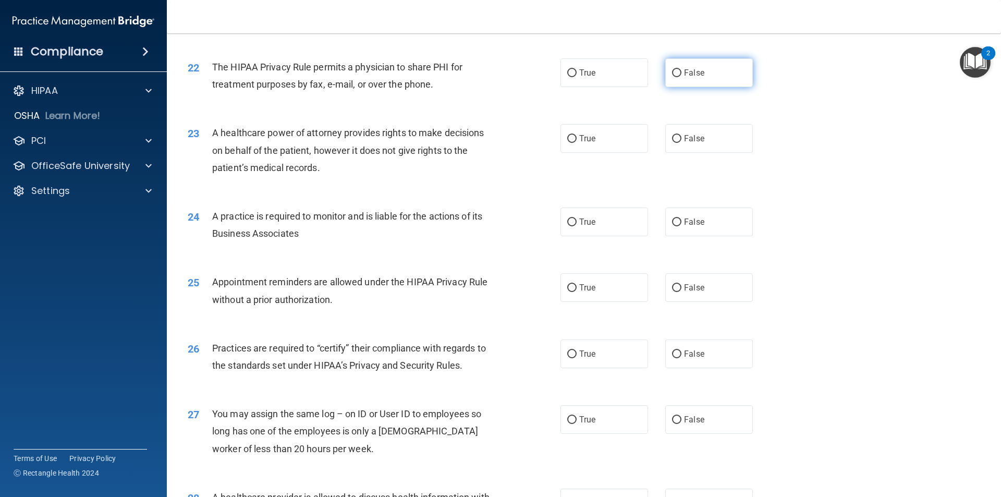
click at [696, 71] on span "False" at bounding box center [694, 73] width 20 height 10
click at [681, 71] on input "False" at bounding box center [676, 73] width 9 height 8
radio input "true"
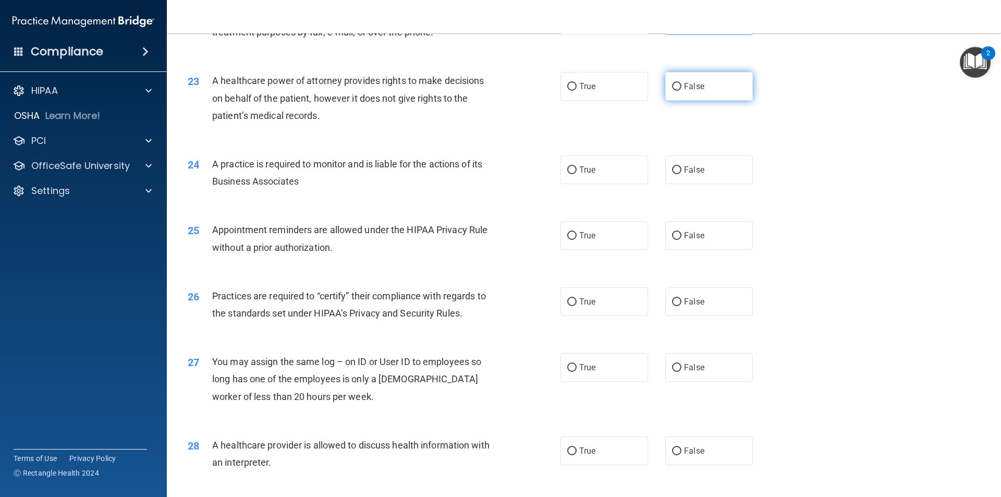
click at [696, 83] on span "False" at bounding box center [694, 86] width 20 height 10
click at [681, 83] on input "False" at bounding box center [676, 87] width 9 height 8
radio input "true"
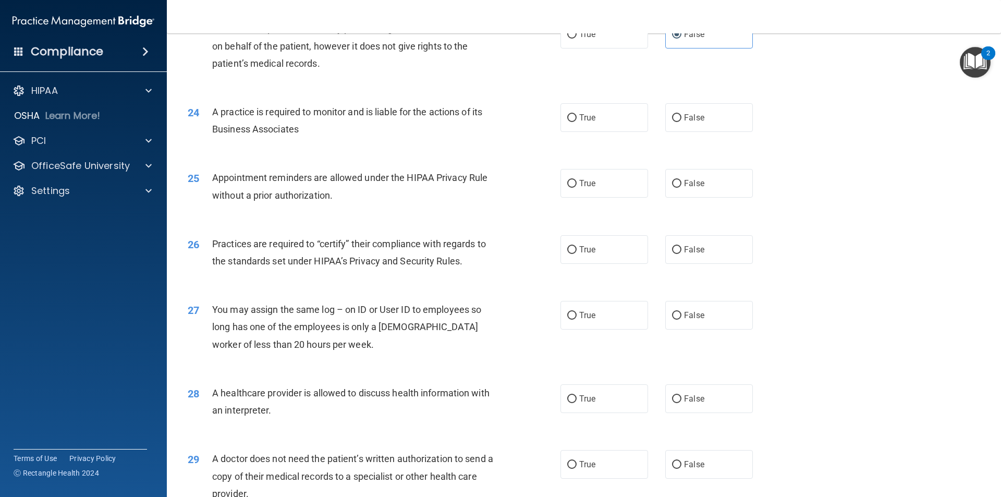
scroll to position [1824, 0]
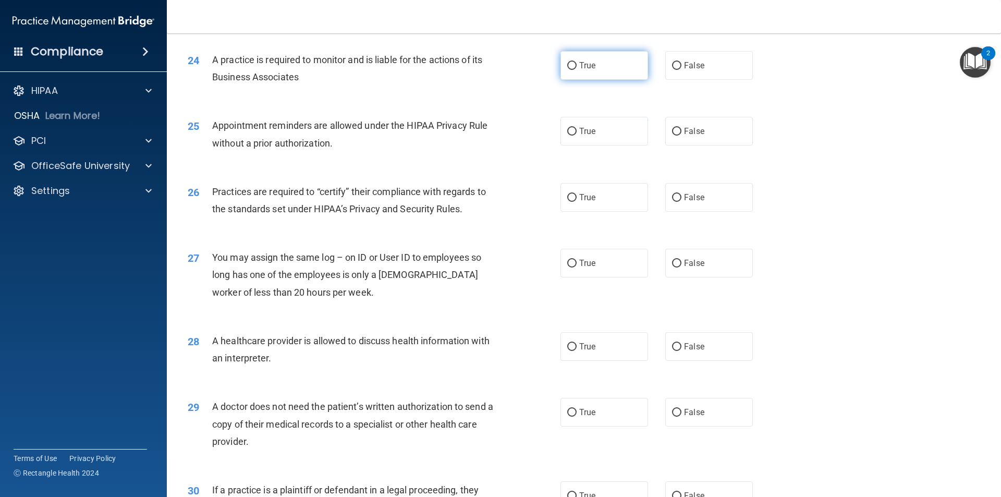
click at [614, 74] on label "True" at bounding box center [604, 65] width 88 height 29
click at [577, 70] on input "True" at bounding box center [571, 66] width 9 height 8
radio input "true"
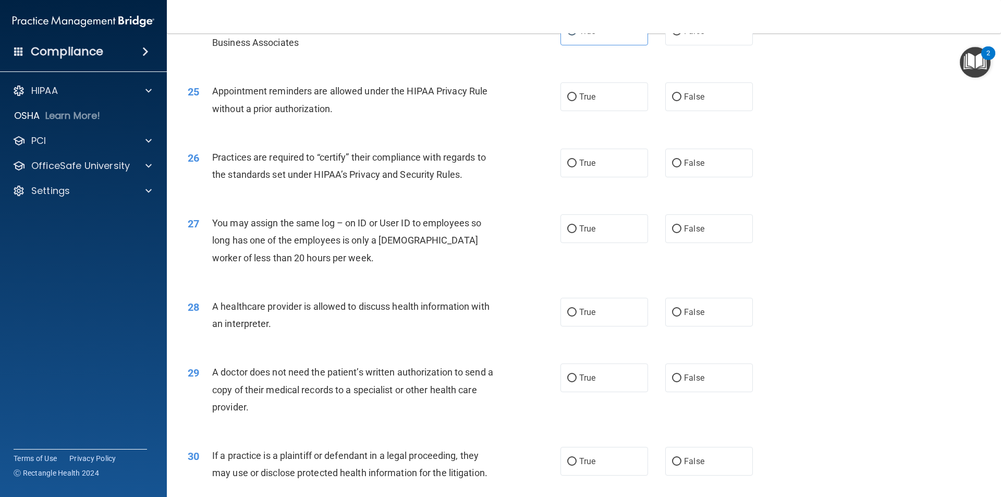
scroll to position [1877, 0]
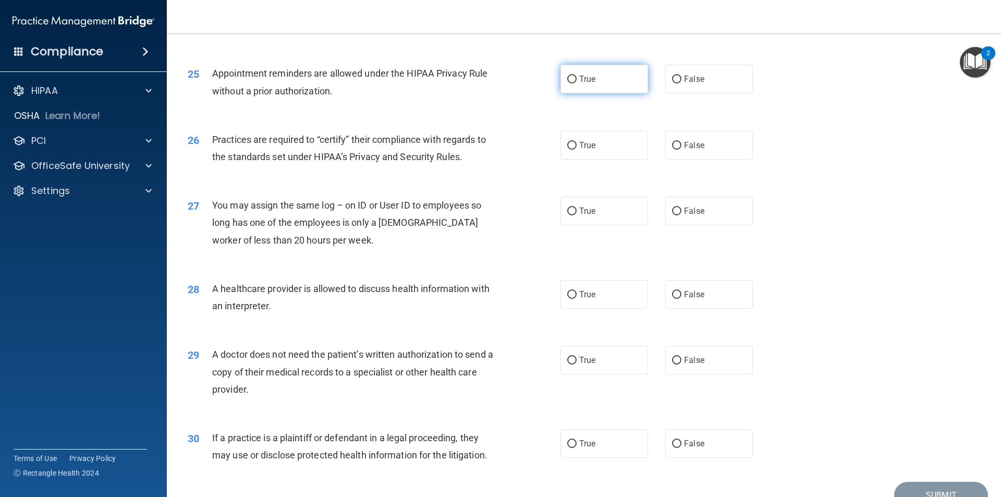
click at [610, 88] on label "True" at bounding box center [604, 79] width 88 height 29
click at [577, 83] on input "True" at bounding box center [571, 80] width 9 height 8
radio input "true"
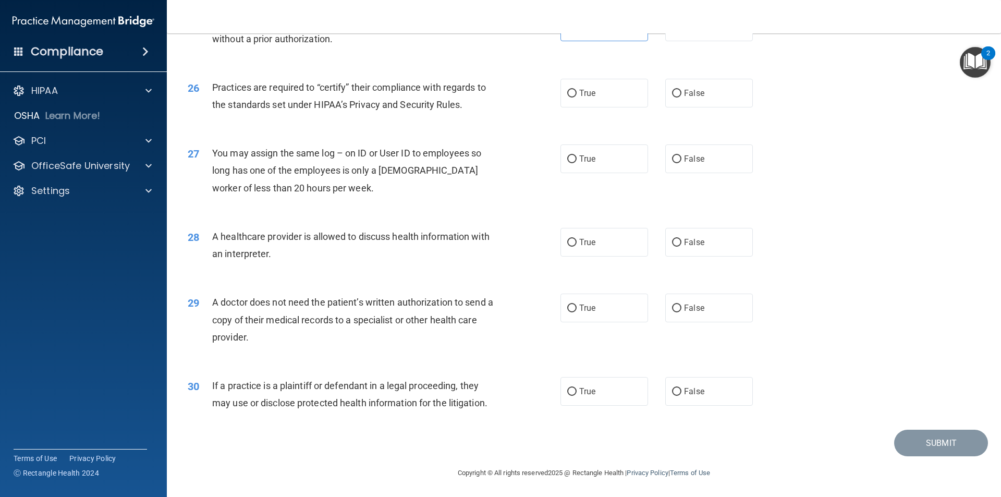
scroll to position [1930, 0]
click at [604, 99] on label "True" at bounding box center [604, 92] width 88 height 29
click at [577, 96] on input "True" at bounding box center [571, 93] width 9 height 8
radio input "true"
click at [572, 390] on input "True" at bounding box center [571, 391] width 9 height 8
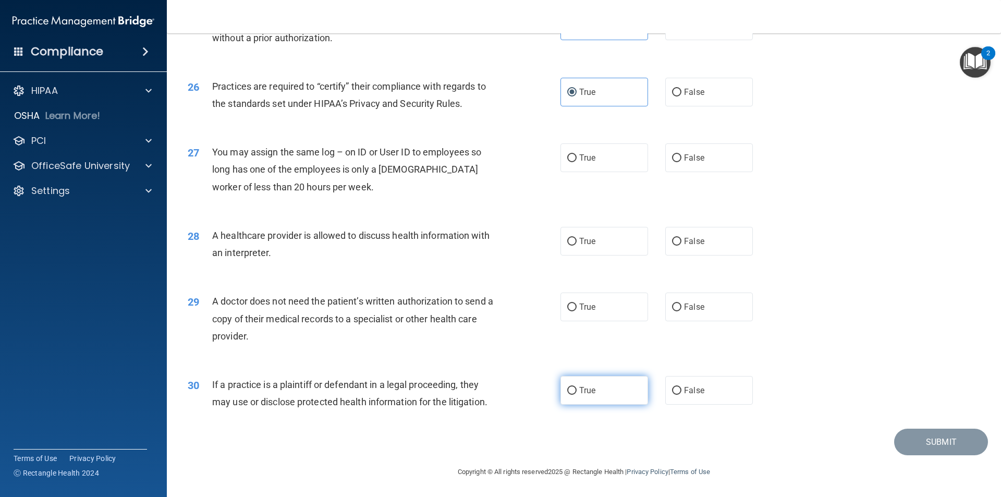
radio input "true"
click at [594, 306] on label "True" at bounding box center [604, 306] width 88 height 29
click at [577, 306] on input "True" at bounding box center [571, 307] width 9 height 8
radio input "true"
click at [574, 243] on label "True" at bounding box center [604, 241] width 88 height 29
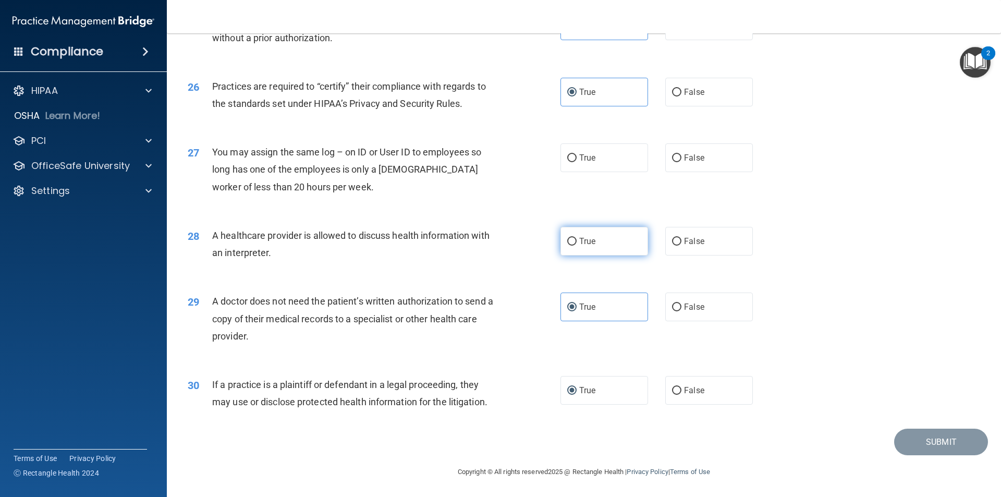
click at [574, 243] on input "True" at bounding box center [571, 242] width 9 height 8
radio input "true"
click at [714, 163] on label "False" at bounding box center [709, 157] width 88 height 29
click at [681, 162] on input "False" at bounding box center [676, 158] width 9 height 8
radio input "true"
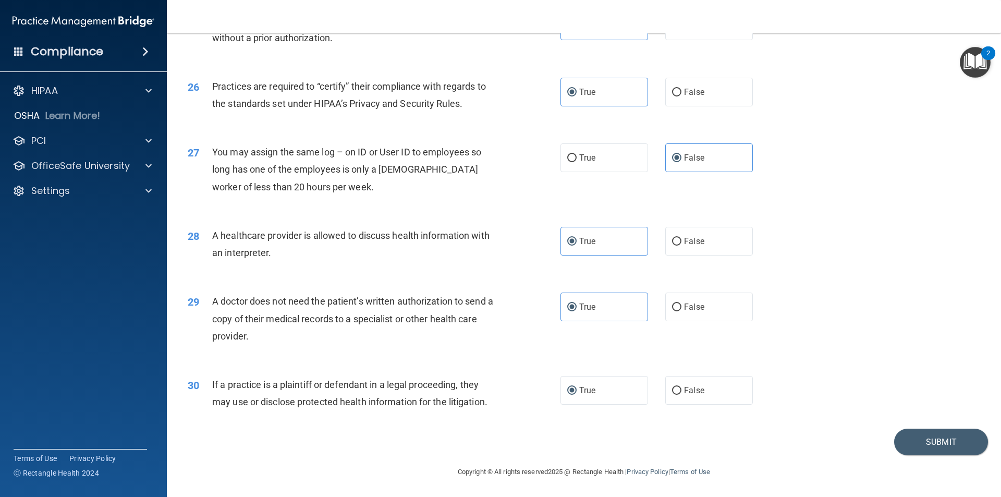
click at [933, 456] on footer "Copyright © All rights reserved 2025 @ Rectangle Health | Privacy Policy | Term…" at bounding box center [584, 470] width 792 height 31
click at [931, 450] on button "Submit" at bounding box center [941, 441] width 94 height 27
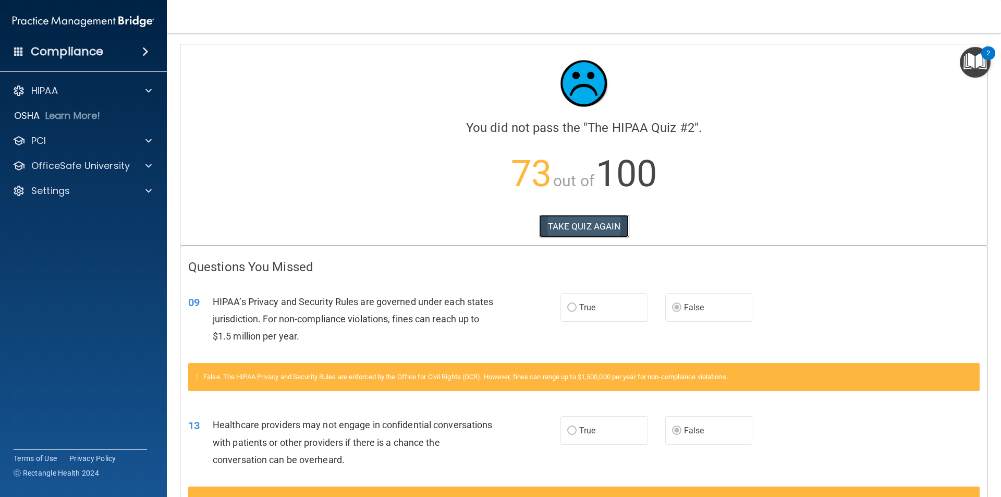
click at [612, 229] on button "TAKE QUIZ AGAIN" at bounding box center [584, 226] width 90 height 23
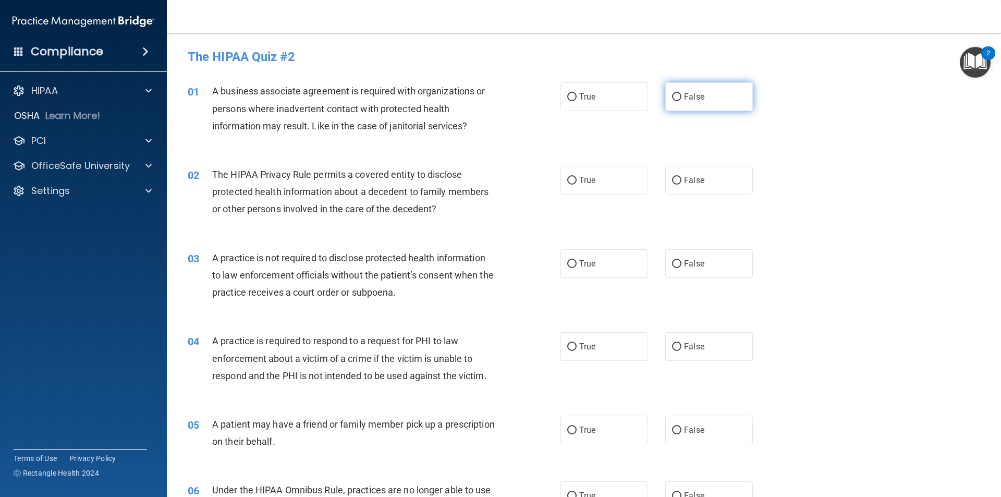
click at [675, 93] on input "False" at bounding box center [676, 97] width 9 height 8
radio input "true"
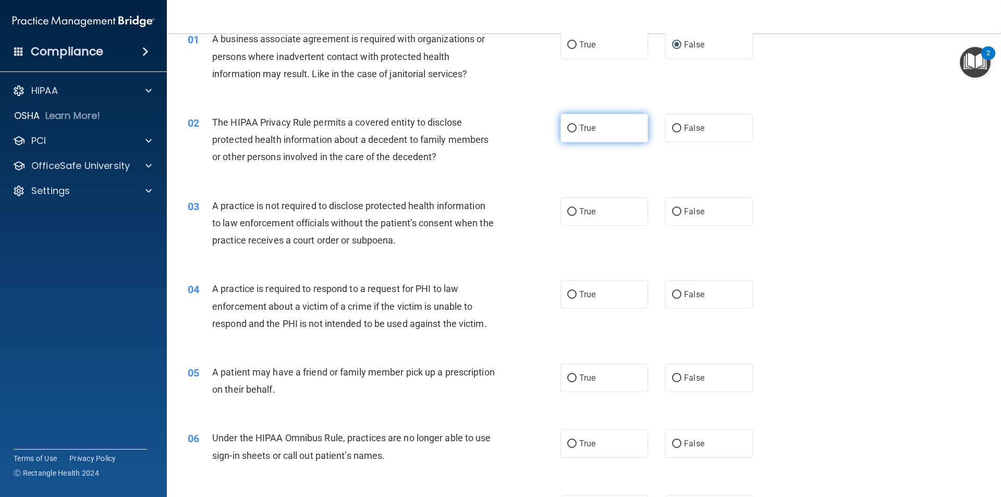
click at [604, 134] on label "True" at bounding box center [604, 128] width 88 height 29
click at [577, 132] on input "True" at bounding box center [571, 129] width 9 height 8
radio input "true"
click at [672, 214] on input "False" at bounding box center [676, 212] width 9 height 8
radio input "true"
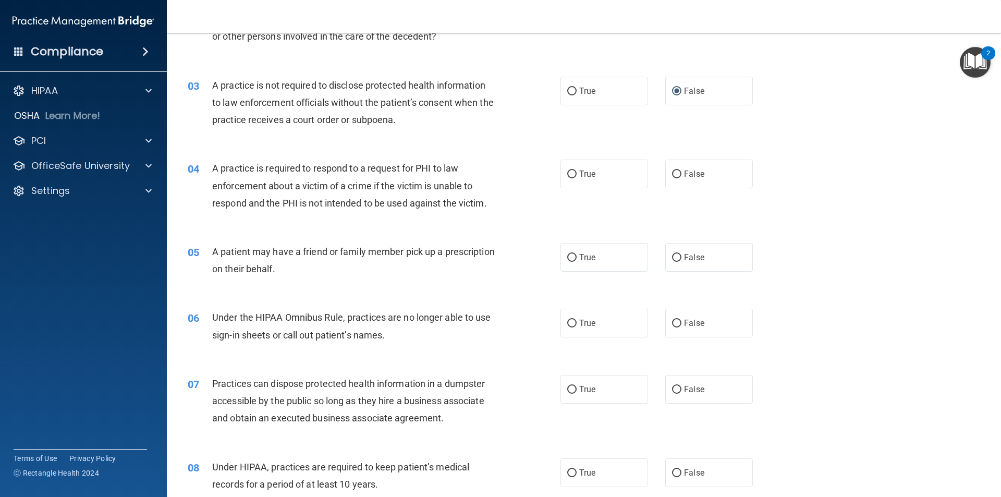
scroll to position [209, 0]
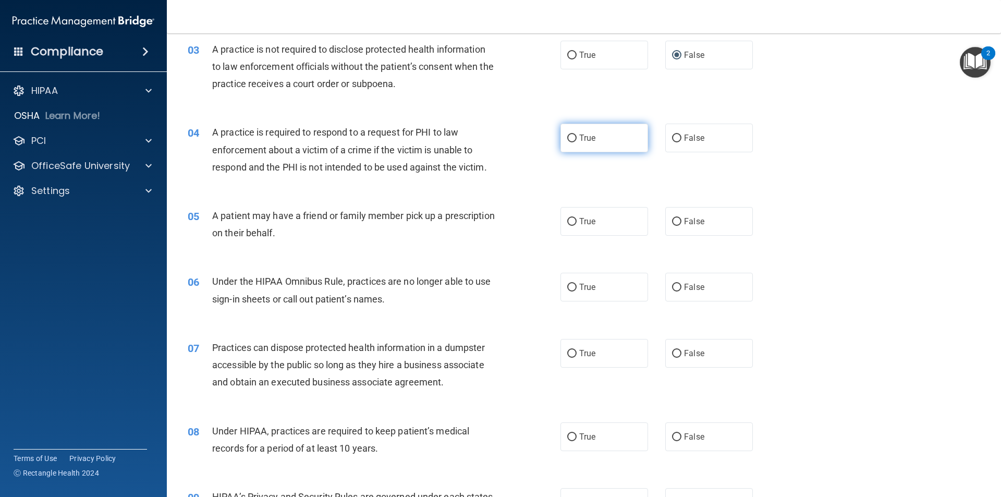
click at [569, 141] on input "True" at bounding box center [571, 138] width 9 height 8
radio input "true"
click at [608, 214] on label "True" at bounding box center [604, 221] width 88 height 29
click at [577, 218] on input "True" at bounding box center [571, 222] width 9 height 8
radio input "true"
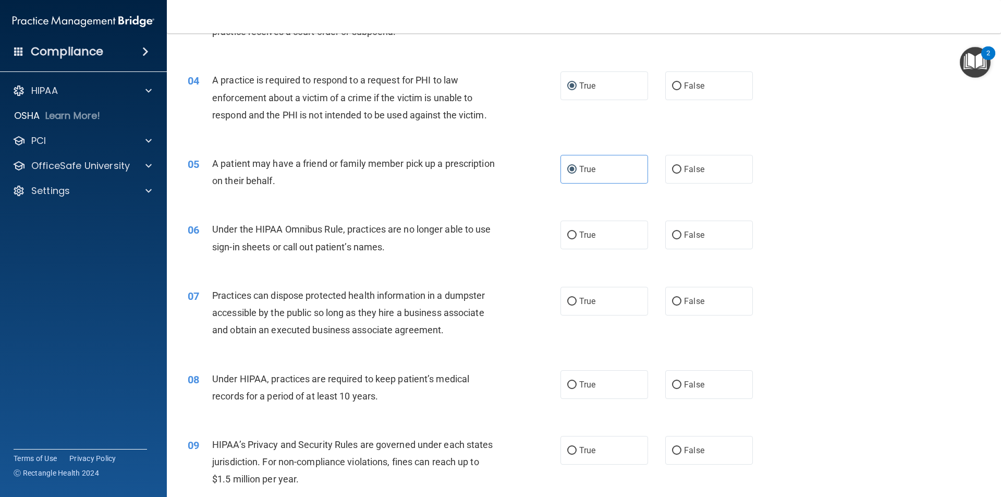
scroll to position [313, 0]
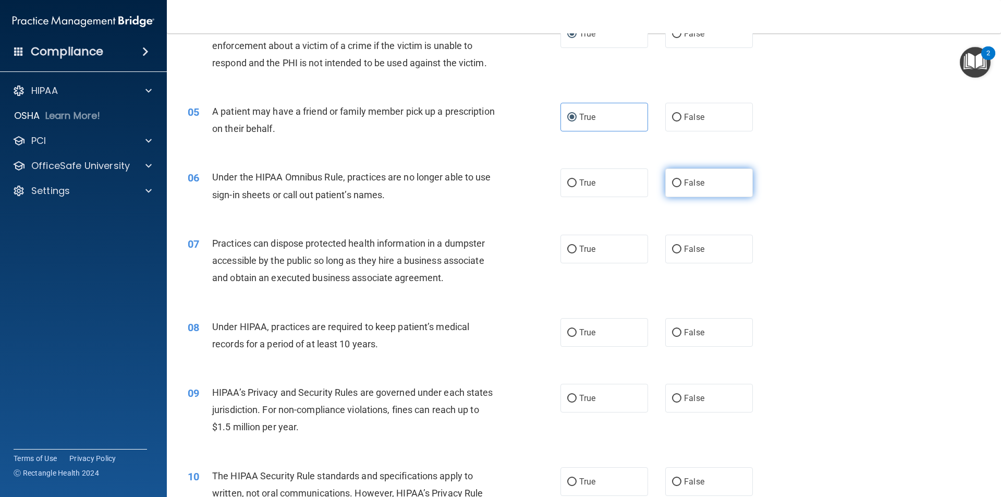
click at [684, 187] on span "False" at bounding box center [694, 183] width 20 height 10
click at [681, 187] on input "False" at bounding box center [676, 183] width 9 height 8
radio input "true"
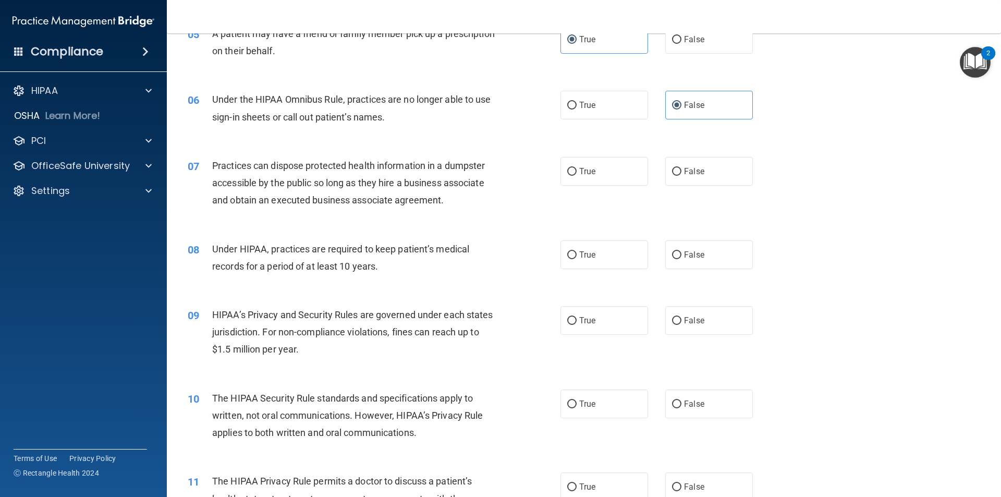
scroll to position [417, 0]
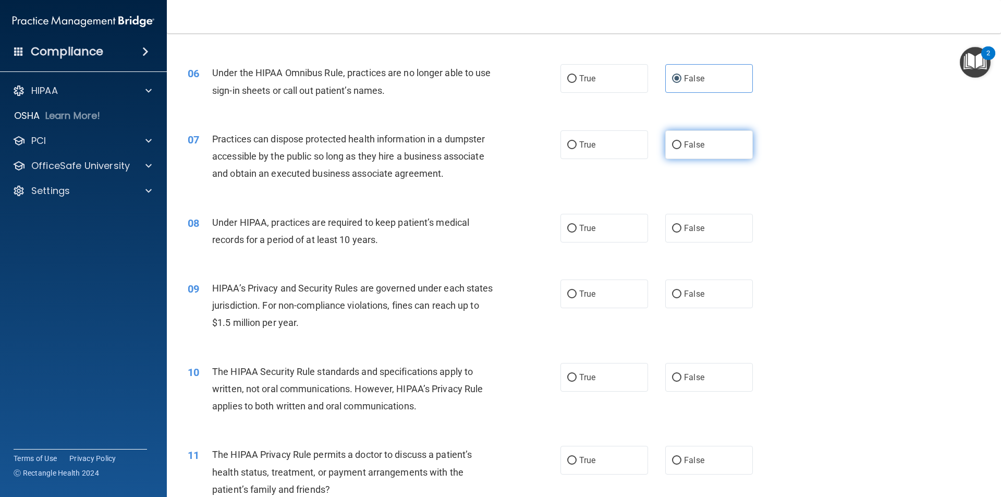
click at [713, 145] on label "False" at bounding box center [709, 144] width 88 height 29
click at [681, 145] on input "False" at bounding box center [676, 145] width 9 height 8
radio input "true"
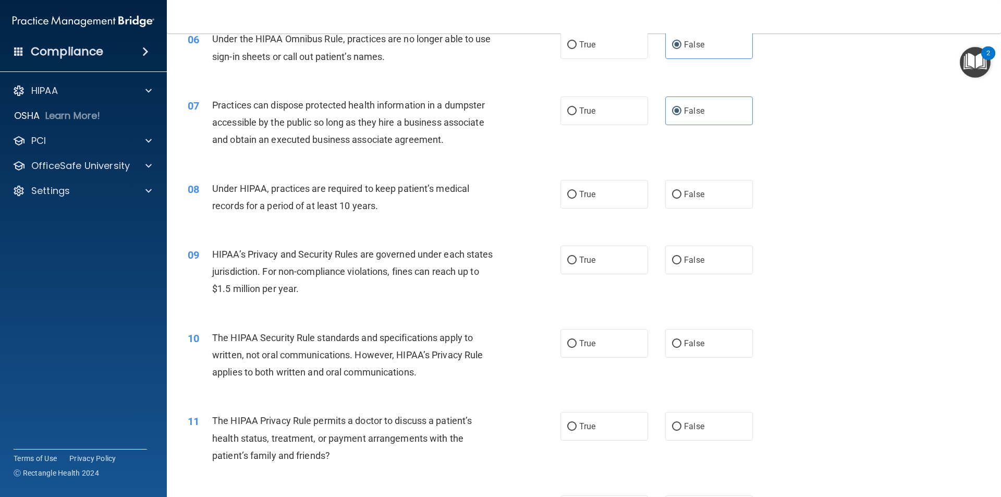
scroll to position [469, 0]
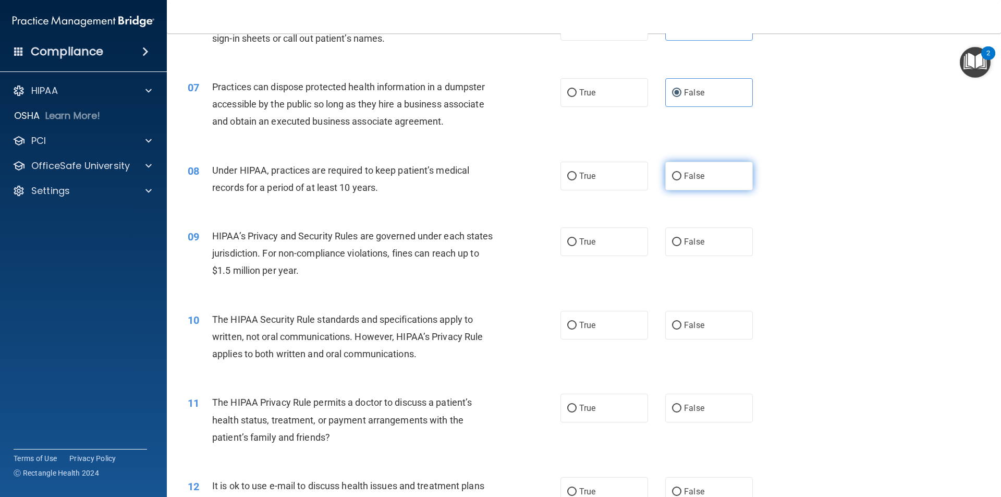
click at [706, 178] on label "False" at bounding box center [709, 176] width 88 height 29
click at [681, 178] on input "False" at bounding box center [676, 177] width 9 height 8
radio input "true"
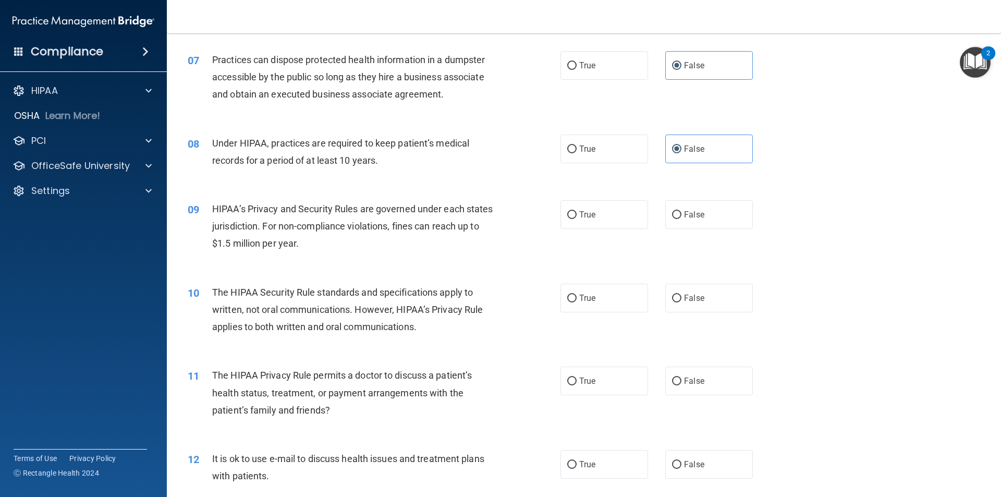
scroll to position [521, 0]
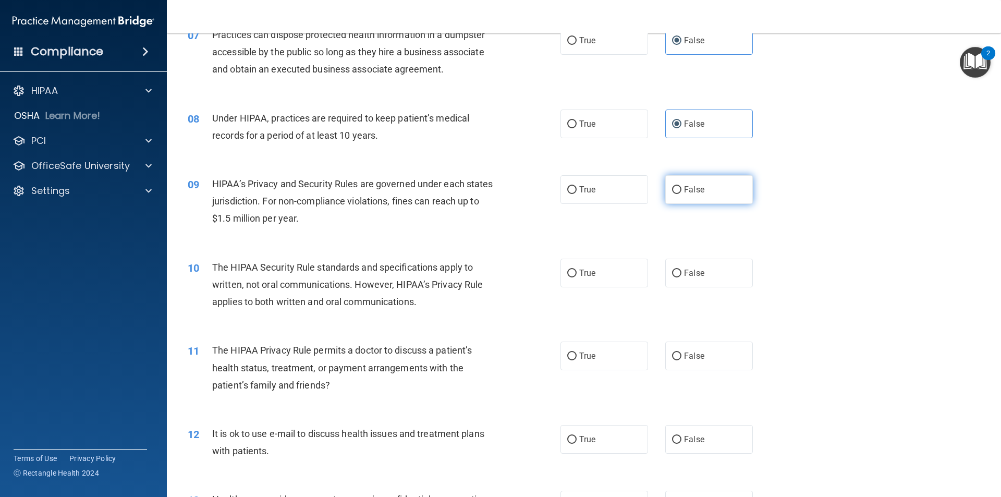
click at [686, 197] on label "False" at bounding box center [709, 189] width 88 height 29
click at [681, 194] on input "False" at bounding box center [676, 190] width 9 height 8
radio input "true"
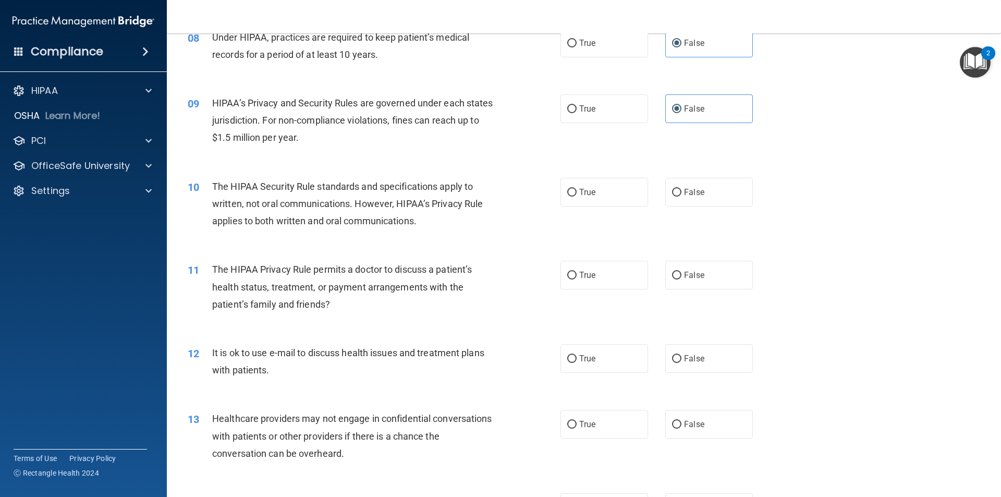
scroll to position [626, 0]
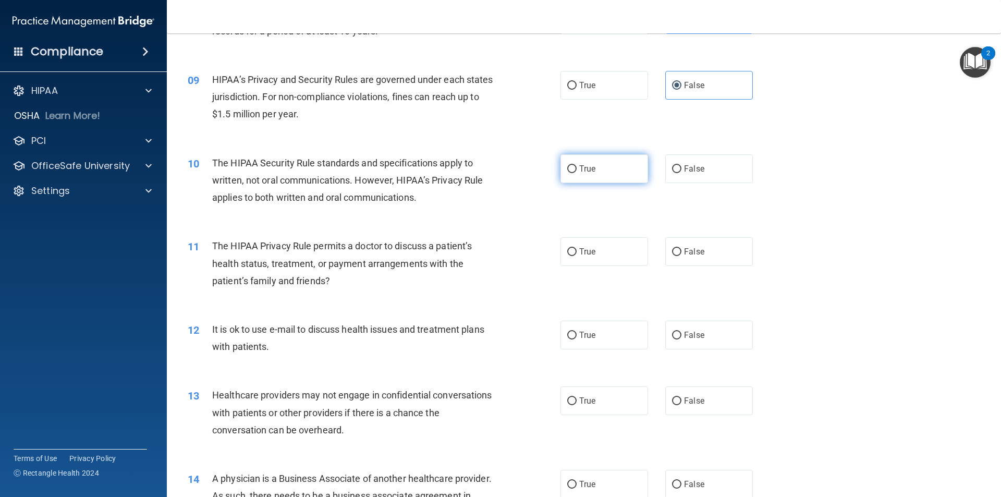
click at [579, 169] on span "True" at bounding box center [587, 169] width 16 height 10
click at [577, 169] on input "True" at bounding box center [571, 169] width 9 height 8
radio input "true"
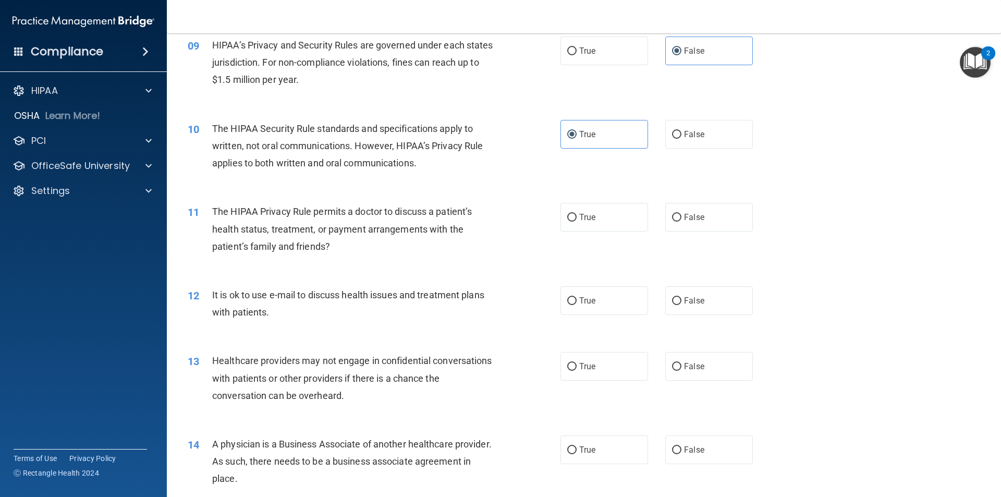
scroll to position [678, 0]
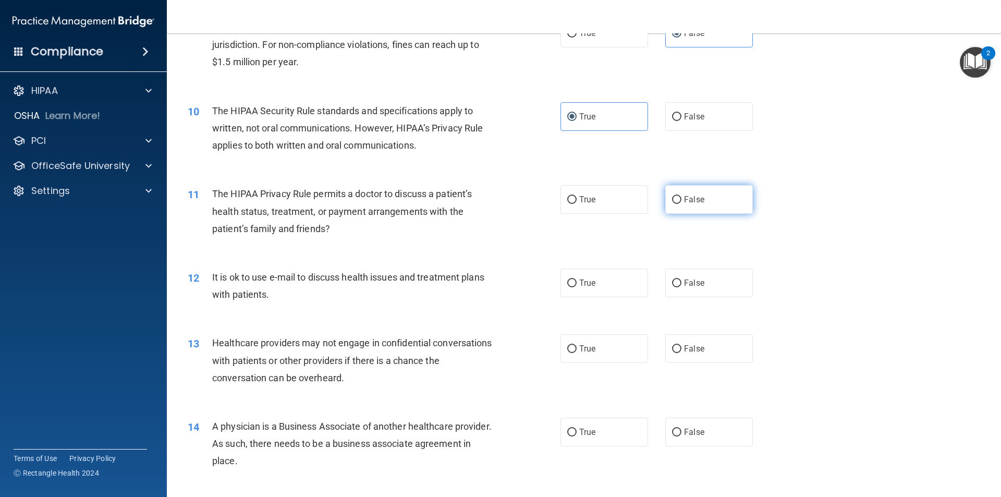
click at [665, 201] on label "False" at bounding box center [709, 199] width 88 height 29
click at [672, 201] on input "False" at bounding box center [676, 200] width 9 height 8
radio input "true"
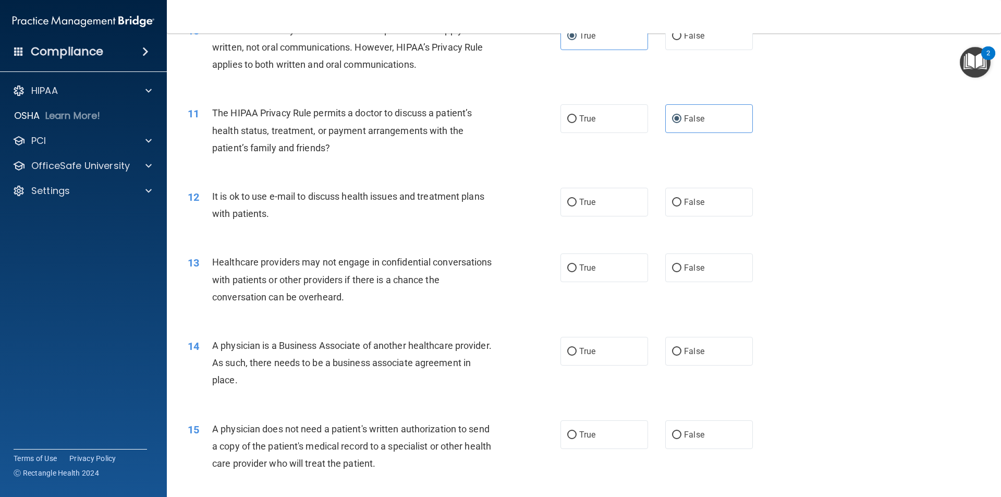
scroll to position [782, 0]
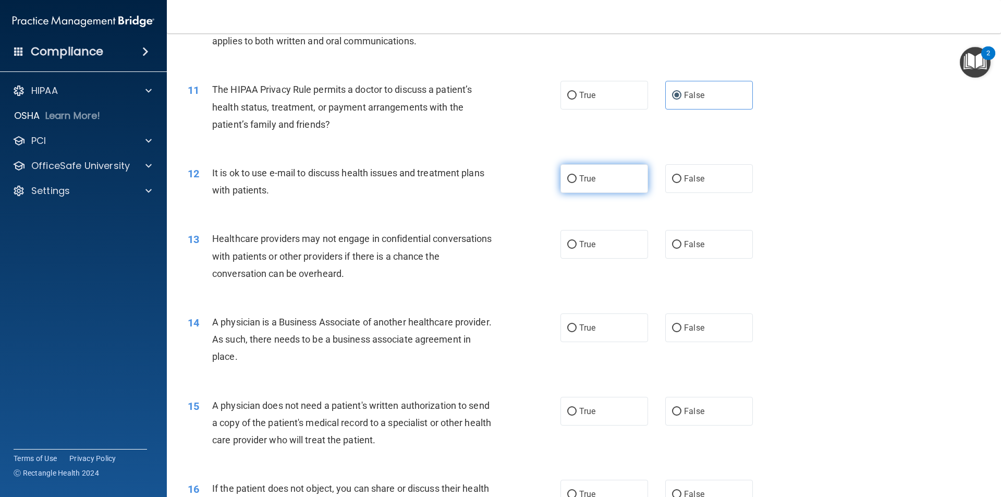
click at [603, 187] on label "True" at bounding box center [604, 178] width 88 height 29
click at [577, 183] on input "True" at bounding box center [571, 179] width 9 height 8
radio input "true"
click at [749, 182] on div "True False" at bounding box center [665, 178] width 210 height 29
click at [714, 177] on label "False" at bounding box center [709, 178] width 88 height 29
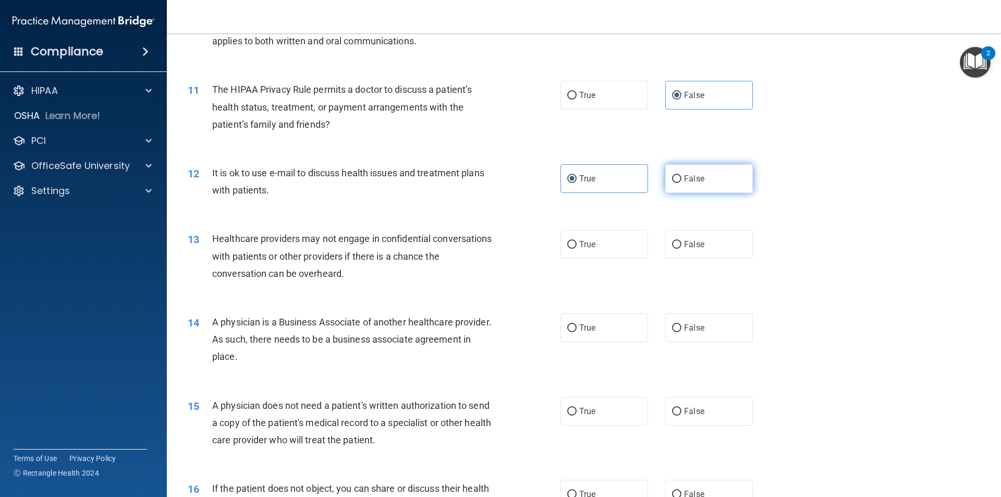
click at [681, 177] on input "False" at bounding box center [676, 179] width 9 height 8
radio input "true"
radio input "false"
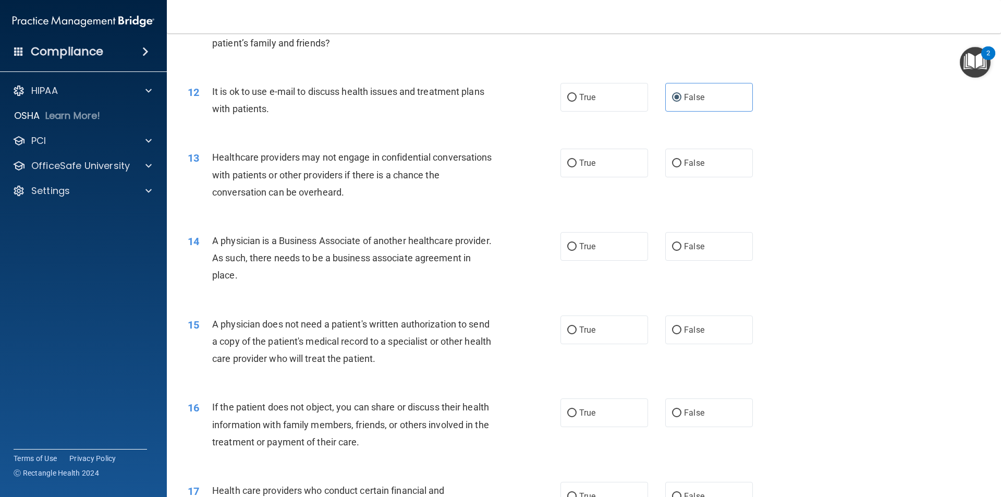
scroll to position [886, 0]
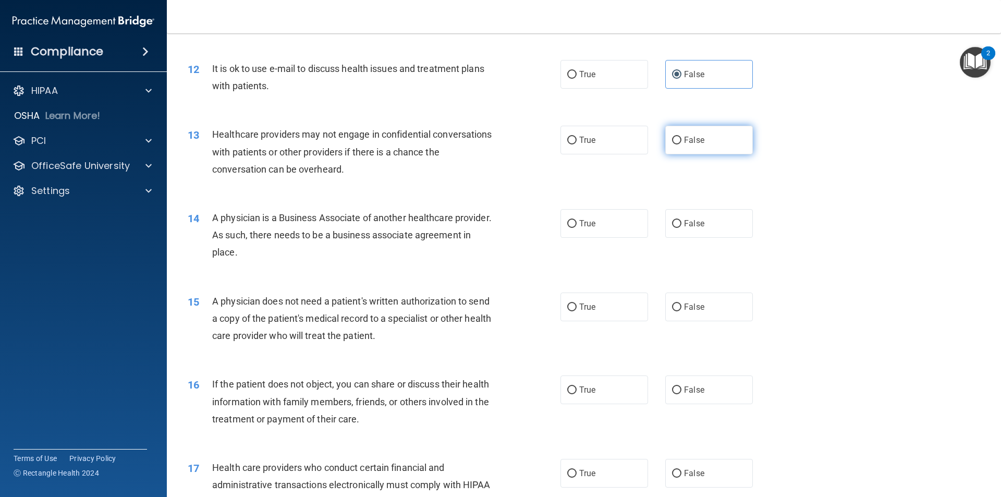
click at [705, 143] on label "False" at bounding box center [709, 140] width 88 height 29
click at [681, 143] on input "False" at bounding box center [676, 141] width 9 height 8
radio input "true"
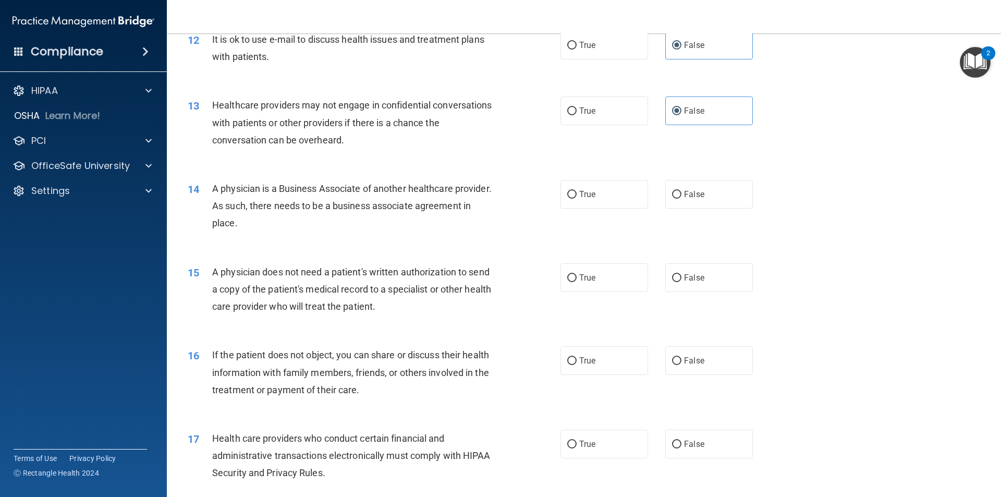
scroll to position [938, 0]
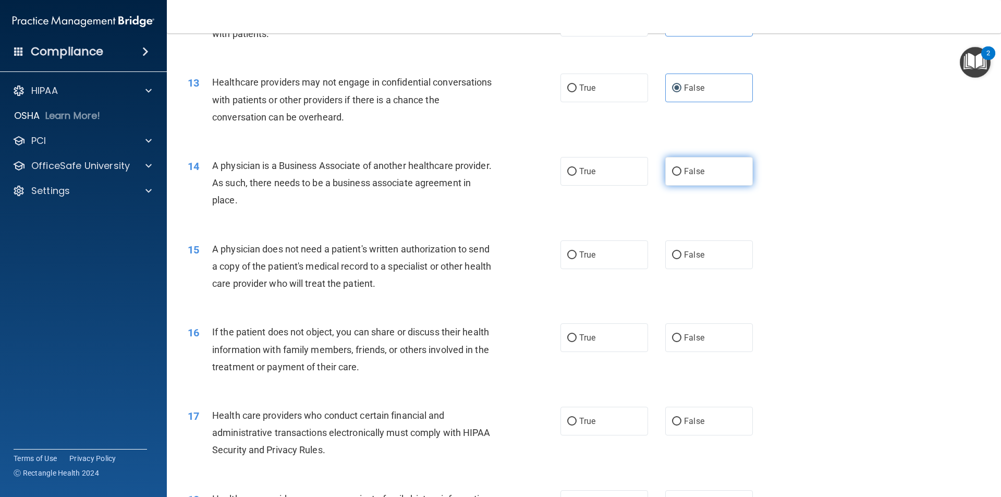
click at [693, 174] on span "False" at bounding box center [694, 171] width 20 height 10
click at [681, 174] on input "False" at bounding box center [676, 172] width 9 height 8
radio input "true"
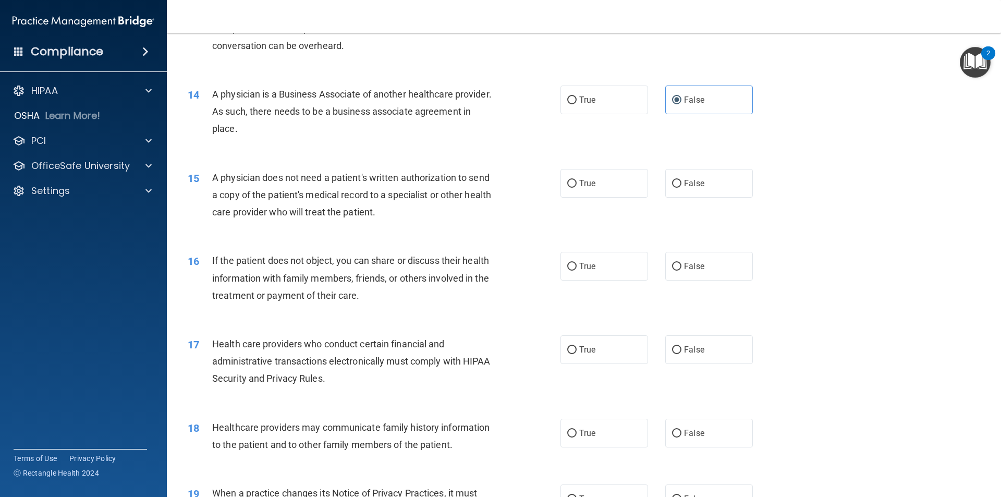
scroll to position [1043, 0]
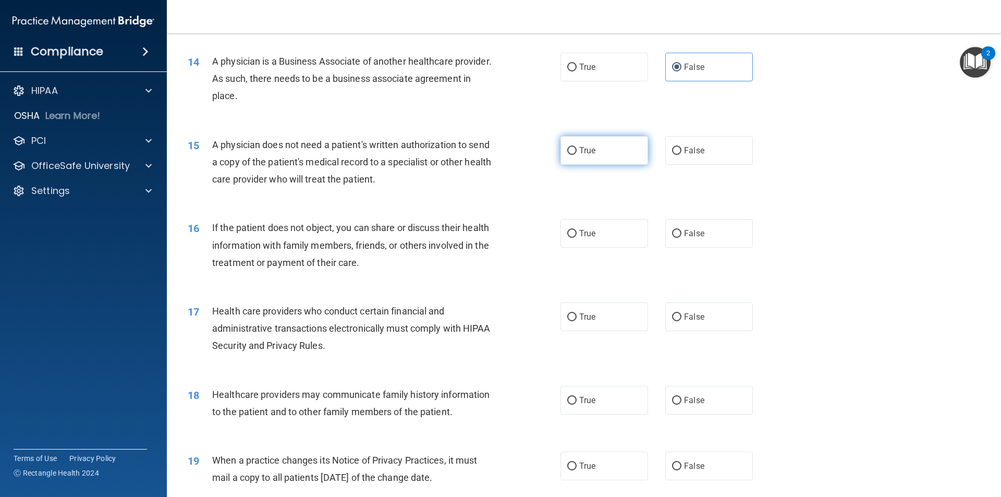
click at [588, 148] on span "True" at bounding box center [587, 150] width 16 height 10
click at [577, 148] on input "True" at bounding box center [571, 151] width 9 height 8
radio input "true"
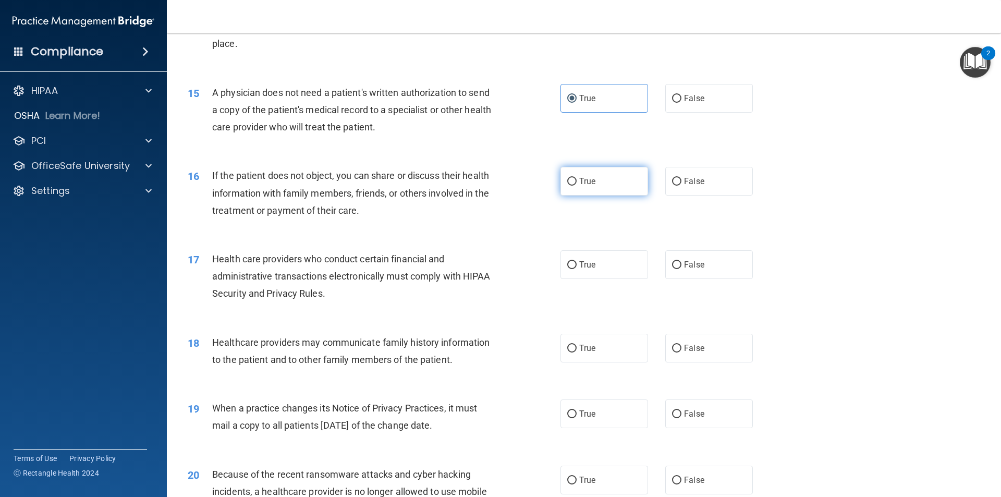
click at [571, 180] on input "True" at bounding box center [571, 182] width 9 height 8
radio input "true"
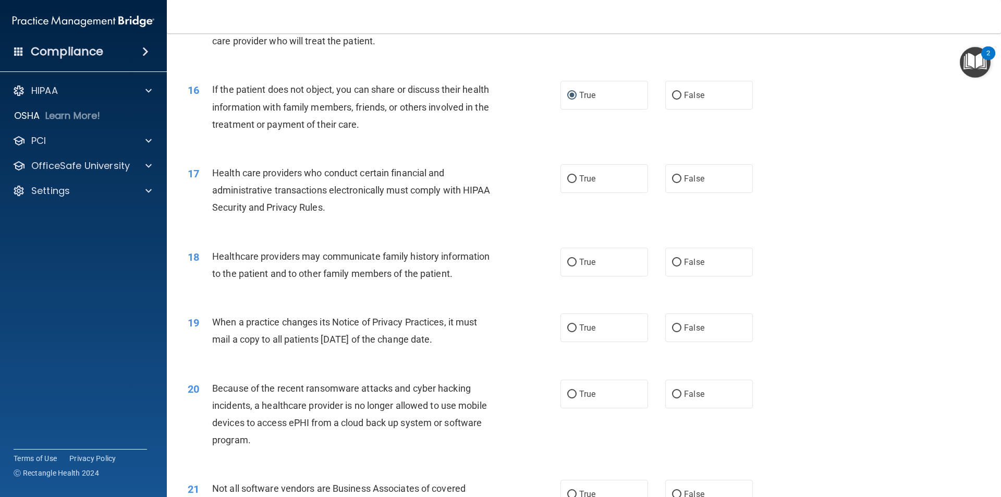
scroll to position [1199, 0]
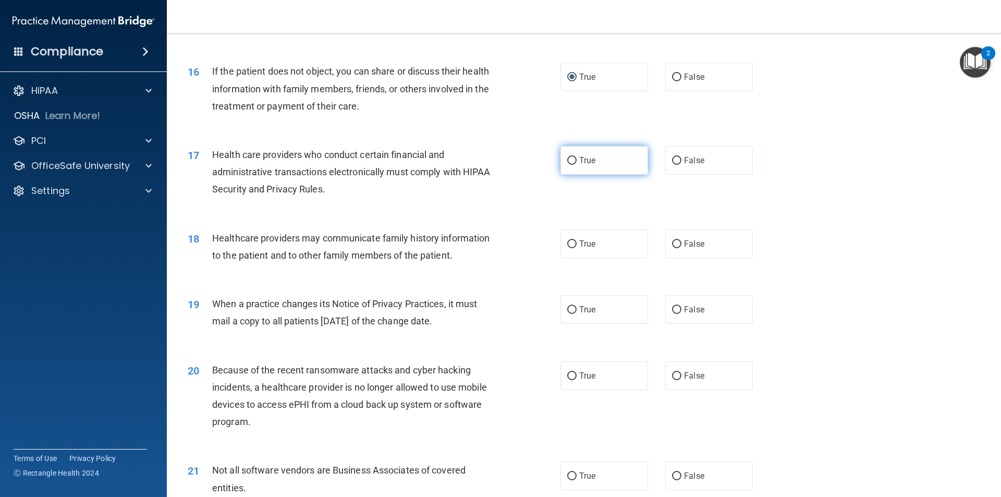
click at [560, 169] on label "True" at bounding box center [604, 160] width 88 height 29
click at [567, 165] on input "True" at bounding box center [571, 161] width 9 height 8
radio input "true"
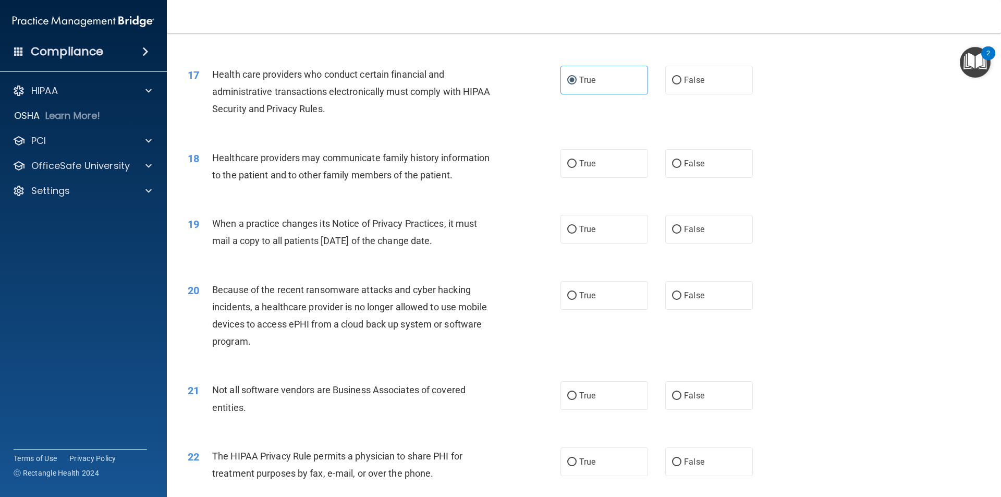
scroll to position [1303, 0]
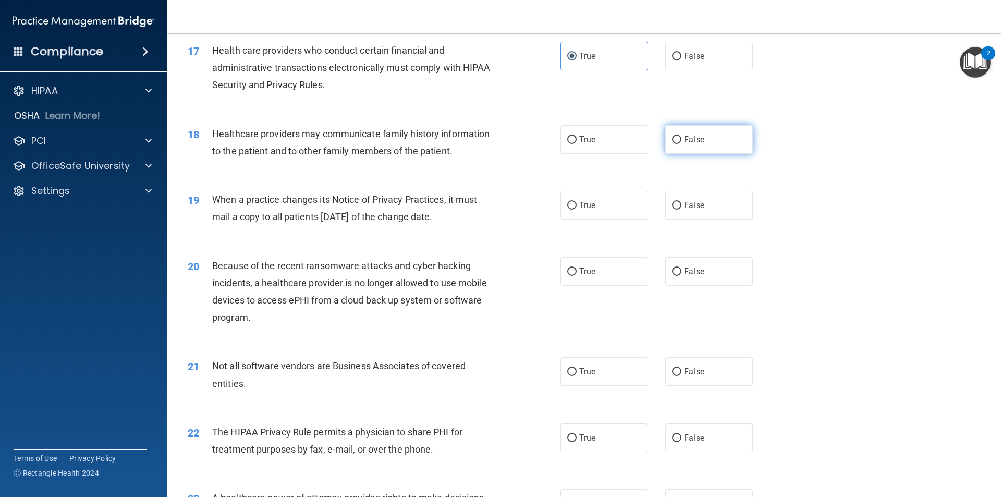
click at [672, 142] on input "False" at bounding box center [676, 140] width 9 height 8
radio input "true"
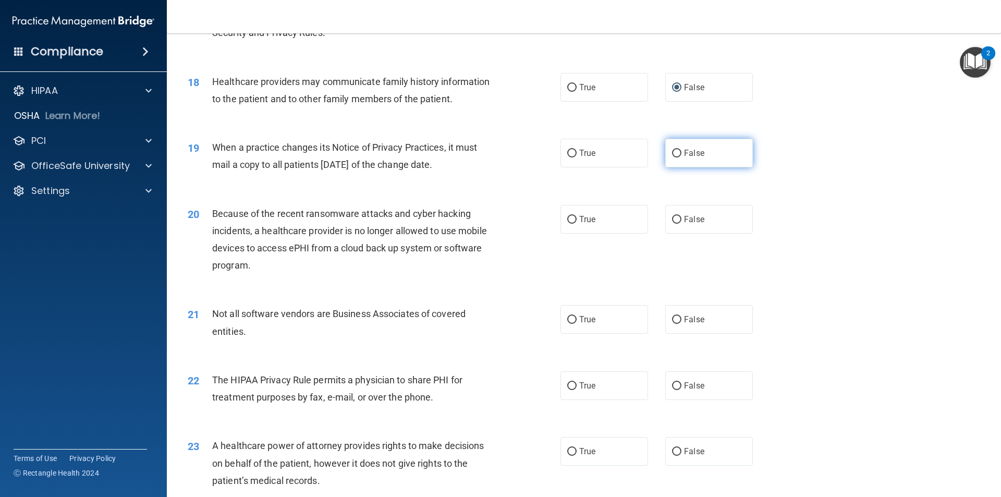
click at [684, 153] on span "False" at bounding box center [694, 153] width 20 height 10
click at [680, 153] on input "False" at bounding box center [676, 154] width 9 height 8
radio input "true"
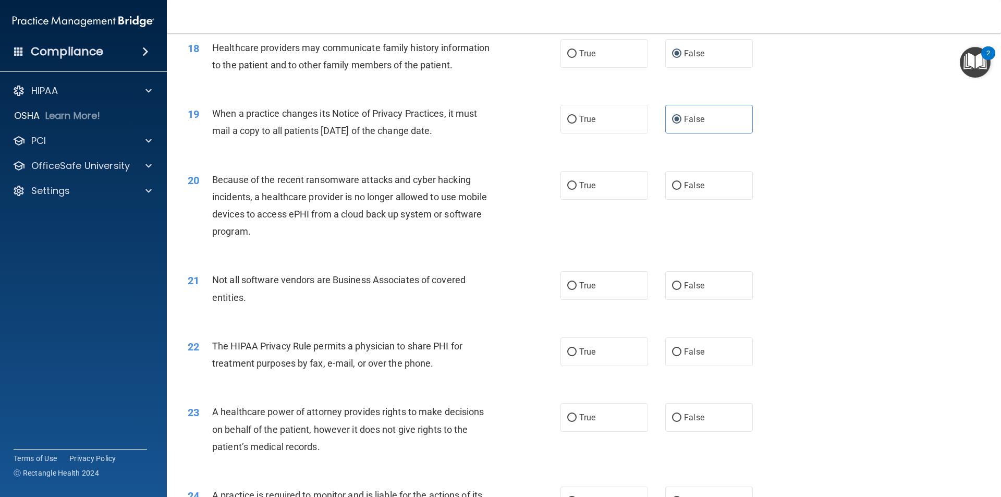
scroll to position [1407, 0]
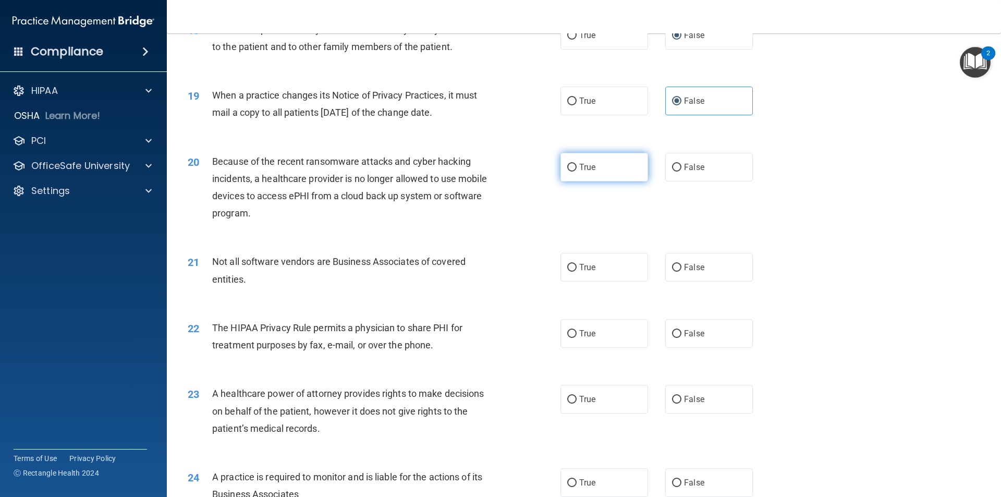
click at [586, 166] on span "True" at bounding box center [587, 167] width 16 height 10
click at [577, 166] on input "True" at bounding box center [571, 168] width 9 height 8
radio input "true"
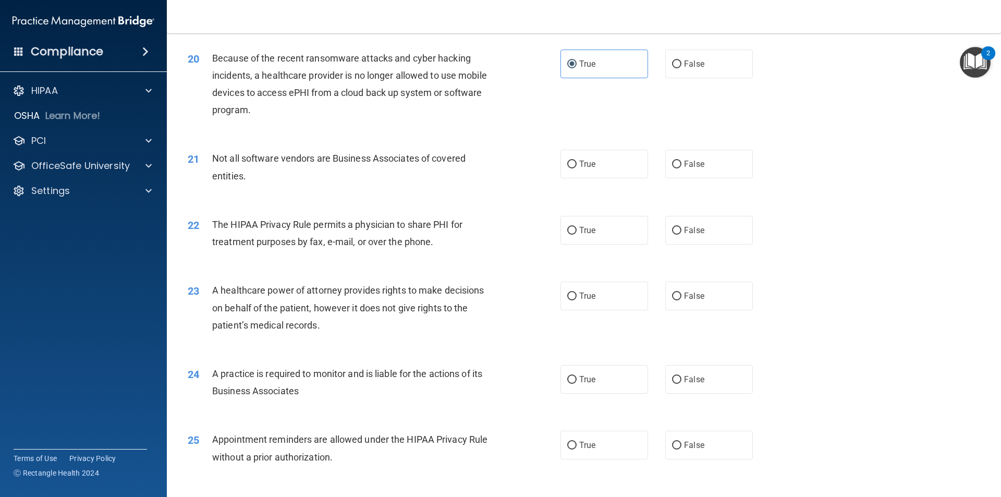
scroll to position [1512, 0]
click at [581, 153] on label "True" at bounding box center [604, 163] width 88 height 29
click at [577, 160] on input "True" at bounding box center [571, 164] width 9 height 8
radio input "true"
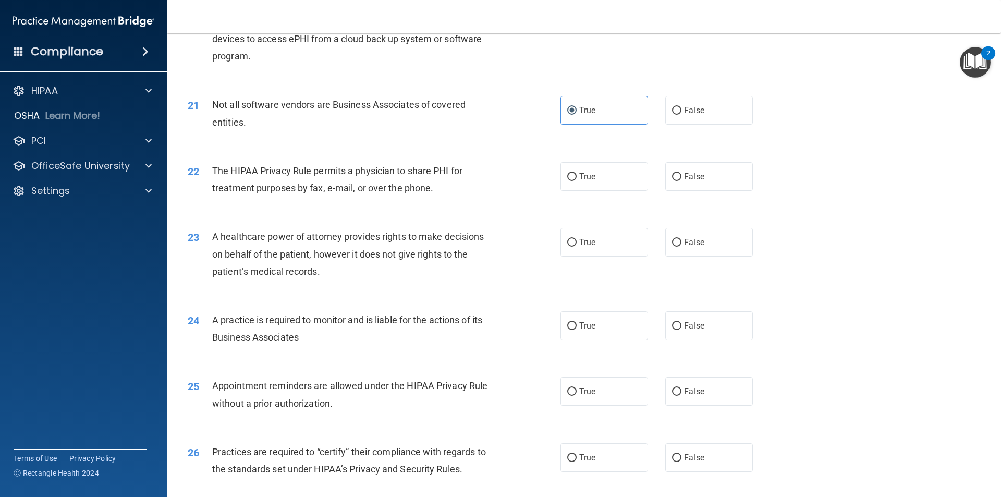
scroll to position [1616, 0]
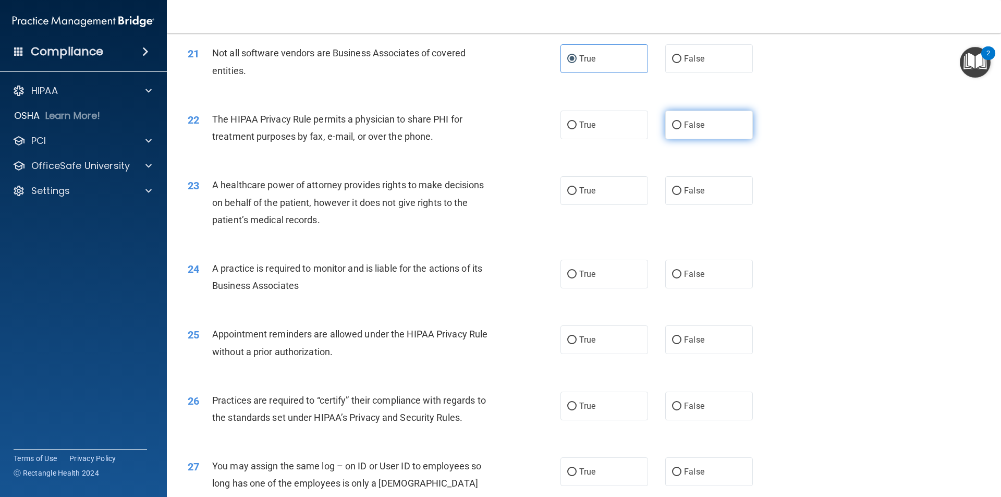
click at [672, 129] on label "False" at bounding box center [709, 125] width 88 height 29
click at [672, 129] on input "False" at bounding box center [676, 125] width 9 height 8
radio input "true"
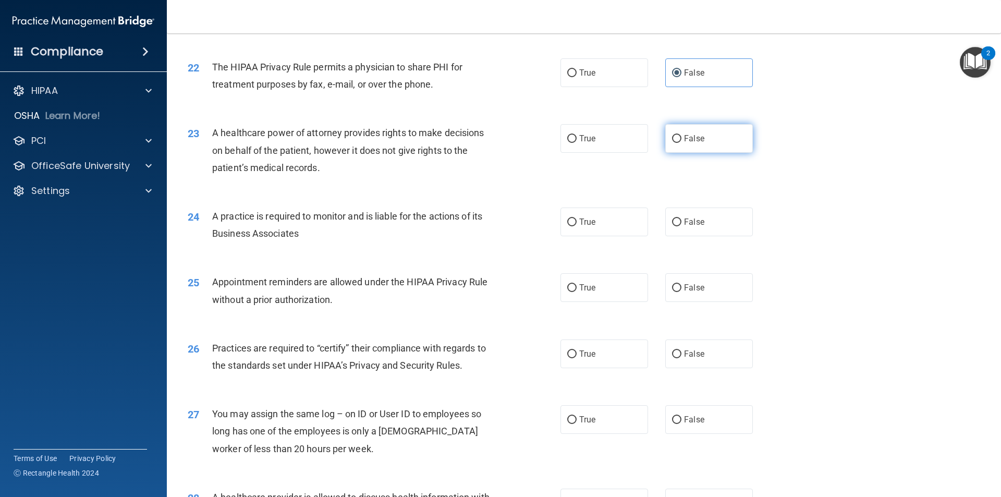
click at [677, 132] on label "False" at bounding box center [709, 138] width 88 height 29
click at [677, 135] on input "False" at bounding box center [676, 139] width 9 height 8
radio input "true"
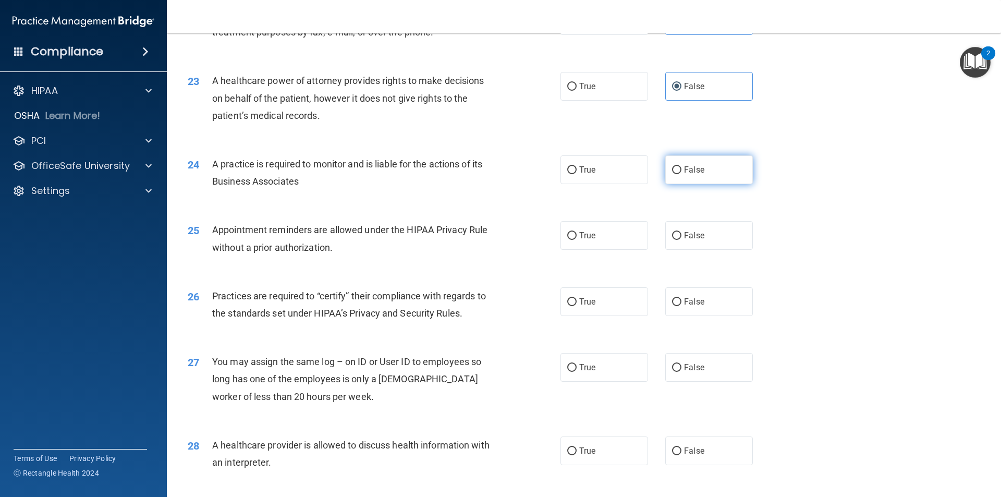
click at [674, 177] on label "False" at bounding box center [709, 169] width 88 height 29
click at [674, 174] on input "False" at bounding box center [676, 170] width 9 height 8
radio input "true"
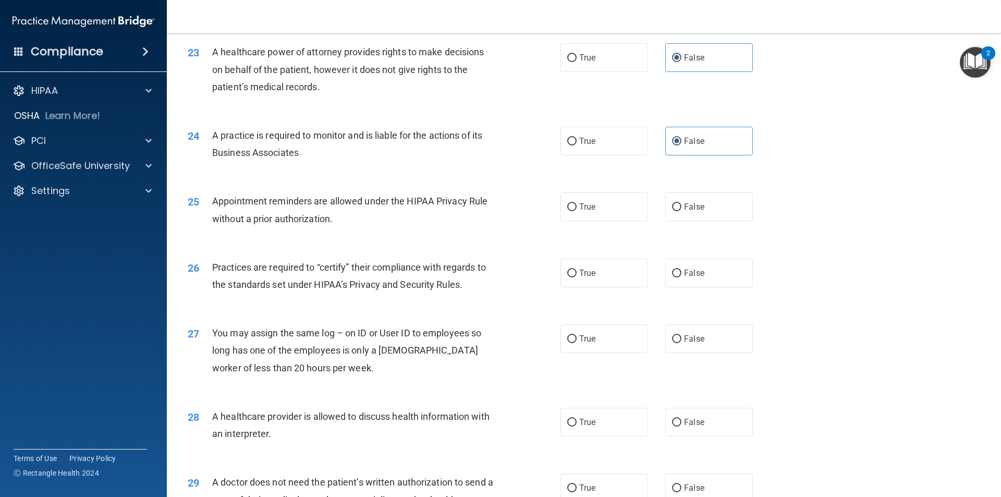
scroll to position [1772, 0]
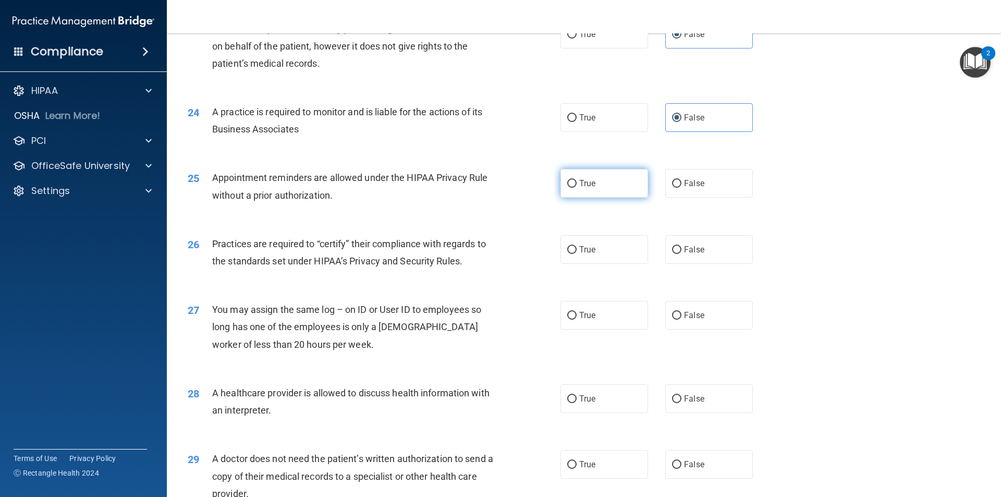
click at [574, 191] on label "True" at bounding box center [604, 183] width 88 height 29
click at [574, 188] on input "True" at bounding box center [571, 184] width 9 height 8
radio input "true"
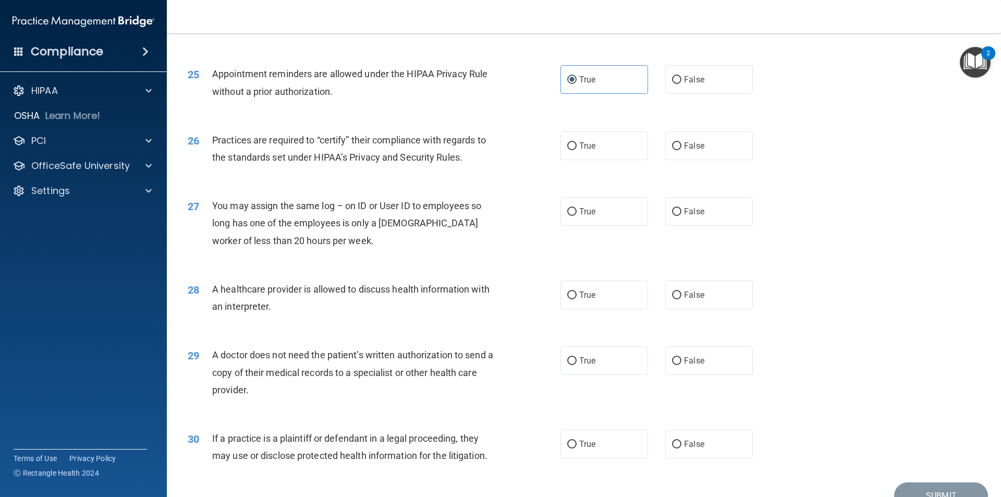
scroll to position [1877, 0]
click at [700, 149] on label "False" at bounding box center [709, 145] width 88 height 29
click at [681, 149] on input "False" at bounding box center [676, 146] width 9 height 8
radio input "true"
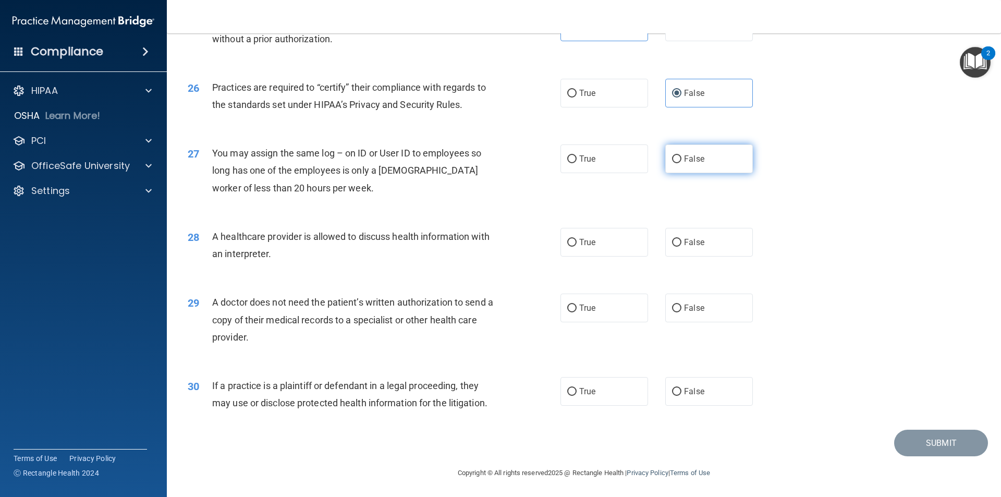
click at [679, 170] on label "False" at bounding box center [709, 158] width 88 height 29
click at [679, 163] on input "False" at bounding box center [676, 159] width 9 height 8
radio input "true"
click at [591, 250] on label "True" at bounding box center [604, 242] width 88 height 29
click at [577, 247] on input "True" at bounding box center [571, 243] width 9 height 8
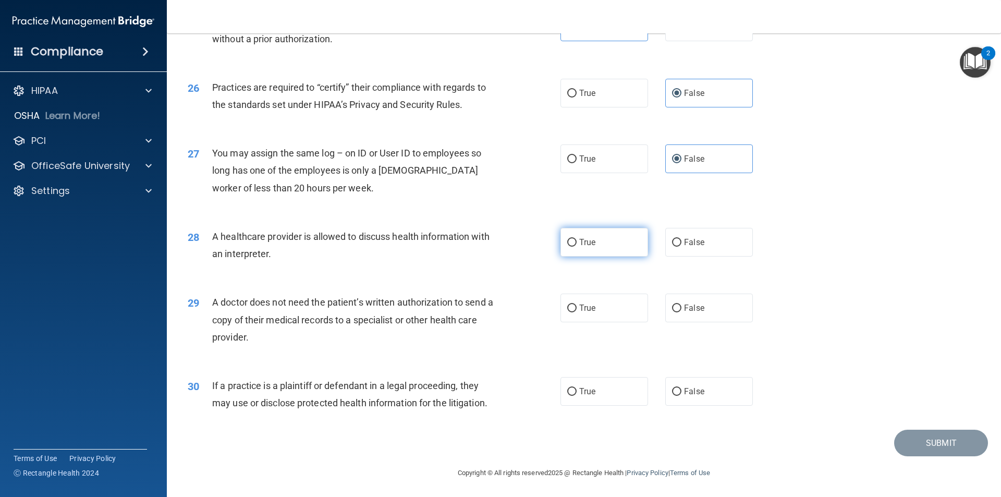
radio input "true"
click at [594, 395] on label "True" at bounding box center [604, 391] width 88 height 29
click at [577, 395] on input "True" at bounding box center [571, 392] width 9 height 8
radio input "true"
click at [568, 312] on input "True" at bounding box center [571, 308] width 9 height 8
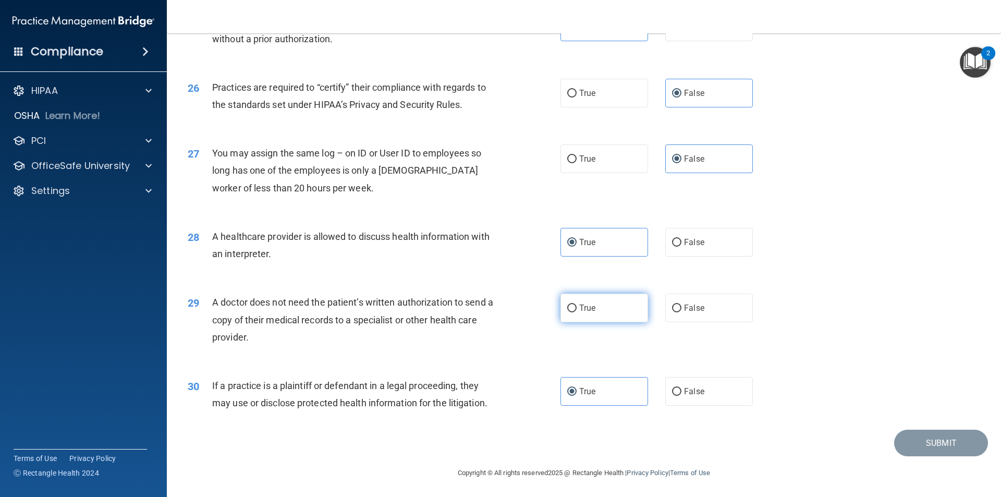
radio input "true"
click at [913, 437] on button "Submit" at bounding box center [941, 443] width 94 height 27
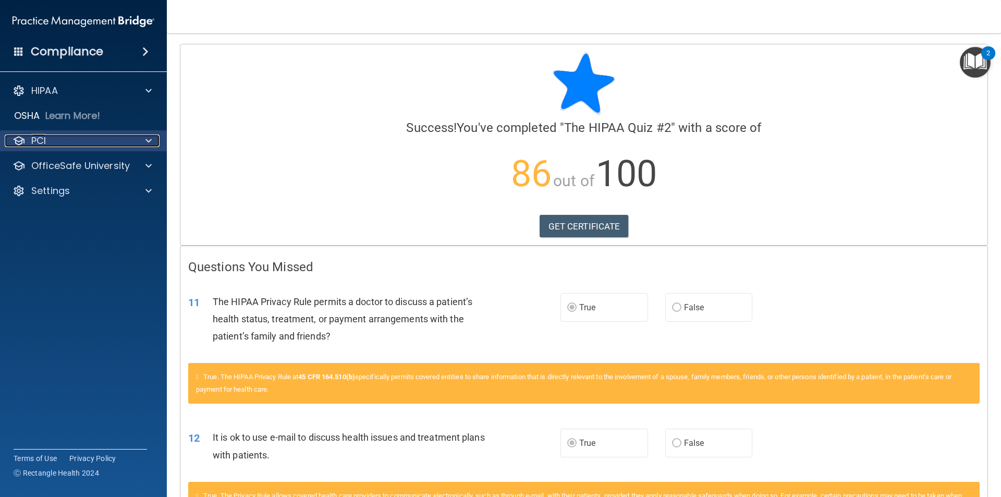
click at [149, 143] on span at bounding box center [148, 140] width 6 height 13
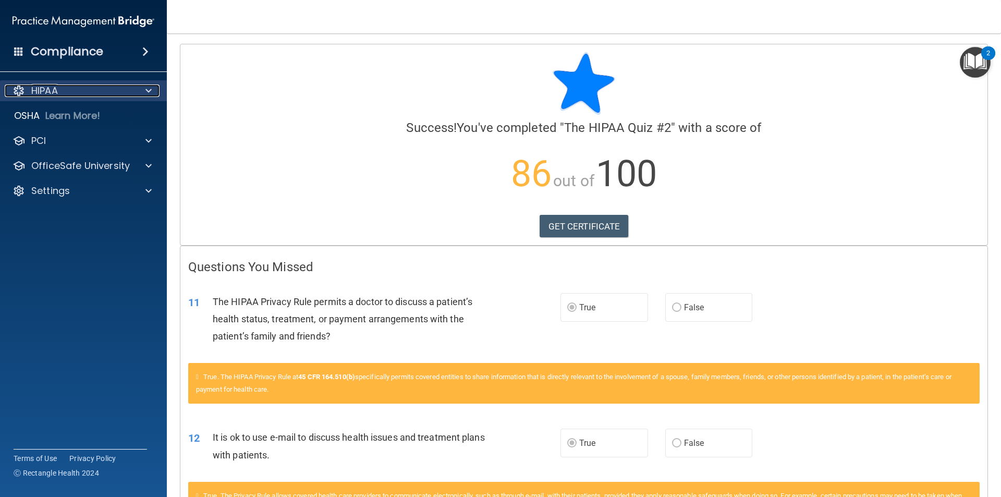
click at [147, 91] on span at bounding box center [148, 90] width 6 height 13
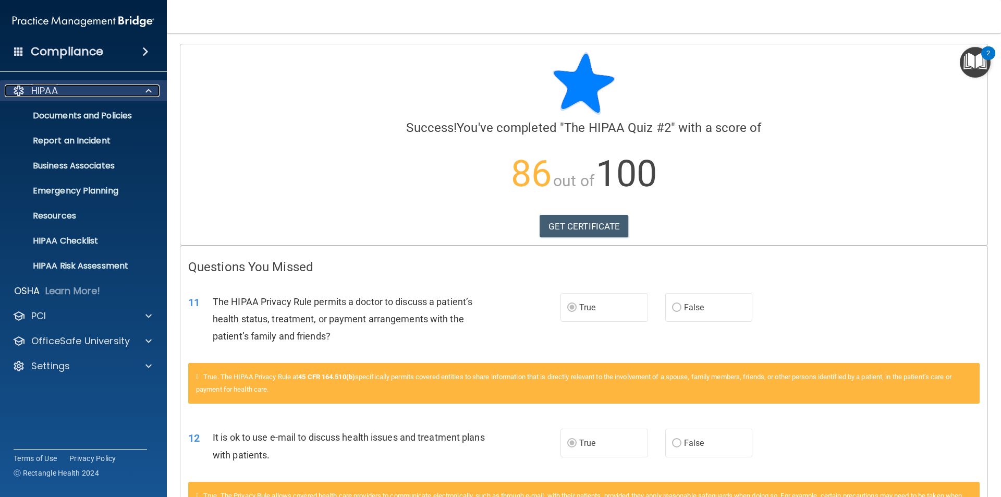
click at [147, 91] on span at bounding box center [148, 90] width 6 height 13
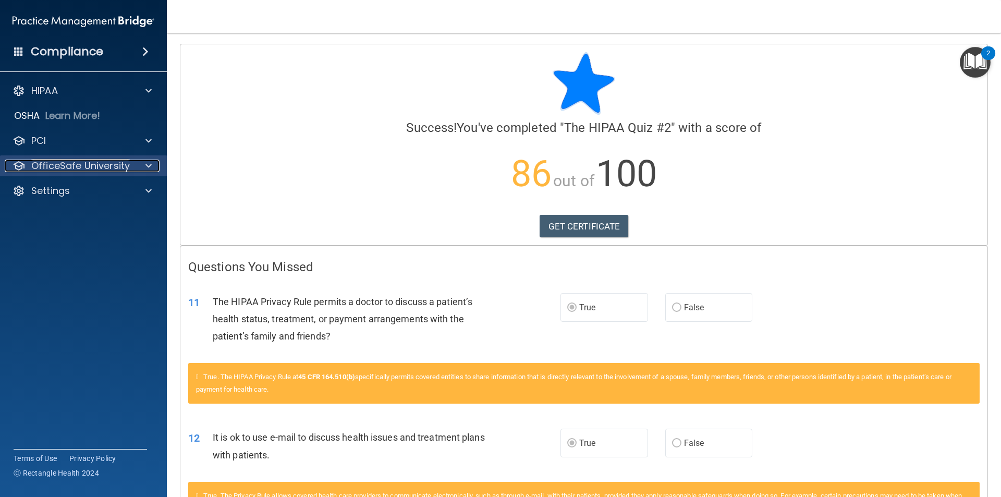
click at [145, 171] on div at bounding box center [147, 166] width 26 height 13
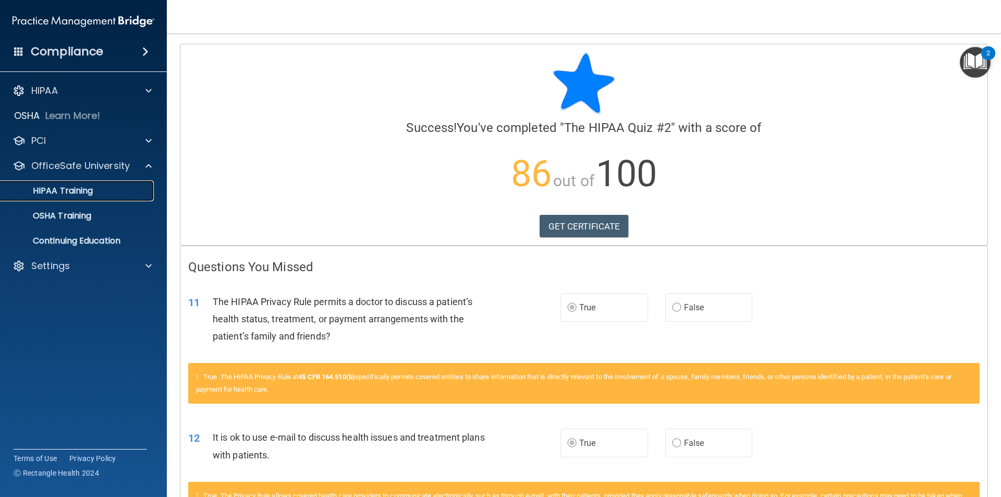
click at [83, 190] on p "HIPAA Training" at bounding box center [50, 191] width 86 height 10
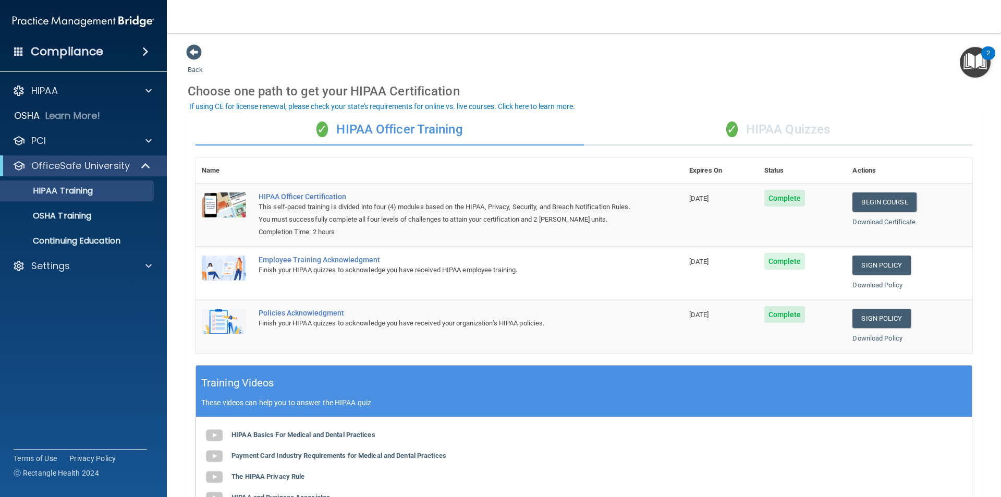
click at [780, 119] on div "✓ HIPAA Quizzes" at bounding box center [778, 129] width 388 height 31
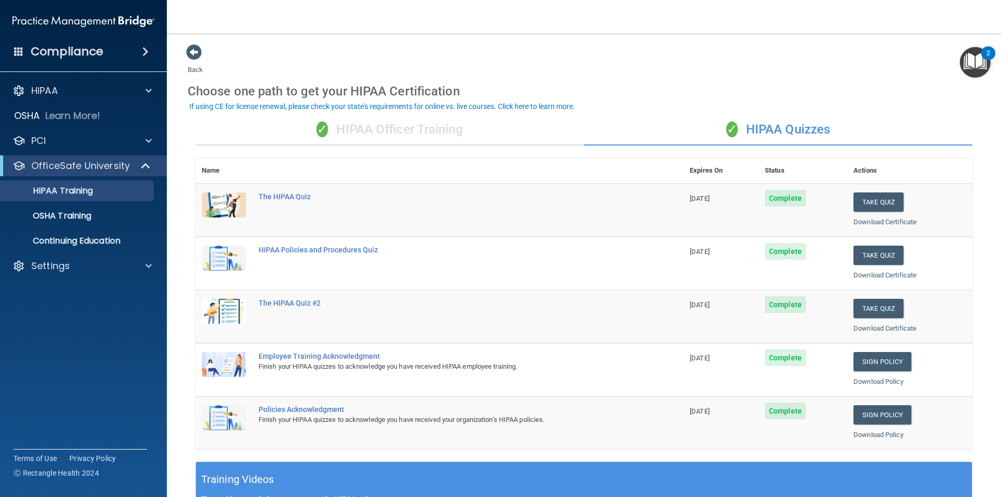
click at [955, 64] on div "Back Choose one path to get your HIPAA Certification ✓ HIPAA Officer Training ✓…" at bounding box center [584, 394] width 792 height 700
click at [964, 63] on img "Open Resource Center, 2 new notifications" at bounding box center [975, 62] width 31 height 31
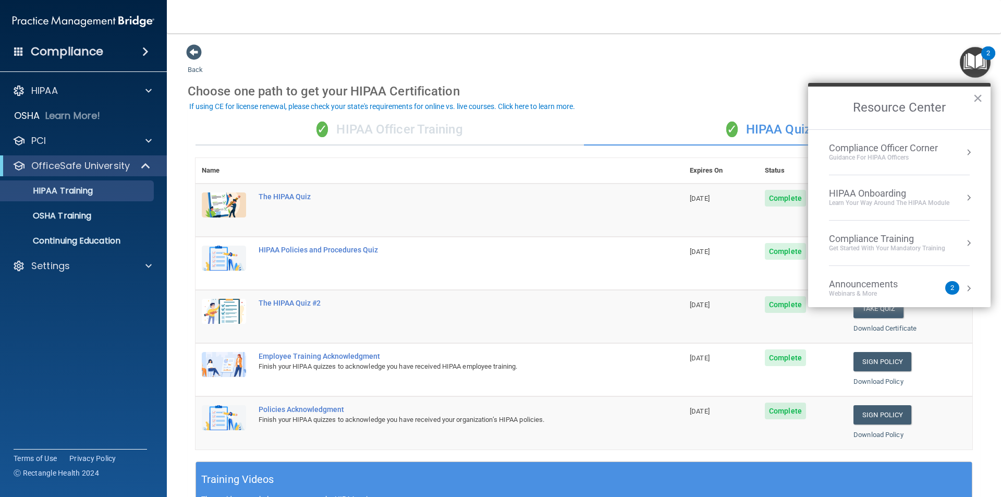
click at [751, 79] on div "Choose one path to get your HIPAA Certification" at bounding box center [584, 91] width 792 height 30
